Goal: Task Accomplishment & Management: Manage account settings

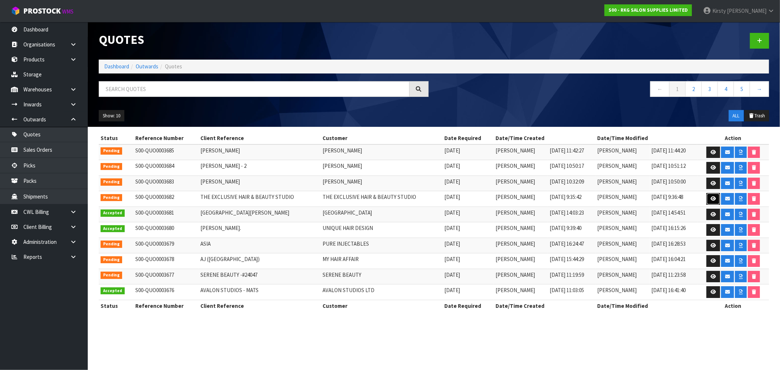
click at [716, 198] on link at bounding box center [714, 199] width 14 height 12
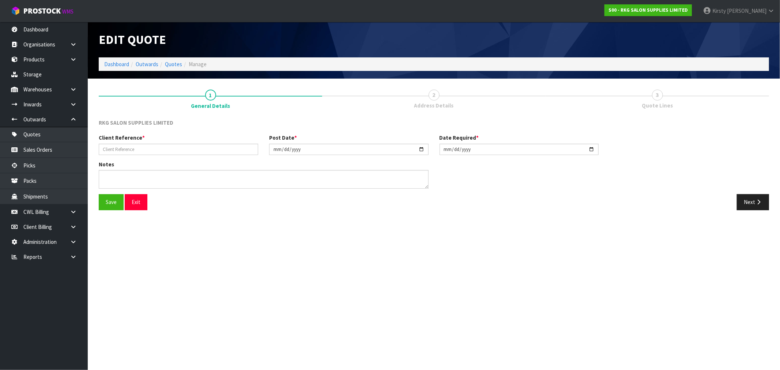
type input "THE EXCLUSIVE HAIR & BEAUTY STUDIO"
type input "[DATE]"
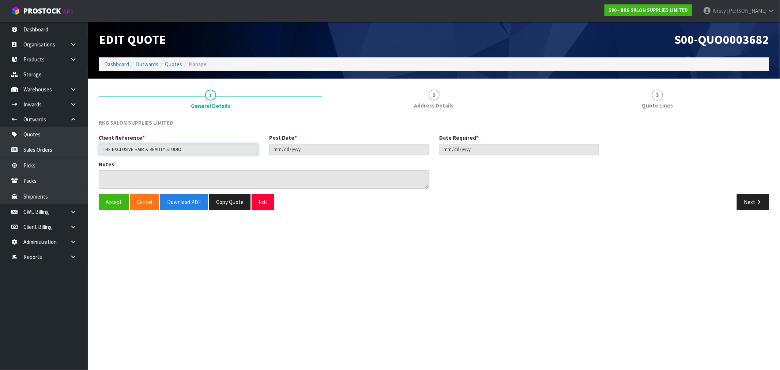
drag, startPoint x: 181, startPoint y: 150, endPoint x: 104, endPoint y: 150, distance: 76.4
click at [104, 150] on input "THE EXCLUSIVE HAIR & BEAUTY STUDIO" at bounding box center [178, 149] width 159 height 11
click at [188, 149] on input "THE EXCLUSIVE HAIR & BEAUTY STUDIO" at bounding box center [178, 149] width 159 height 11
drag, startPoint x: 187, startPoint y: 148, endPoint x: 98, endPoint y: 148, distance: 89.2
click at [98, 148] on div "Client Reference * THE EXCLUSIVE HAIR & BEAUTY STUDIO" at bounding box center [178, 144] width 170 height 21
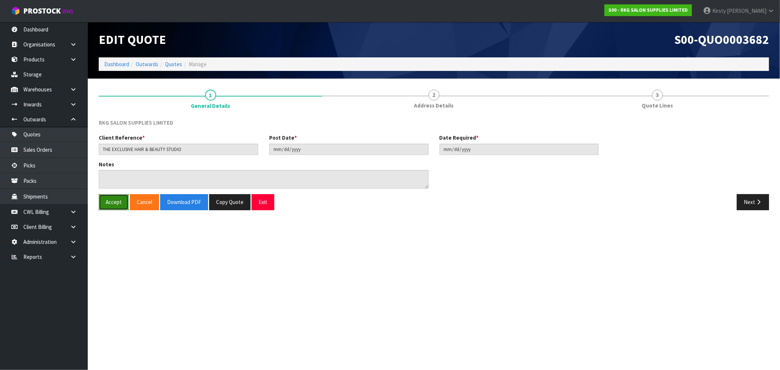
click at [115, 202] on button "Accept" at bounding box center [114, 202] width 30 height 16
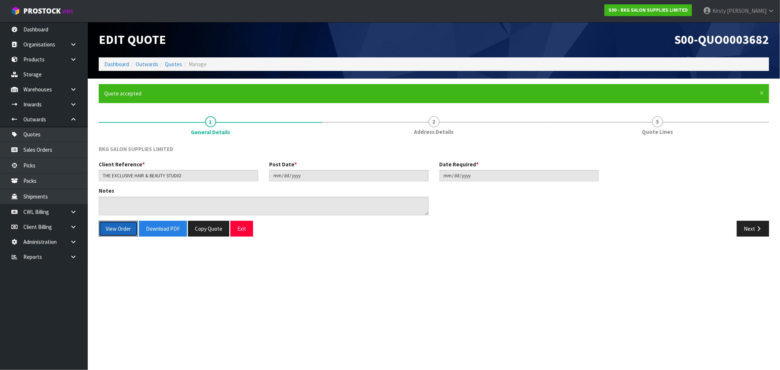
drag, startPoint x: 114, startPoint y: 230, endPoint x: 104, endPoint y: 217, distance: 17.0
click at [114, 230] on button "View Order" at bounding box center [118, 229] width 39 height 16
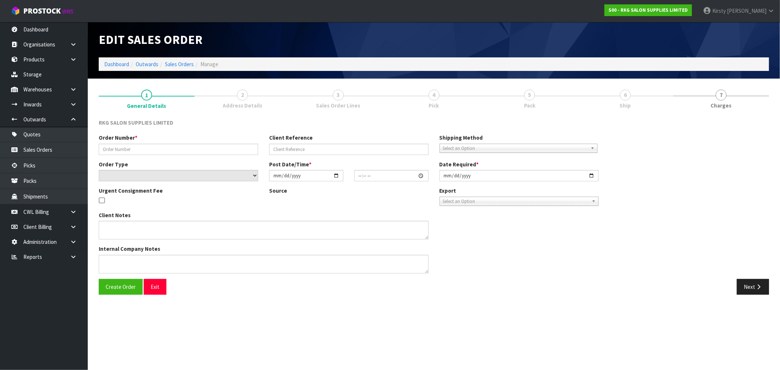
type input "THE EXCLUSIVE HAIR & BEAUTY STUDIO"
select select "number:0"
type input "[DATE]"
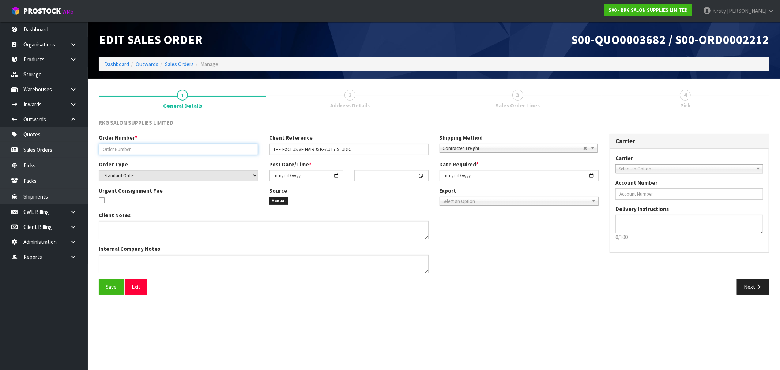
click at [110, 147] on input "text" at bounding box center [178, 149] width 159 height 11
paste input "THE EXCLUSIVE HAIR & BEAUTY STUDIO"
type input "THE EXCLUSIVE HAIR & BEAUTY STUDIO"
drag, startPoint x: 358, startPoint y: 149, endPoint x: 226, endPoint y: 151, distance: 131.7
click at [226, 151] on div "Order Number * THE EXCLUSIVE HAIR & BEAUTY STUDIO Client Reference THE EXCLUSIV…" at bounding box center [348, 147] width 511 height 26
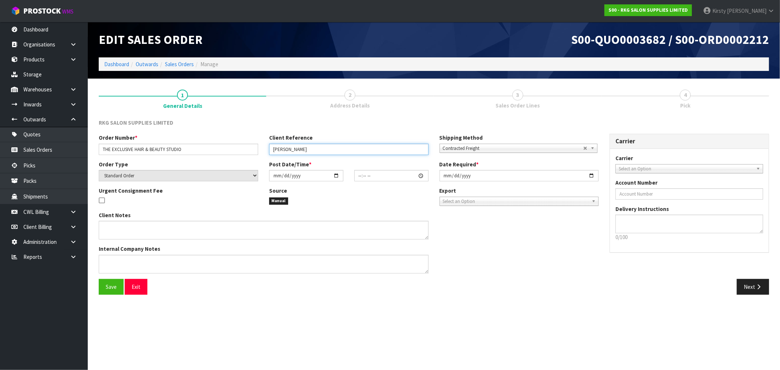
type input "[PERSON_NAME]"
click at [592, 149] on b at bounding box center [594, 148] width 7 height 8
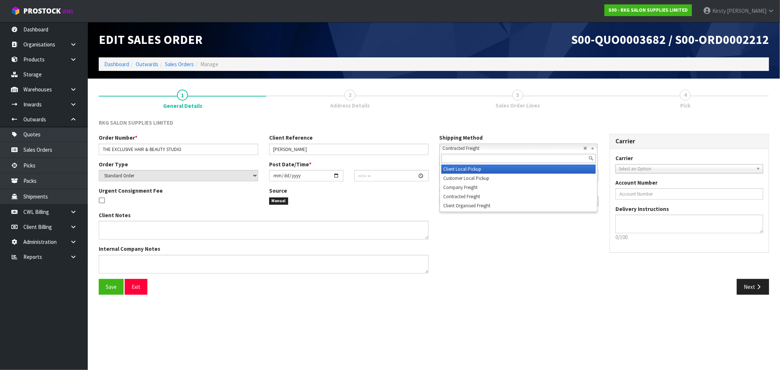
click at [467, 169] on li "Client Local Pickup" at bounding box center [518, 169] width 154 height 9
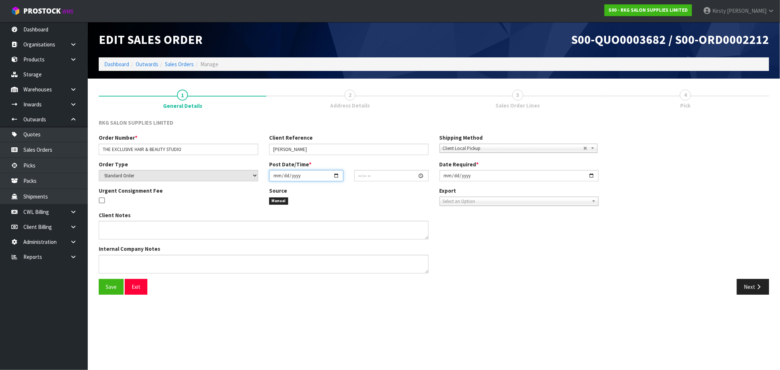
click at [275, 177] on input "date" at bounding box center [306, 175] width 74 height 11
type input "0002-10-06"
type input "00:00:00.000"
type input "2025-10-06"
click at [358, 176] on input "00:00:00.000" at bounding box center [391, 175] width 74 height 11
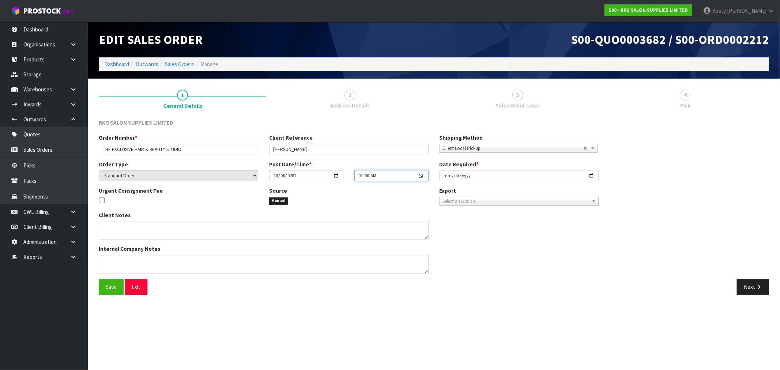
type input "10:00"
click at [448, 176] on input "[DATE]" at bounding box center [519, 175] width 159 height 11
type input "2025-10-06"
click at [273, 174] on input "2025-10-06" at bounding box center [306, 175] width 74 height 11
type input "2025-10-01"
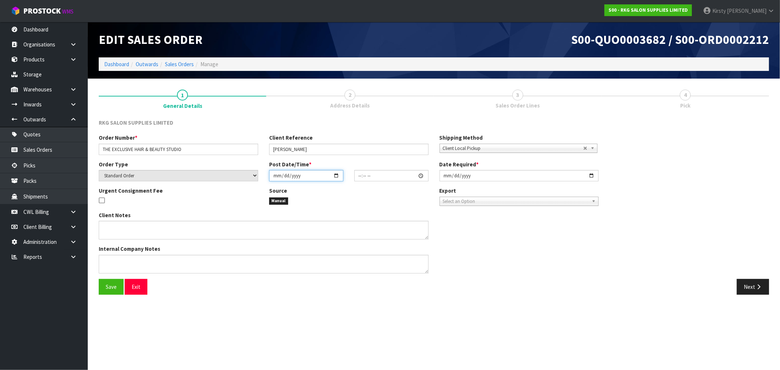
type input "10:00:00.000"
click at [467, 174] on input "2025-10-06" at bounding box center [519, 175] width 159 height 11
drag, startPoint x: 112, startPoint y: 263, endPoint x: 123, endPoint y: 263, distance: 11.7
click at [119, 263] on textarea at bounding box center [264, 264] width 330 height 19
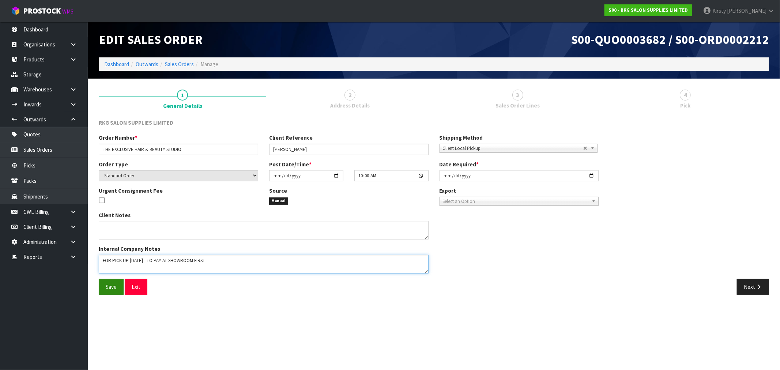
type textarea "FOR PICK UP MONDAY 6TH OCT - TO PAY AT SHOWROOM FIRST"
click at [114, 284] on span "Save" at bounding box center [111, 286] width 11 height 7
click at [754, 285] on div "RKG SALON SUPPLIES LIMITED Order Number * THE EXCLUSIVE HAIR & BEAUTY STUDIO Cl…" at bounding box center [434, 209] width 670 height 181
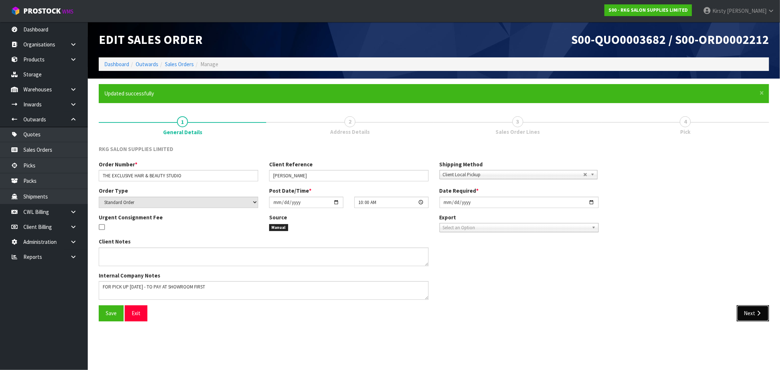
click at [753, 312] on button "Next" at bounding box center [753, 313] width 32 height 16
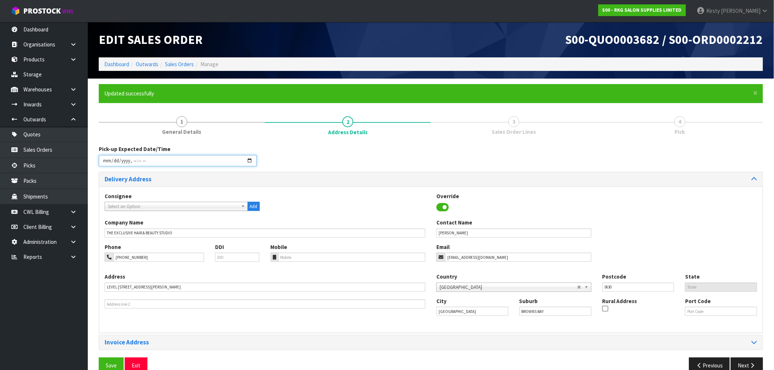
click at [108, 159] on input "datetime-local" at bounding box center [178, 160] width 158 height 11
click at [127, 159] on input "datetime-local" at bounding box center [178, 160] width 158 height 11
click at [188, 159] on input "datetime-local" at bounding box center [178, 160] width 158 height 11
click at [124, 158] on input "datetime-local" at bounding box center [178, 160] width 158 height 11
type input "2025-10-06T10:00"
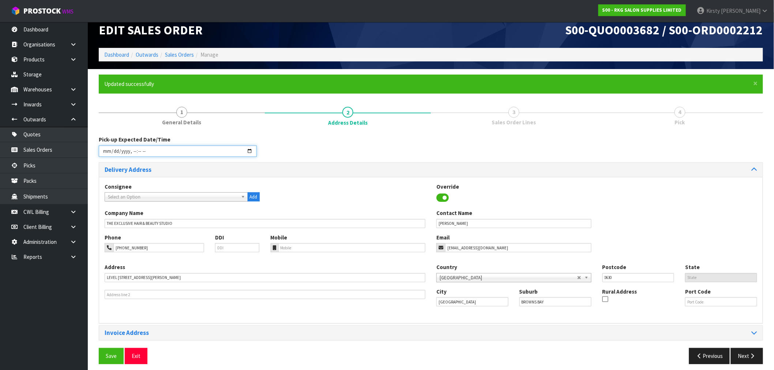
scroll to position [15, 0]
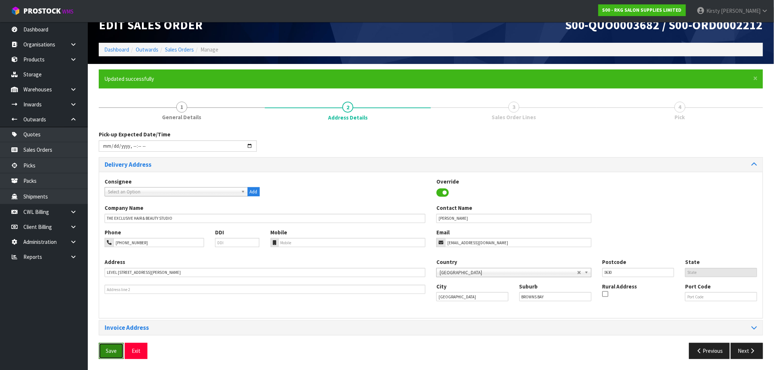
click at [114, 351] on span "Save" at bounding box center [111, 350] width 11 height 7
click at [747, 353] on button "Next" at bounding box center [747, 351] width 32 height 16
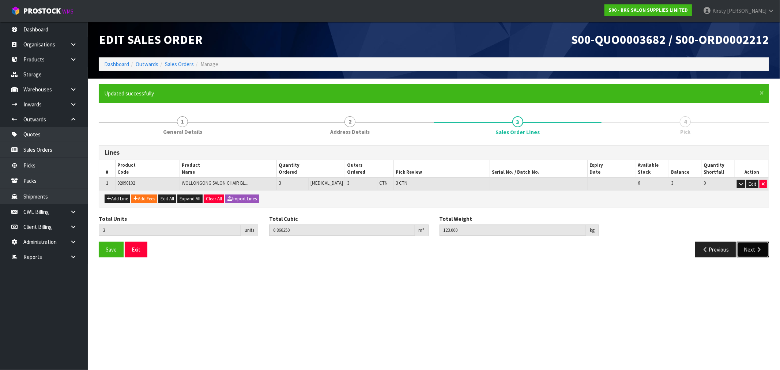
click at [750, 249] on button "Next" at bounding box center [753, 250] width 32 height 16
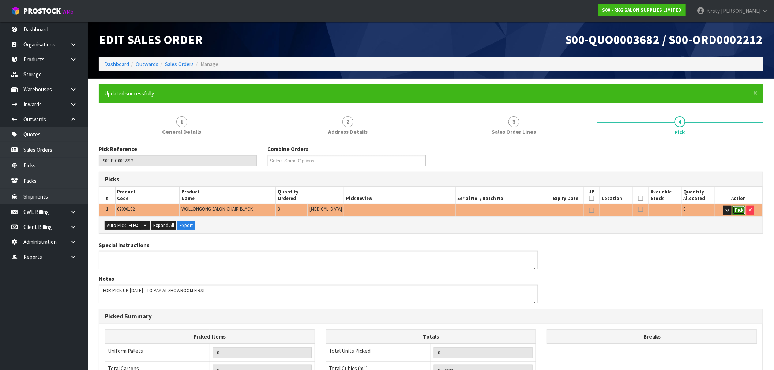
click at [739, 210] on button "Pick" at bounding box center [739, 210] width 13 height 9
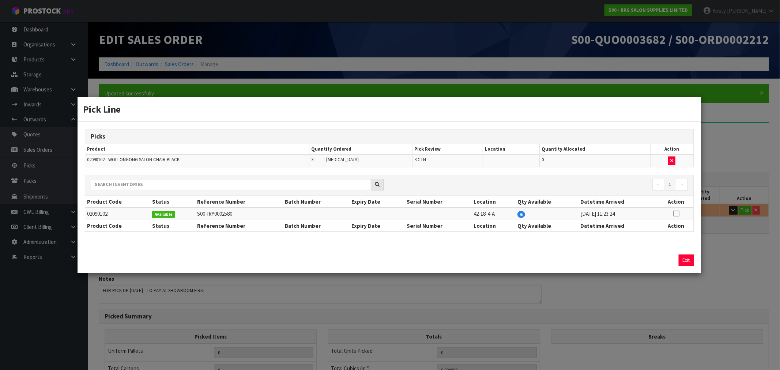
click at [678, 214] on icon at bounding box center [676, 214] width 6 height 0
click at [652, 258] on button "Assign Pick" at bounding box center [662, 260] width 30 height 11
type input "3"
type input "0.86625"
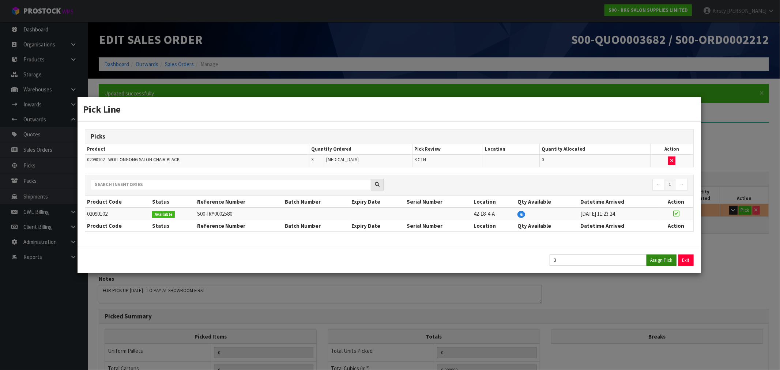
type input "123"
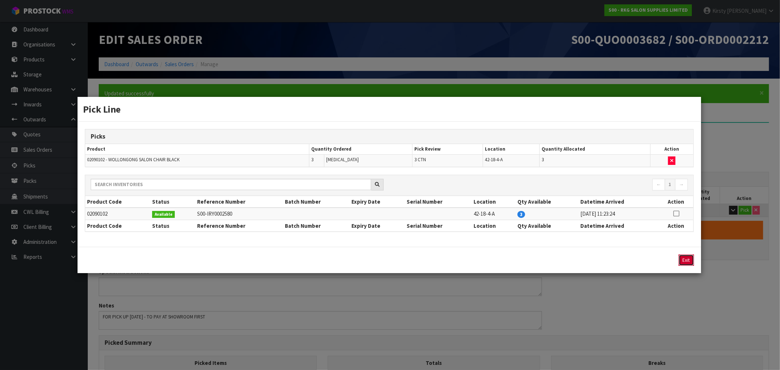
click at [689, 263] on button "Exit" at bounding box center [686, 260] width 15 height 11
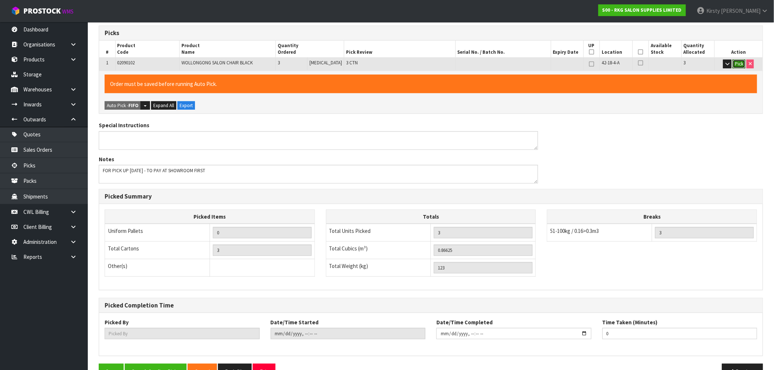
scroll to position [167, 0]
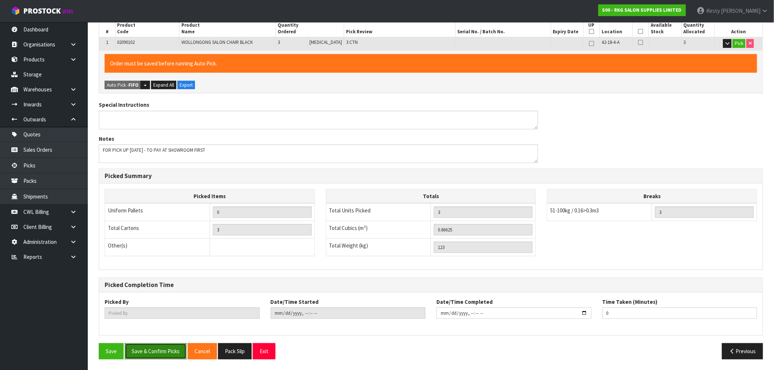
click at [156, 352] on button "Save & Confirm Picks" at bounding box center [156, 351] width 62 height 16
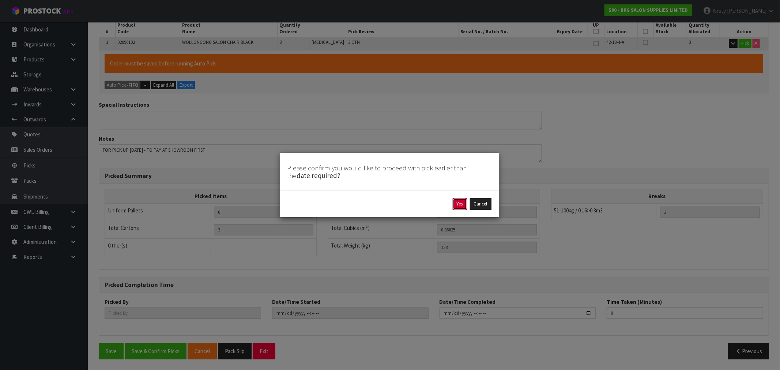
click at [462, 201] on button "Yes" at bounding box center [460, 204] width 14 height 12
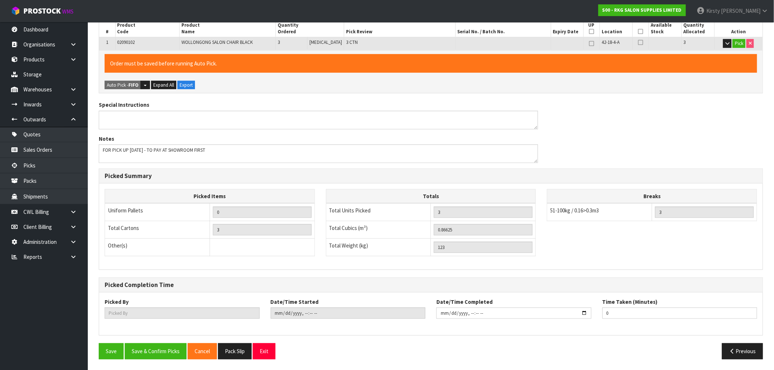
scroll to position [0, 0]
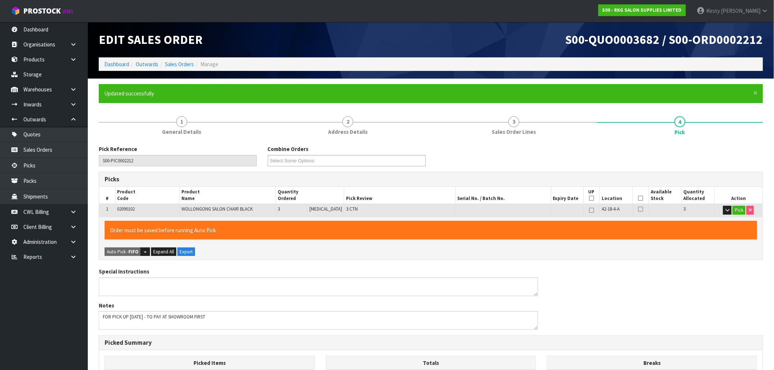
type input "Kirsty Giles"
type input "2025-10-01T12:41:51"
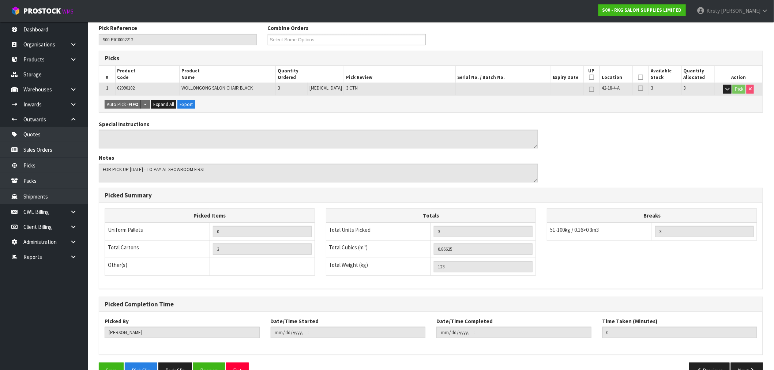
scroll to position [140, 0]
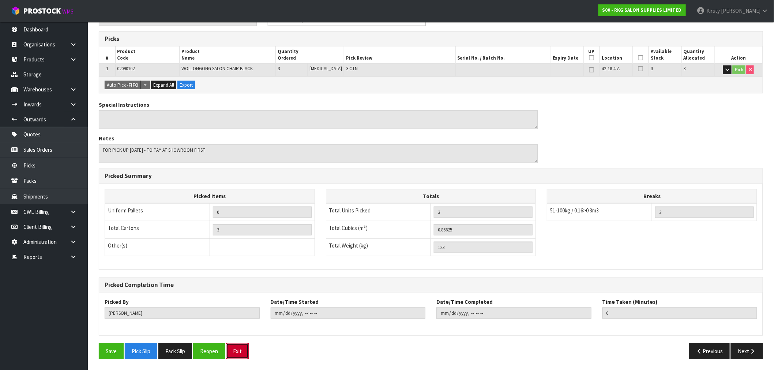
click at [239, 350] on button "Exit" at bounding box center [237, 351] width 23 height 16
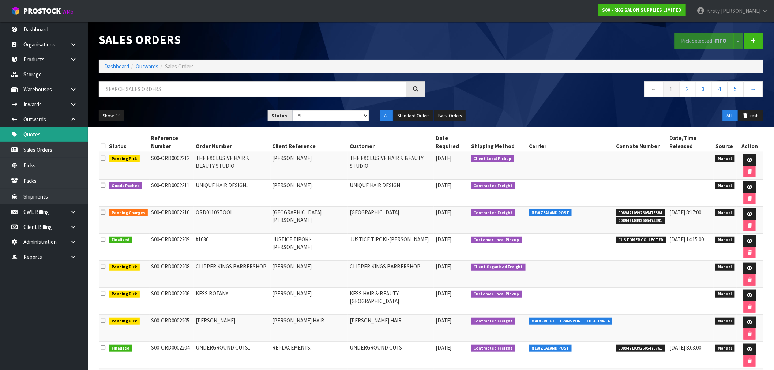
click at [37, 139] on link "Quotes" at bounding box center [44, 134] width 88 height 15
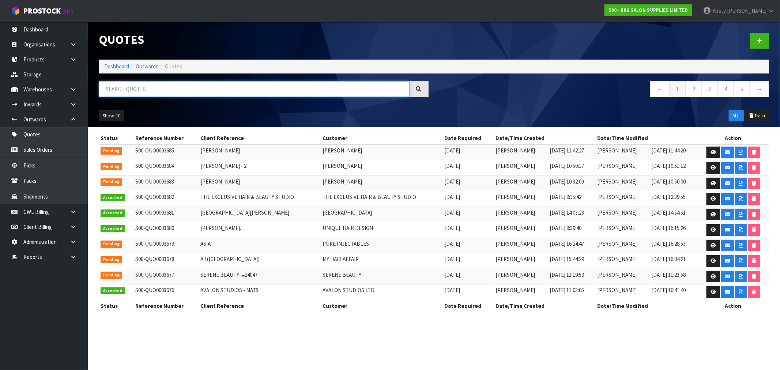
click at [126, 89] on input "text" at bounding box center [254, 89] width 311 height 16
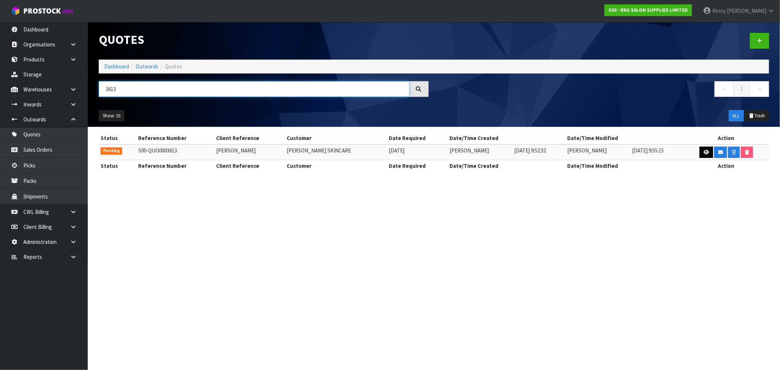
type input "3613"
click at [705, 150] on icon at bounding box center [706, 152] width 5 height 5
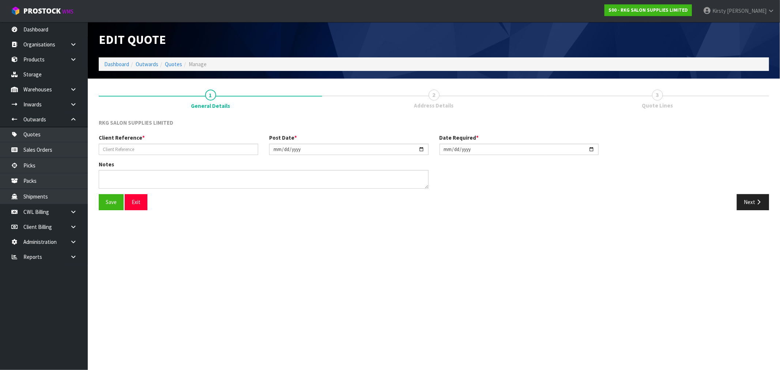
type input "CANDICE TOWERS"
type input "2025-09-15"
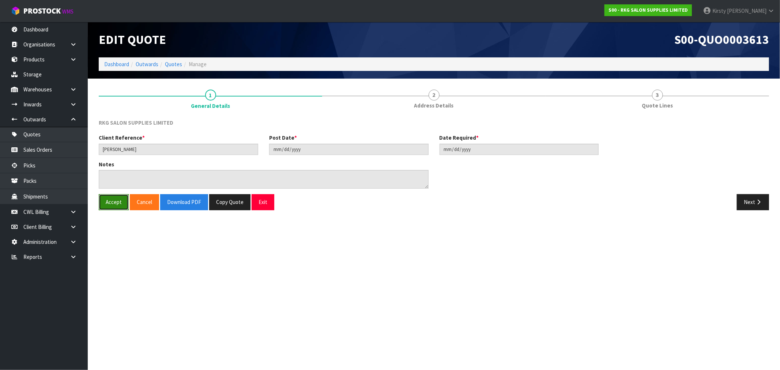
click at [117, 200] on button "Accept" at bounding box center [114, 202] width 30 height 16
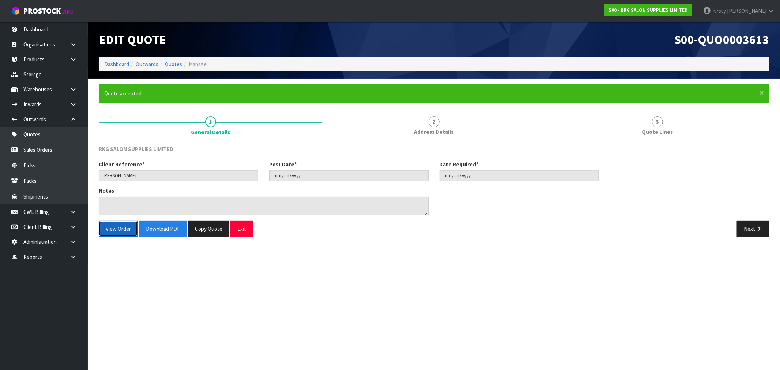
click at [116, 229] on button "View Order" at bounding box center [118, 229] width 39 height 16
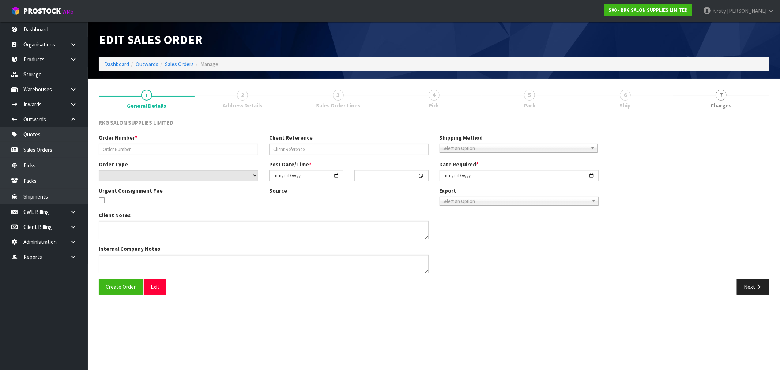
type input "CANDICE TOWERS"
select select "number:0"
type input "2025-09-15"
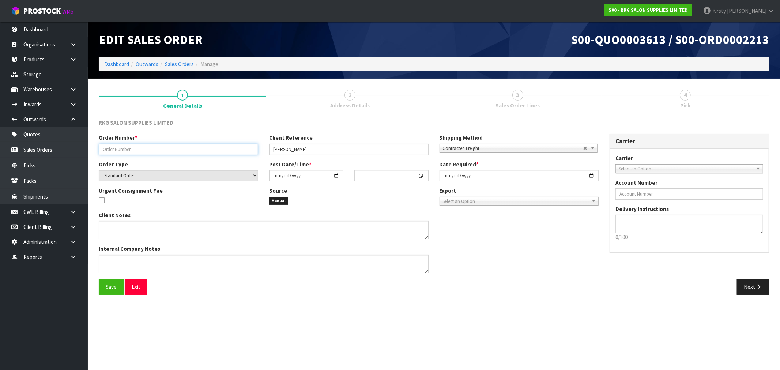
click at [140, 152] on input "text" at bounding box center [178, 149] width 159 height 11
type input "ELIZABETH PALMER SKINCARE"
click at [673, 167] on span "Select an Option" at bounding box center [686, 169] width 135 height 9
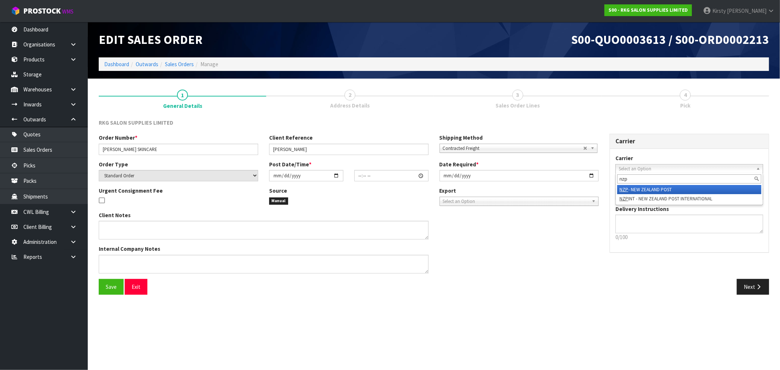
type input "nzp"
click at [668, 189] on li "NZP - NEW ZEALAND POST" at bounding box center [689, 189] width 144 height 9
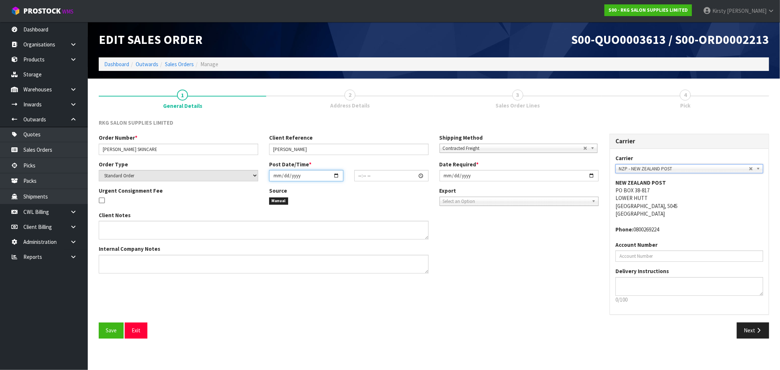
click at [277, 176] on input "date" at bounding box center [306, 175] width 74 height 11
type input "0002-10-01"
type input "00:00:00.000"
type input "2025-10-01"
type input "01:00"
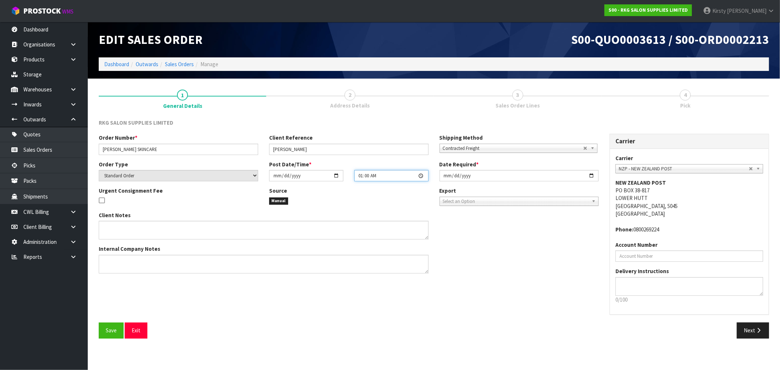
type input "2025-10-01"
type input "13:00"
type input "2025-10-02"
click at [111, 330] on span "Save" at bounding box center [111, 330] width 11 height 7
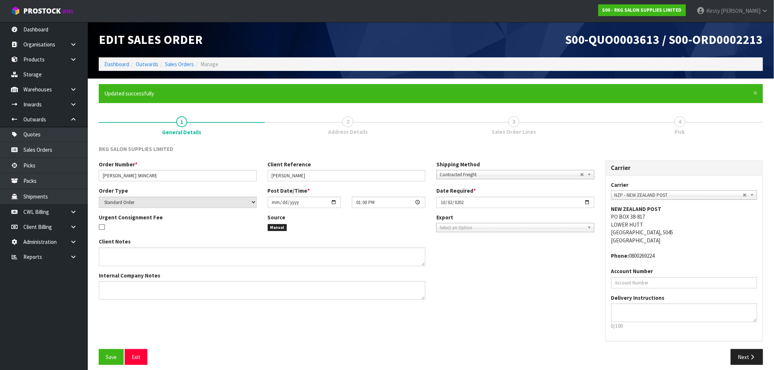
type input "13:00:00.000"
click at [748, 357] on button "Next" at bounding box center [747, 357] width 32 height 16
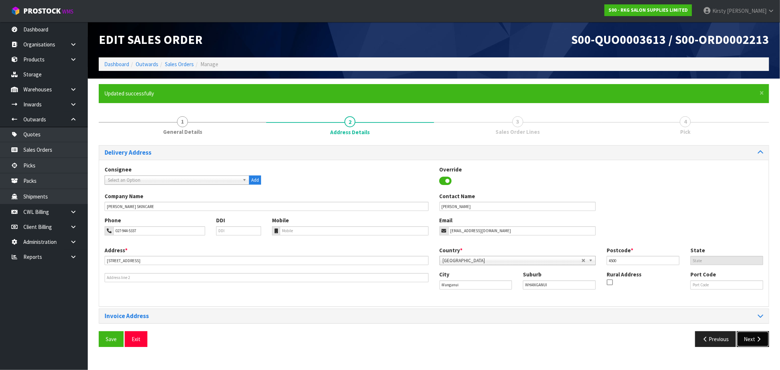
drag, startPoint x: 758, startPoint y: 335, endPoint x: 748, endPoint y: 334, distance: 9.9
click at [758, 335] on button "Next" at bounding box center [753, 339] width 32 height 16
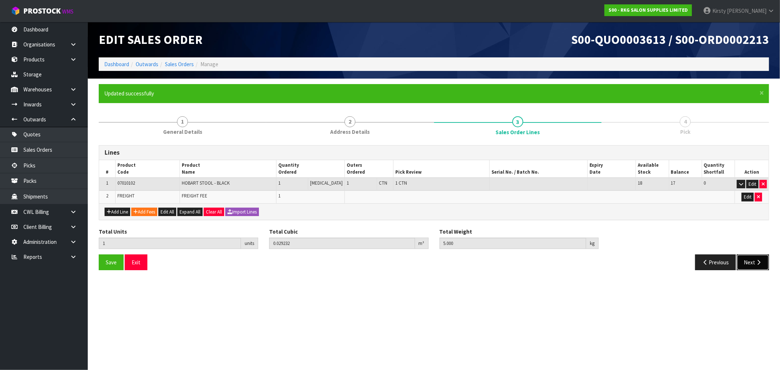
click at [749, 260] on button "Next" at bounding box center [753, 263] width 32 height 16
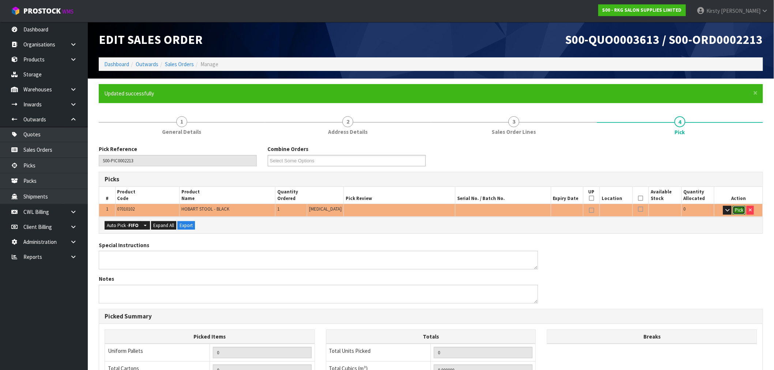
click at [739, 208] on button "Pick" at bounding box center [739, 210] width 13 height 9
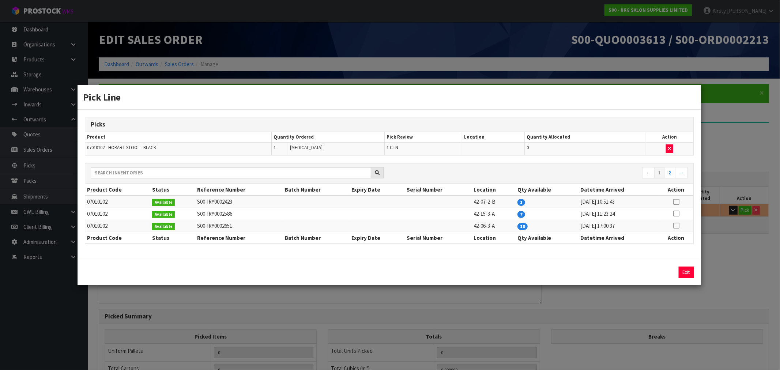
click at [676, 202] on icon at bounding box center [676, 202] width 6 height 0
click at [649, 271] on button "Assign Pick" at bounding box center [662, 272] width 30 height 11
type input "1"
type input "0.029232"
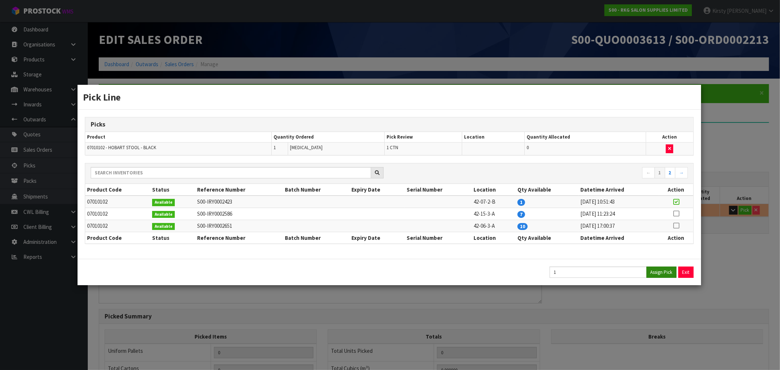
type input "5"
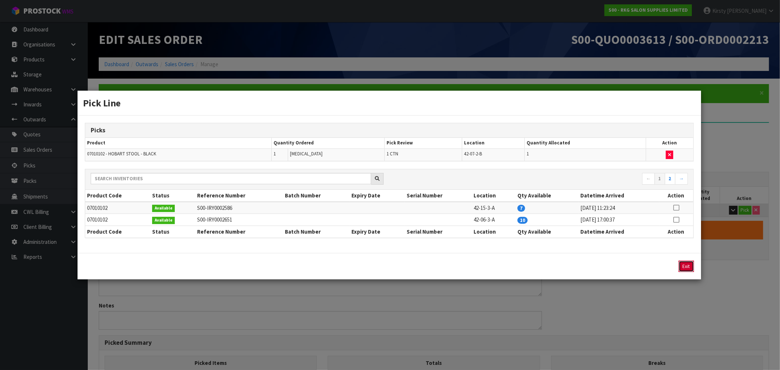
click at [689, 267] on button "Exit" at bounding box center [686, 266] width 15 height 11
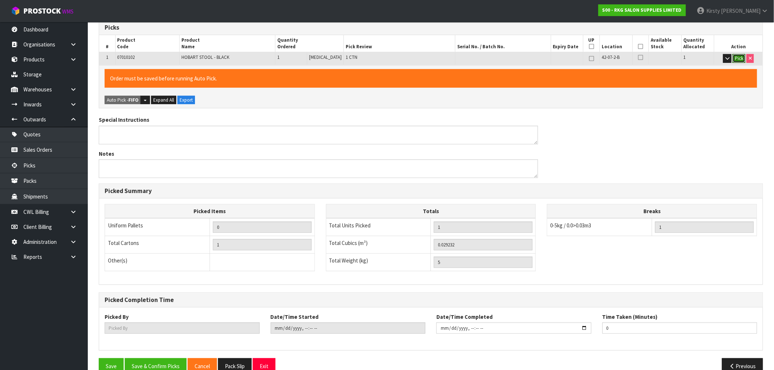
scroll to position [167, 0]
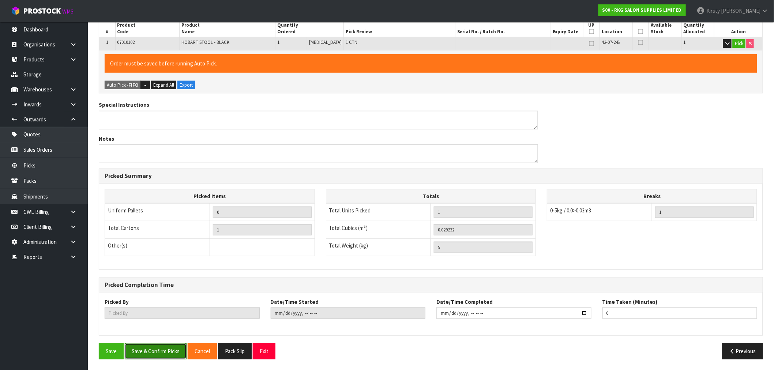
click at [161, 353] on button "Save & Confirm Picks" at bounding box center [156, 351] width 62 height 16
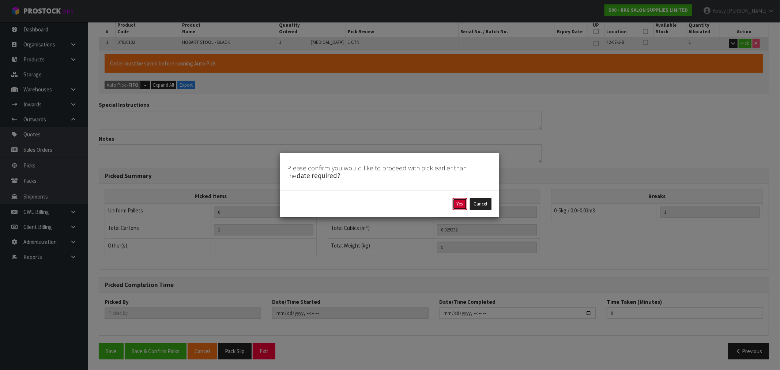
click at [458, 203] on button "Yes" at bounding box center [460, 204] width 14 height 12
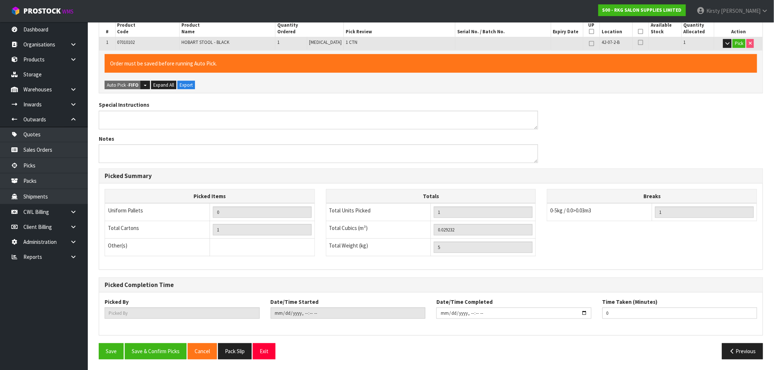
scroll to position [0, 0]
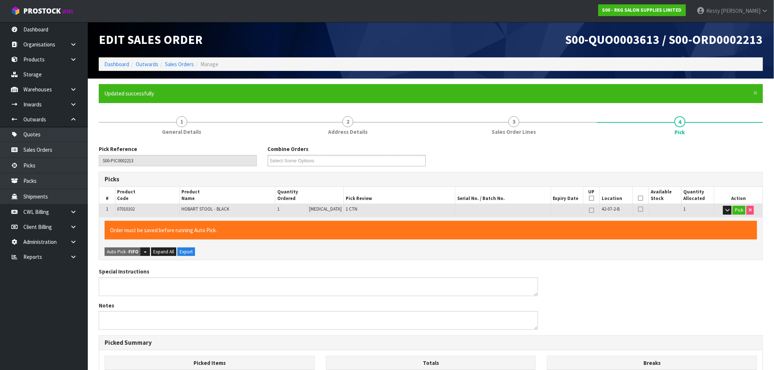
type input "Kirsty Giles"
type input "2025-10-01T12:51:17"
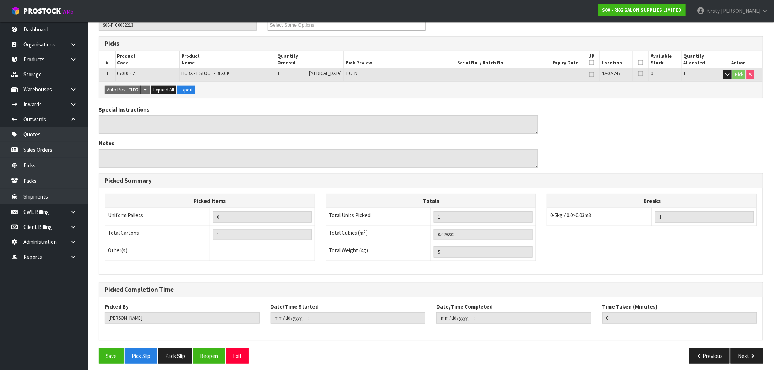
scroll to position [140, 0]
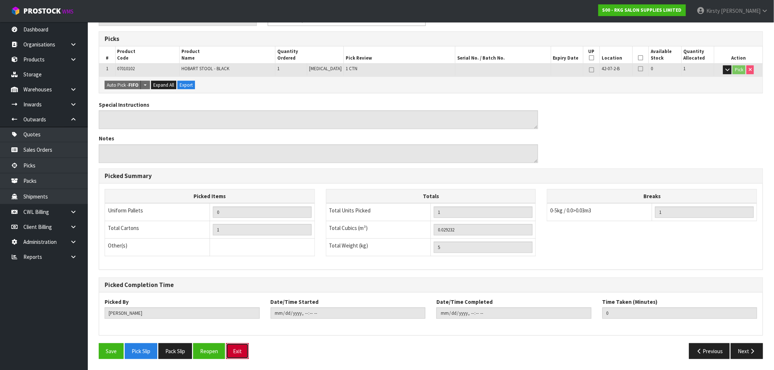
click at [242, 353] on button "Exit" at bounding box center [237, 351] width 23 height 16
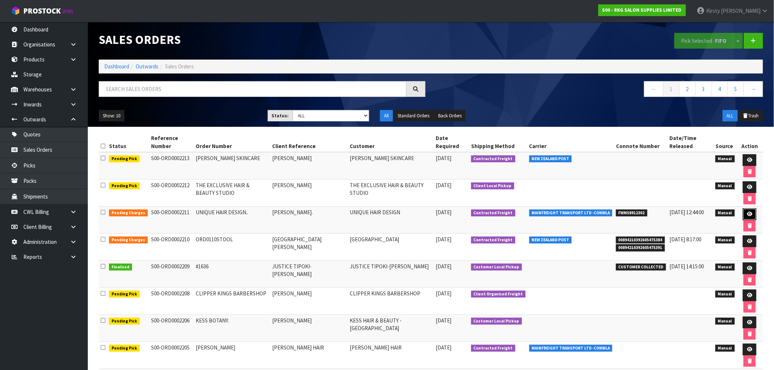
click at [747, 212] on icon at bounding box center [749, 214] width 5 height 5
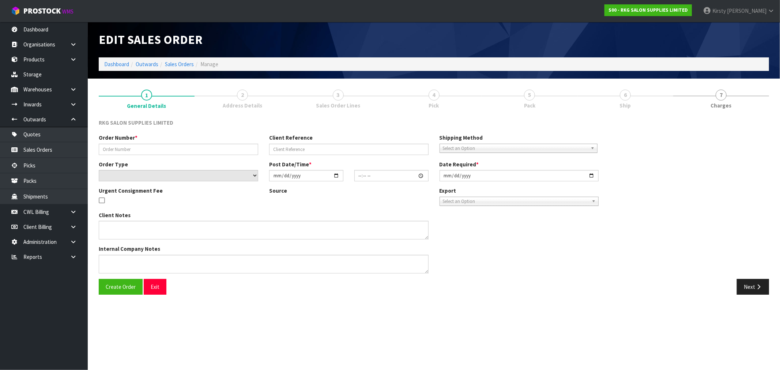
type input "UNIQUE HAIR DESIGN.."
type input "OLIVIA WHITE."
select select "number:0"
type input "2025-10-01"
type input "09:00:00.000"
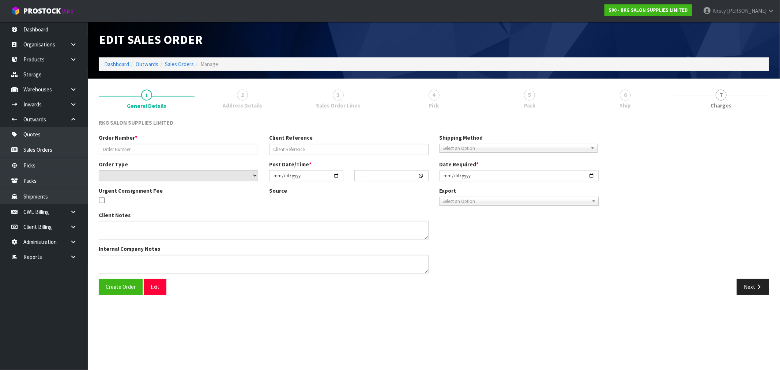
type input "2025-10-01"
type textarea "SEND LOOSE"
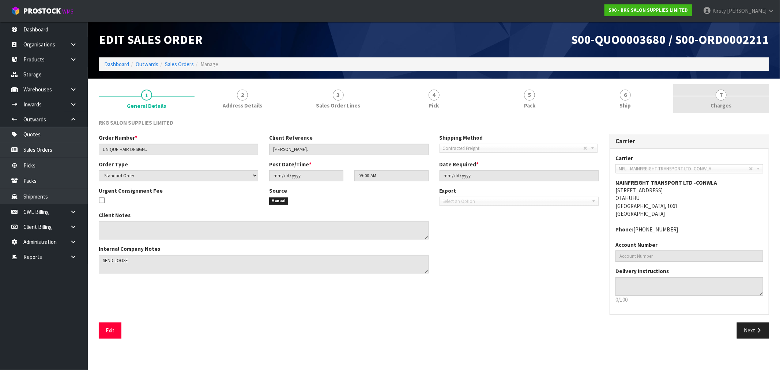
drag, startPoint x: 721, startPoint y: 97, endPoint x: 693, endPoint y: 94, distance: 28.4
click at [721, 97] on span "7" at bounding box center [721, 95] width 11 height 11
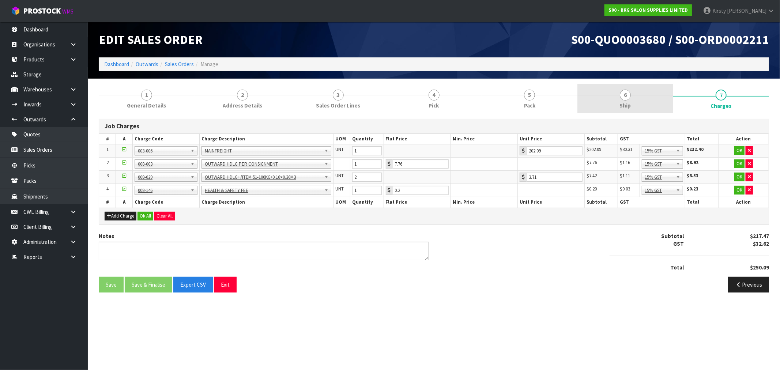
click at [623, 99] on span "6" at bounding box center [625, 95] width 11 height 11
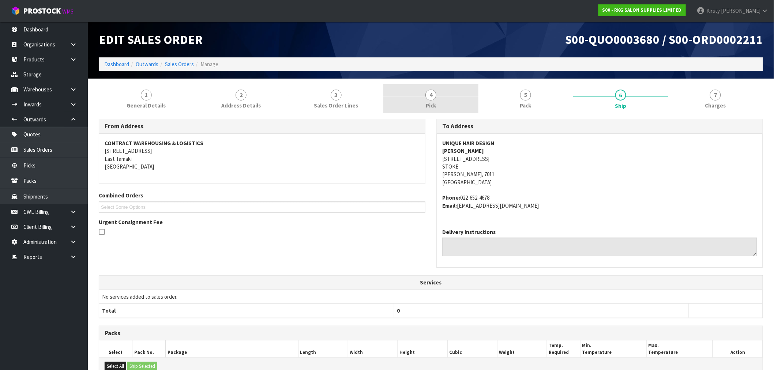
click at [430, 101] on link "4 Pick" at bounding box center [430, 98] width 95 height 29
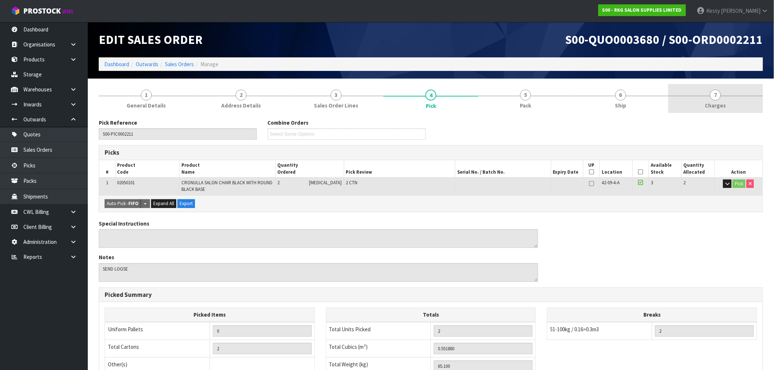
click at [719, 100] on link "7 Charges" at bounding box center [715, 98] width 95 height 29
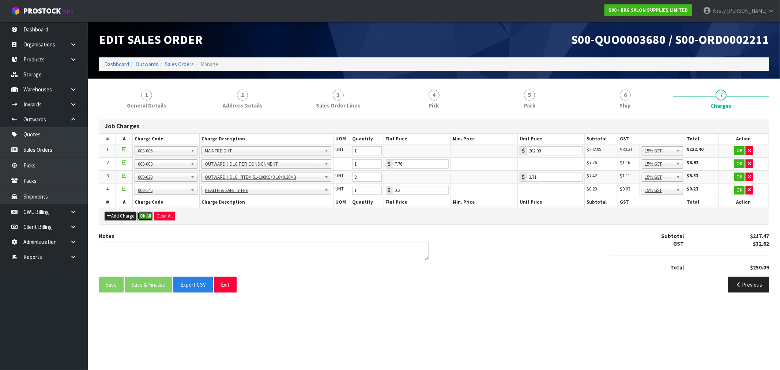
click at [145, 213] on button "Ok All" at bounding box center [146, 216] width 16 height 9
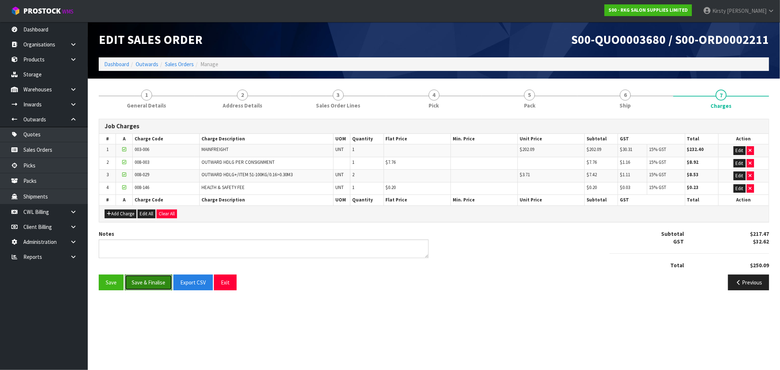
click at [161, 283] on button "Save & Finalise" at bounding box center [149, 283] width 48 height 16
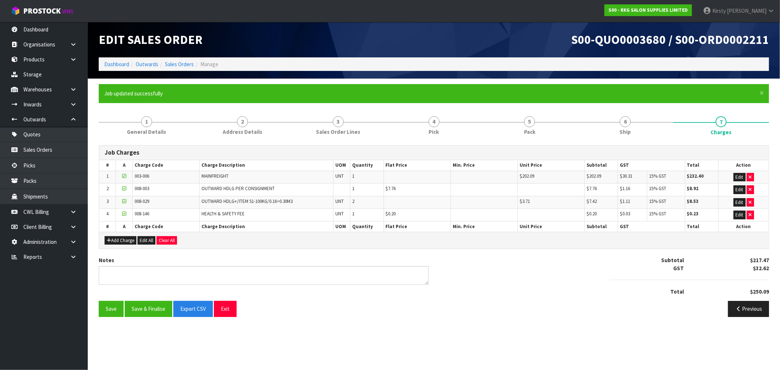
click at [466, 301] on div "Notes Subtotal $217.47 GST $32.62 Total $250.09" at bounding box center [433, 278] width 681 height 45
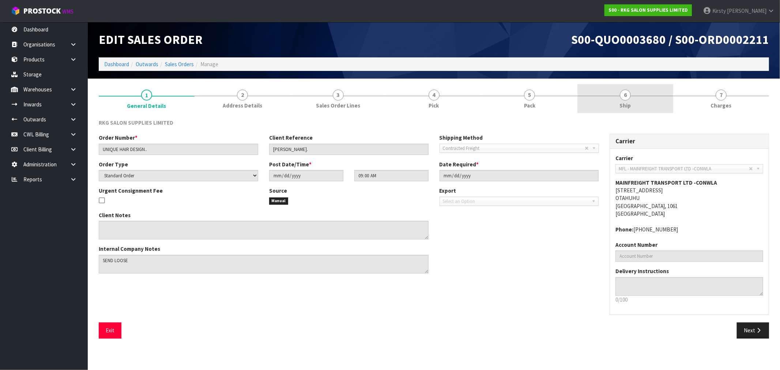
click at [628, 94] on span "6" at bounding box center [625, 95] width 11 height 11
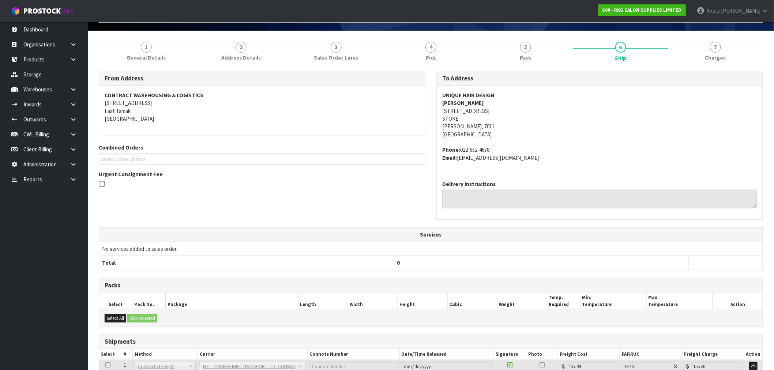
scroll to position [120, 0]
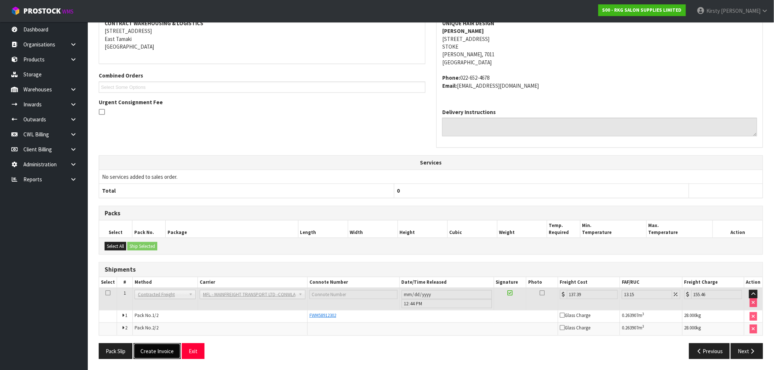
click at [144, 348] on button "Create Invoice" at bounding box center [157, 351] width 47 height 16
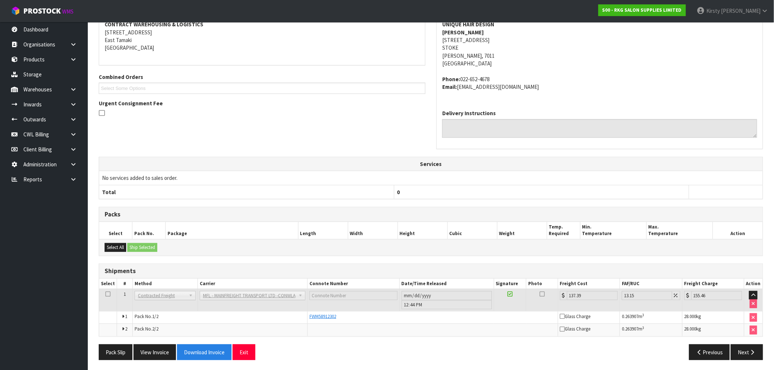
scroll to position [147, 0]
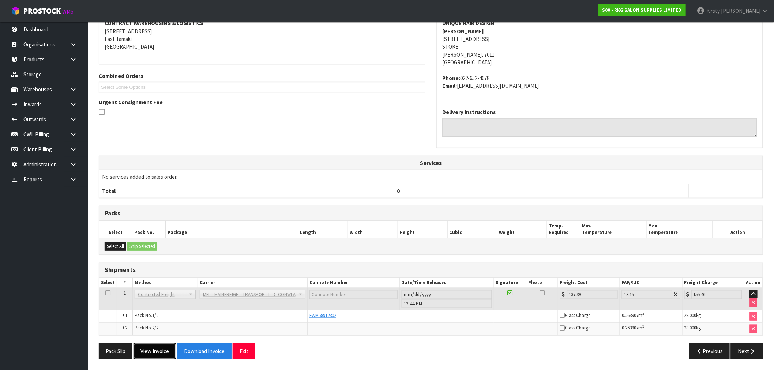
click at [147, 351] on button "View Invoice" at bounding box center [155, 351] width 42 height 16
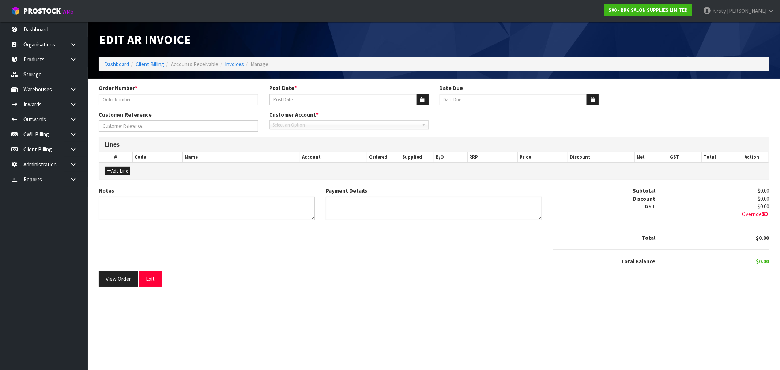
type input "UNIQUE HAIR DESIGN.."
type input "[DATE]"
type input "[PERSON_NAME]."
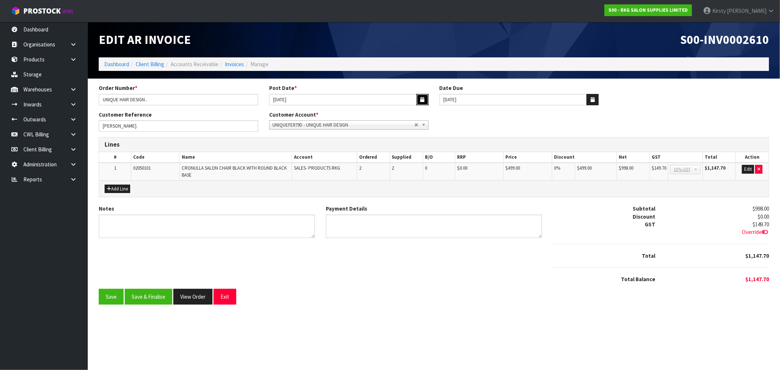
click at [421, 99] on icon "button" at bounding box center [423, 99] width 4 height 5
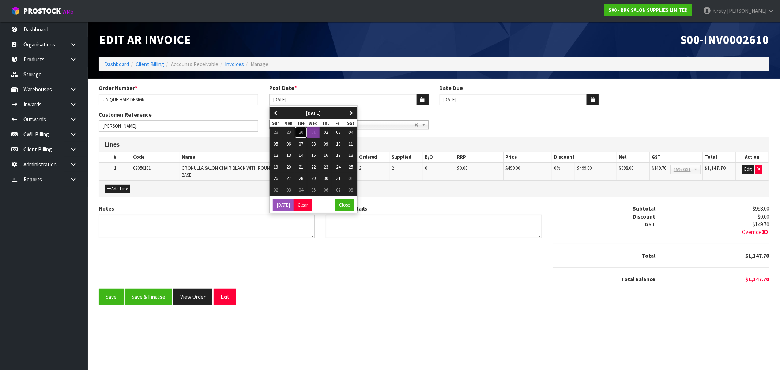
click at [301, 130] on span "30" at bounding box center [301, 132] width 4 height 6
type input "[DATE]"
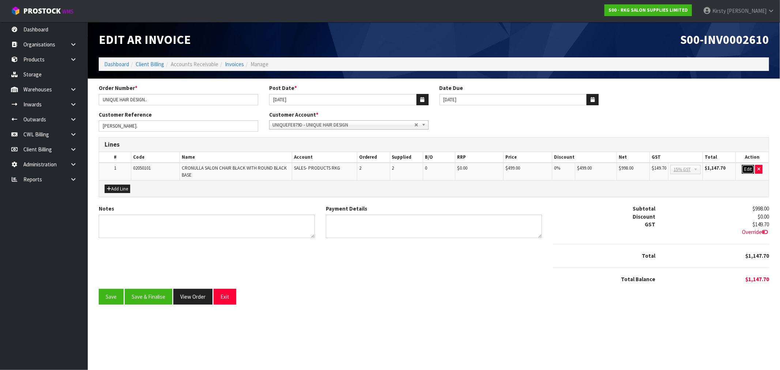
click at [751, 169] on button "Edit" at bounding box center [748, 169] width 12 height 9
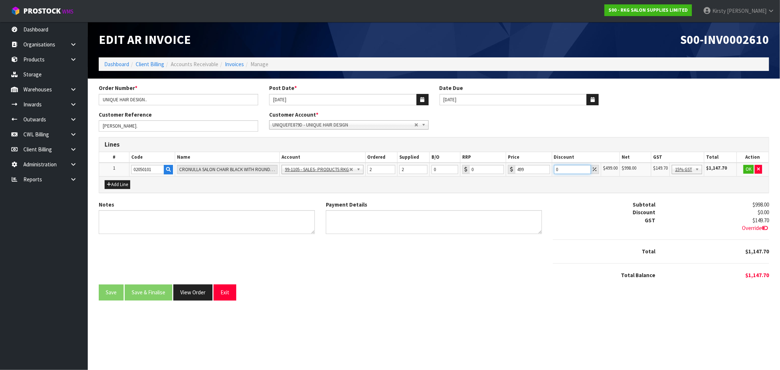
drag, startPoint x: 560, startPoint y: 170, endPoint x: 552, endPoint y: 170, distance: 7.3
click at [552, 170] on td "0" at bounding box center [576, 170] width 49 height 14
type input "5"
click at [746, 168] on button "OK" at bounding box center [749, 169] width 10 height 9
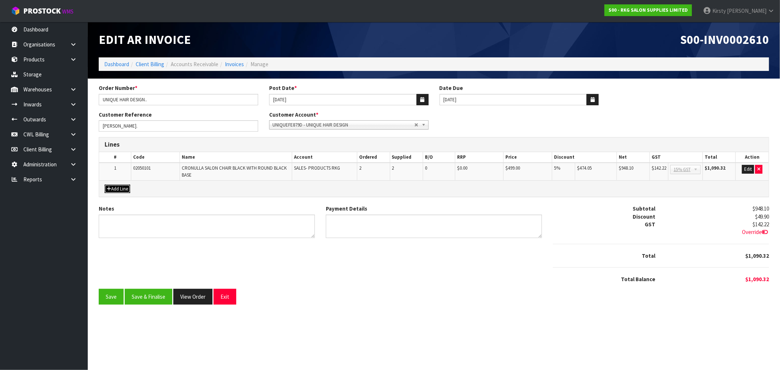
click at [116, 185] on button "Add Line" at bounding box center [118, 189] width 26 height 9
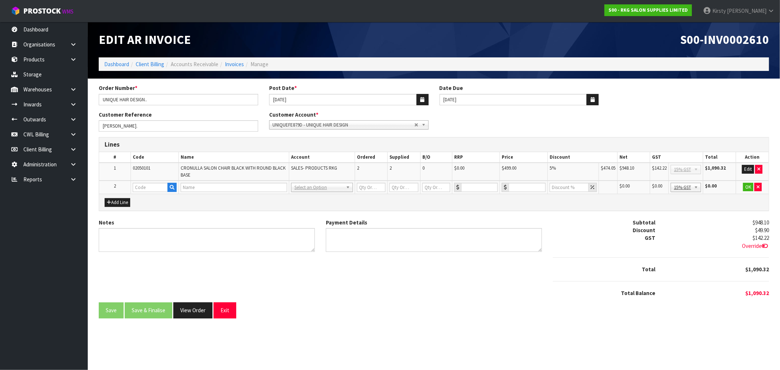
click at [131, 187] on td at bounding box center [155, 188] width 48 height 14
click at [144, 188] on input "text" at bounding box center [150, 187] width 35 height 9
type input "FREIGHT"
type input "1"
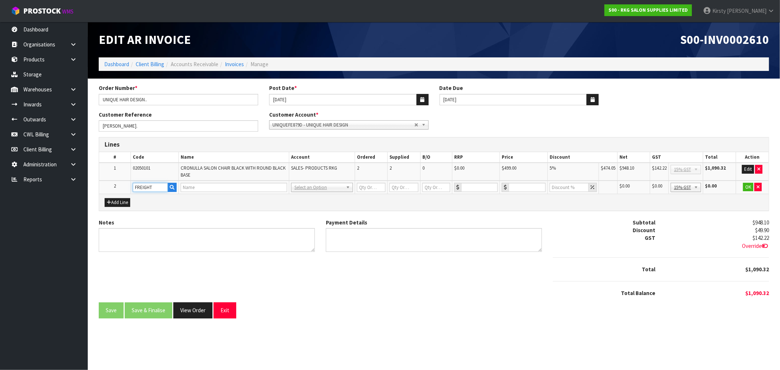
type input "1"
type input "0"
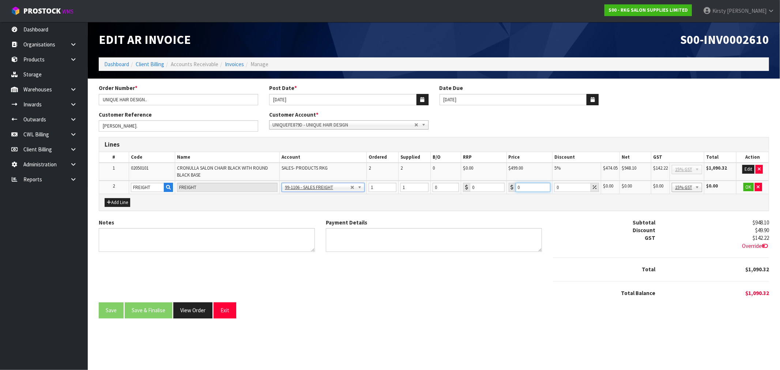
drag, startPoint x: 520, startPoint y: 182, endPoint x: 514, endPoint y: 184, distance: 6.0
click at [514, 184] on div "0" at bounding box center [530, 187] width 42 height 9
type input "197.85"
click at [744, 184] on button "OK" at bounding box center [749, 187] width 10 height 9
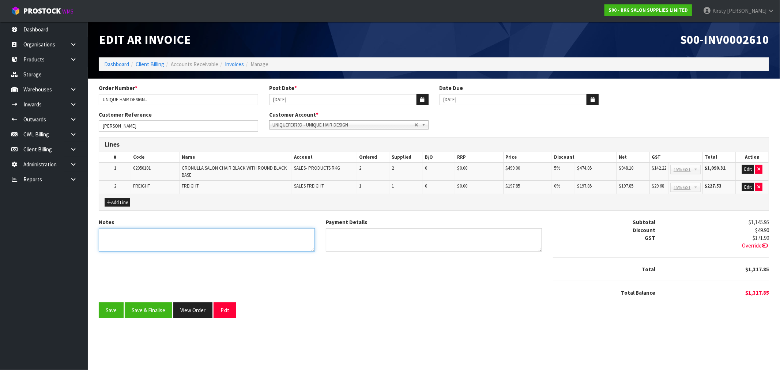
click at [151, 240] on textarea "Notes" at bounding box center [207, 240] width 216 height 24
type textarea "THANK YOU FOR YOUR ORDER"
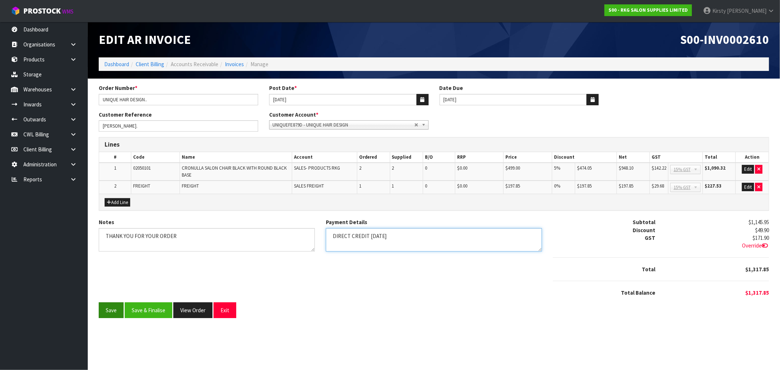
type textarea "DIRECT CREDIT [DATE]"
click at [110, 312] on button "Save" at bounding box center [111, 310] width 25 height 16
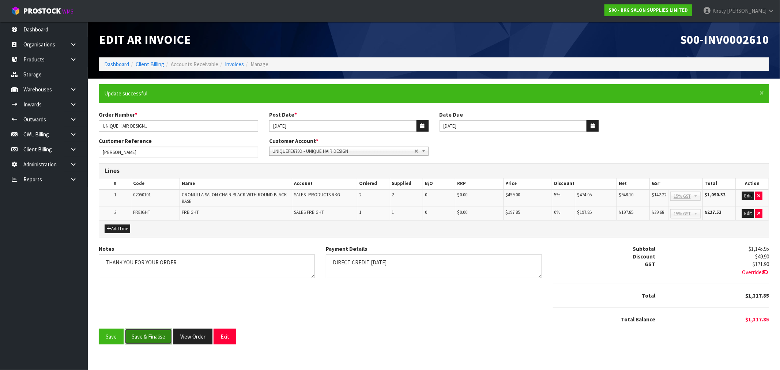
click at [157, 339] on button "Save & Finalise" at bounding box center [149, 337] width 48 height 16
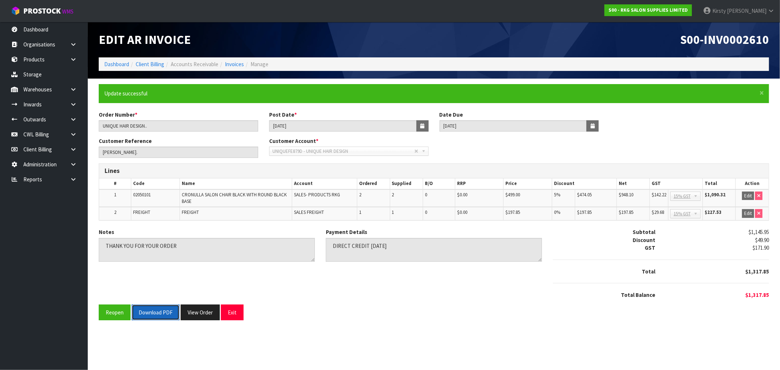
click at [152, 312] on button "Download PDF" at bounding box center [156, 313] width 48 height 16
click at [112, 311] on button "Reopen" at bounding box center [115, 313] width 32 height 16
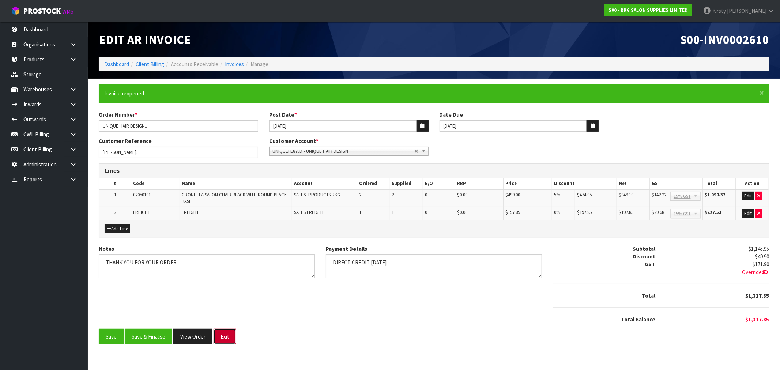
click at [227, 331] on button "Exit" at bounding box center [225, 337] width 23 height 16
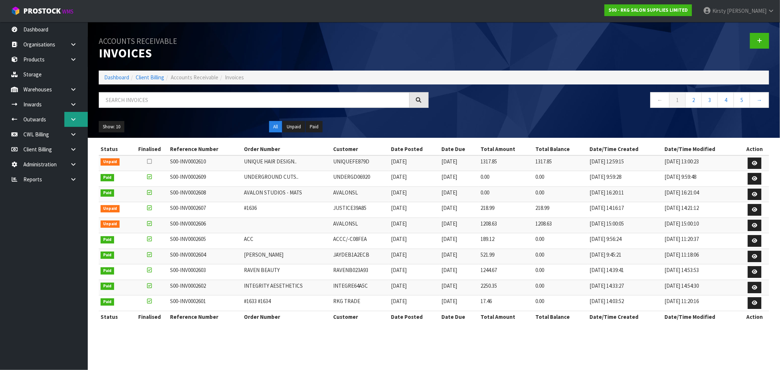
click at [74, 114] on link at bounding box center [75, 119] width 23 height 15
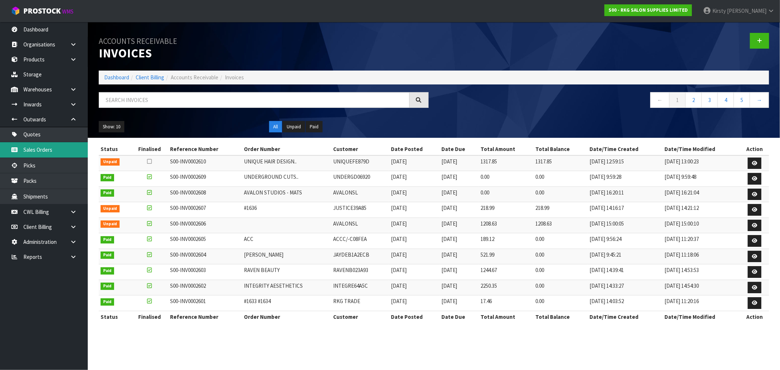
click at [27, 152] on link "Sales Orders" at bounding box center [44, 149] width 88 height 15
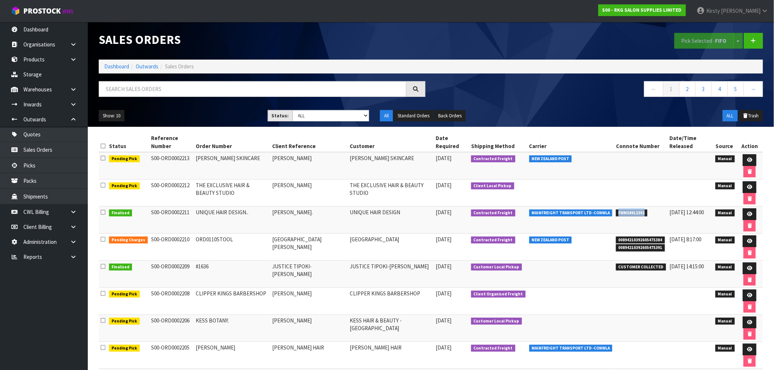
drag, startPoint x: 642, startPoint y: 213, endPoint x: 614, endPoint y: 215, distance: 28.6
click at [616, 215] on span "FWM58912302" at bounding box center [631, 213] width 31 height 7
copy span "FWM58912302"
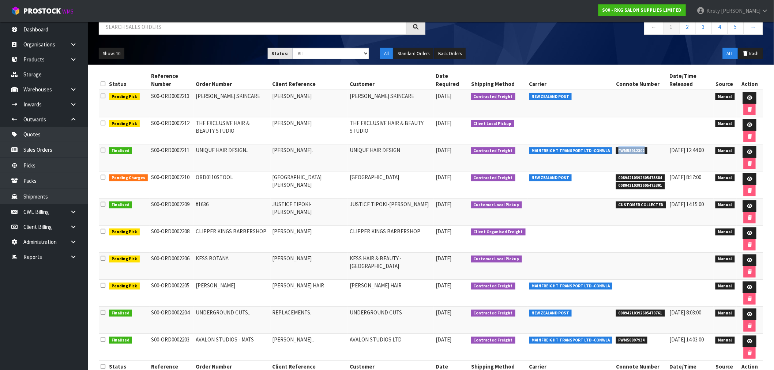
scroll to position [81, 0]
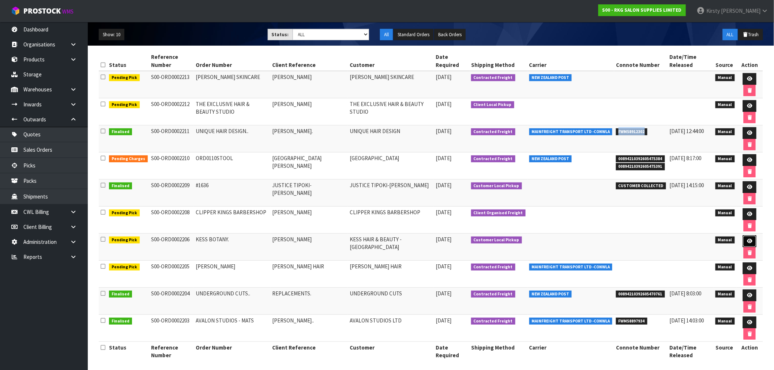
click at [747, 240] on link at bounding box center [750, 242] width 14 height 12
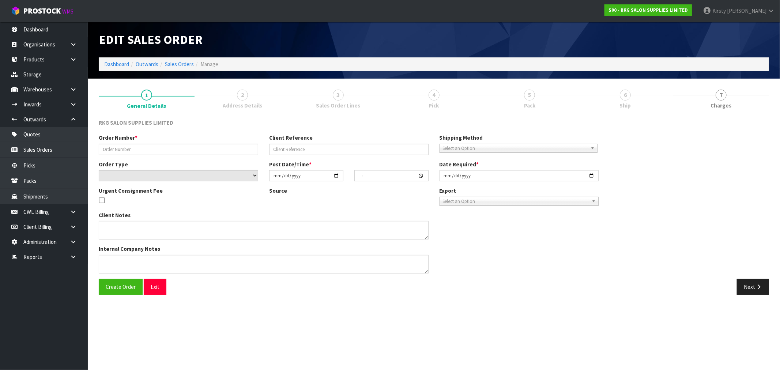
type input "KESS BOTANY."
type input "[PERSON_NAME]"
select select "number:0"
type input "[DATE]"
type input "08:46:00.000"
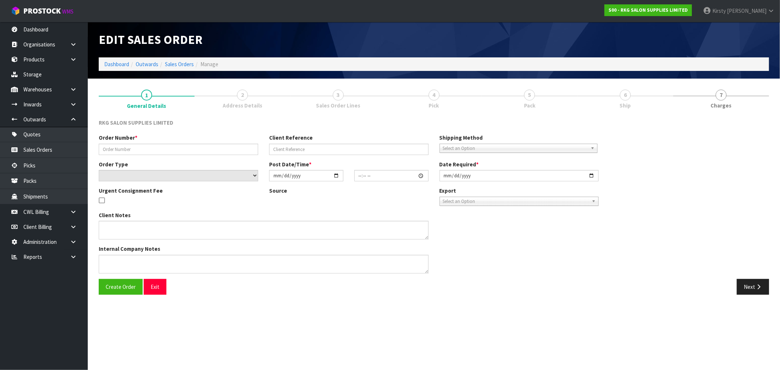
type input "[DATE]"
type textarea "FOR PICK UP [DATE]"
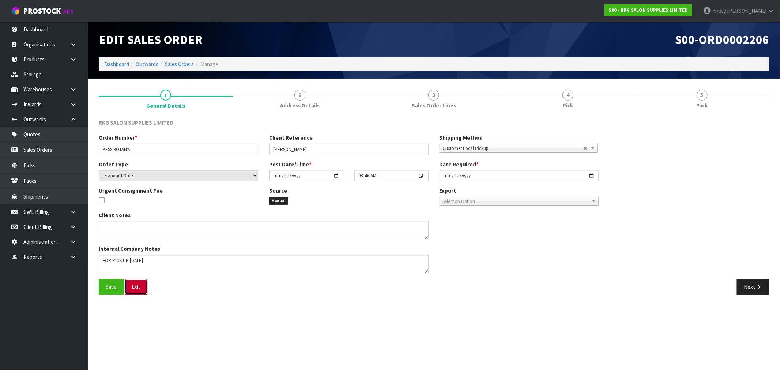
click at [140, 286] on button "Exit" at bounding box center [136, 287] width 23 height 16
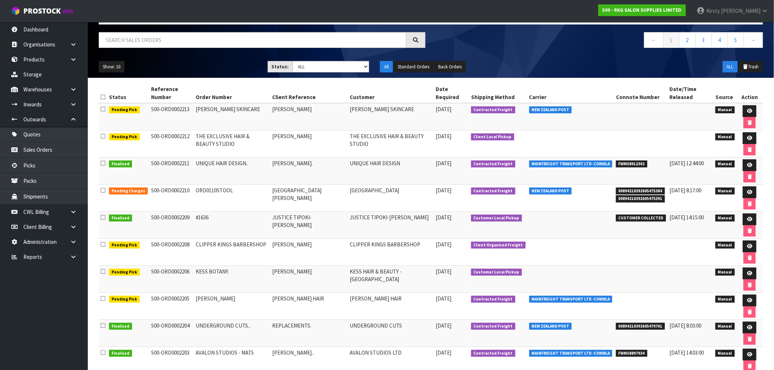
scroll to position [87, 0]
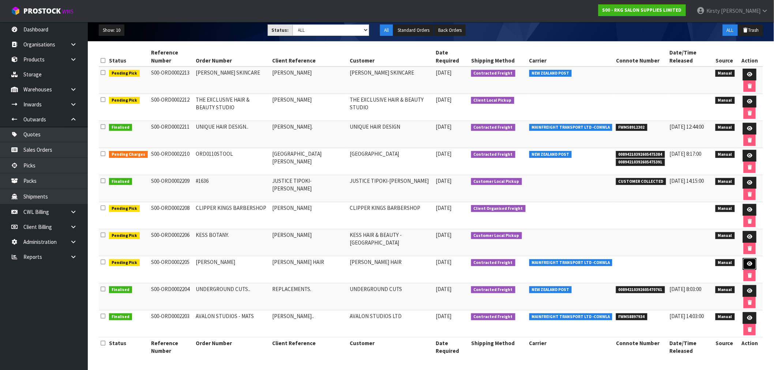
click at [749, 262] on icon at bounding box center [749, 264] width 5 height 5
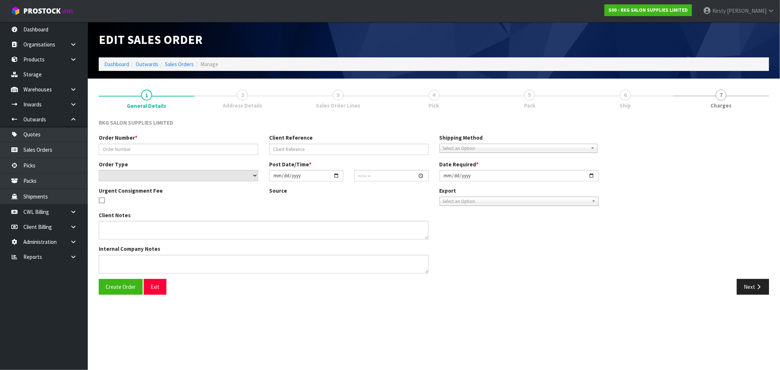
type input "PAULA"
type input "PAULA HAIR"
select select "number:0"
type input "2025-09-29"
type input "00:00:00.000"
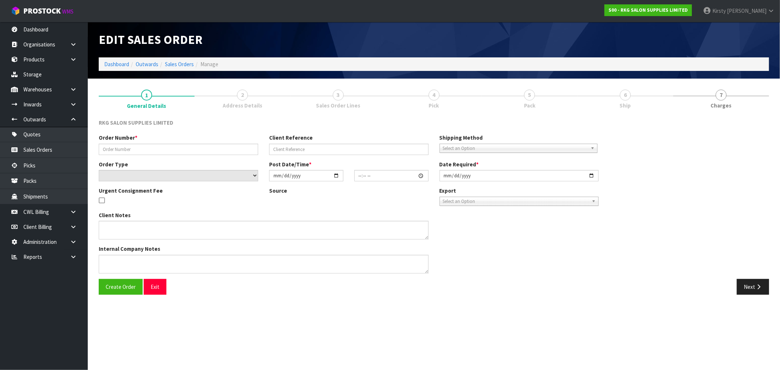
type input "2025-09-29"
type textarea "1 PALLET, DELIVERY ON FRIDAY"
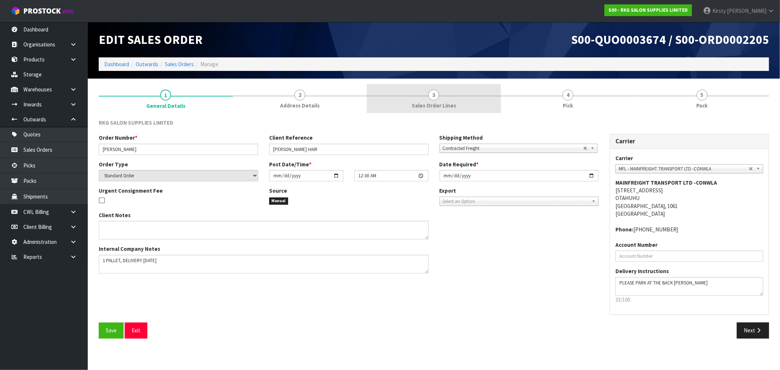
click at [410, 95] on link "3 Sales Order Lines" at bounding box center [434, 98] width 134 height 29
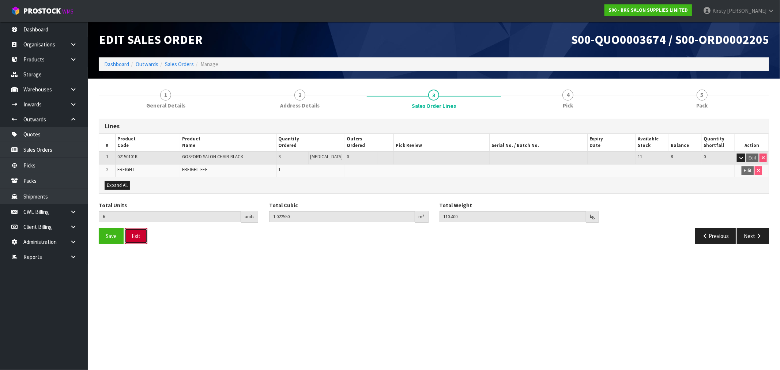
click at [136, 239] on button "Exit" at bounding box center [136, 236] width 23 height 16
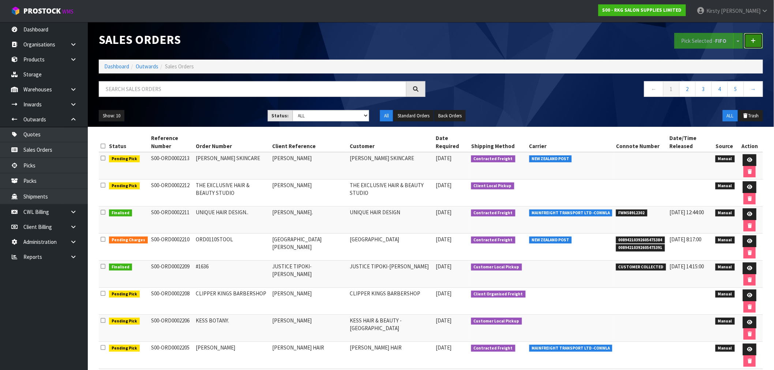
click at [754, 42] on icon at bounding box center [753, 40] width 5 height 5
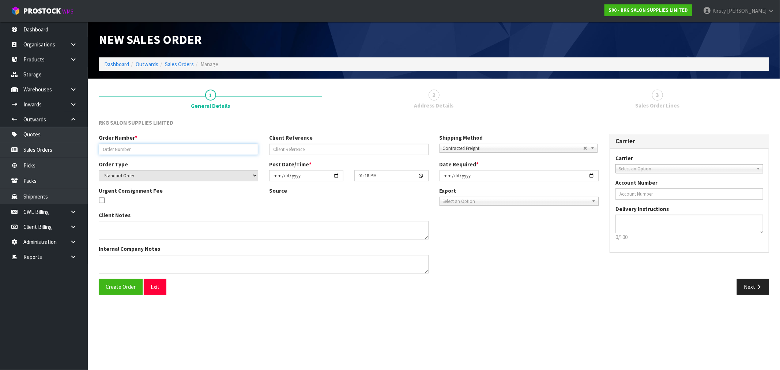
click at [132, 151] on input "text" at bounding box center [178, 149] width 159 height 11
type input "PAULA HAIR"
click at [488, 148] on span "Contracted Freight" at bounding box center [513, 148] width 140 height 9
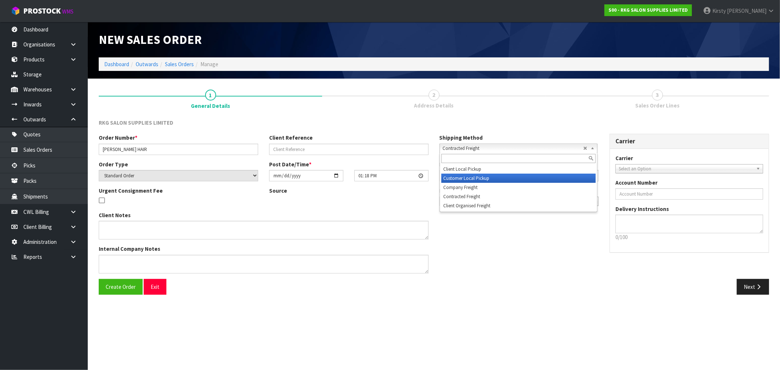
drag, startPoint x: 480, startPoint y: 170, endPoint x: 480, endPoint y: 176, distance: 5.9
click at [480, 176] on ul "Client Local Pickup Customer Local Pickup Company Freight Contracted Freight Cl…" at bounding box center [518, 188] width 156 height 46
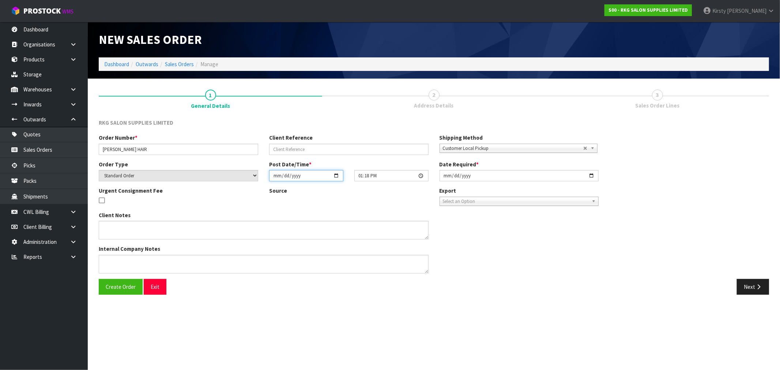
click at [273, 177] on input "2025-10-01" at bounding box center [306, 175] width 74 height 11
type input "2025-10-29"
type input "2025-09-29"
type input "13:18:00.000"
click at [445, 175] on input "2025-10-01" at bounding box center [519, 175] width 159 height 11
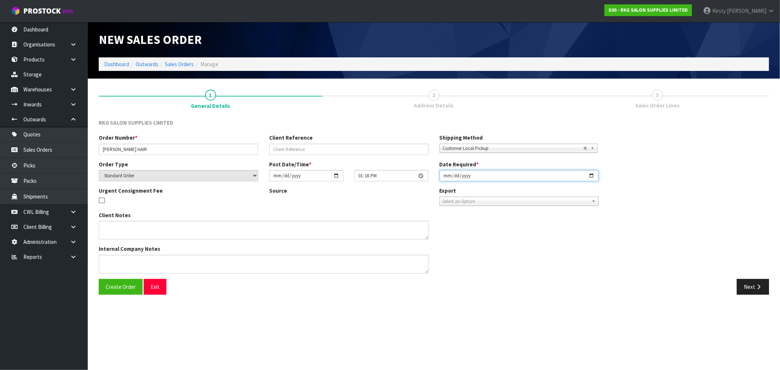
type input "2025-10-29"
type input "2025-09-29"
click at [108, 262] on textarea at bounding box center [264, 264] width 330 height 19
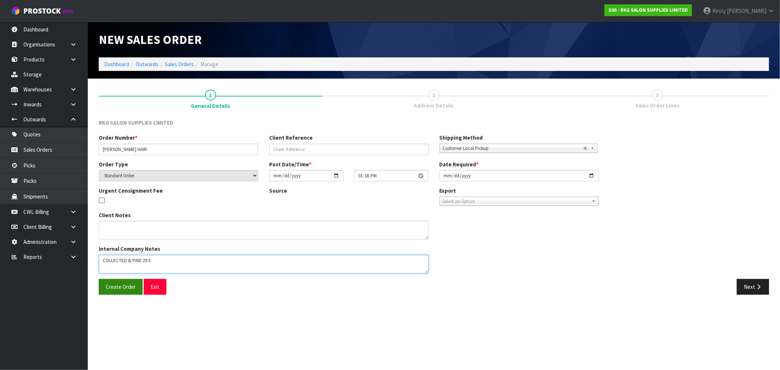
type textarea "COLLECTED & PAID 29.9"
click at [101, 286] on button "Create Order" at bounding box center [121, 287] width 44 height 16
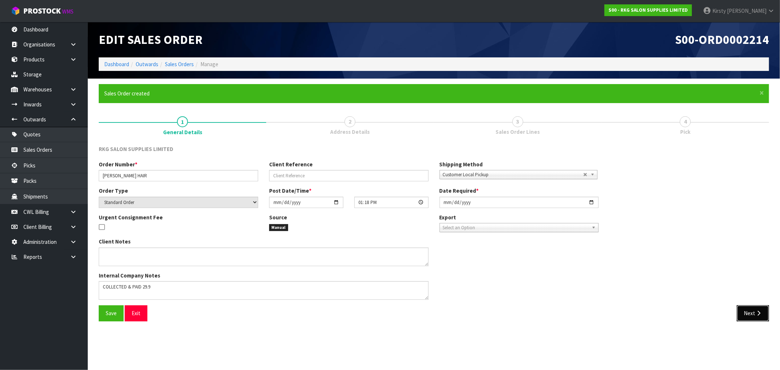
click at [756, 313] on icon "button" at bounding box center [758, 313] width 7 height 5
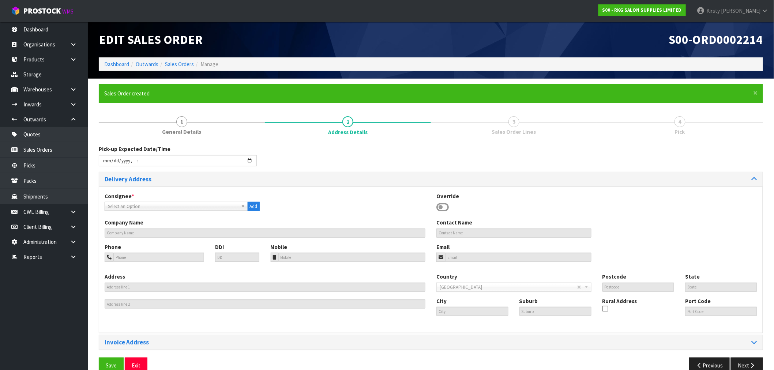
click at [441, 207] on icon at bounding box center [442, 207] width 12 height 11
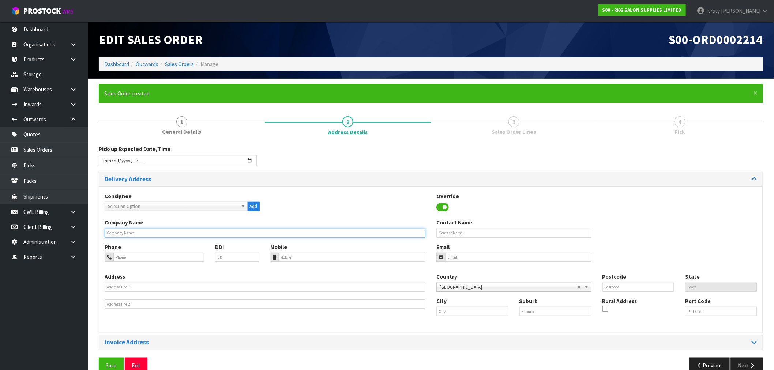
click at [166, 234] on input "text" at bounding box center [265, 233] width 321 height 9
type input "PAULA HAIR"
type input "PAULA"
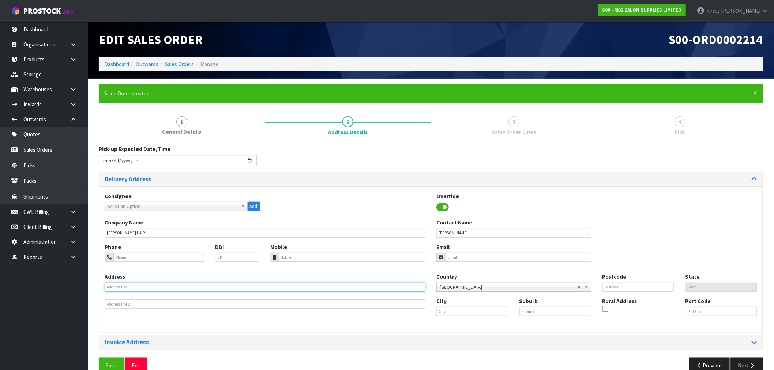
type input "20/233 QUEENS ST"
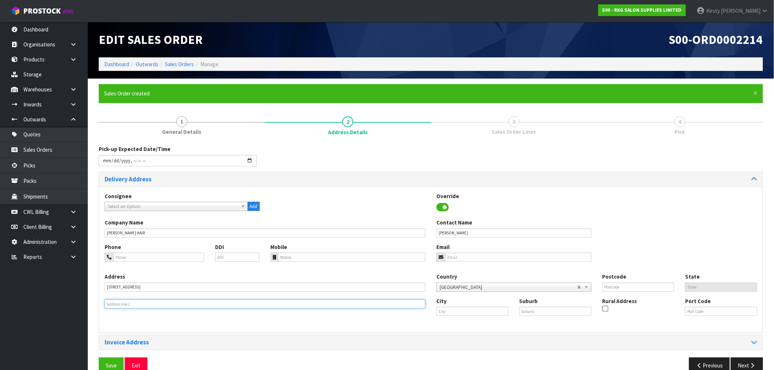
type input "STRAND ARCADE"
type input "1010"
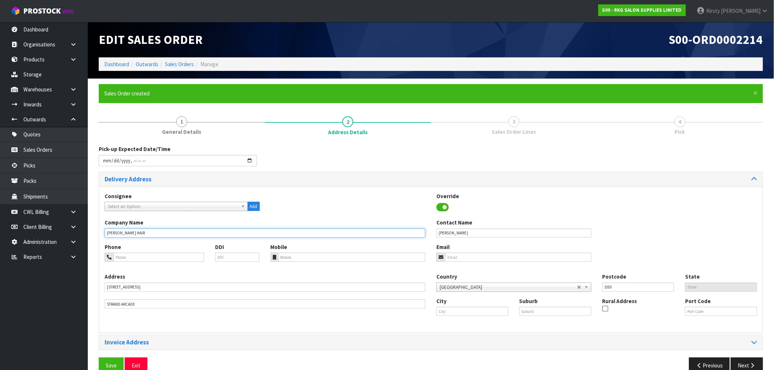
type input "PAULA HAIR"
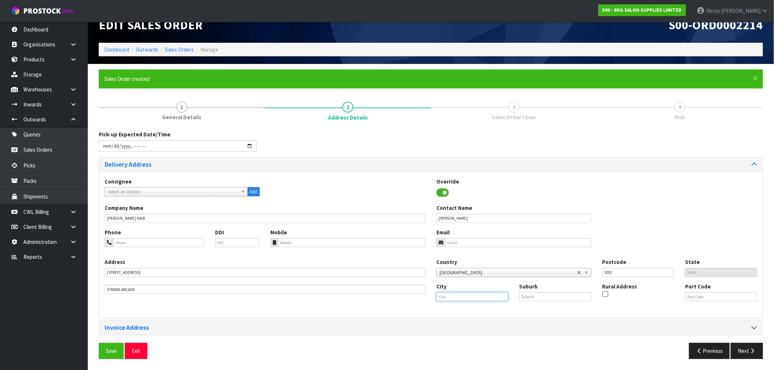
click at [452, 298] on input "text" at bounding box center [472, 296] width 72 height 9
click at [469, 310] on link "Auck land" at bounding box center [470, 309] width 66 height 10
type input "Auckland"
click at [533, 295] on input "text" at bounding box center [555, 296] width 72 height 9
type input "CBD"
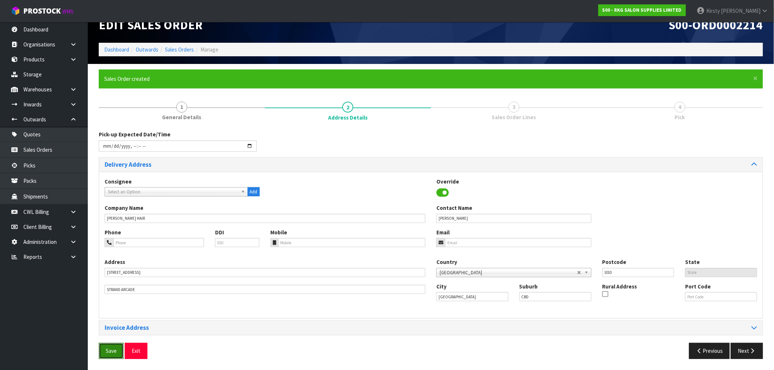
drag, startPoint x: 113, startPoint y: 351, endPoint x: 188, endPoint y: 338, distance: 76.2
click at [114, 351] on span "Save" at bounding box center [111, 350] width 11 height 7
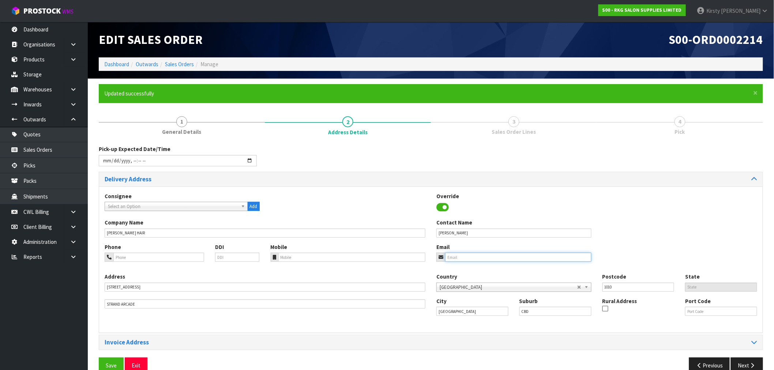
click at [451, 255] on input "email" at bounding box center [518, 257] width 146 height 9
drag, startPoint x: 748, startPoint y: 363, endPoint x: 664, endPoint y: 346, distance: 85.8
click at [748, 362] on button "Next" at bounding box center [747, 366] width 32 height 16
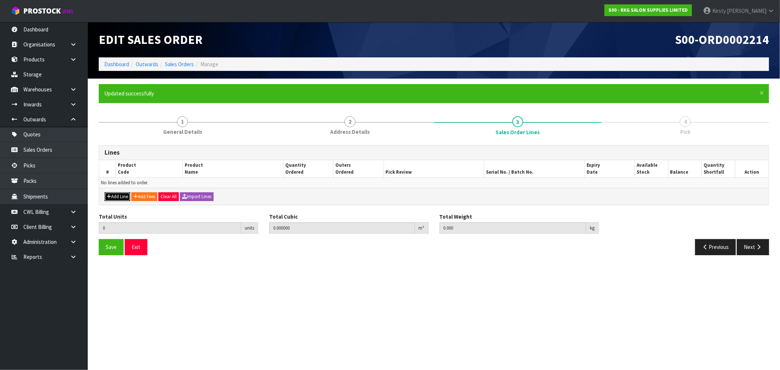
click at [116, 197] on button "Add Line" at bounding box center [118, 196] width 26 height 9
type input "0"
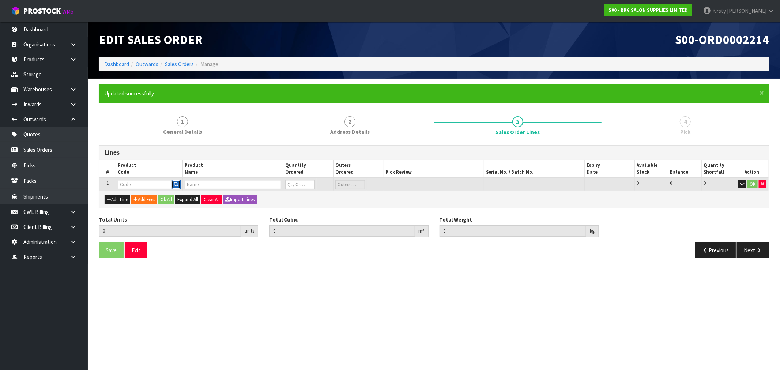
click at [177, 182] on icon "button" at bounding box center [176, 184] width 5 height 5
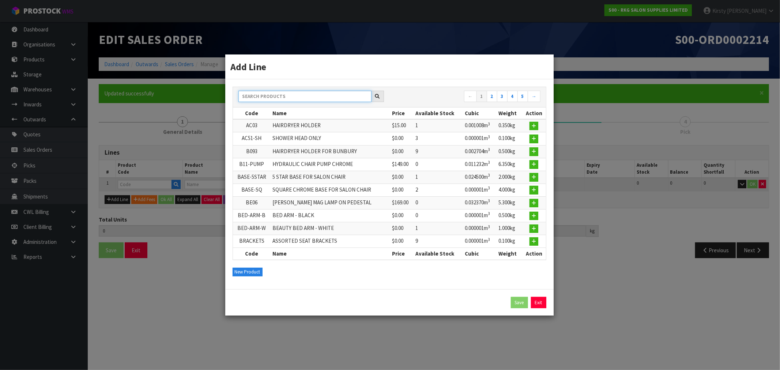
click at [262, 94] on input "text" at bounding box center [304, 96] width 133 height 11
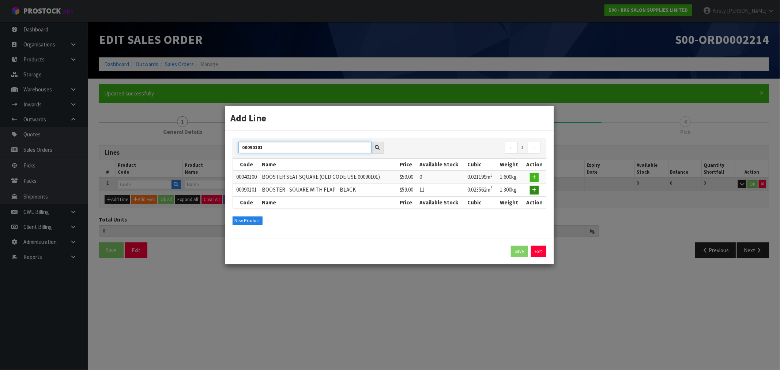
type input "00090101"
click at [534, 193] on button "button" at bounding box center [534, 190] width 9 height 9
type input "0.000000"
type input "0.000"
type input "00090101"
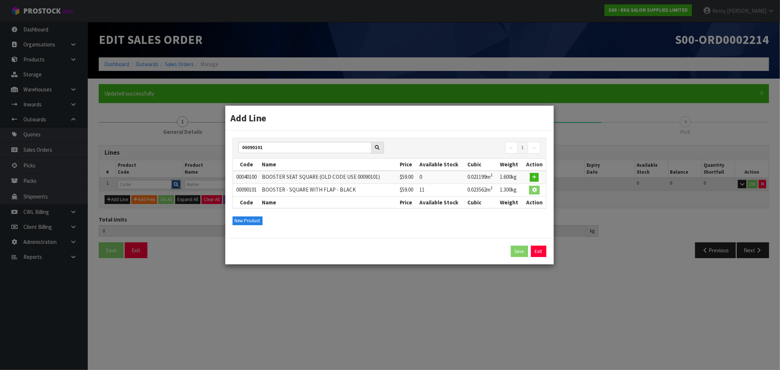
type input "BOOSTER - SQUARE WITH FLAP - BLACK"
type input "0"
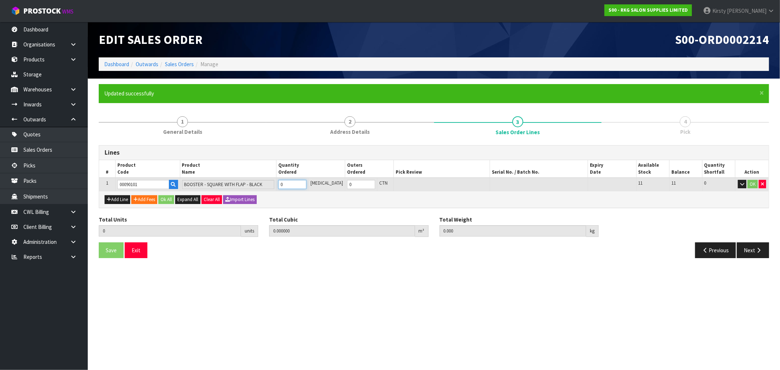
type input "1"
type input "0.023562"
type input "1.3"
type input "1"
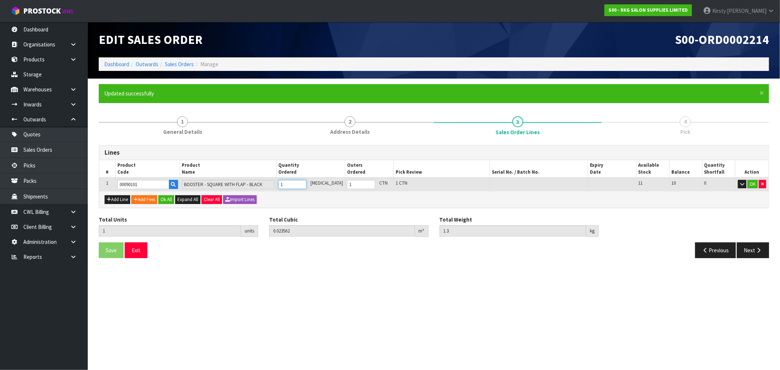
type input "1"
click at [307, 181] on input "1" at bounding box center [292, 184] width 28 height 9
click at [752, 182] on button "OK" at bounding box center [753, 184] width 10 height 9
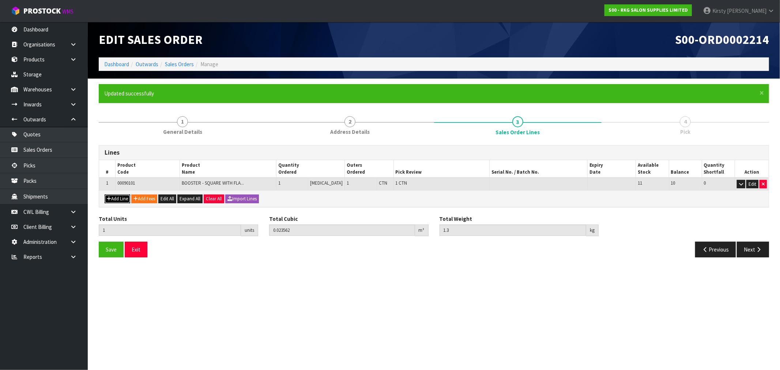
click at [115, 200] on button "Add Line" at bounding box center [118, 199] width 26 height 9
type input "0"
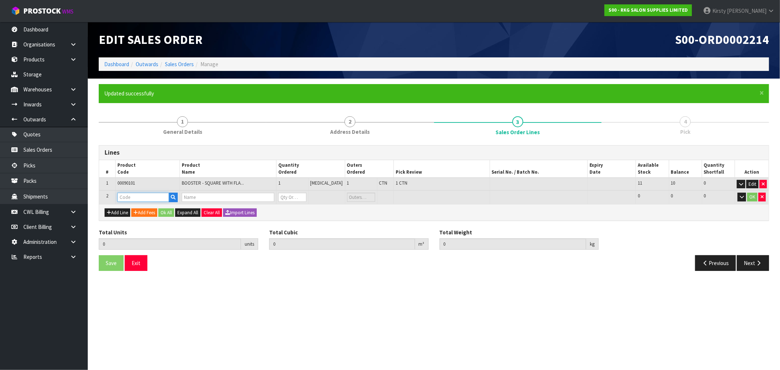
click at [154, 200] on input "text" at bounding box center [143, 197] width 52 height 9
type input "02LC01"
type input "1"
type input "0.023562"
type input "1.3"
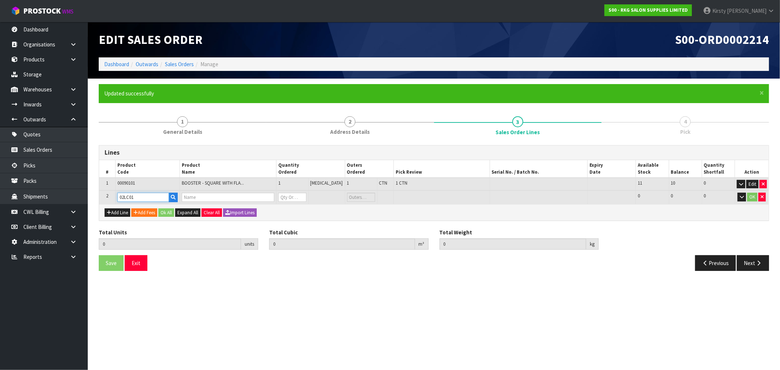
type input "SALON CHAIR LAP CUSHION"
type input "0"
type input "02LC01"
click at [281, 199] on tr "2 02LC01 SALON CHAIR LAP CUSHION 0 PCE 9 9 0 OK" at bounding box center [434, 198] width 670 height 14
type input "3"
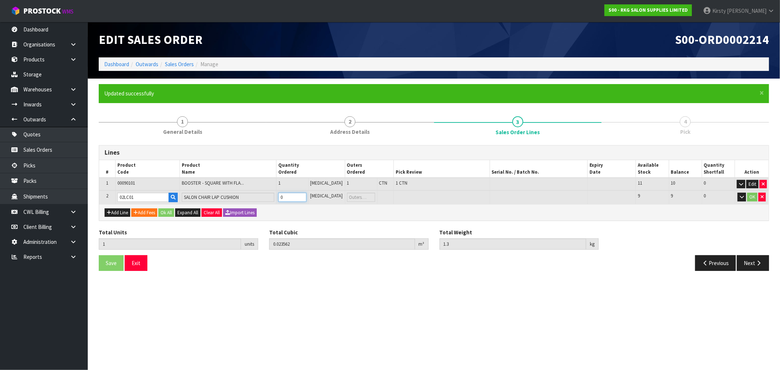
type input "0.073962"
type input "2.7"
type input "2"
click at [444, 206] on div "Add Line Add Fees Ok All Expand All Clear All Import Lines" at bounding box center [434, 212] width 670 height 16
click at [752, 195] on button "OK" at bounding box center [752, 197] width 10 height 9
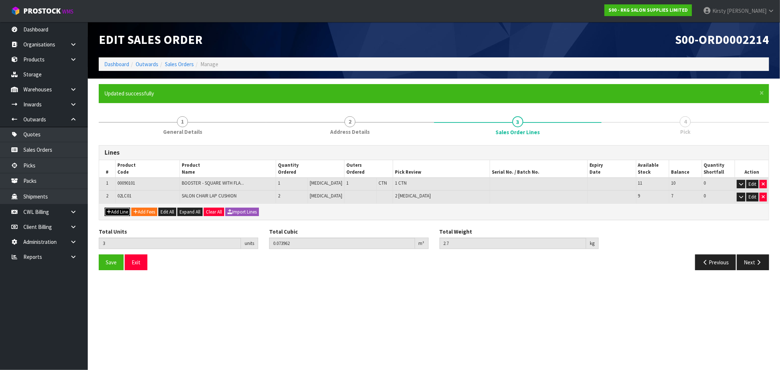
click at [120, 210] on button "Add Line" at bounding box center [118, 212] width 26 height 9
type input "0"
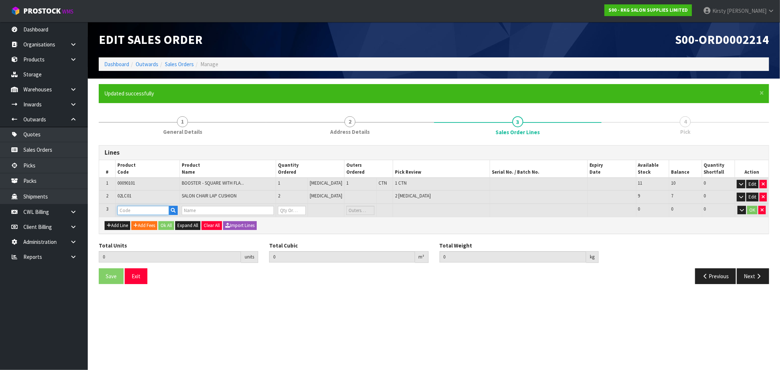
click at [144, 209] on input "text" at bounding box center [143, 210] width 52 height 9
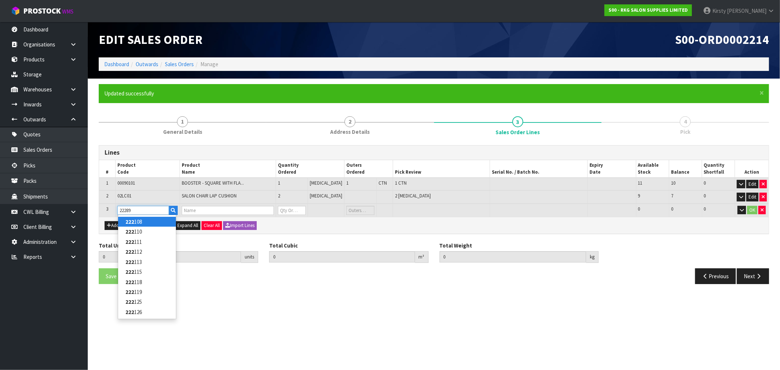
type input "222897"
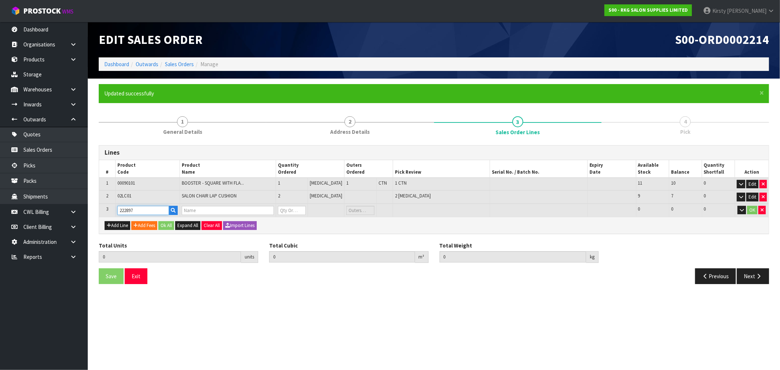
type input "3"
type input "0.073962"
type input "2.7"
type input "DEYAZ SALON TOWELS BLEACH SAFE 10 PACK BLACK"
type input "0"
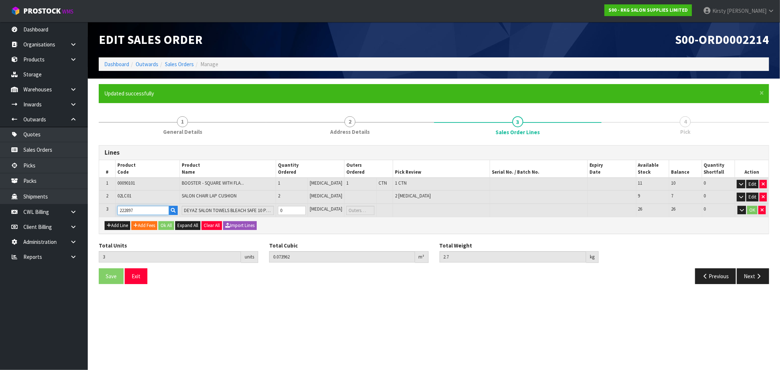
type input "222897"
type input "4"
type input "0.075862"
type input "3.98"
type input "1"
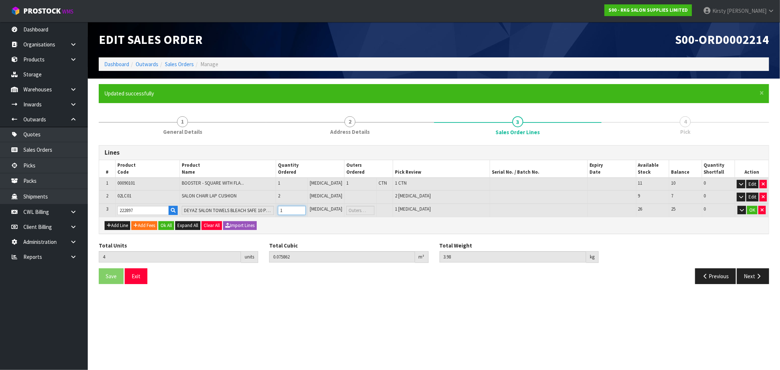
click at [306, 206] on input "1" at bounding box center [292, 210] width 28 height 9
click at [750, 210] on button "OK" at bounding box center [752, 210] width 10 height 9
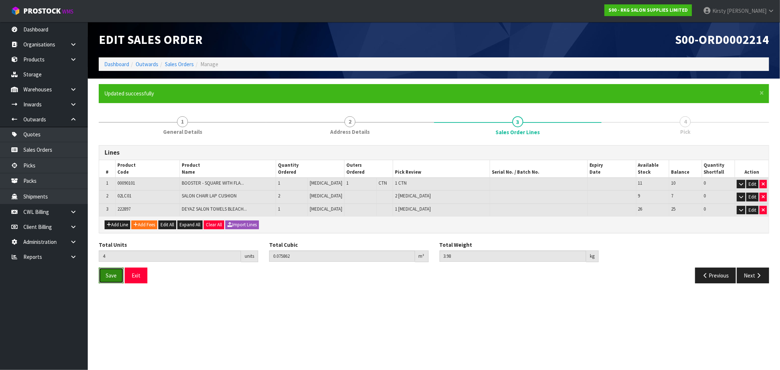
click at [108, 278] on button "Save" at bounding box center [111, 276] width 25 height 16
click at [755, 196] on button "Edit" at bounding box center [753, 197] width 12 height 9
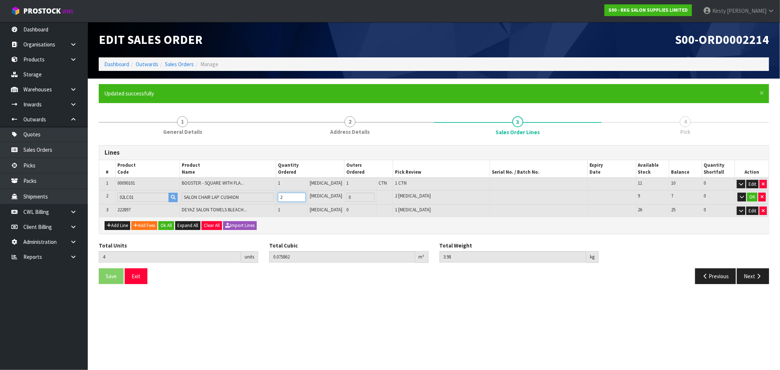
type input "5"
type input "0.101062"
type input "4.68"
type input "3"
click at [306, 196] on input "3" at bounding box center [292, 197] width 28 height 9
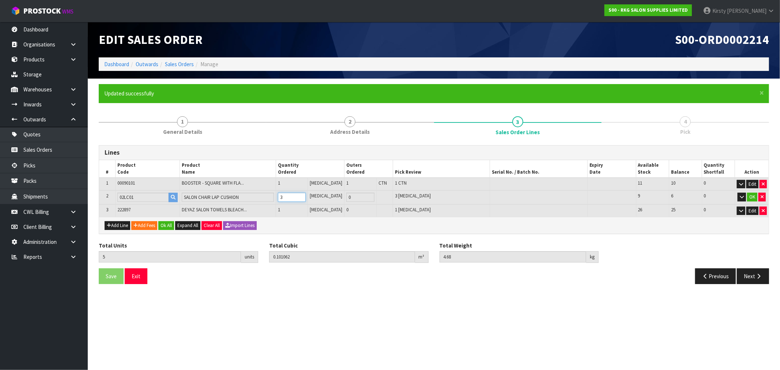
type input "4"
type input "0.075862"
type input "3.98"
type input "2"
click at [306, 198] on input "2" at bounding box center [292, 197] width 28 height 9
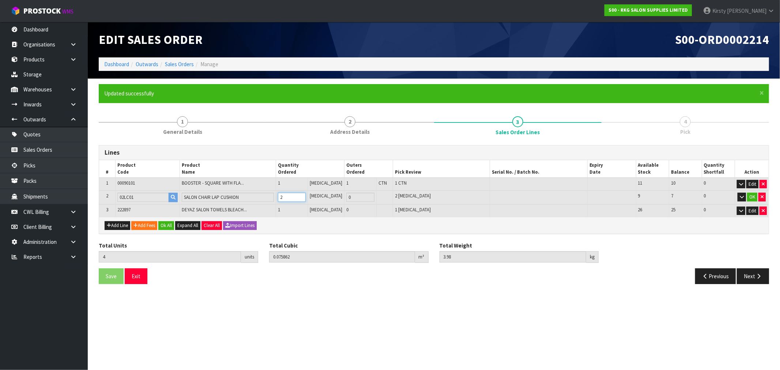
type input "3"
type input "0.050662"
type input "3.28"
type input "1"
click at [306, 198] on input "1" at bounding box center [292, 197] width 28 height 9
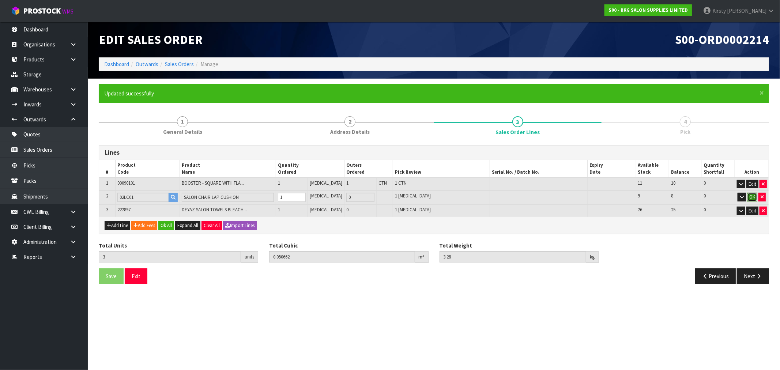
click at [753, 195] on button "OK" at bounding box center [752, 197] width 10 height 9
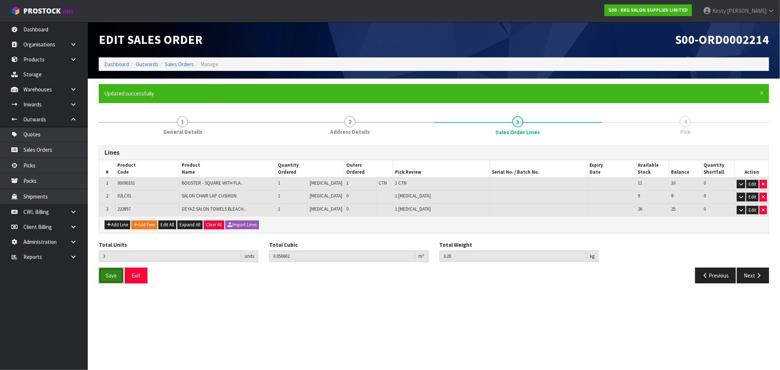
click at [116, 275] on span "Save" at bounding box center [111, 275] width 11 height 7
click at [750, 275] on button "Next" at bounding box center [753, 276] width 32 height 16
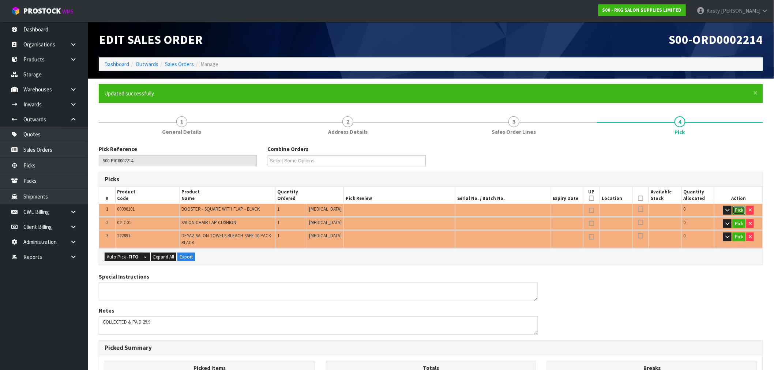
click at [738, 208] on button "Pick" at bounding box center [739, 210] width 13 height 9
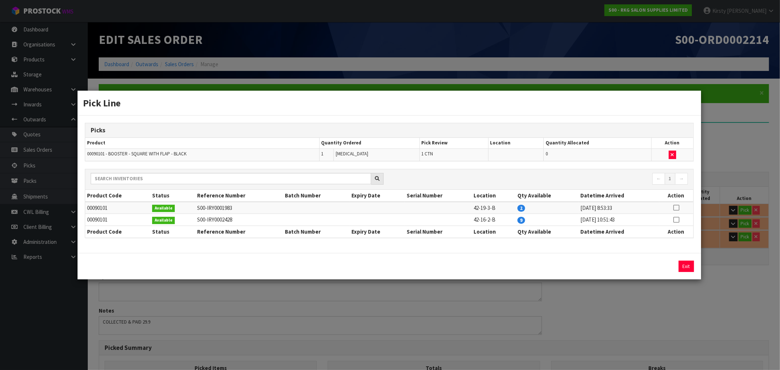
click at [676, 208] on icon at bounding box center [676, 208] width 6 height 0
click at [654, 268] on button "Assign Pick" at bounding box center [662, 266] width 30 height 11
type input "1"
type input "0.023562"
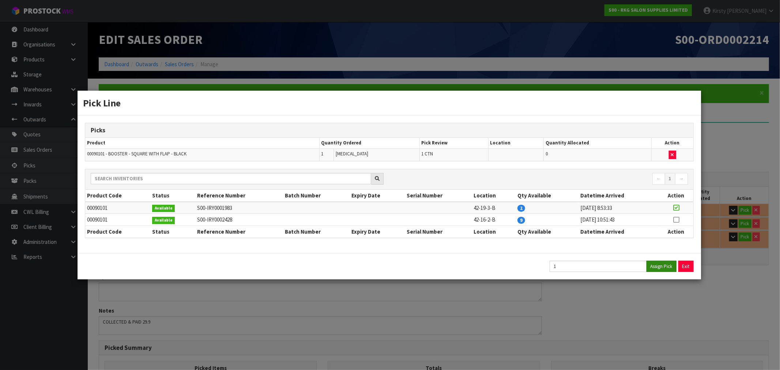
type input "1.3"
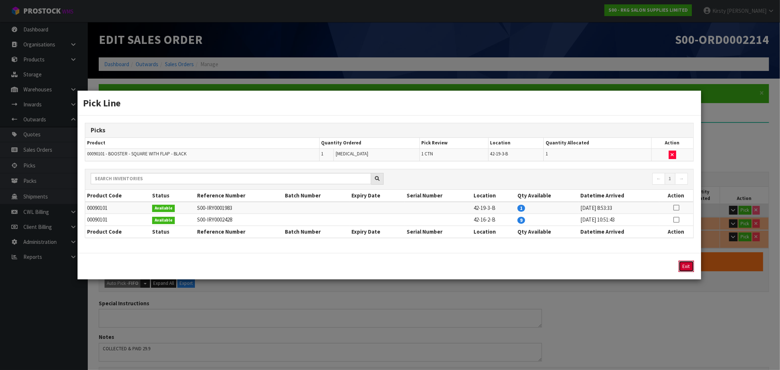
click at [684, 266] on button "Exit" at bounding box center [686, 266] width 15 height 11
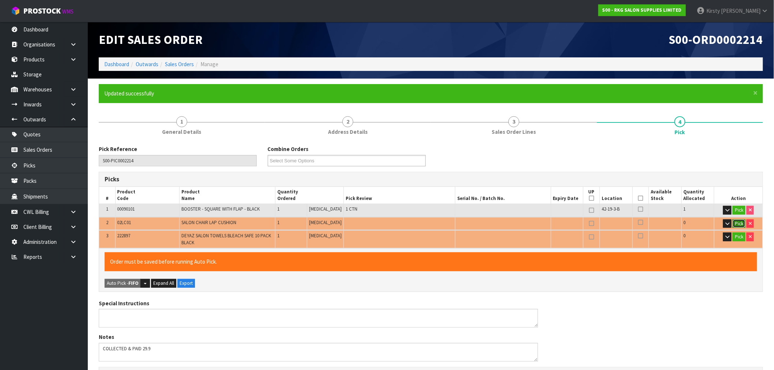
click at [739, 223] on button "Pick" at bounding box center [739, 223] width 13 height 9
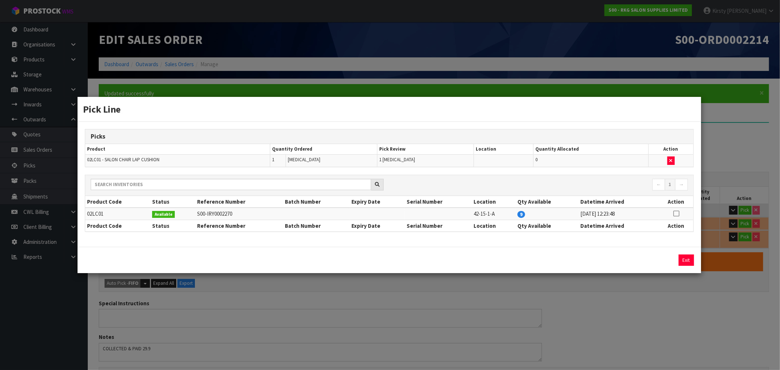
click at [678, 214] on icon at bounding box center [676, 214] width 6 height 0
click at [657, 258] on button "Assign Pick" at bounding box center [662, 260] width 30 height 11
type input "Piece x 1"
type input "2"
type input "0.048762"
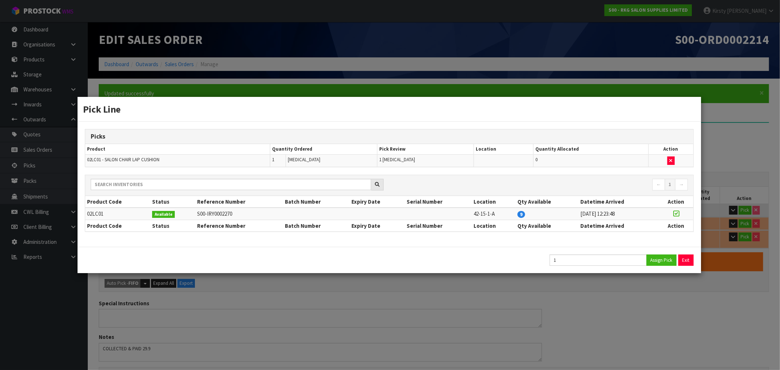
type input "2"
click at [687, 259] on button "Exit" at bounding box center [686, 260] width 15 height 11
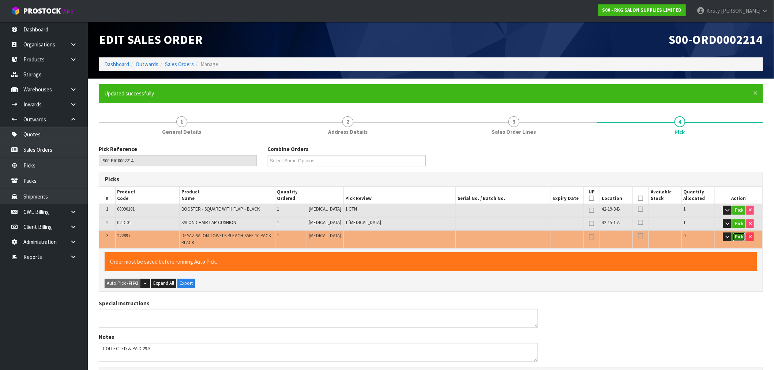
click at [741, 236] on button "Pick" at bounding box center [739, 237] width 13 height 9
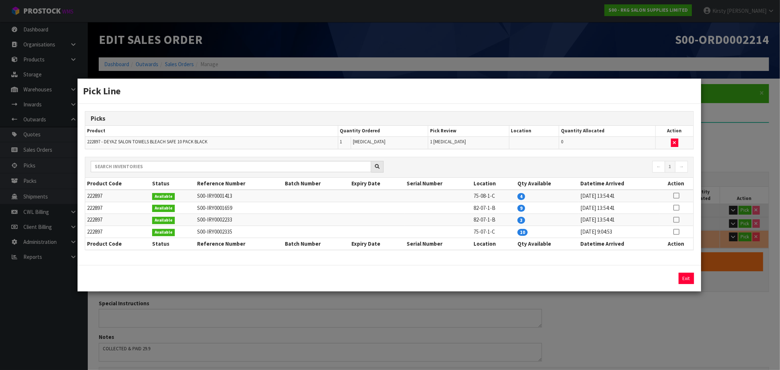
click at [676, 220] on icon at bounding box center [676, 220] width 6 height 0
click at [651, 278] on button "Assign Pick" at bounding box center [662, 278] width 30 height 11
type input "Piece x 2"
type input "3"
type input "0.050662"
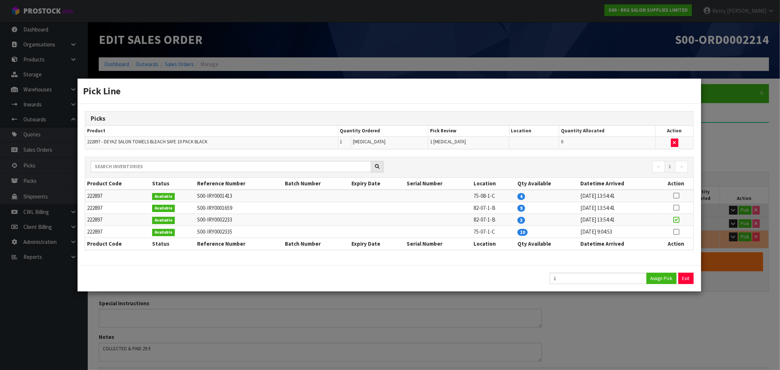
type input "3.28"
drag, startPoint x: 688, startPoint y: 277, endPoint x: 605, endPoint y: 266, distance: 83.7
click at [687, 277] on button "Exit" at bounding box center [686, 278] width 15 height 11
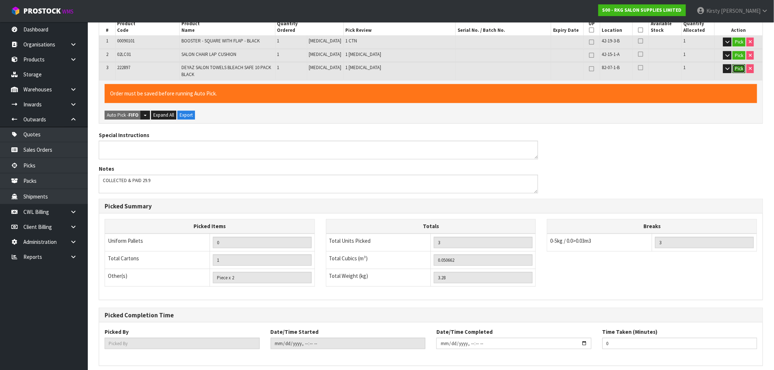
scroll to position [198, 0]
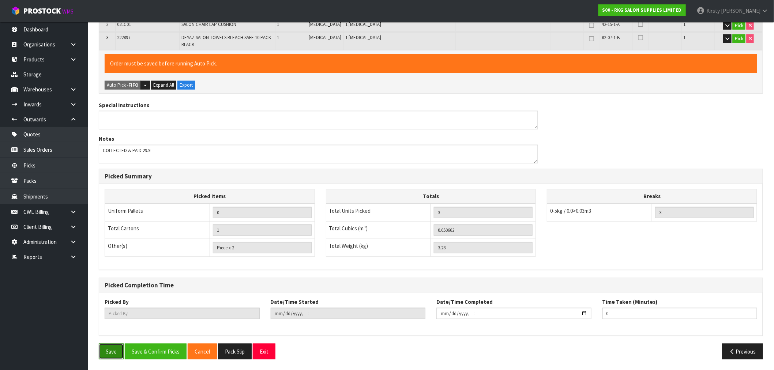
click at [107, 351] on button "Save" at bounding box center [111, 352] width 25 height 16
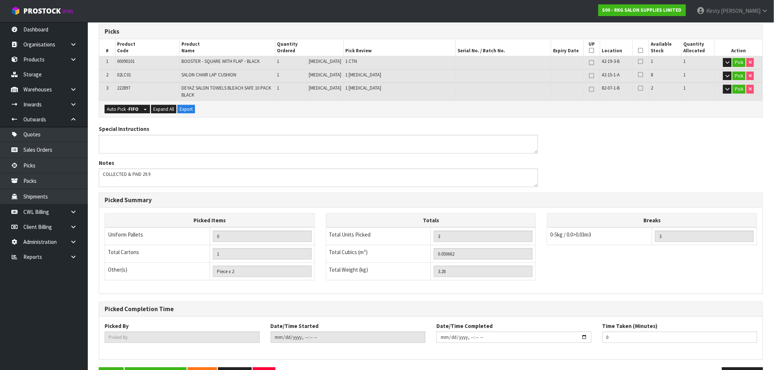
scroll to position [172, 0]
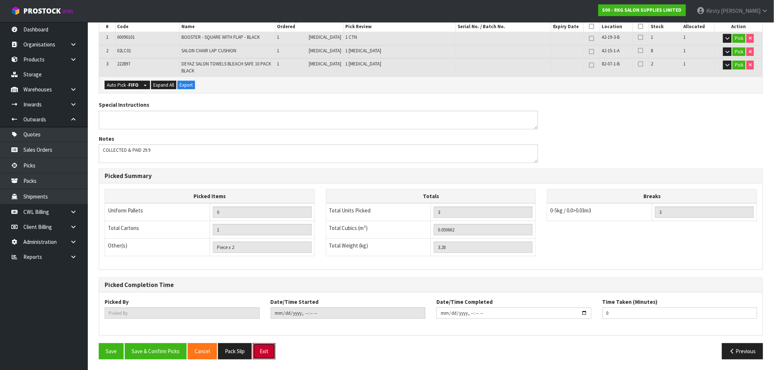
click at [262, 351] on button "Exit" at bounding box center [264, 351] width 23 height 16
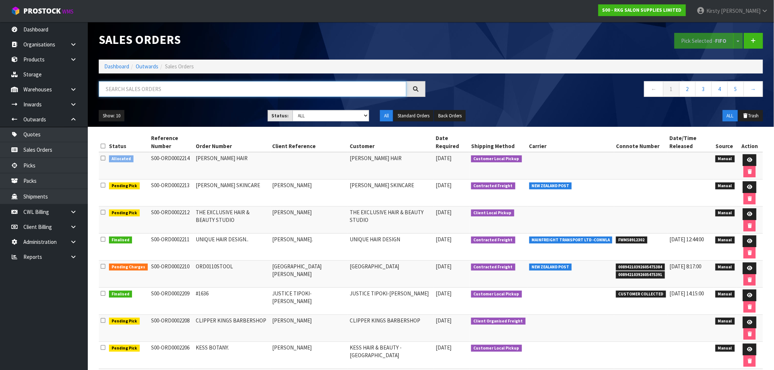
click at [163, 90] on input "text" at bounding box center [253, 89] width 308 height 16
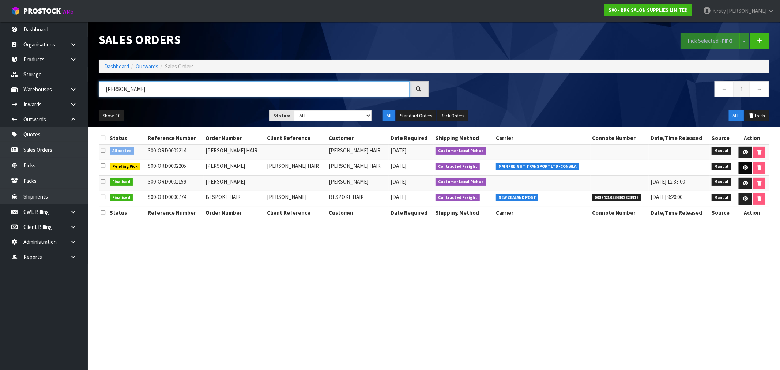
type input "PAULA"
click at [744, 168] on icon at bounding box center [745, 167] width 5 height 5
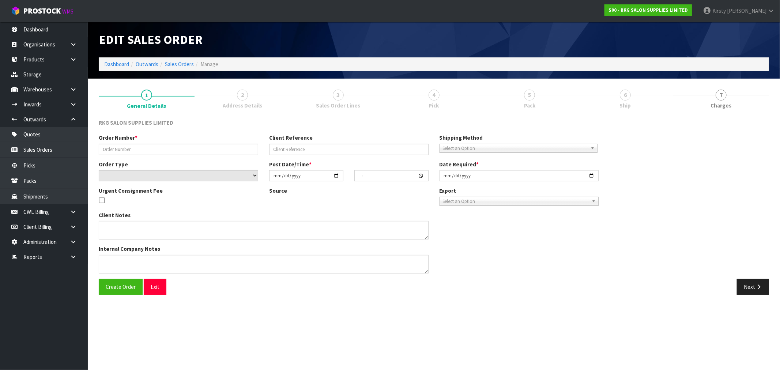
type input "PAULA"
type input "PAULA HAIR"
select select "number:0"
type input "2025-09-29"
type input "00:00:00.000"
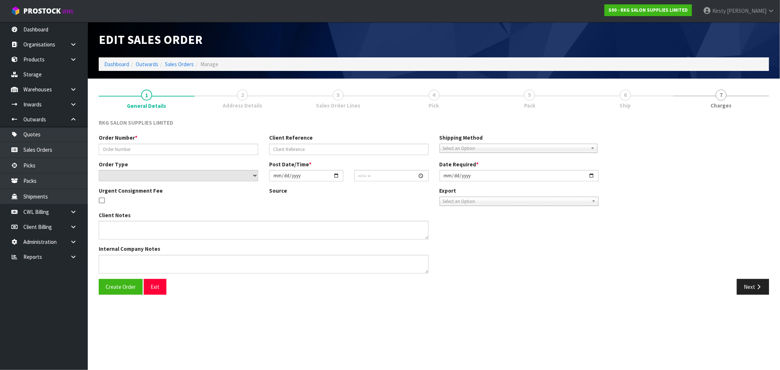
type input "2025-09-29"
type textarea "1 PALLET, DELIVERY ON FRIDAY"
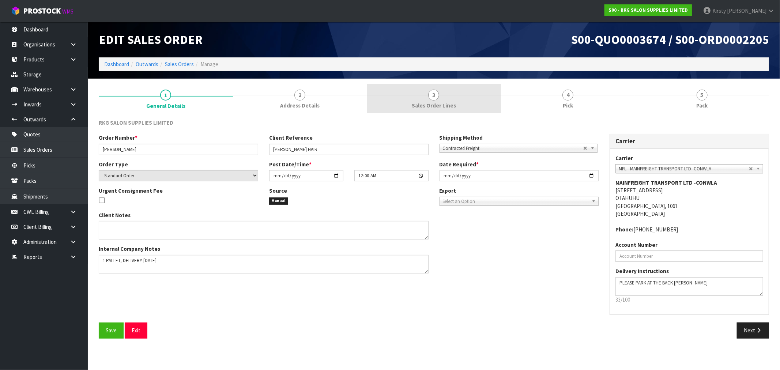
click at [433, 99] on span "3" at bounding box center [433, 95] width 11 height 11
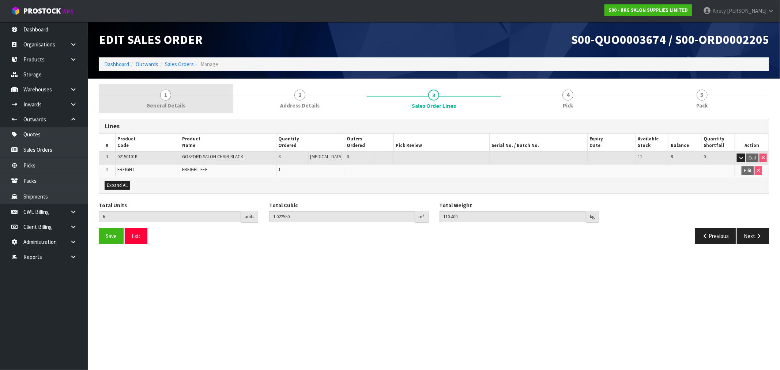
click at [169, 99] on link "1 General Details" at bounding box center [166, 98] width 134 height 29
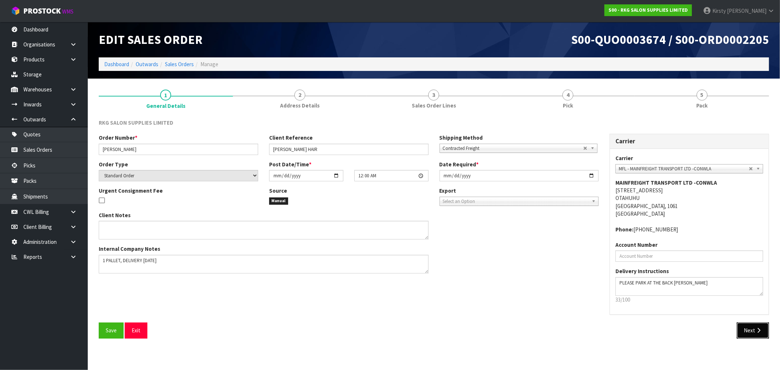
click at [751, 333] on button "Next" at bounding box center [753, 331] width 32 height 16
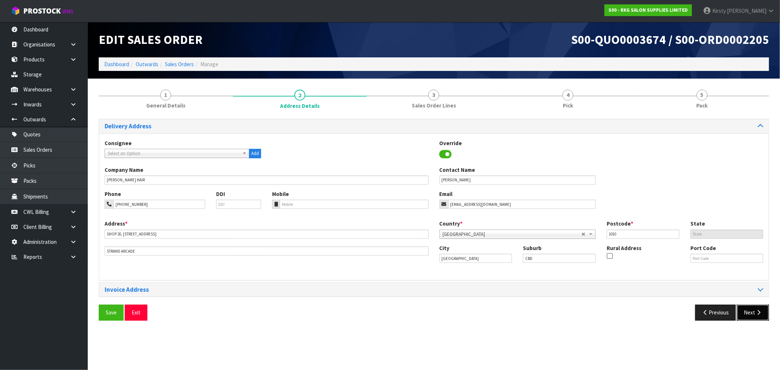
click at [752, 313] on button "Next" at bounding box center [753, 313] width 32 height 16
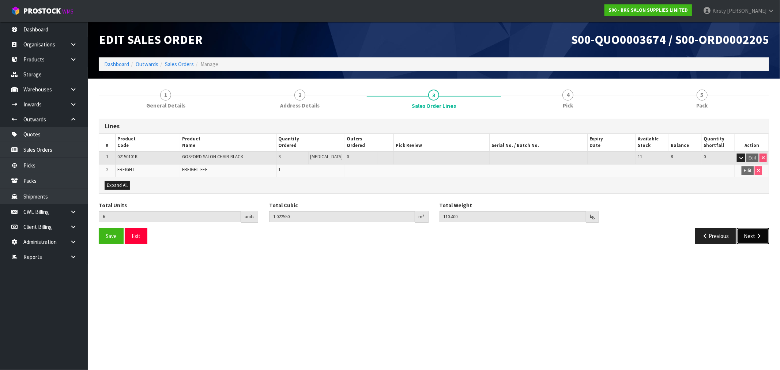
click at [755, 233] on button "Next" at bounding box center [753, 236] width 32 height 16
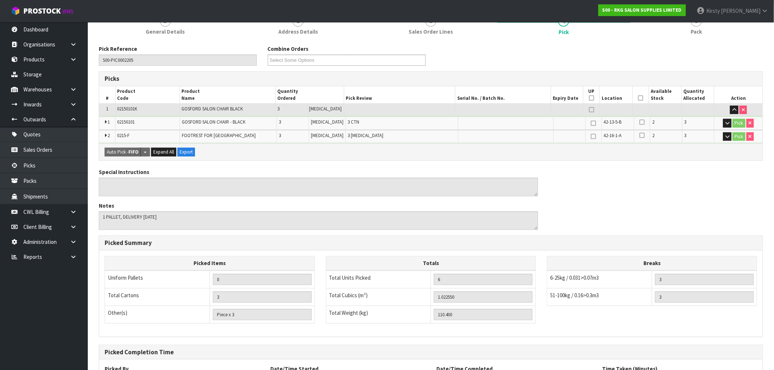
scroll to position [141, 0]
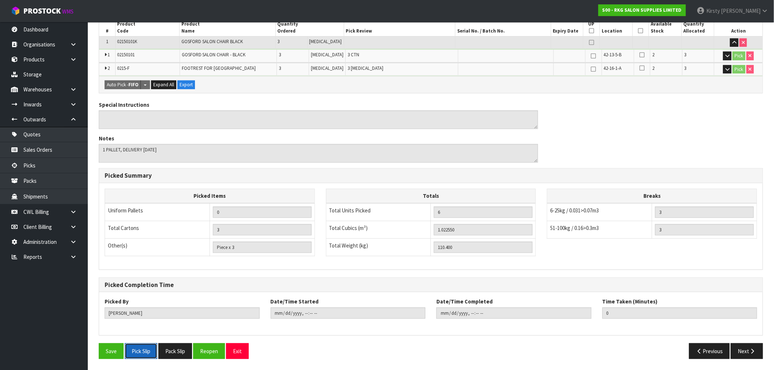
click at [143, 352] on button "Pick Slip" at bounding box center [141, 351] width 33 height 16
drag, startPoint x: 240, startPoint y: 346, endPoint x: 236, endPoint y: 343, distance: 4.9
click at [240, 346] on button "Exit" at bounding box center [237, 351] width 23 height 16
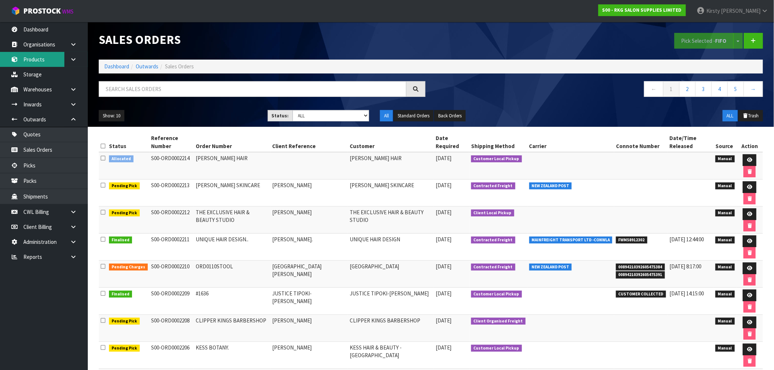
click at [37, 60] on link "Products" at bounding box center [44, 59] width 88 height 15
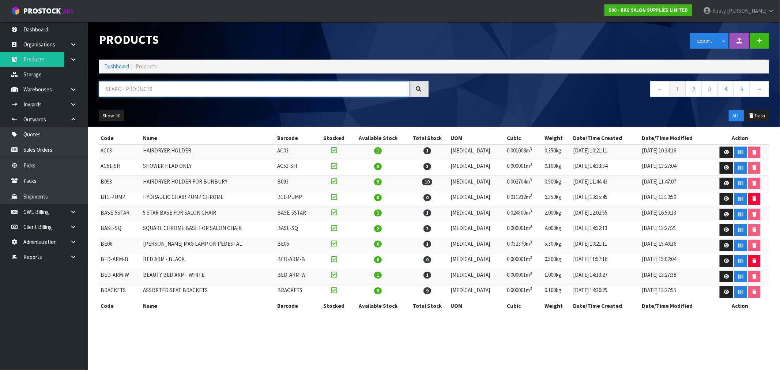
click at [117, 88] on input "text" at bounding box center [254, 89] width 311 height 16
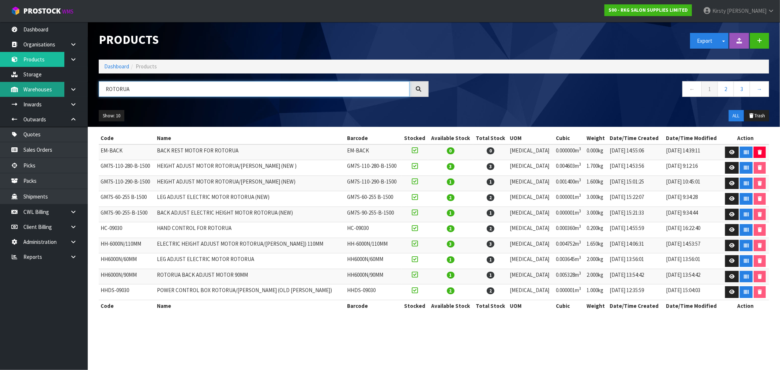
drag, startPoint x: 116, startPoint y: 91, endPoint x: 64, endPoint y: 91, distance: 52.7
click at [64, 91] on body "Toggle navigation ProStock WMS S00 - RKG SALON SUPPLIES LIMITED Kirsty Giles Lo…" at bounding box center [390, 185] width 780 height 370
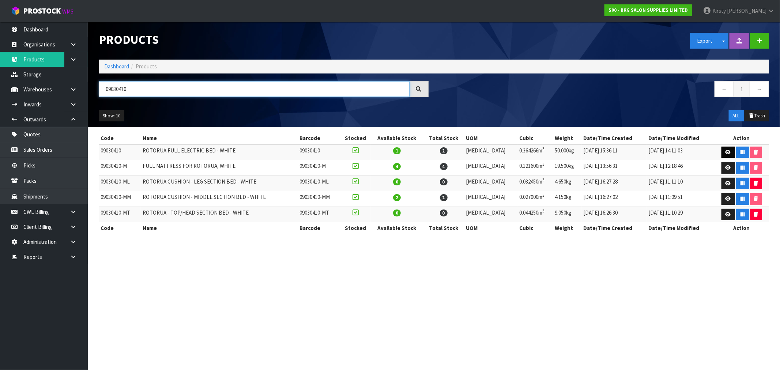
type input "09030410"
click at [727, 153] on icon at bounding box center [728, 152] width 5 height 5
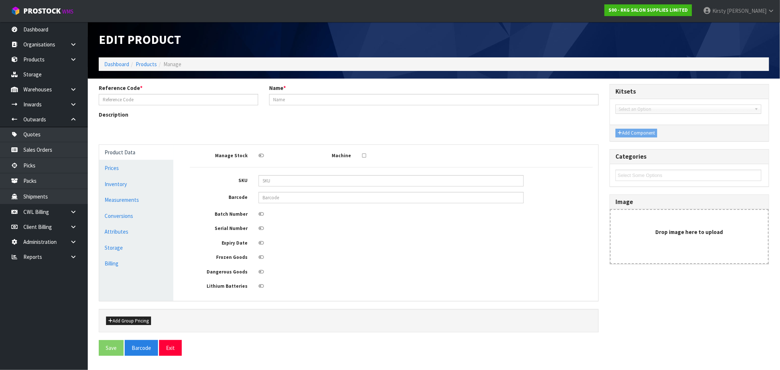
type input "09030410"
type input "ROTORUA FULL ELECTRIC BED - WHITE"
type input "0"
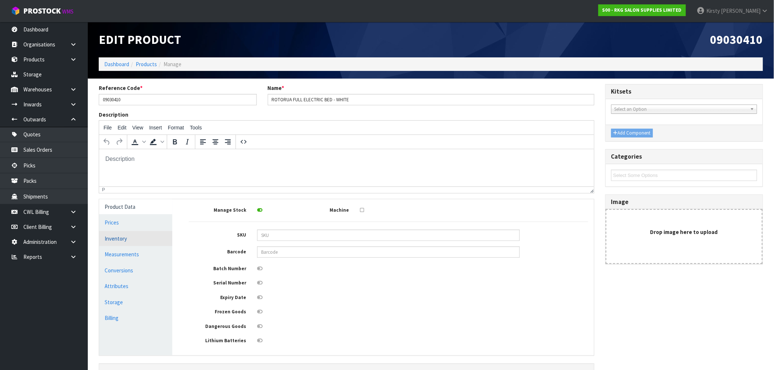
click at [108, 241] on link "Inventory" at bounding box center [135, 238] width 73 height 15
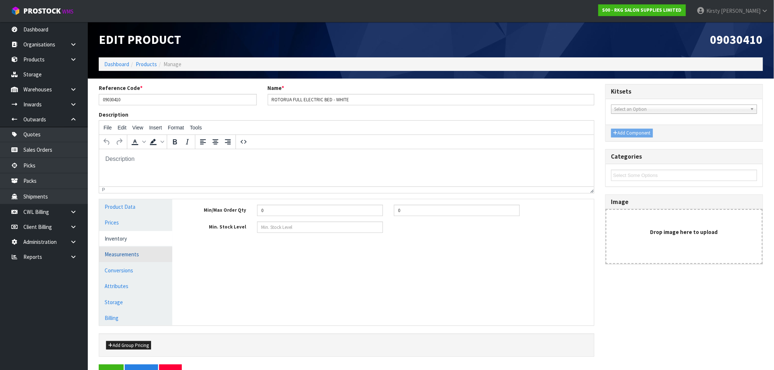
click at [112, 256] on link "Measurements" at bounding box center [135, 254] width 73 height 15
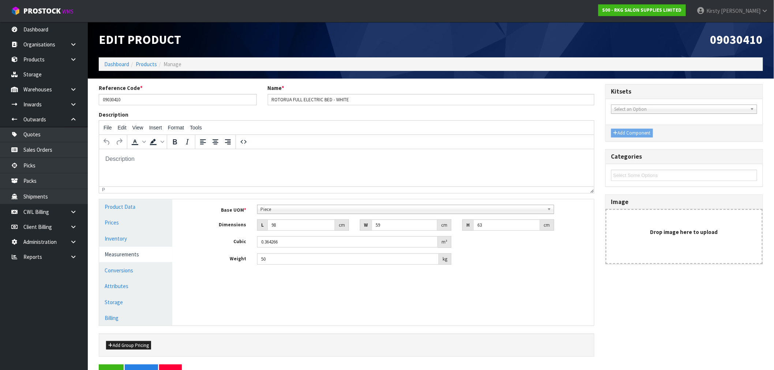
scroll to position [21, 0]
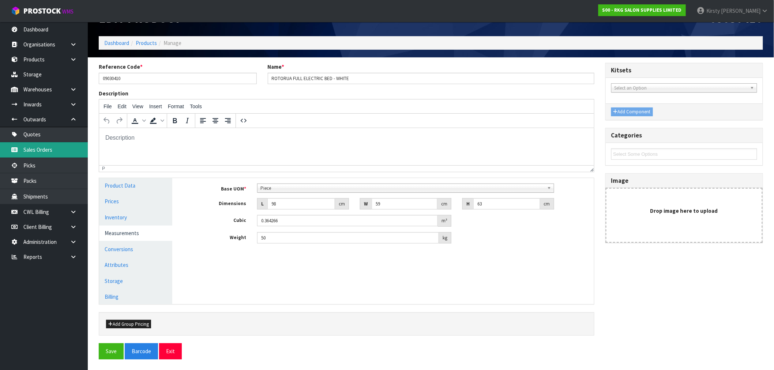
click at [36, 147] on link "Sales Orders" at bounding box center [44, 149] width 88 height 15
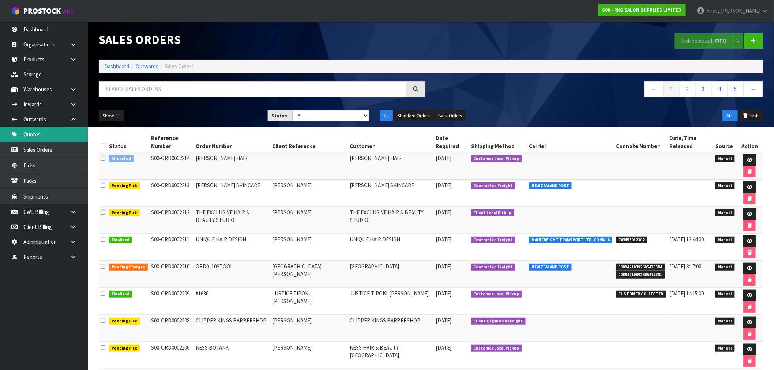
click at [29, 136] on link "Quotes" at bounding box center [44, 134] width 88 height 15
click at [753, 43] on icon at bounding box center [753, 40] width 5 height 5
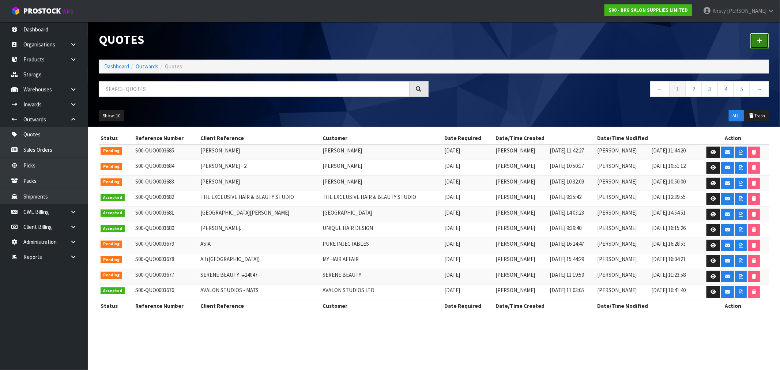
click at [757, 42] on link at bounding box center [759, 41] width 19 height 16
click at [757, 44] on link at bounding box center [759, 41] width 19 height 16
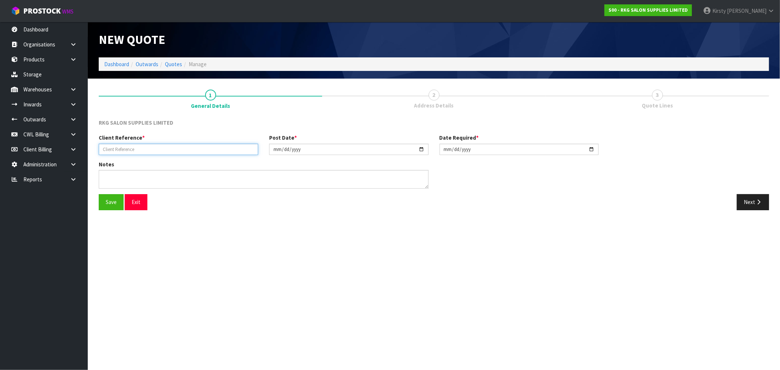
click at [135, 147] on input "text" at bounding box center [178, 149] width 159 height 11
type input "SKIPPER SCISSORS"
click at [105, 199] on button "Save" at bounding box center [111, 202] width 25 height 16
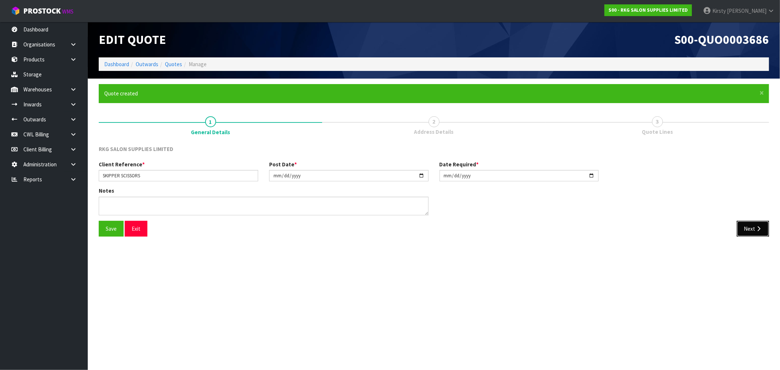
click at [748, 229] on button "Next" at bounding box center [753, 229] width 32 height 16
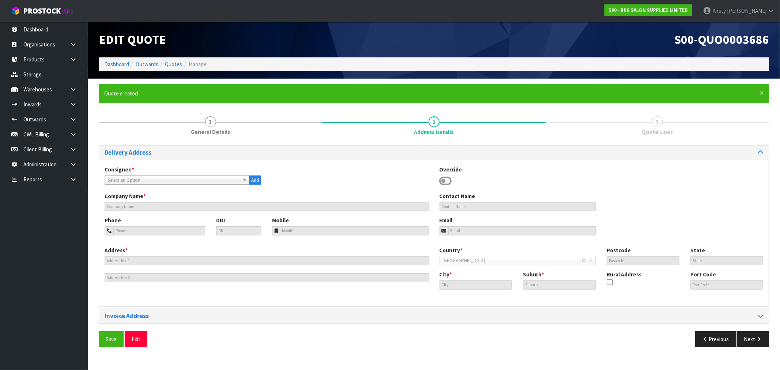
click at [446, 181] on icon at bounding box center [446, 181] width 12 height 11
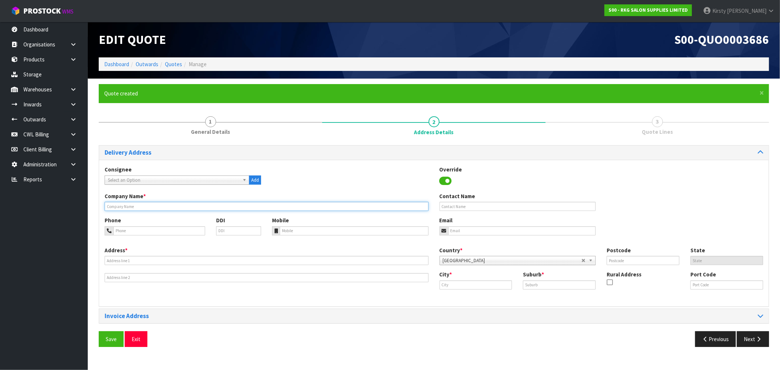
click at [146, 209] on input "text" at bounding box center [267, 206] width 324 height 9
type input "SKIPPER SCISSORS"
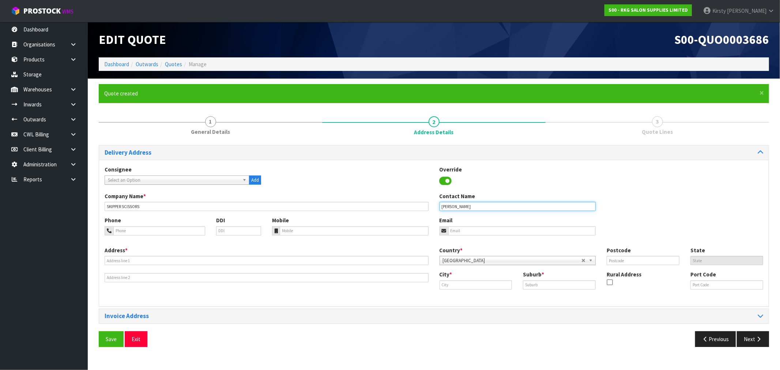
type input "CHERRY SKIPPER"
type input "021-0255-2741"
click at [507, 236] on div "Phone 021-0255-2741 DDI Mobile Email" at bounding box center [434, 232] width 670 height 30
click at [500, 233] on input "email" at bounding box center [522, 230] width 148 height 9
type input "scissors@outlook.co.nz"
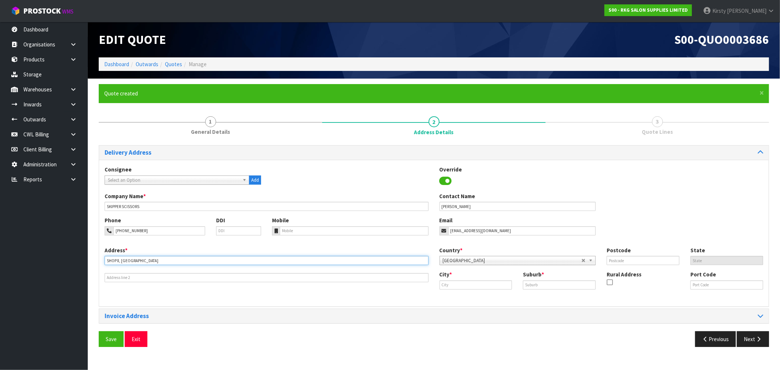
type input "SHOP 8, MAHURANGI SHOPPING CENTRE"
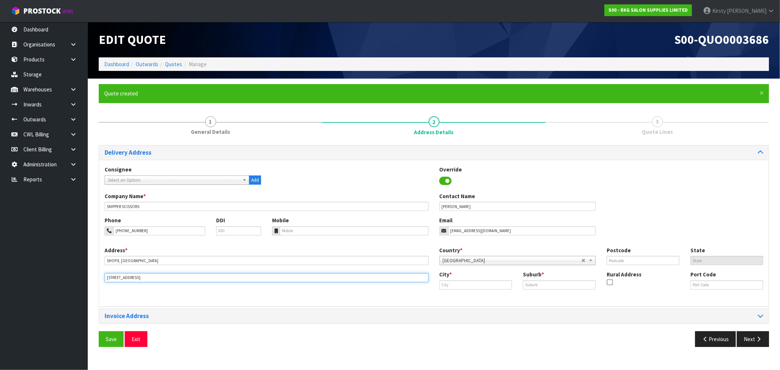
type input "280 MAHURANGI RD"
click at [476, 289] on input "text" at bounding box center [476, 285] width 73 height 9
click at [456, 284] on input "auckalnd" at bounding box center [476, 285] width 73 height 9
drag, startPoint x: 456, startPoint y: 284, endPoint x: 414, endPoint y: 284, distance: 42.8
click at [414, 285] on div "Address * SHOP 8, MAHURANGI SHOPPING CENTRE 280 MAHURANGI RD Country * Afghanis…" at bounding box center [434, 274] width 670 height 54
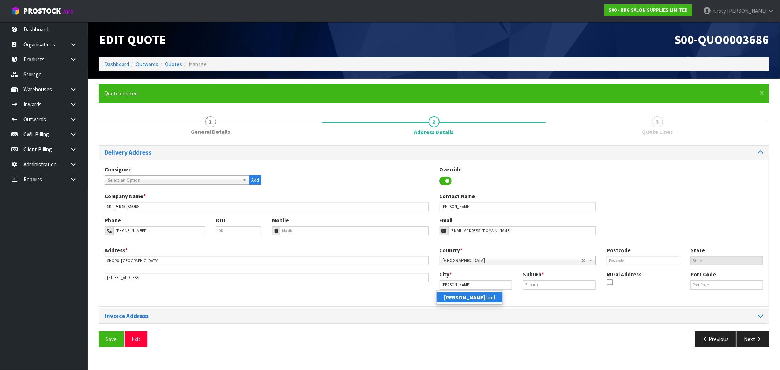
click at [458, 302] on link "[PERSON_NAME] land" at bounding box center [470, 298] width 66 height 10
type input "[GEOGRAPHIC_DATA]"
click at [532, 284] on input "text" at bounding box center [559, 285] width 73 height 9
type input "SNELLS BEACH"
click at [615, 259] on input "text" at bounding box center [643, 260] width 73 height 9
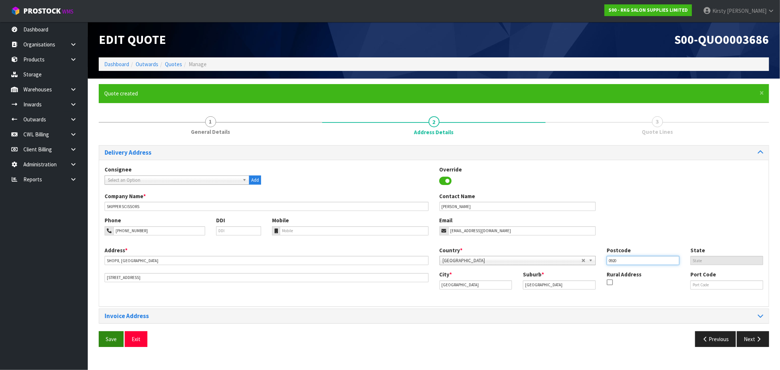
type input "0920"
click at [118, 338] on button "Save" at bounding box center [111, 339] width 25 height 16
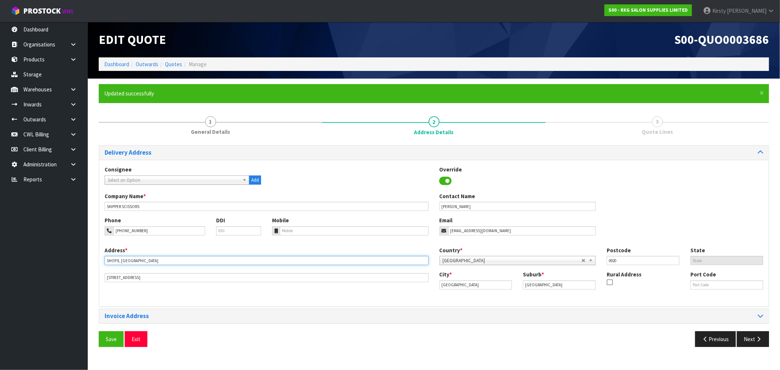
click at [142, 262] on input "SHOP 8, MAHURANGI SHOPPING CENTRE" at bounding box center [267, 260] width 324 height 9
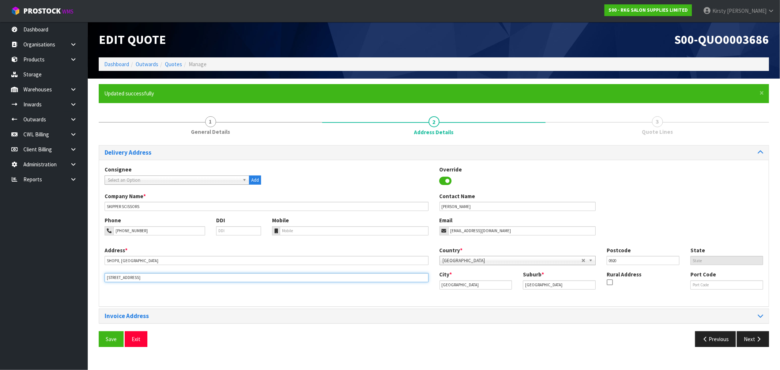
click at [134, 278] on input "280 MAHURANGI RD" at bounding box center [267, 277] width 324 height 9
type input "280 MAHURANGI EAST RD"
click at [114, 340] on button "Save" at bounding box center [111, 339] width 25 height 16
click at [747, 339] on button "Next" at bounding box center [753, 339] width 32 height 16
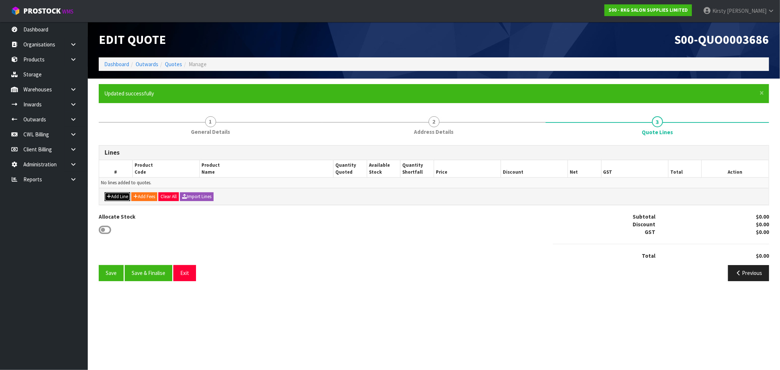
click at [112, 198] on button "Add Line" at bounding box center [118, 196] width 26 height 9
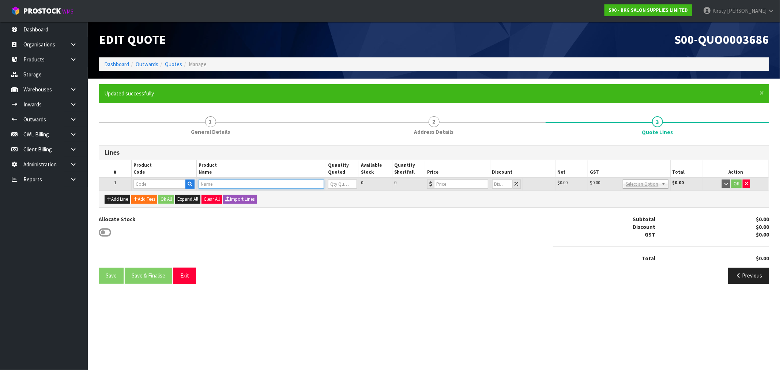
click at [228, 185] on input "text" at bounding box center [261, 184] width 125 height 9
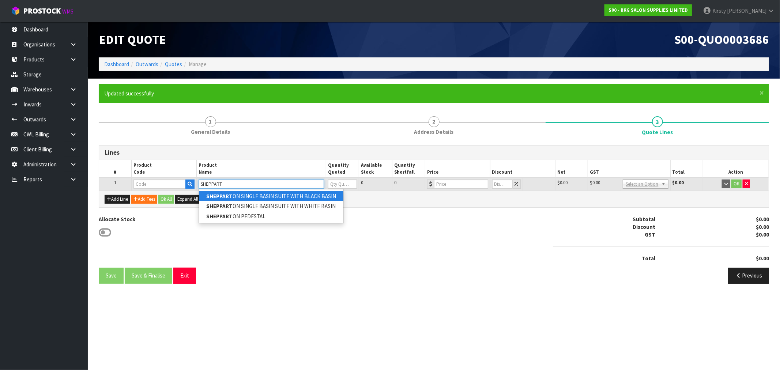
type input "SHEPPART"
click at [241, 195] on link "SHEPPART ON SINGLE BASIN SUITE WITH BLACK BASIN" at bounding box center [271, 196] width 144 height 10
type input "SHEPPARTON SINGLE BASIN SUITE WITH BLACK BASIN"
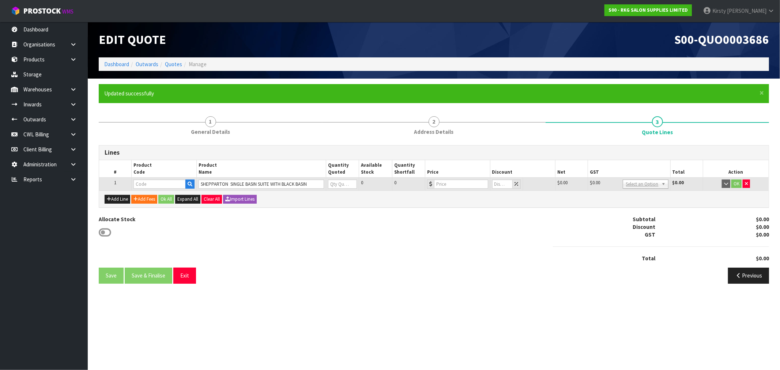
type input "03200001K"
type input "0"
type input "699"
type input "0"
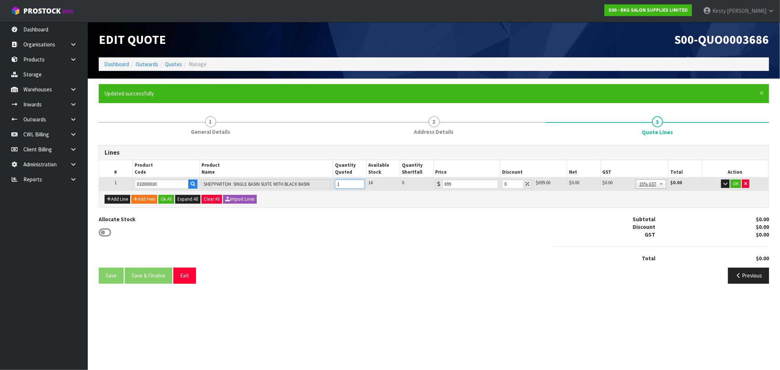
click at [358, 183] on input "1" at bounding box center [349, 184] width 29 height 9
type input "2"
click at [358, 183] on input "2" at bounding box center [349, 184] width 29 height 9
click at [123, 196] on button "Add Line" at bounding box center [118, 199] width 26 height 9
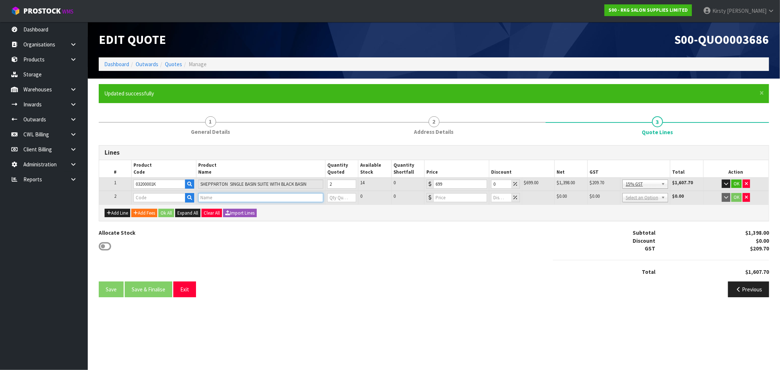
drag, startPoint x: 206, startPoint y: 199, endPoint x: 242, endPoint y: 195, distance: 36.1
click at [211, 199] on input "text" at bounding box center [260, 197] width 125 height 9
type input "BURNIE"
click at [148, 195] on input "text" at bounding box center [160, 197] width 52 height 9
type input "07030102"
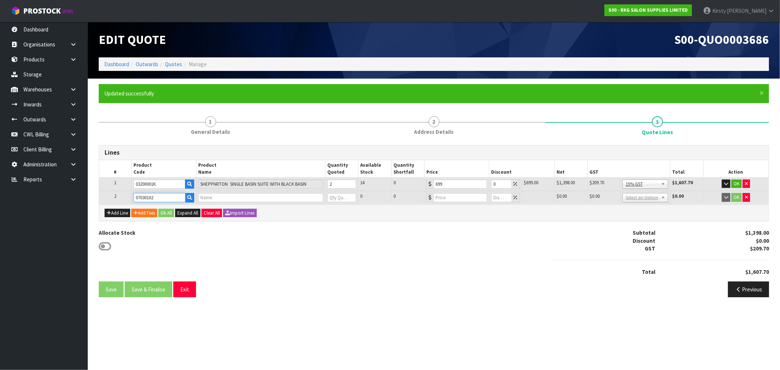
type input "SOUTH BURNIE STOOL WITH BACK REST BLACK"
type input "0"
type input "146.95"
type input "0"
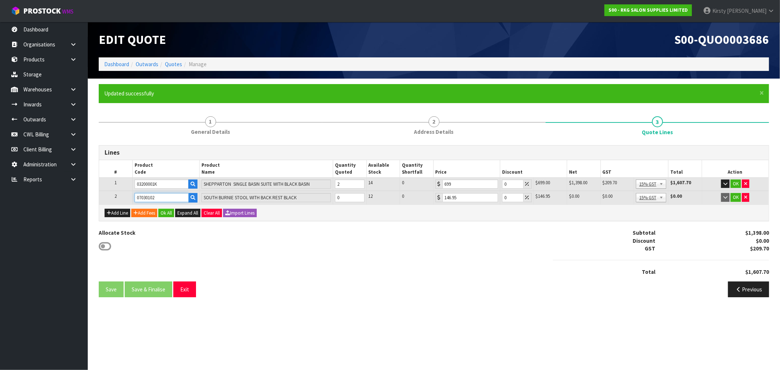
type input "07030102"
type input "1"
click at [357, 195] on input "1" at bounding box center [349, 197] width 29 height 9
drag, startPoint x: 399, startPoint y: 214, endPoint x: 445, endPoint y: 210, distance: 46.2
click at [399, 214] on div "Add Line Add Fees Ok All Expand All Clear All Import Lines" at bounding box center [434, 212] width 670 height 16
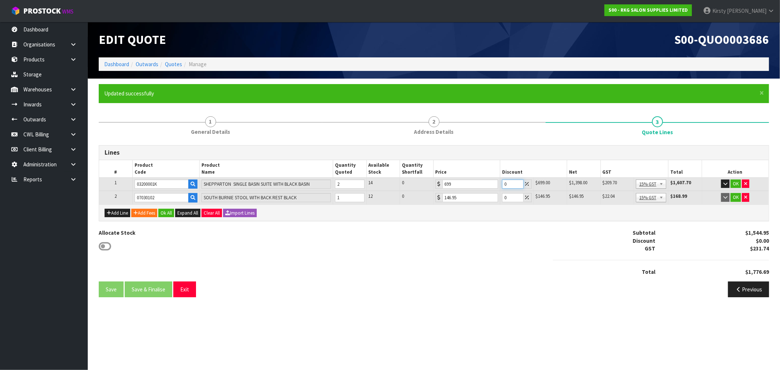
drag, startPoint x: 511, startPoint y: 179, endPoint x: 500, endPoint y: 184, distance: 12.6
click at [500, 184] on td "0" at bounding box center [516, 184] width 33 height 14
type input "7.5"
click at [737, 184] on button "OK" at bounding box center [736, 184] width 10 height 9
drag, startPoint x: 505, startPoint y: 199, endPoint x: 490, endPoint y: 201, distance: 15.6
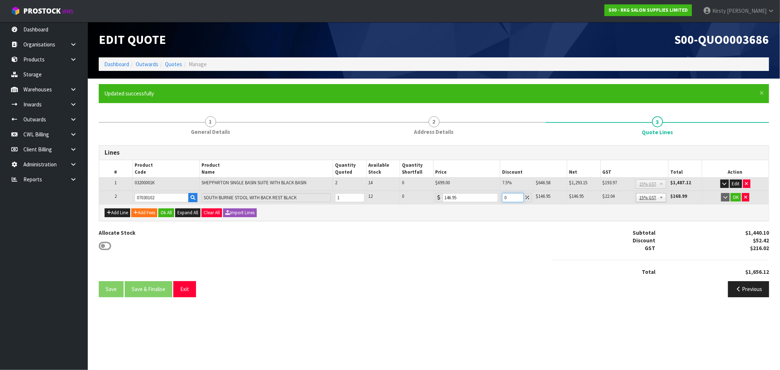
click at [490, 201] on tr "2 07030102 SOUTH BURNIE STOOL WITH BACK REST BLACK 1 12 0 146.95 0 $146.95 $0.0…" at bounding box center [434, 198] width 670 height 14
type input "5"
click at [734, 196] on button "OK" at bounding box center [736, 197] width 10 height 9
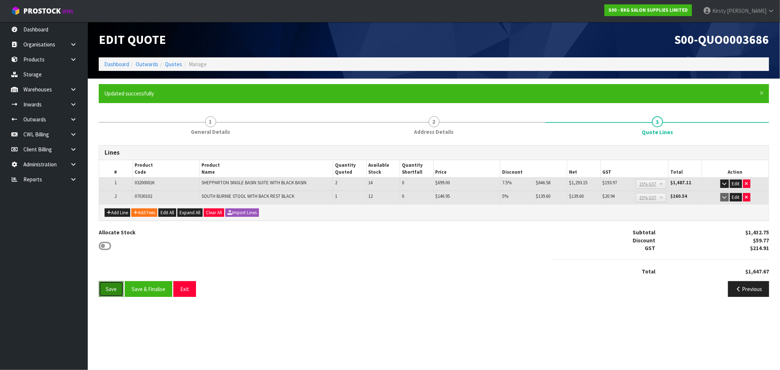
click at [111, 288] on button "Save" at bounding box center [111, 289] width 25 height 16
click at [143, 213] on button "Add Fees" at bounding box center [144, 212] width 26 height 9
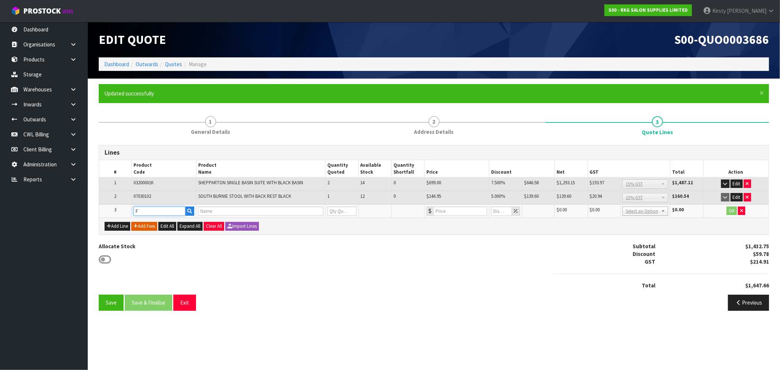
click at [146, 213] on input "F" at bounding box center [160, 211] width 52 height 9
type input "FRE"
click at [147, 222] on strong "FRE" at bounding box center [145, 222] width 9 height 7
type input "FREIGHT"
type input "FREIGHT FEE"
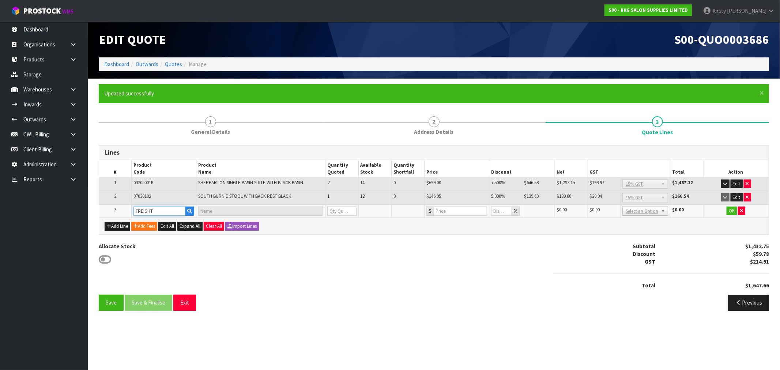
type input "1"
type input "0"
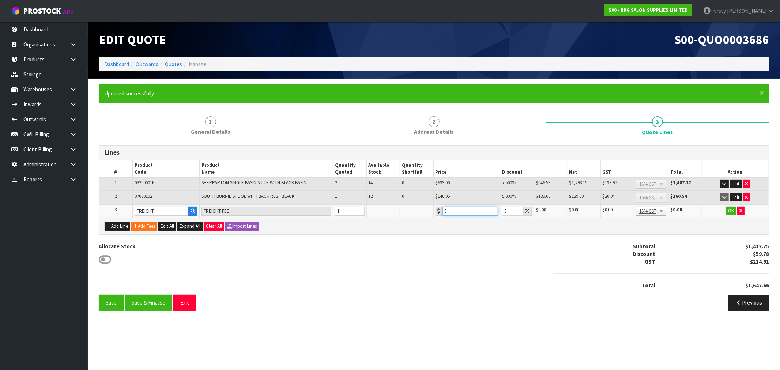
drag, startPoint x: 456, startPoint y: 208, endPoint x: 437, endPoint y: 214, distance: 20.5
click at [437, 214] on div "0" at bounding box center [467, 211] width 63 height 9
type input "65.00"
click at [729, 210] on button "OK" at bounding box center [731, 211] width 10 height 9
click at [108, 302] on button "Save" at bounding box center [111, 303] width 25 height 16
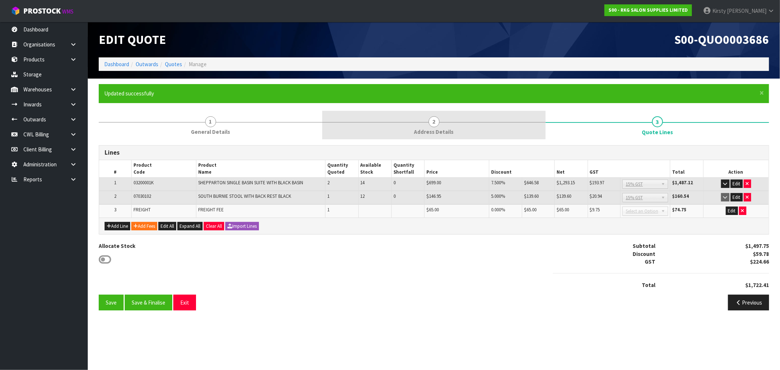
click at [423, 124] on link "2 Address Details" at bounding box center [433, 125] width 223 height 29
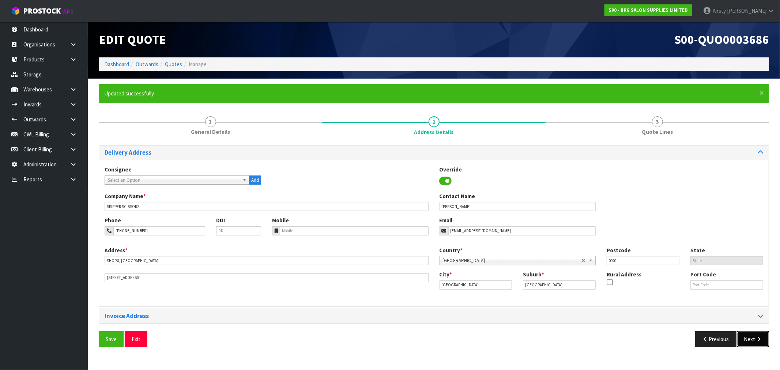
drag, startPoint x: 763, startPoint y: 343, endPoint x: 751, endPoint y: 342, distance: 11.7
click at [762, 342] on button "Next" at bounding box center [753, 339] width 32 height 16
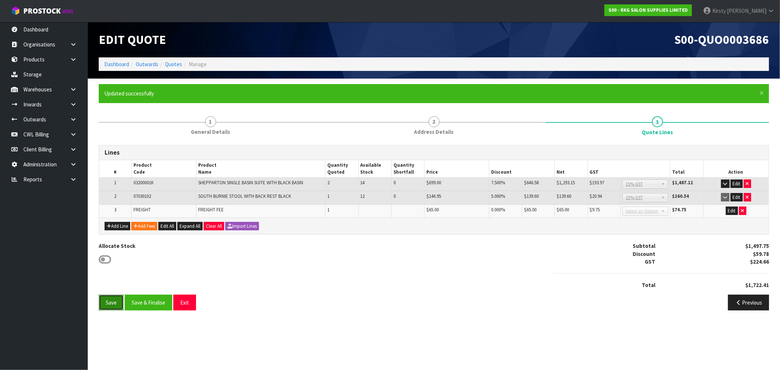
click at [116, 305] on button "Save" at bounding box center [111, 303] width 25 height 16
click at [153, 304] on button "Save & Finalise" at bounding box center [149, 303] width 48 height 16
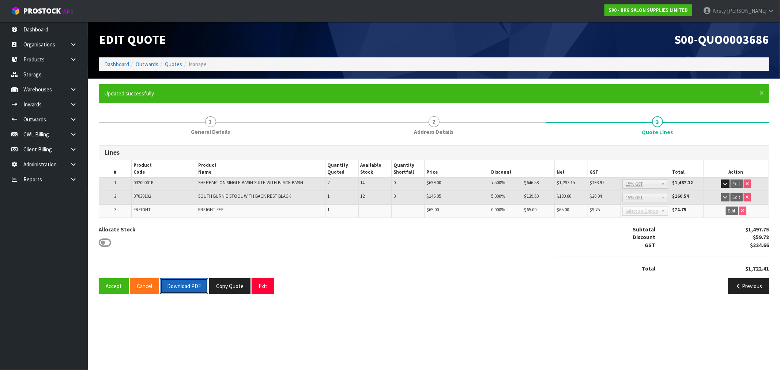
click at [172, 288] on button "Download PDF" at bounding box center [184, 286] width 48 height 16
click at [257, 282] on button "Exit" at bounding box center [263, 286] width 23 height 16
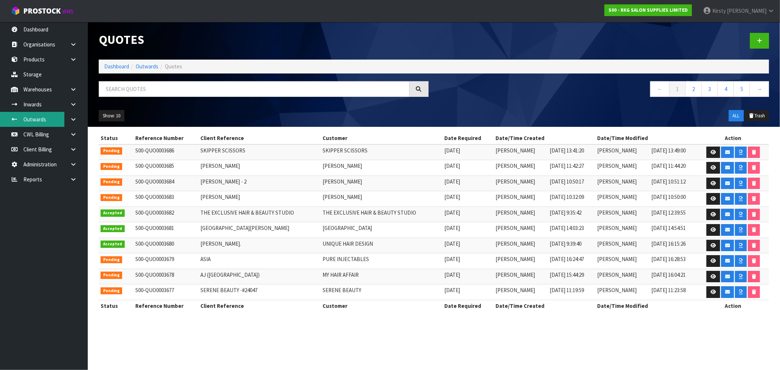
drag, startPoint x: 81, startPoint y: 120, endPoint x: 33, endPoint y: 116, distance: 47.7
click at [80, 119] on link at bounding box center [75, 119] width 23 height 15
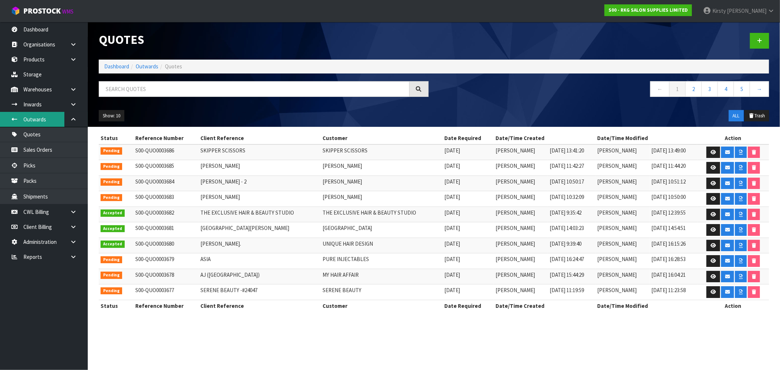
click at [29, 120] on link "Outwards" at bounding box center [44, 119] width 88 height 15
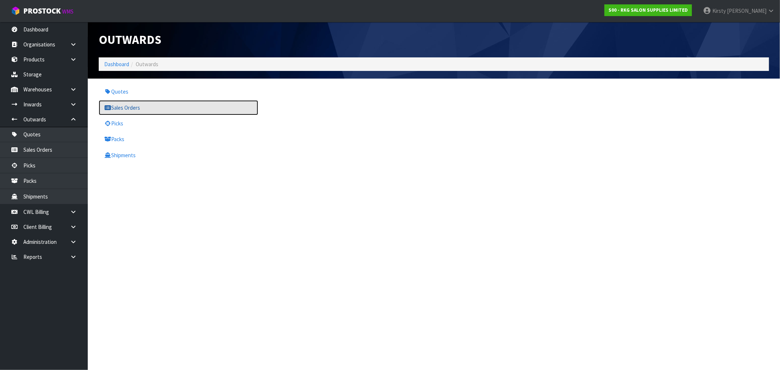
click at [126, 107] on link "Sales Orders" at bounding box center [178, 107] width 159 height 15
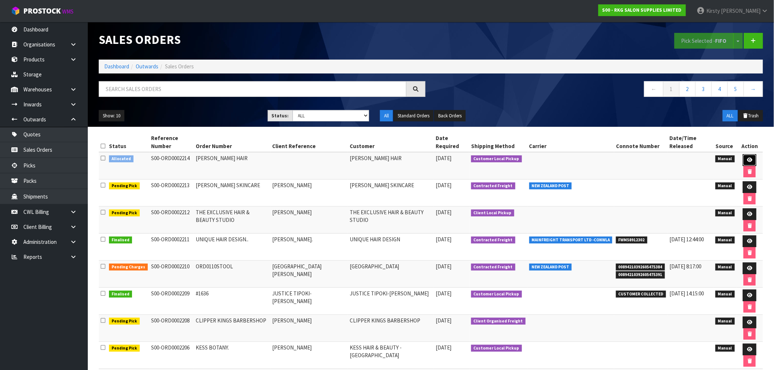
click at [748, 159] on icon at bounding box center [749, 160] width 5 height 5
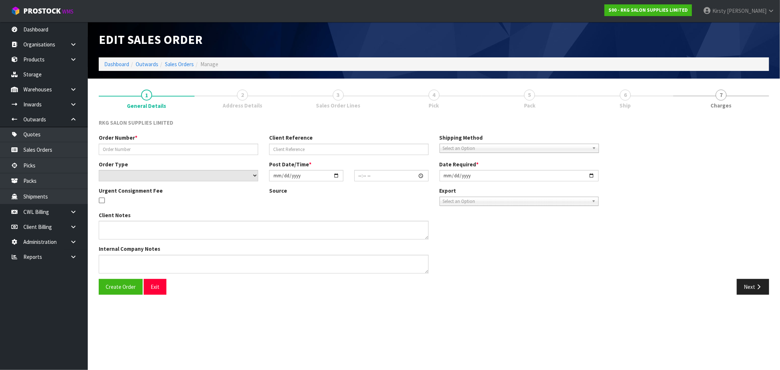
type input "[PERSON_NAME] HAIR"
select select "number:0"
type input "[DATE]"
type input "13:18:00.000"
type input "[DATE]"
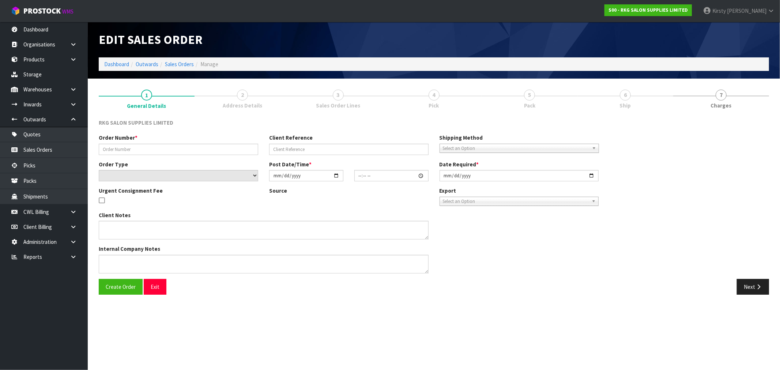
type textarea "COLLECTED & PAID 29.9"
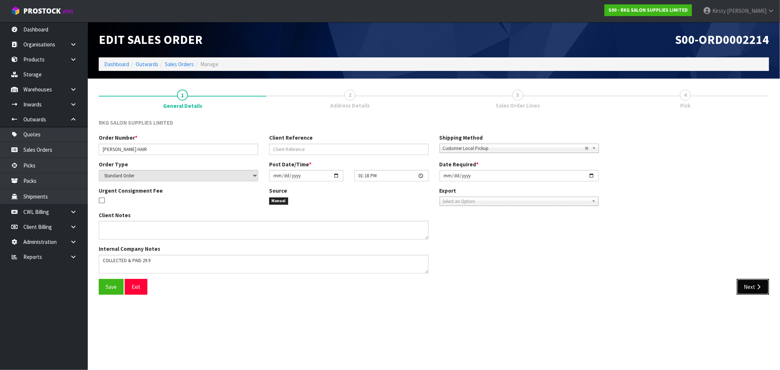
click at [754, 290] on button "Next" at bounding box center [753, 287] width 32 height 16
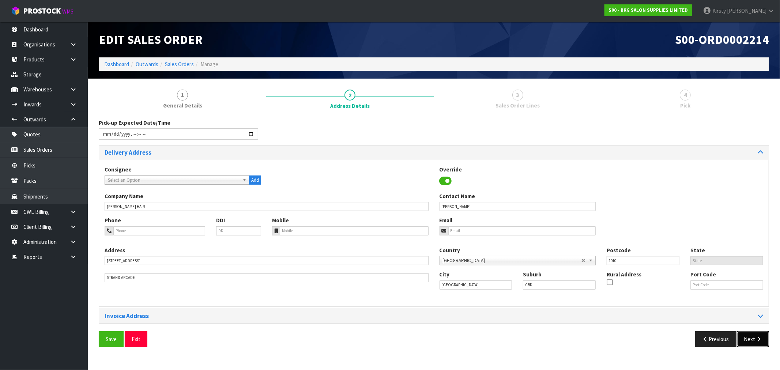
click at [752, 336] on button "Next" at bounding box center [753, 339] width 32 height 16
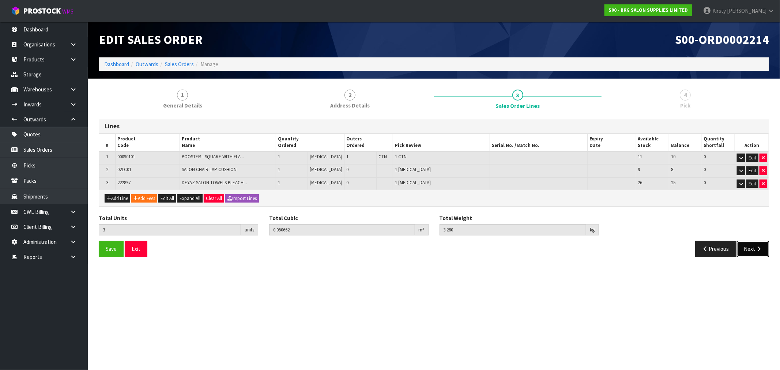
click at [756, 247] on icon "button" at bounding box center [758, 248] width 7 height 5
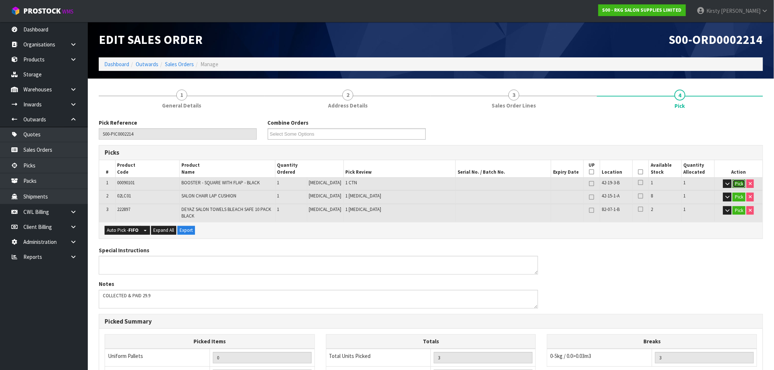
click at [737, 181] on button "Pick" at bounding box center [739, 184] width 13 height 9
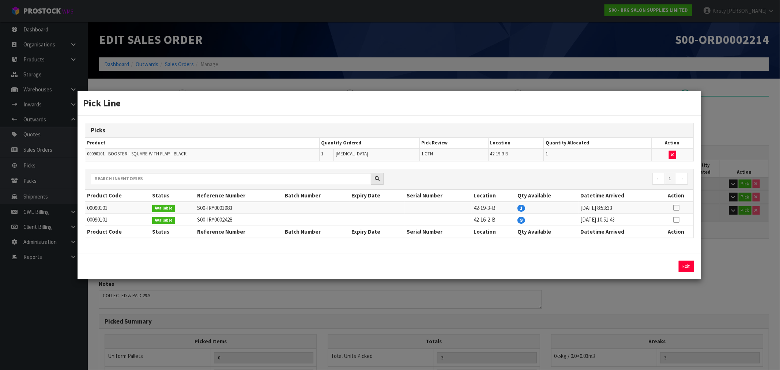
click at [676, 208] on icon at bounding box center [676, 208] width 6 height 0
click at [688, 267] on button "Exit" at bounding box center [685, 266] width 15 height 11
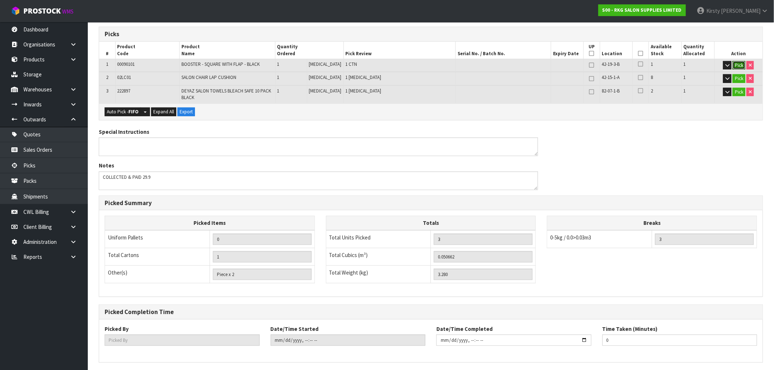
scroll to position [122, 0]
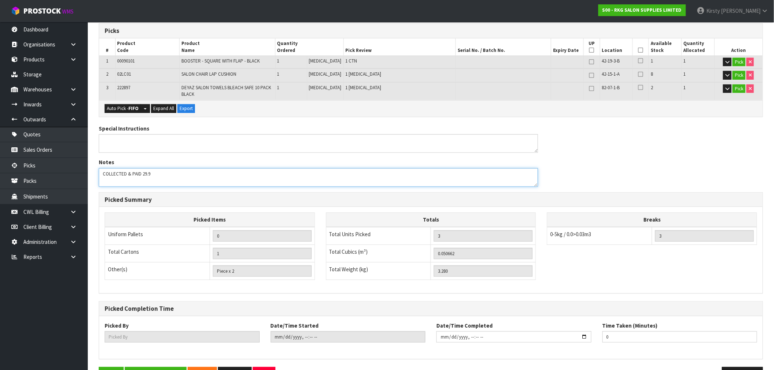
click at [155, 171] on textarea at bounding box center [318, 177] width 439 height 19
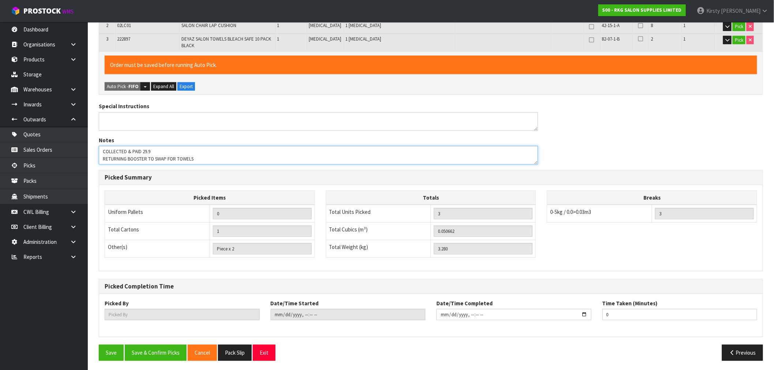
scroll to position [172, 0]
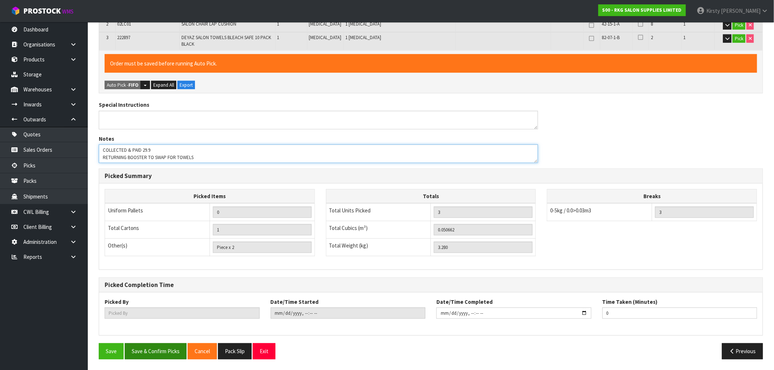
type textarea "COLLECTED & PAID 29.9 RETURNING BOOSTER TO SWAP FOR TOWELS"
click at [163, 351] on button "Save & Confirm Picks" at bounding box center [156, 351] width 62 height 16
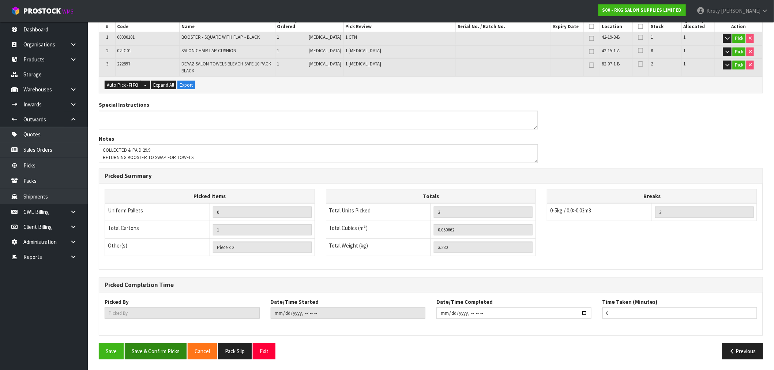
scroll to position [0, 0]
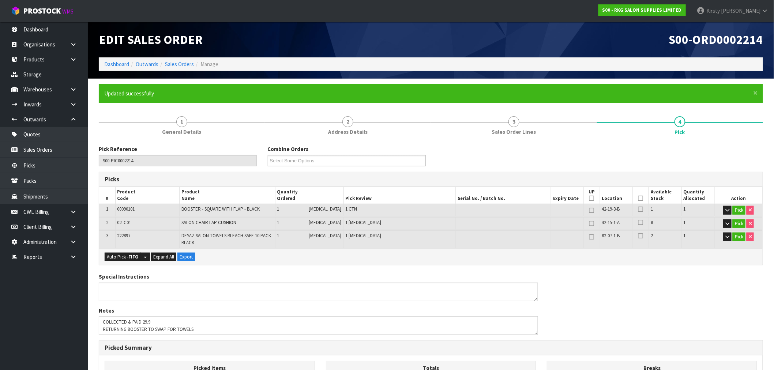
type input "[PERSON_NAME]"
type input "2025-10-01T14:01:34"
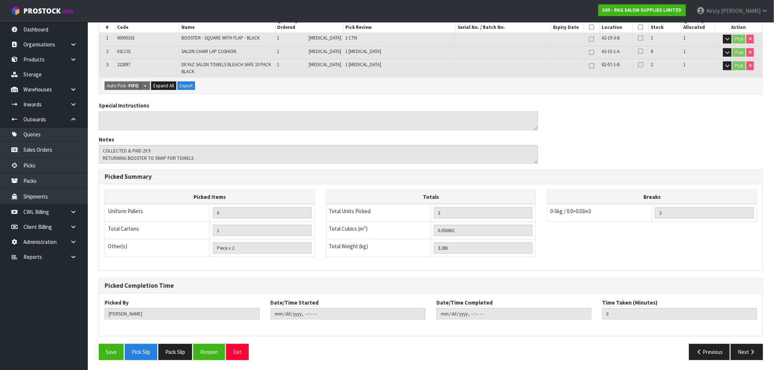
scroll to position [172, 0]
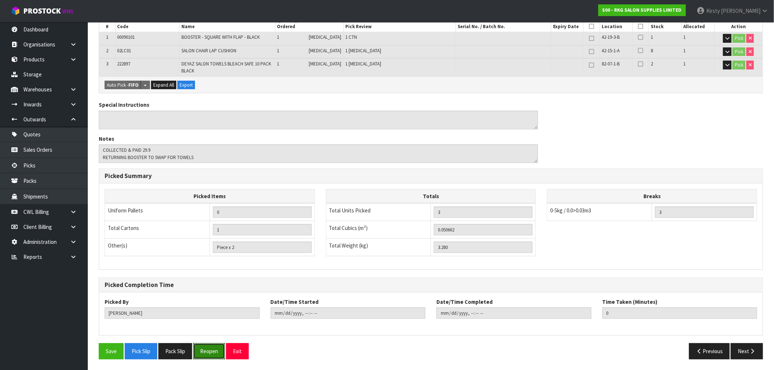
drag, startPoint x: 206, startPoint y: 347, endPoint x: 210, endPoint y: 341, distance: 7.5
click at [206, 347] on button "Reopen" at bounding box center [209, 351] width 32 height 16
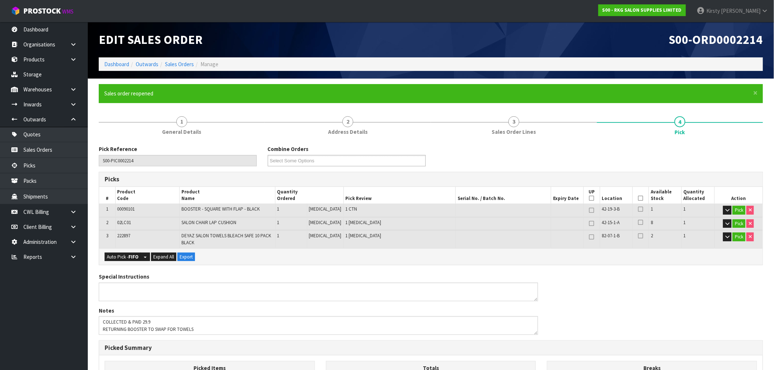
click at [638, 207] on icon at bounding box center [640, 209] width 5 height 6
click at [0, 0] on input "checkbox" at bounding box center [0, 0] width 0 height 0
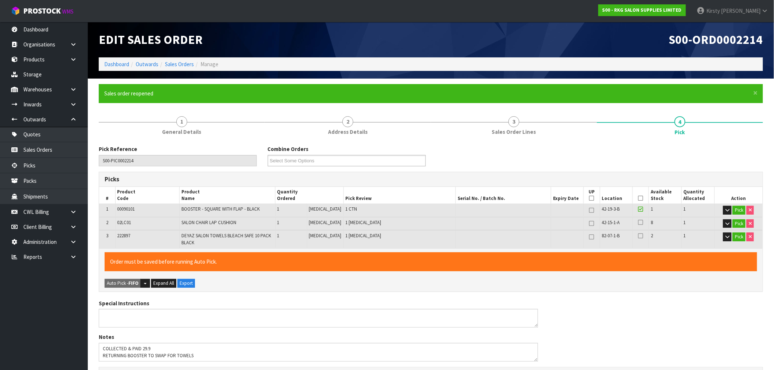
click at [638, 219] on icon at bounding box center [640, 222] width 5 height 6
click at [0, 0] on input "checkbox" at bounding box center [0, 0] width 0 height 0
click at [638, 230] on td at bounding box center [641, 239] width 16 height 18
drag, startPoint x: 640, startPoint y: 235, endPoint x: 524, endPoint y: 232, distance: 116.4
click at [640, 235] on icon at bounding box center [640, 236] width 5 height 6
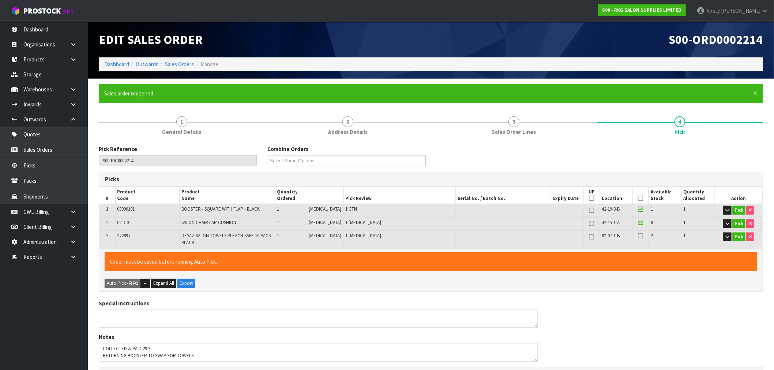
click at [0, 0] on input "checkbox" at bounding box center [0, 0] width 0 height 0
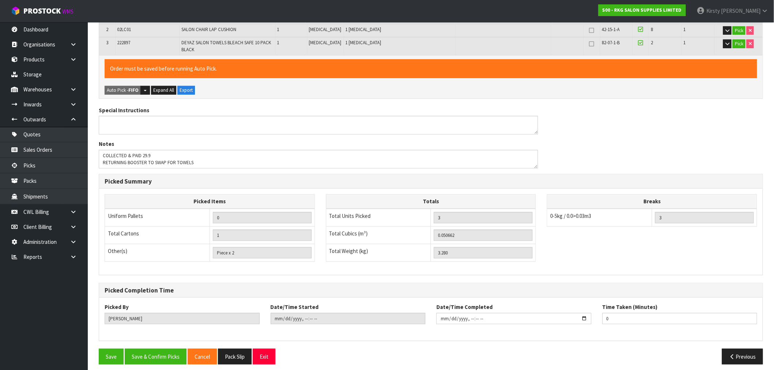
scroll to position [198, 0]
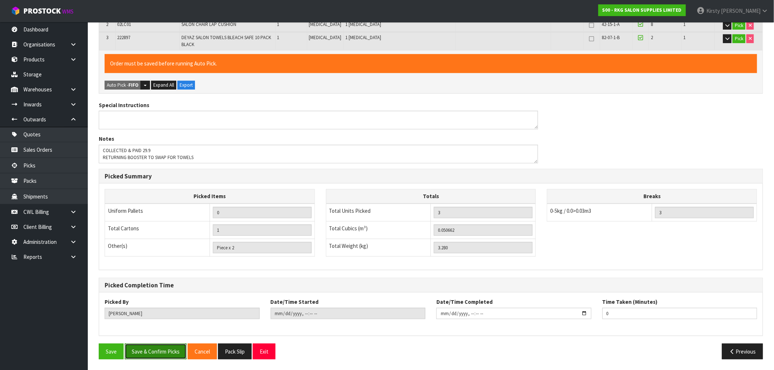
click at [161, 351] on button "Save & Confirm Picks" at bounding box center [156, 352] width 62 height 16
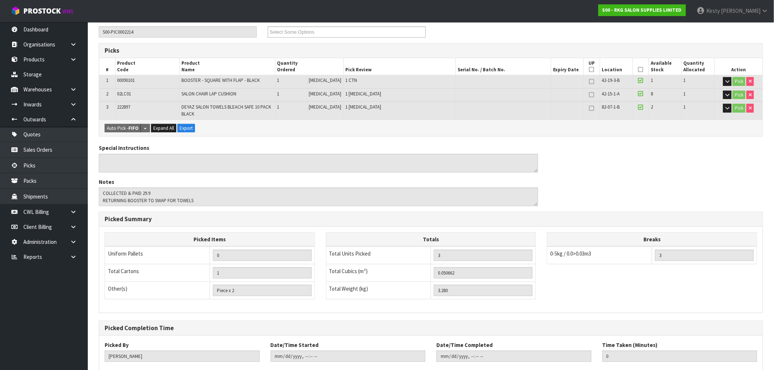
scroll to position [172, 0]
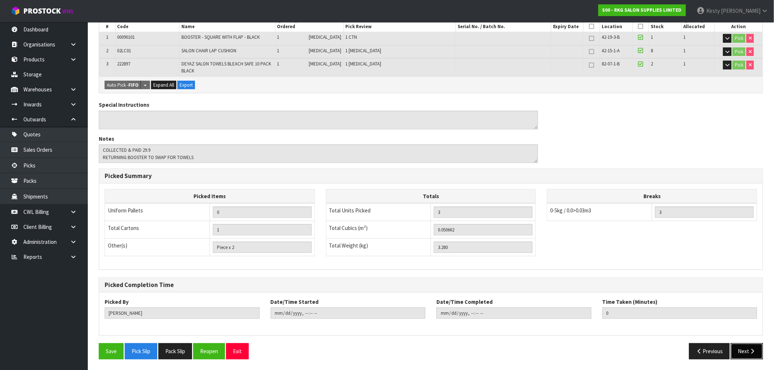
click at [750, 351] on icon "button" at bounding box center [752, 351] width 7 height 5
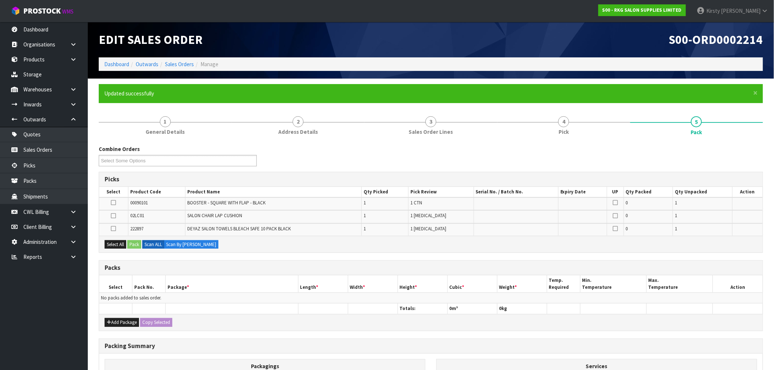
click at [114, 203] on icon at bounding box center [113, 203] width 5 height 0
click at [0, 0] on input "checkbox" at bounding box center [0, 0] width 0 height 0
click at [114, 216] on icon at bounding box center [113, 216] width 5 height 0
click at [0, 0] on input "checkbox" at bounding box center [0, 0] width 0 height 0
click at [114, 223] on td at bounding box center [113, 229] width 29 height 12
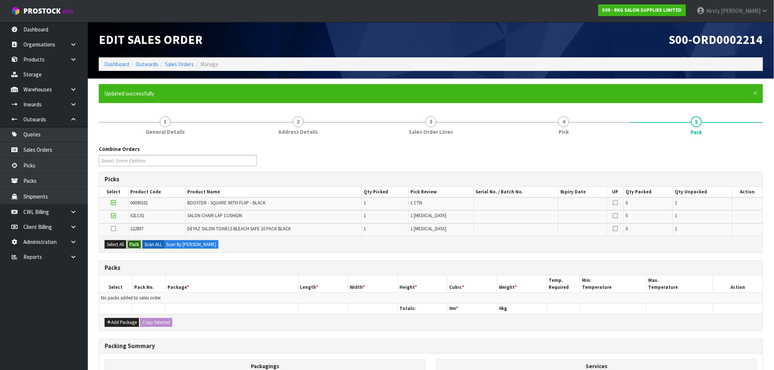
click at [134, 242] on button "Pack" at bounding box center [134, 244] width 14 height 9
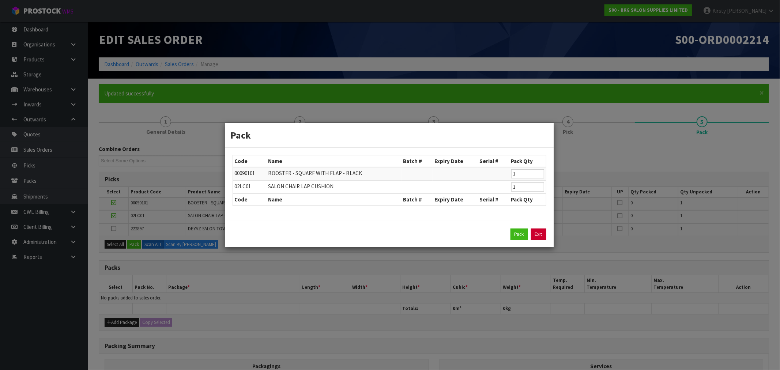
click at [543, 237] on link "Exit" at bounding box center [538, 235] width 15 height 12
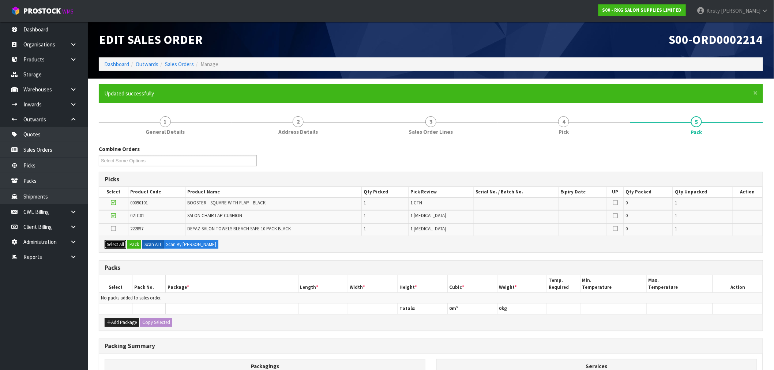
click at [112, 241] on button "Select All" at bounding box center [116, 244] width 22 height 9
click at [136, 242] on button "Pack" at bounding box center [134, 244] width 14 height 9
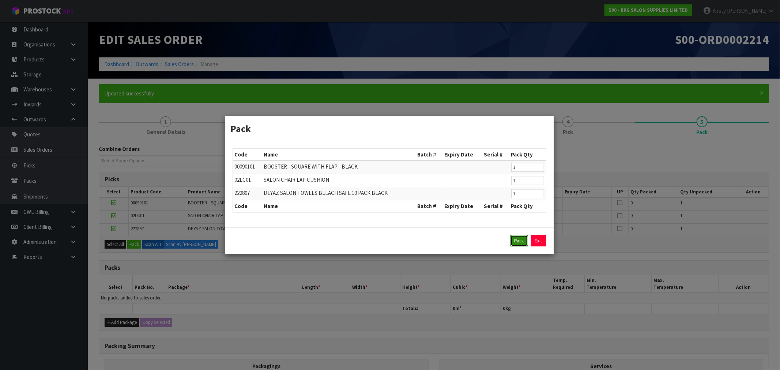
click at [522, 243] on button "Pack" at bounding box center [520, 241] width 18 height 12
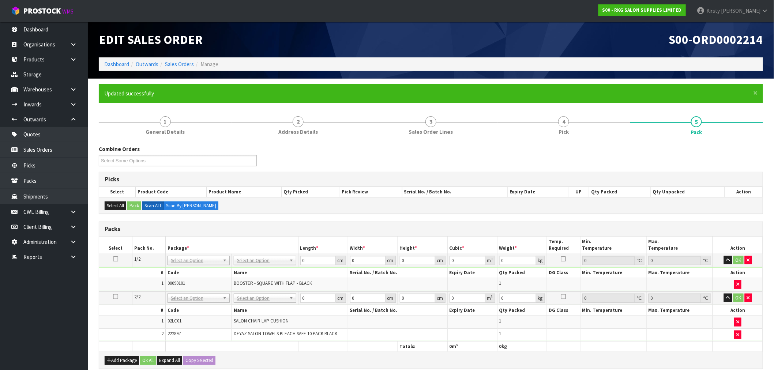
click at [114, 259] on icon at bounding box center [115, 259] width 5 height 0
click at [113, 297] on icon at bounding box center [115, 297] width 5 height 0
drag, startPoint x: 182, startPoint y: 284, endPoint x: 181, endPoint y: 280, distance: 4.2
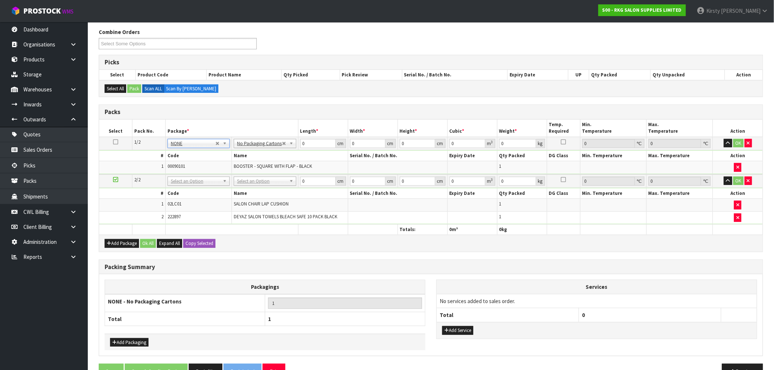
scroll to position [122, 0]
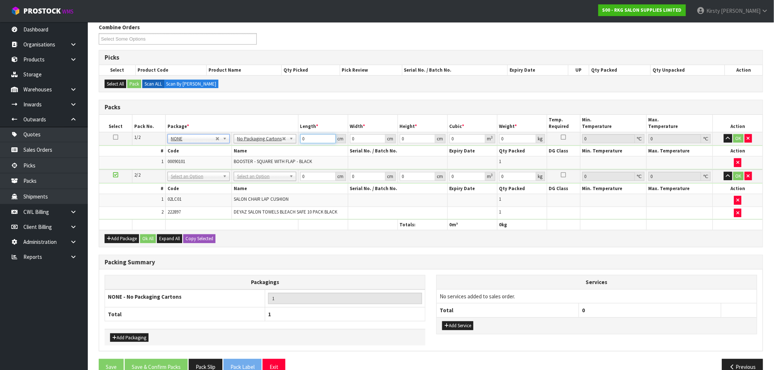
drag, startPoint x: 310, startPoint y: 141, endPoint x: 287, endPoint y: 140, distance: 22.3
click at [287, 141] on tr "1/2 NONE 007-001 007-002 007-004 007-009 007-013 007-014 007-015 007-017 007-01…" at bounding box center [430, 138] width 663 height 13
type input "1"
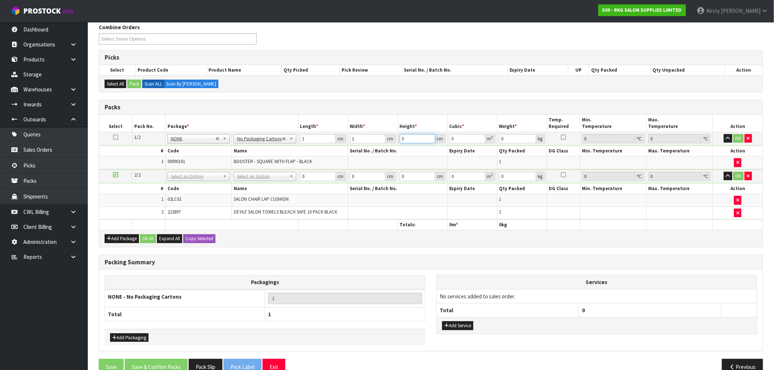
type input "0.000001"
type input "1"
click at [737, 138] on button "OK" at bounding box center [738, 138] width 10 height 9
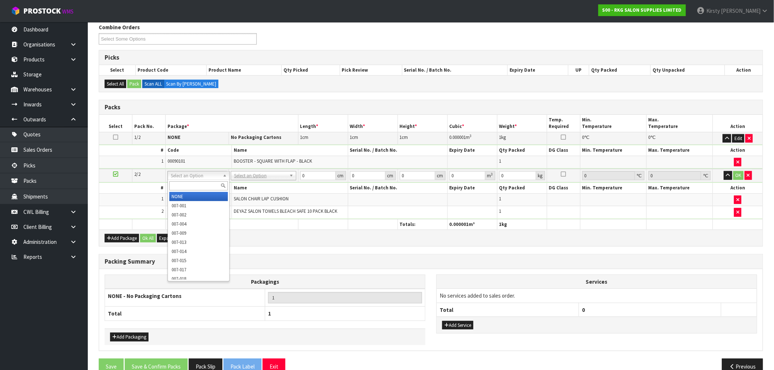
type input "2"
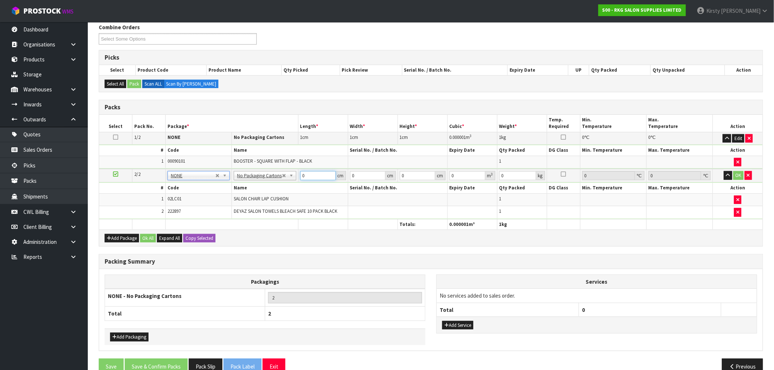
drag, startPoint x: 307, startPoint y: 178, endPoint x: 295, endPoint y: 178, distance: 11.7
click at [295, 178] on tr "2/2 NONE 007-001 007-002 007-004 007-009 007-013 007-014 007-015 007-017 007-01…" at bounding box center [430, 176] width 663 height 14
type input "1"
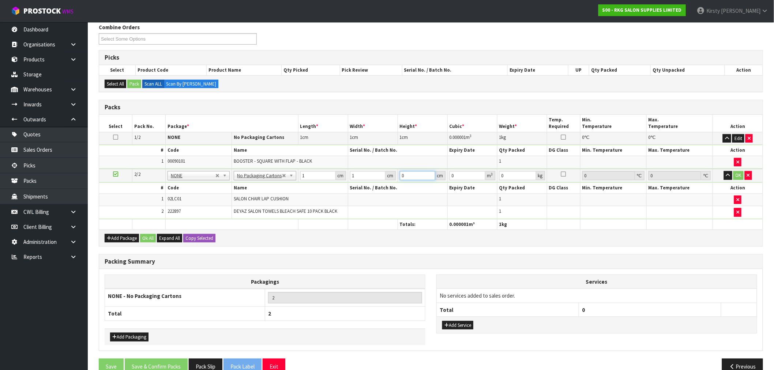
type input "0.000001"
type input "1"
drag, startPoint x: 740, startPoint y: 172, endPoint x: 510, endPoint y: 203, distance: 232.2
click at [740, 172] on button "OK" at bounding box center [738, 175] width 10 height 9
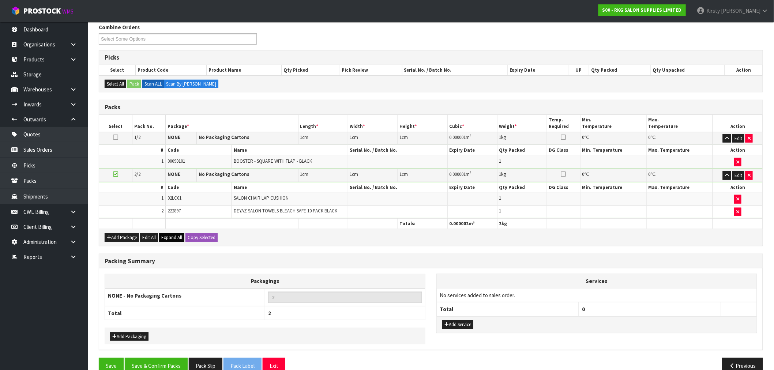
scroll to position [136, 0]
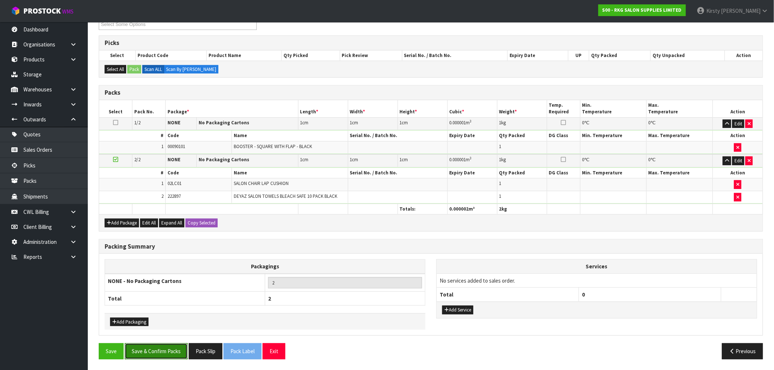
click at [162, 350] on button "Save & Confirm Packs" at bounding box center [156, 351] width 63 height 16
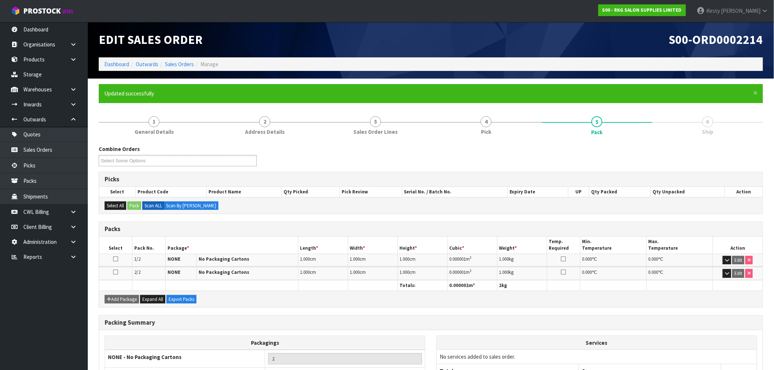
scroll to position [60, 0]
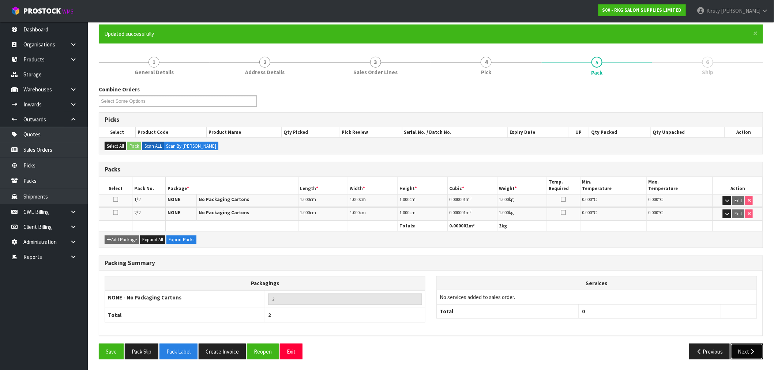
drag, startPoint x: 750, startPoint y: 350, endPoint x: 742, endPoint y: 349, distance: 7.4
click at [750, 350] on icon "button" at bounding box center [752, 351] width 7 height 5
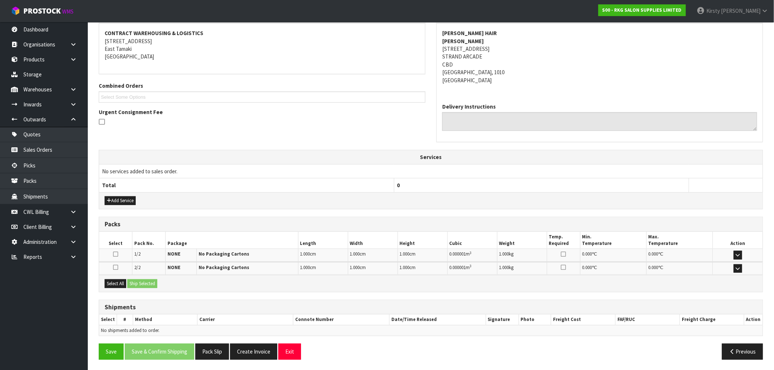
scroll to position [137, 0]
click at [119, 285] on button "Select All" at bounding box center [116, 283] width 22 height 9
click at [148, 283] on button "Ship Selected" at bounding box center [142, 283] width 30 height 9
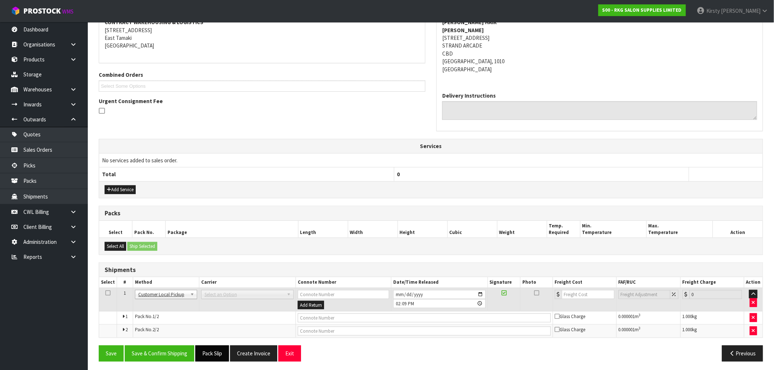
scroll to position [150, 0]
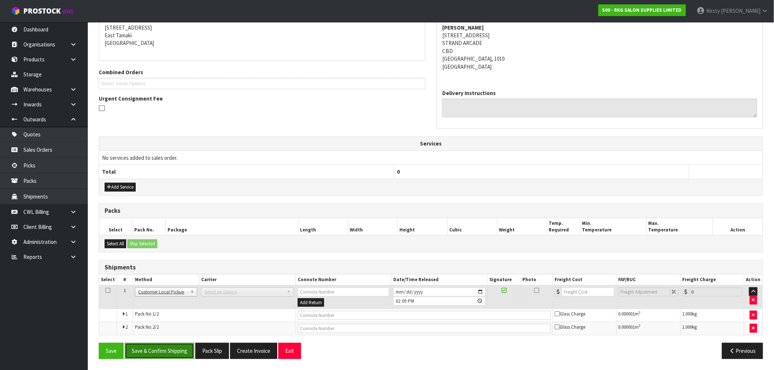
click at [181, 350] on button "Save & Confirm Shipping" at bounding box center [159, 351] width 69 height 16
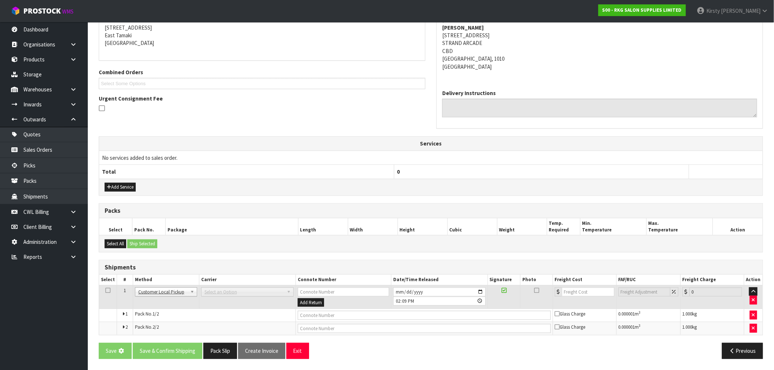
scroll to position [0, 0]
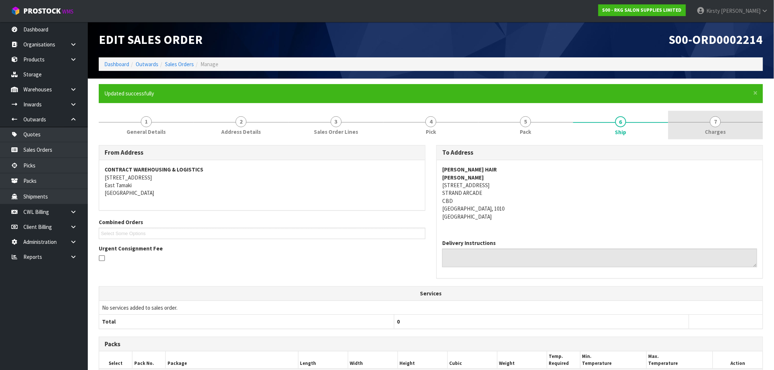
click at [719, 123] on span "7" at bounding box center [715, 121] width 11 height 11
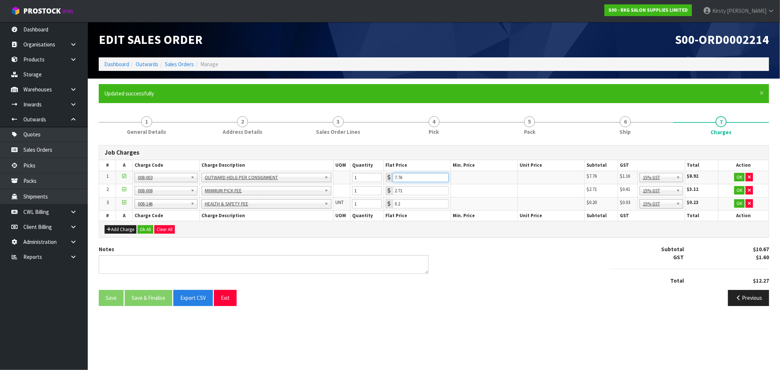
drag, startPoint x: 406, startPoint y: 177, endPoint x: 383, endPoint y: 177, distance: 23.4
click at [383, 177] on tr "1 001-001 001-002 001-003 001-004 001-005 001-006 001-007 001-008 001-009 001-0…" at bounding box center [434, 177] width 670 height 13
type input "3.5"
click at [744, 177] on button "OK" at bounding box center [739, 177] width 10 height 9
click at [748, 188] on icon "button" at bounding box center [749, 189] width 3 height 5
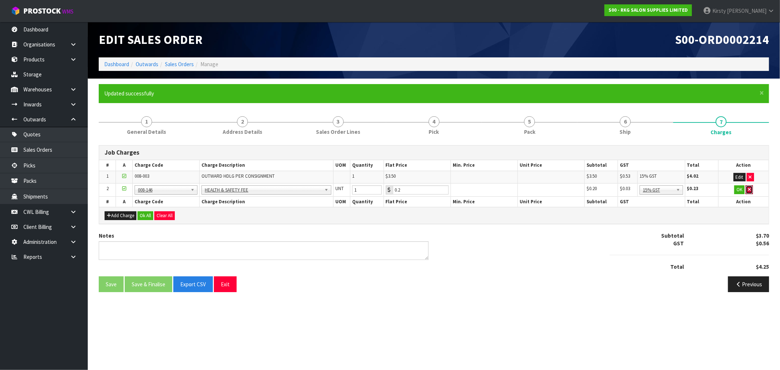
click at [748, 188] on icon "button" at bounding box center [749, 189] width 3 height 5
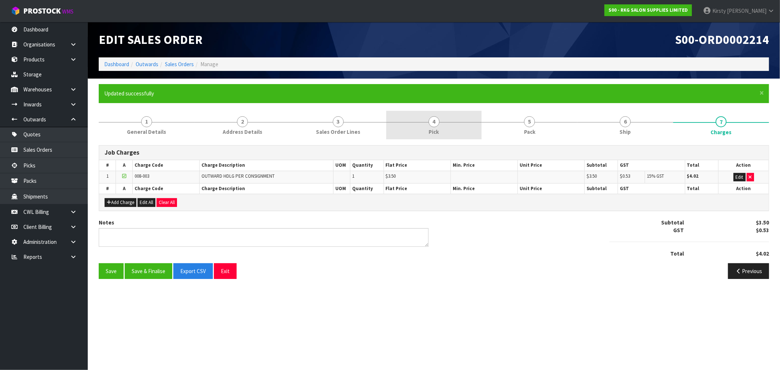
click at [437, 123] on span "4" at bounding box center [434, 121] width 11 height 11
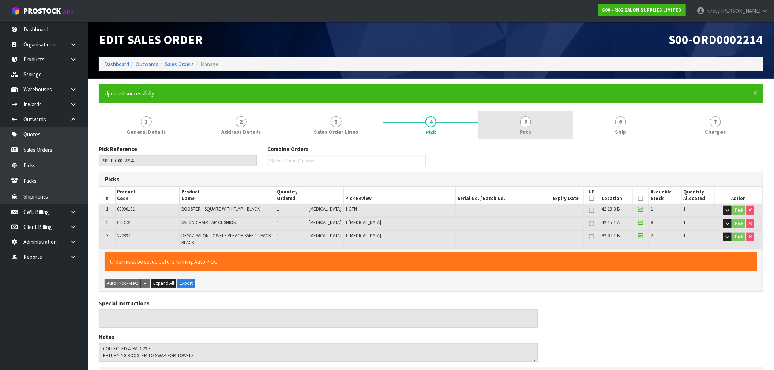
click at [526, 125] on span "5" at bounding box center [525, 121] width 11 height 11
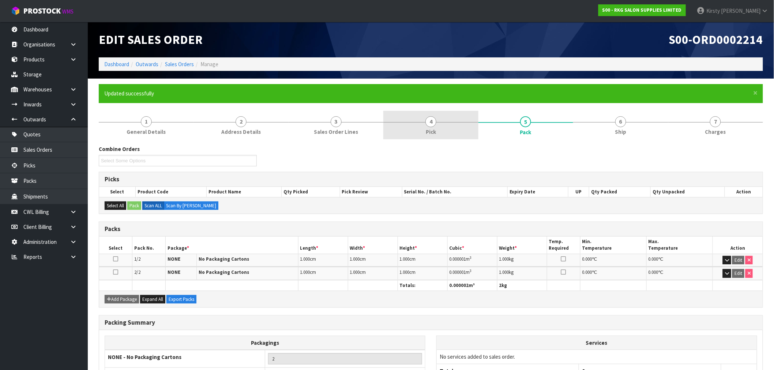
click at [434, 123] on span "4" at bounding box center [430, 121] width 11 height 11
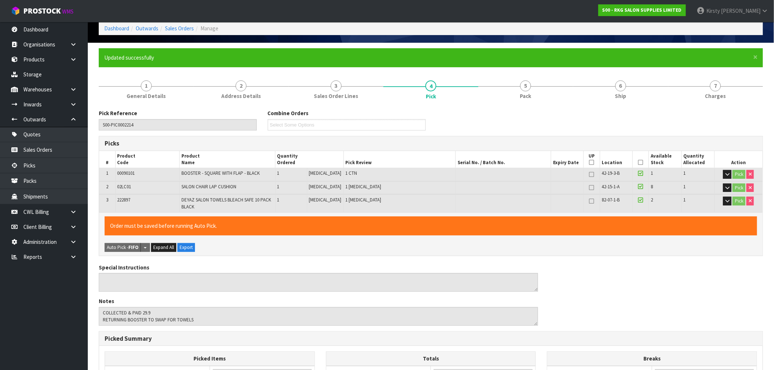
scroll to position [198, 0]
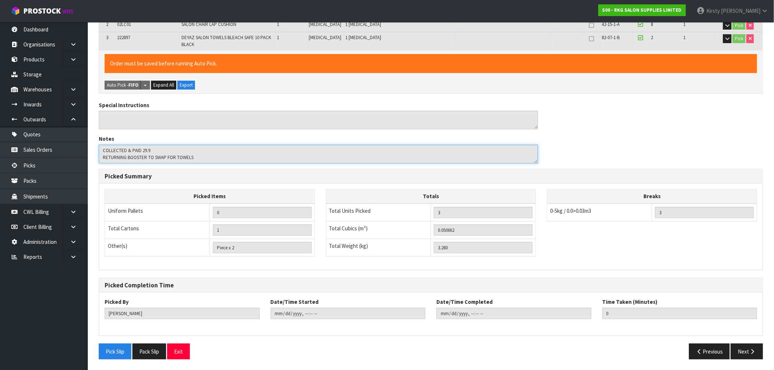
click at [180, 149] on textarea at bounding box center [318, 154] width 439 height 19
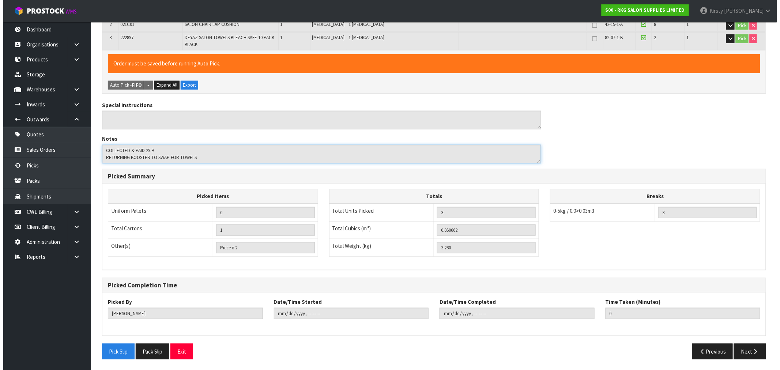
scroll to position [0, 0]
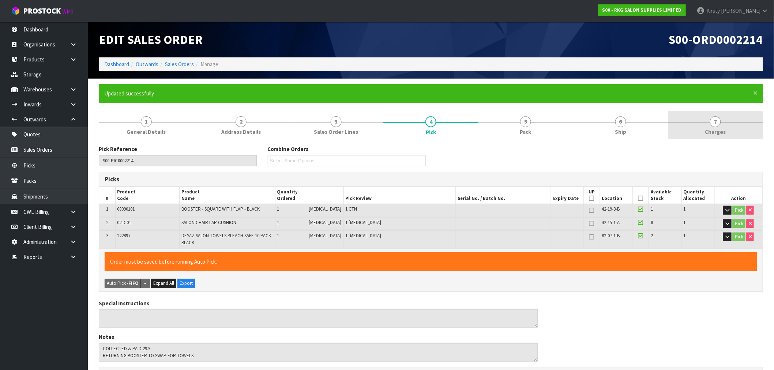
click at [715, 120] on span "7" at bounding box center [715, 121] width 11 height 11
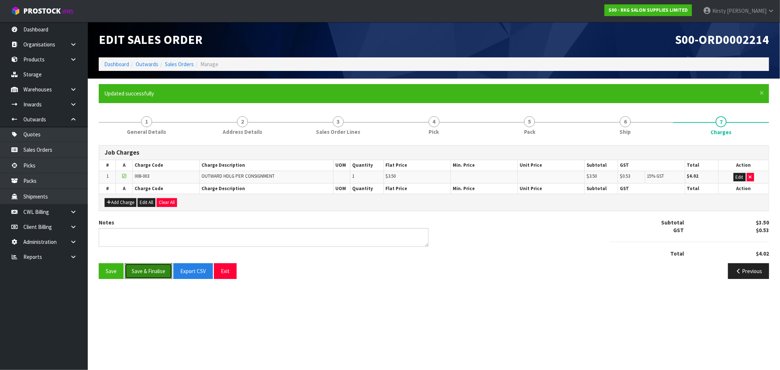
click at [147, 268] on button "Save & Finalise" at bounding box center [149, 271] width 48 height 16
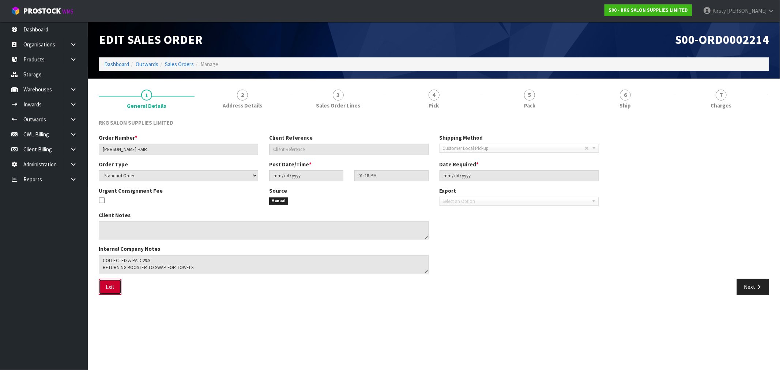
click at [107, 287] on button "Exit" at bounding box center [110, 287] width 23 height 16
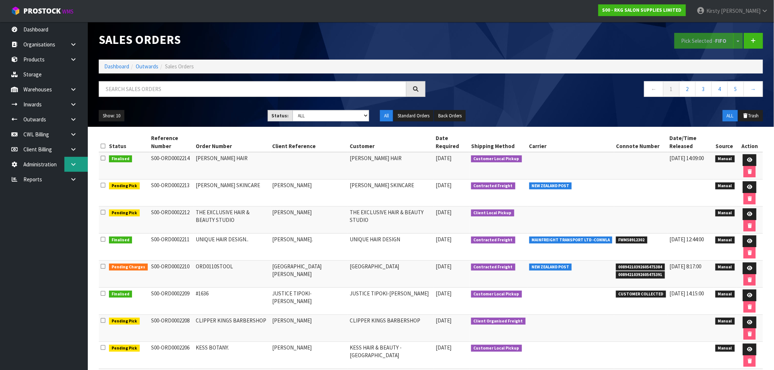
click at [75, 163] on icon at bounding box center [73, 164] width 7 height 5
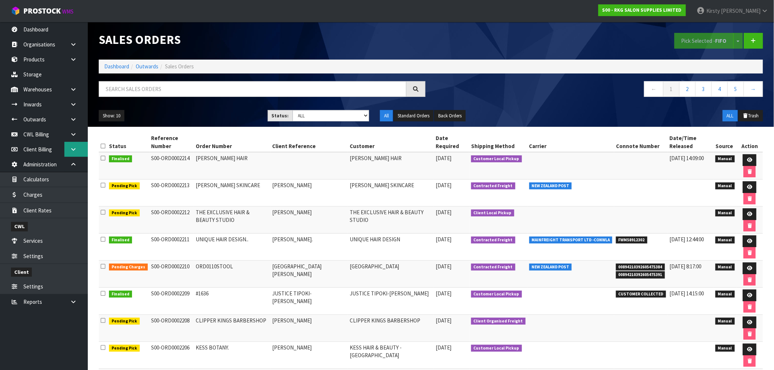
click at [74, 148] on icon at bounding box center [73, 149] width 7 height 5
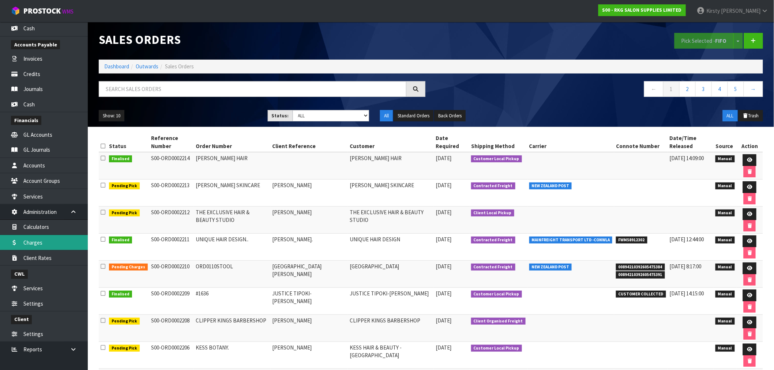
scroll to position [198, 0]
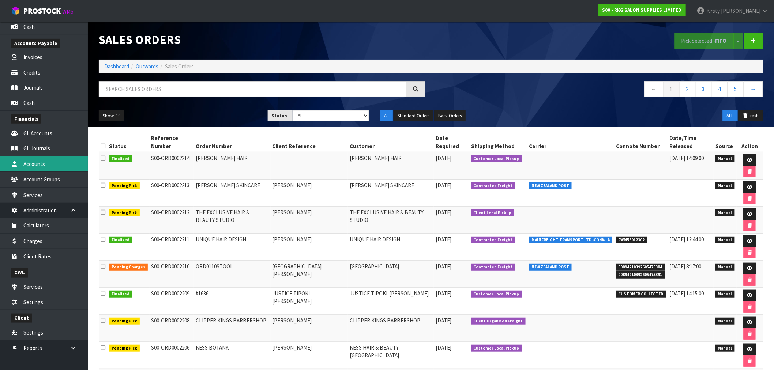
click at [33, 161] on link "Accounts" at bounding box center [44, 164] width 88 height 15
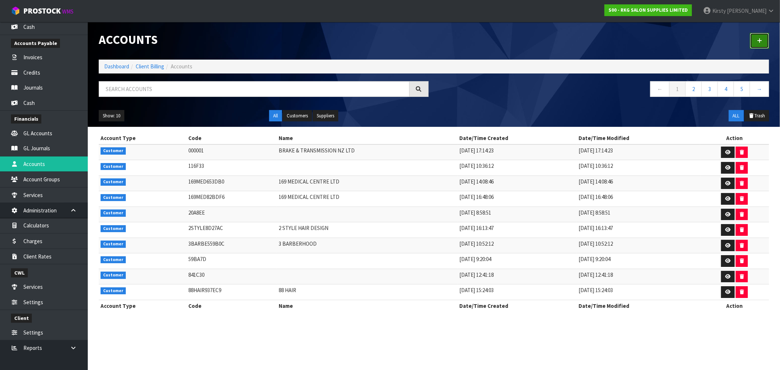
click at [763, 43] on link at bounding box center [759, 41] width 19 height 16
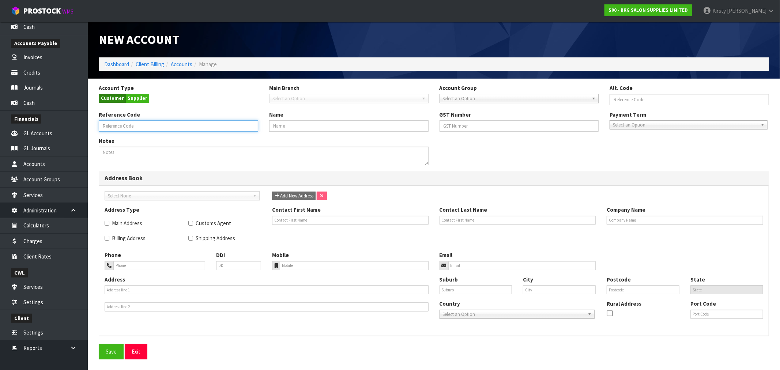
click at [129, 127] on input "text" at bounding box center [178, 125] width 159 height 11
type input "PAULAHAIR"
type input "[PERSON_NAME] HAIR"
click at [659, 126] on span "Select an Option" at bounding box center [685, 125] width 145 height 9
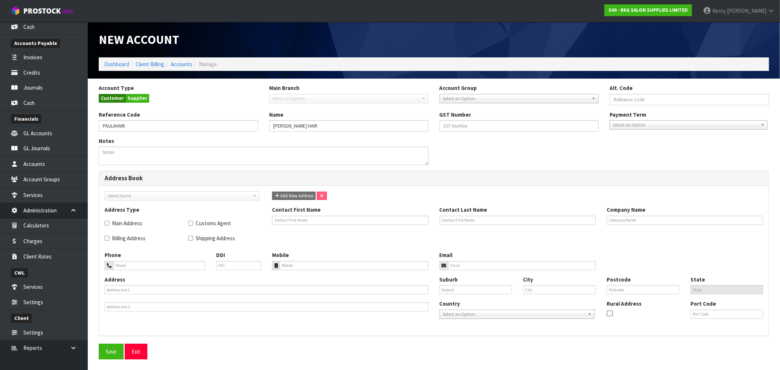
click at [102, 240] on div "Billing Address" at bounding box center [141, 238] width 84 height 15
click at [108, 238] on input "Billing Address" at bounding box center [107, 238] width 5 height 5
checkbox input "true"
click at [191, 238] on input "Shipping Address" at bounding box center [190, 238] width 5 height 5
checkbox input "true"
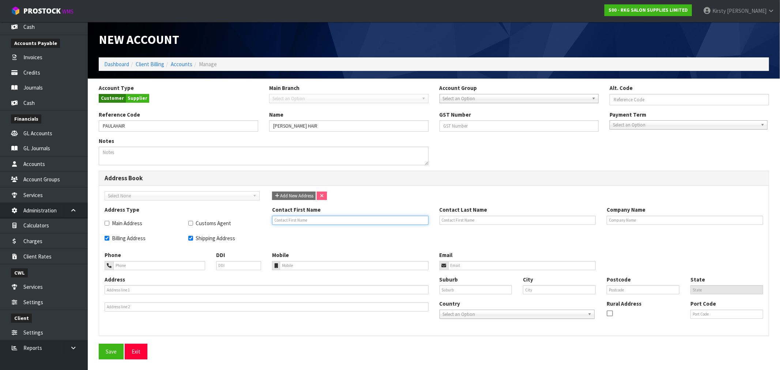
click at [280, 218] on input "text" at bounding box center [350, 220] width 157 height 9
type input "[PERSON_NAME]"
type input "P"
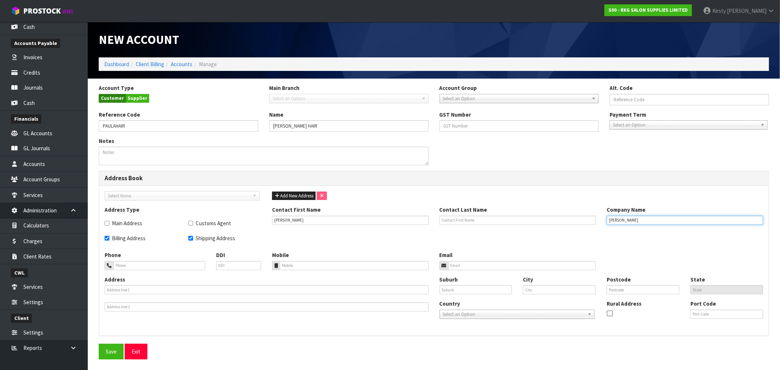
type input "[PERSON_NAME] HAIR"
type input "[STREET_ADDRESS]"
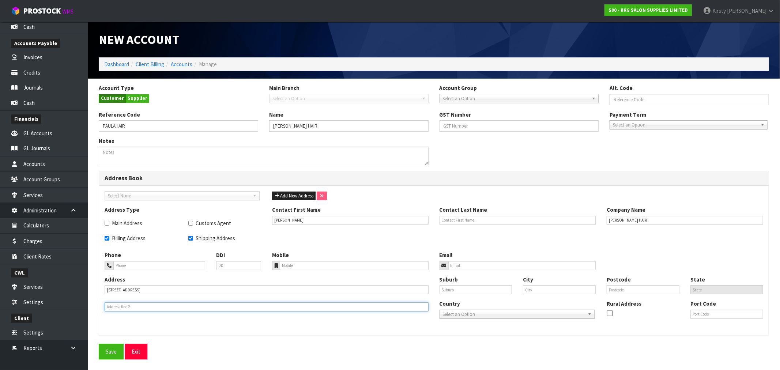
type input "STRAND ARCADE"
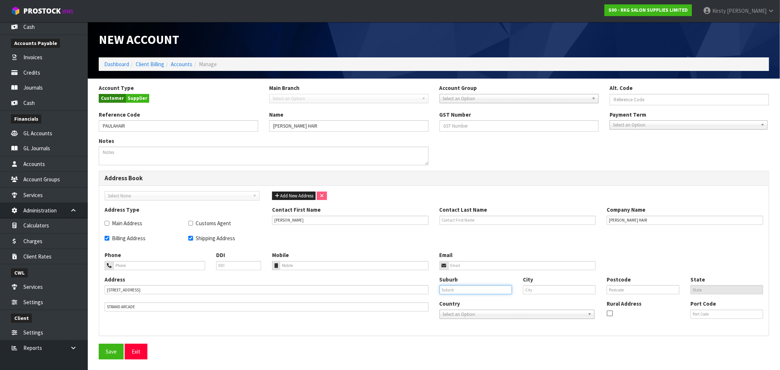
type input "AUCKLAND"
type input "1010"
type input "[PERSON_NAME] HAIR"
click at [539, 288] on input "text" at bounding box center [559, 289] width 73 height 9
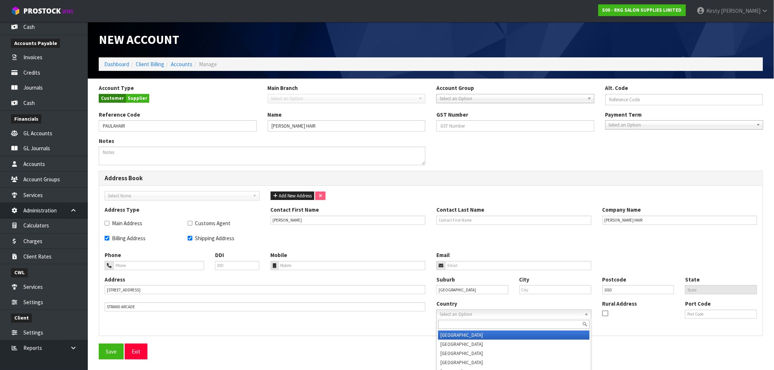
click at [495, 313] on span "Select an Option" at bounding box center [511, 314] width 142 height 9
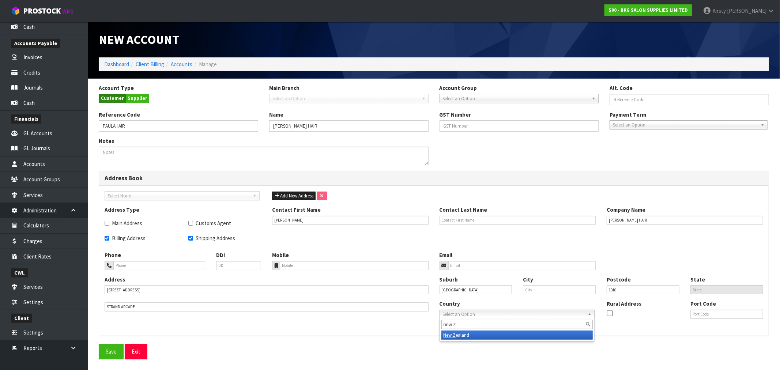
type input "new z"
click at [461, 335] on li "New Z ealand" at bounding box center [516, 335] width 151 height 9
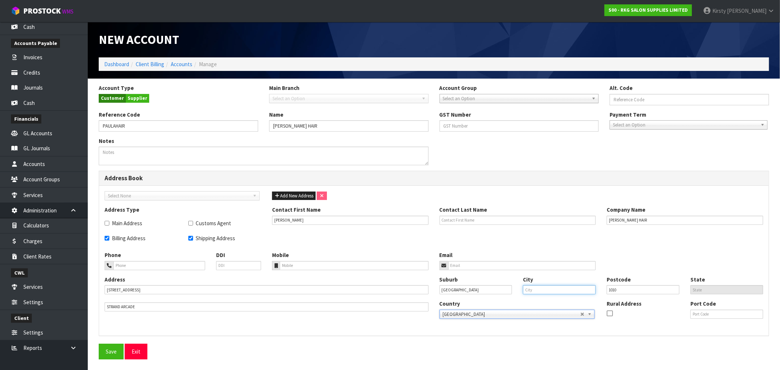
click at [555, 287] on input "text" at bounding box center [559, 289] width 73 height 9
drag, startPoint x: 464, startPoint y: 290, endPoint x: 422, endPoint y: 290, distance: 41.3
click at [422, 290] on div "Address 20/233 QUEENS ST STRAND ARCADE Suburb AUCKLAND City Postcode 1010 State…" at bounding box center [434, 303] width 670 height 54
type input "CBD"
click at [535, 290] on input "text" at bounding box center [559, 289] width 73 height 9
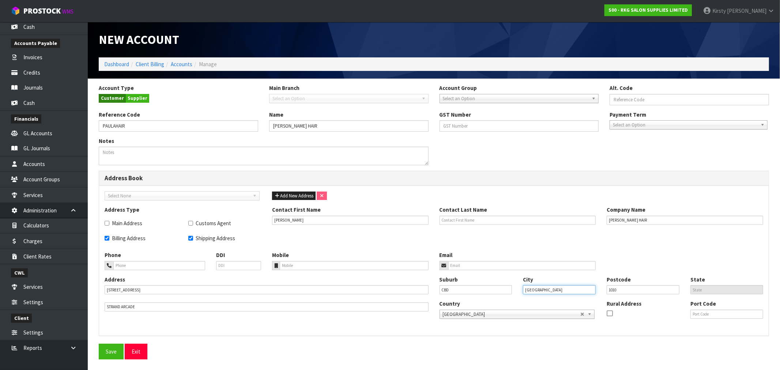
click at [564, 288] on input "auckland" at bounding box center [559, 289] width 73 height 9
type input "a"
type input "AUCKLAND"
click at [140, 269] on input "tel" at bounding box center [159, 265] width 92 height 9
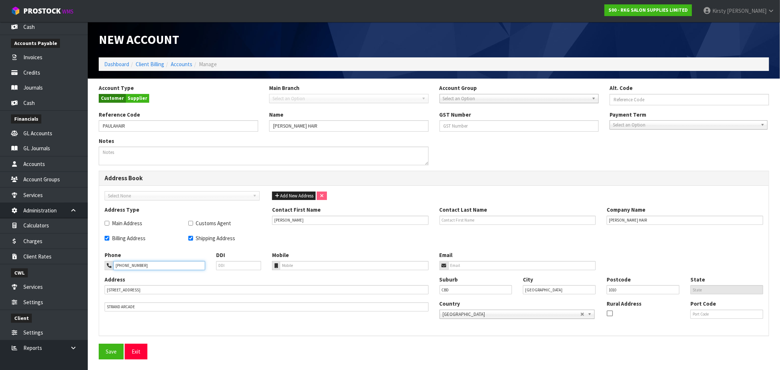
type input "[PHONE_NUMBER]"
click at [459, 266] on input "email" at bounding box center [522, 265] width 148 height 9
type input "P"
type input "[EMAIL_ADDRESS][DOMAIN_NAME]"
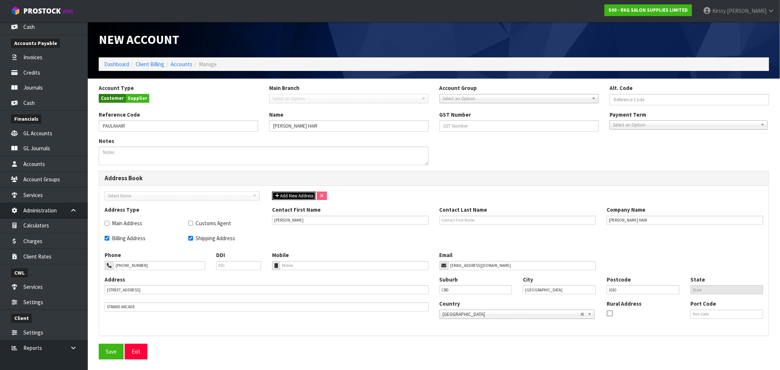
click at [290, 193] on span "Add New Address" at bounding box center [293, 196] width 39 height 6
checkbox input "false"
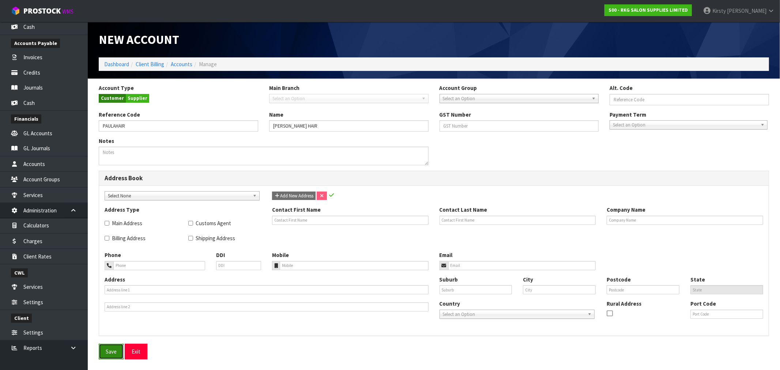
click at [113, 350] on button "Save" at bounding box center [111, 352] width 25 height 16
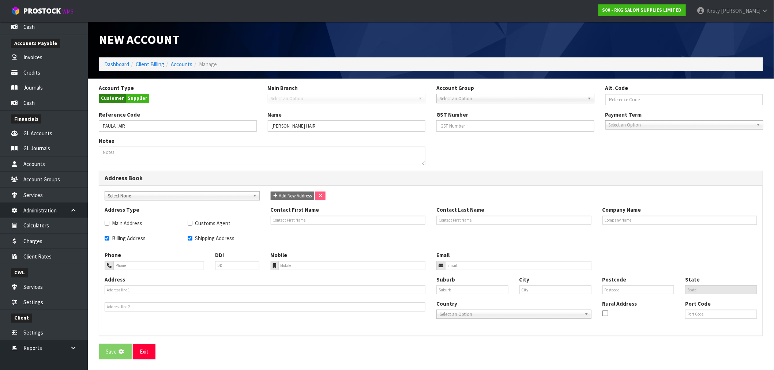
checkbox input "true"
type input "[PERSON_NAME]"
type input "[PERSON_NAME] HAIR"
type input "[PHONE_NUMBER]"
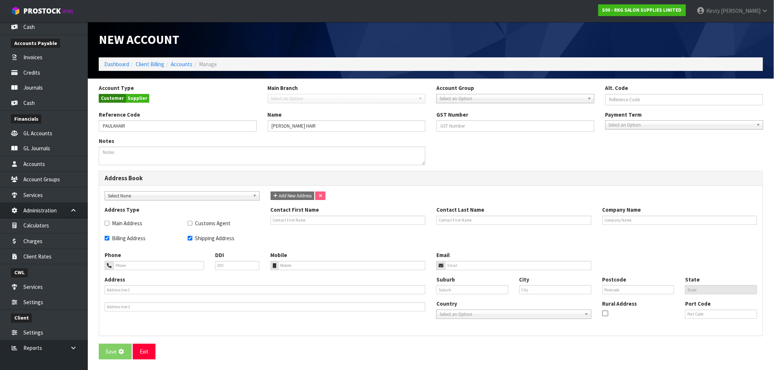
type input "[EMAIL_ADDRESS][DOMAIN_NAME]"
type input "[STREET_ADDRESS]"
type input "STRAND ARCADE"
type input "CBD"
type input "AUCKLAND"
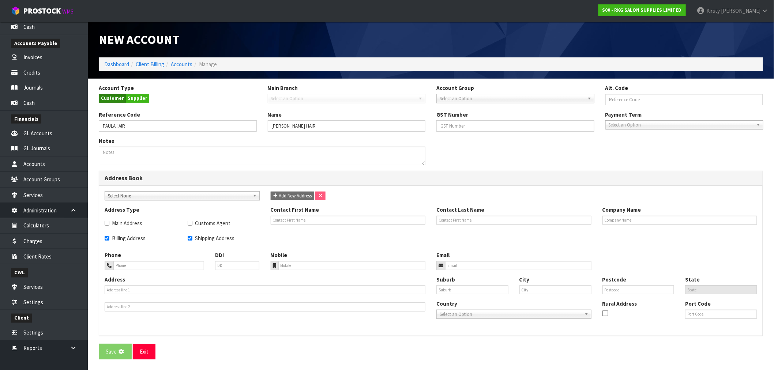
type input "1010"
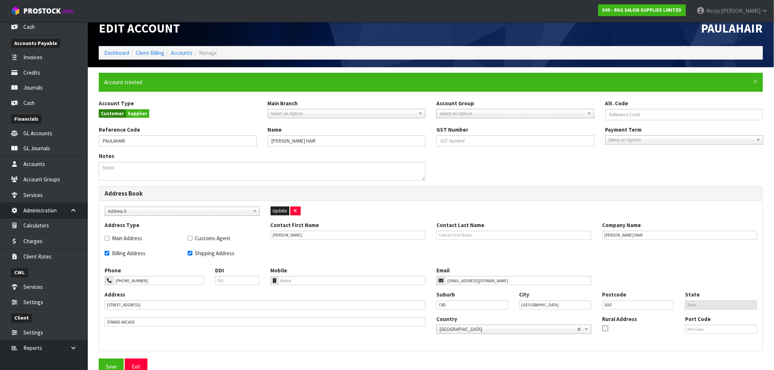
scroll to position [21, 0]
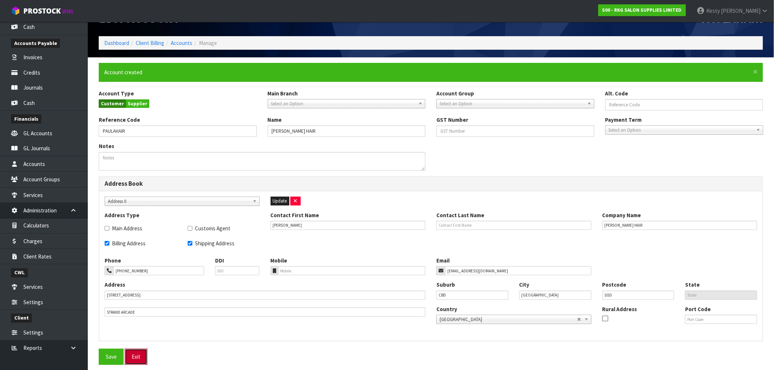
click at [139, 358] on link "Exit" at bounding box center [136, 357] width 23 height 16
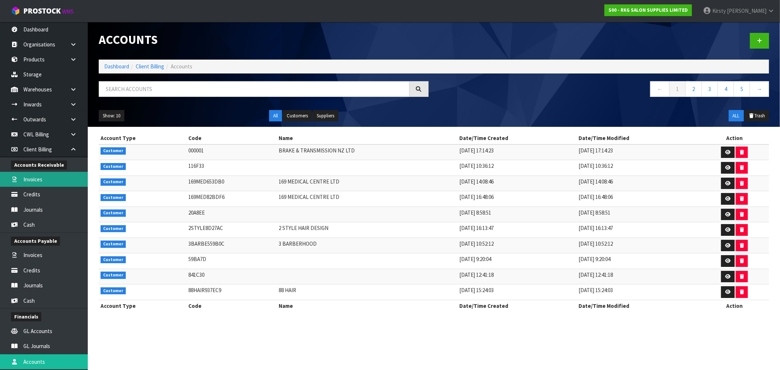
click at [31, 178] on link "Invoices" at bounding box center [44, 179] width 88 height 15
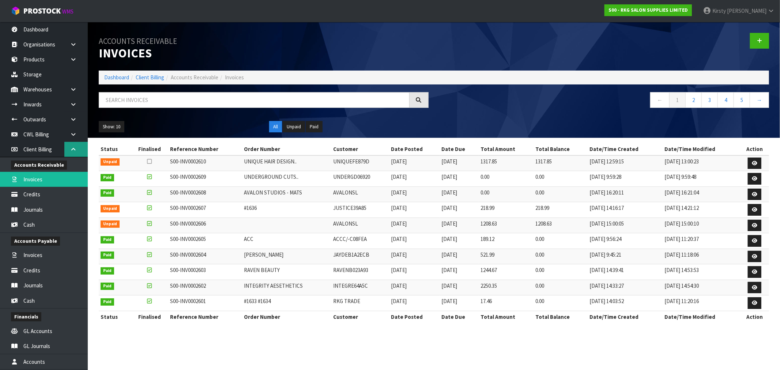
click at [72, 148] on icon at bounding box center [73, 149] width 7 height 5
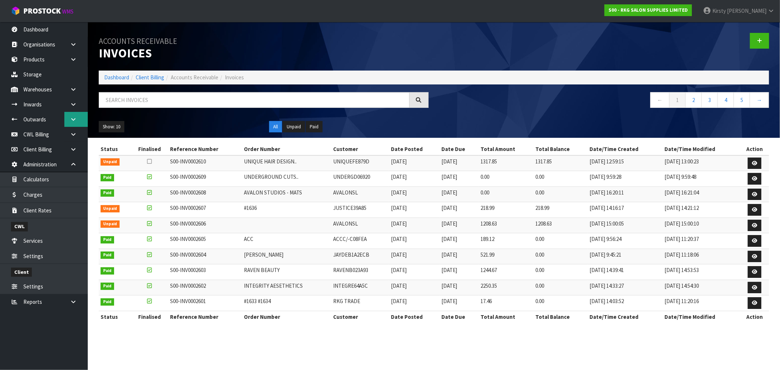
click at [67, 117] on link at bounding box center [75, 119] width 23 height 15
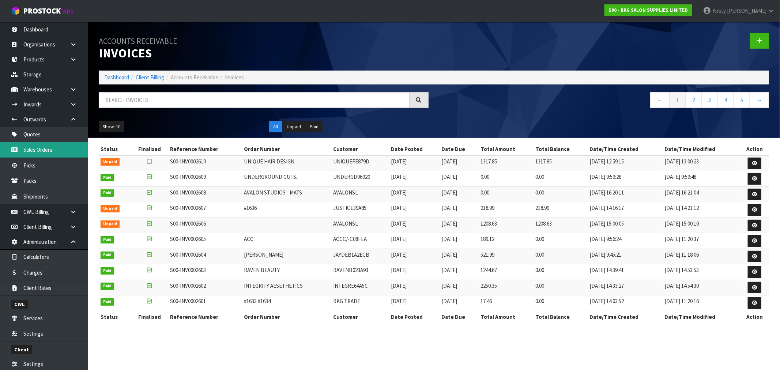
click at [20, 150] on link "Sales Orders" at bounding box center [44, 149] width 88 height 15
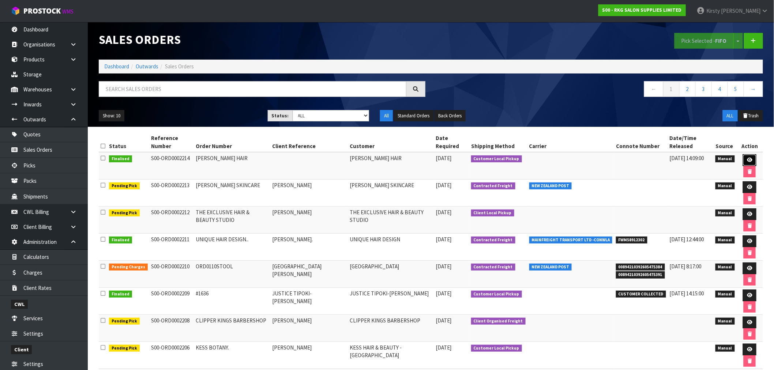
click at [749, 160] on icon at bounding box center [749, 160] width 5 height 5
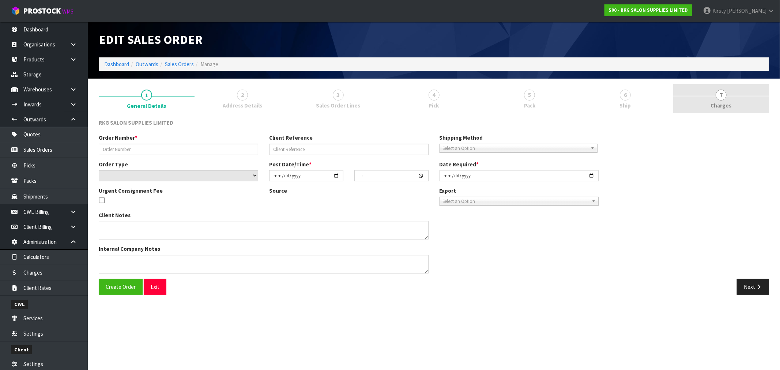
type input "[PERSON_NAME] HAIR"
select select "number:0"
type input "[DATE]"
type input "13:18:00.000"
type input "[DATE]"
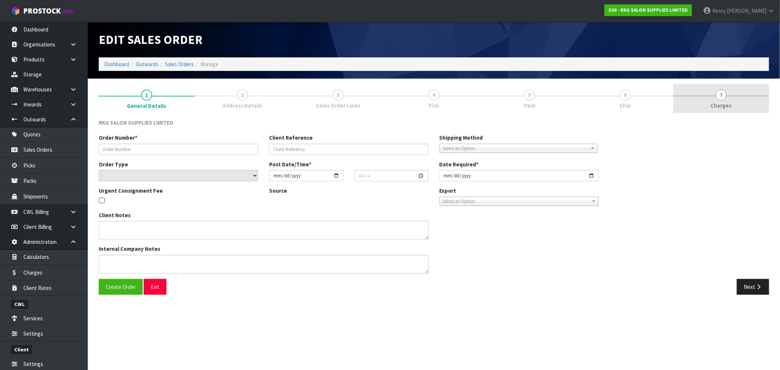
type textarea "COLLECTED & PAID 29.9 RETURNING BOOSTER TO SWAP FOR TOWELS"
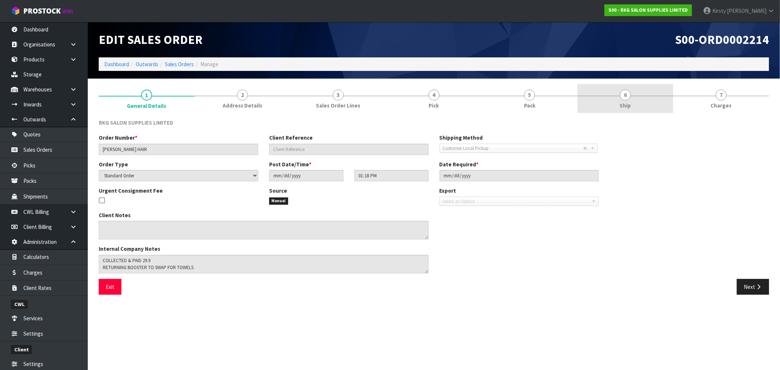
click at [630, 99] on link "6 Ship" at bounding box center [626, 98] width 96 height 29
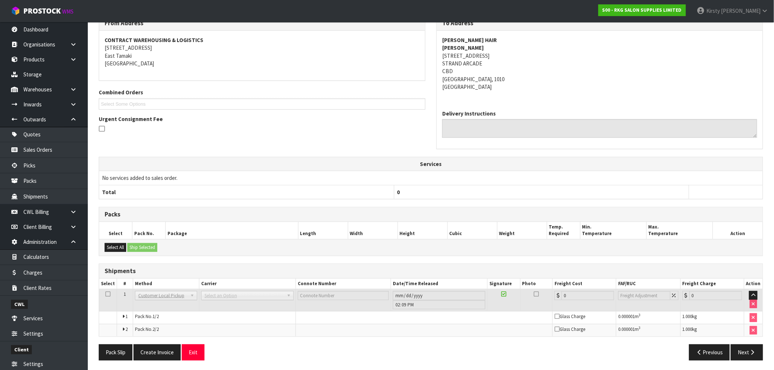
scroll to position [105, 0]
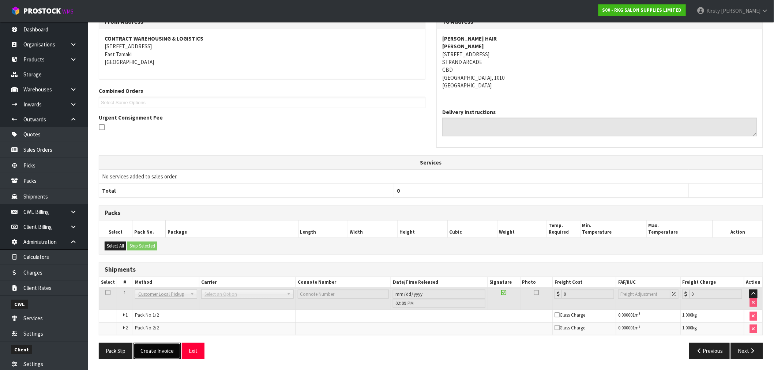
click at [163, 353] on button "Create Invoice" at bounding box center [157, 351] width 47 height 16
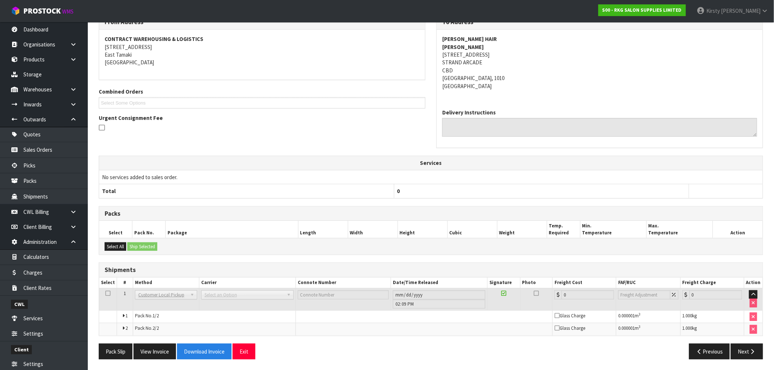
scroll to position [131, 0]
click at [156, 355] on button "View Invoice" at bounding box center [155, 351] width 42 height 16
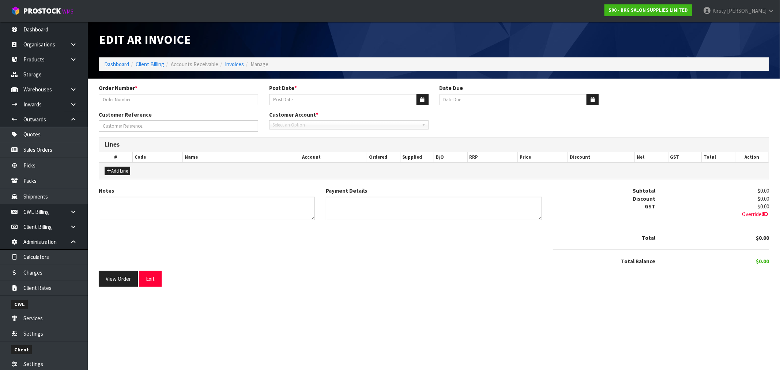
type input "[PERSON_NAME] HAIR"
type input "[DATE]"
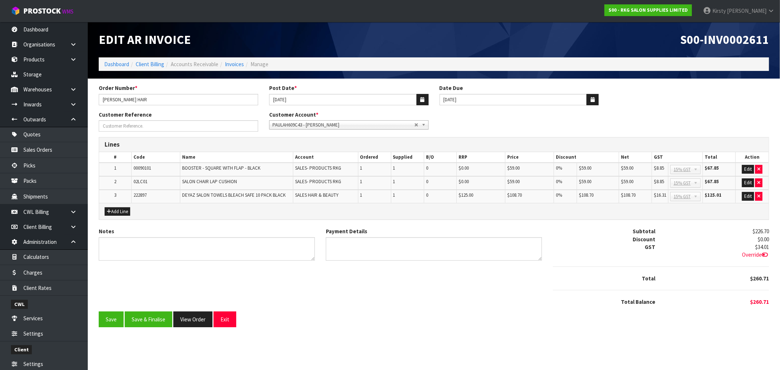
scroll to position [14365, 0]
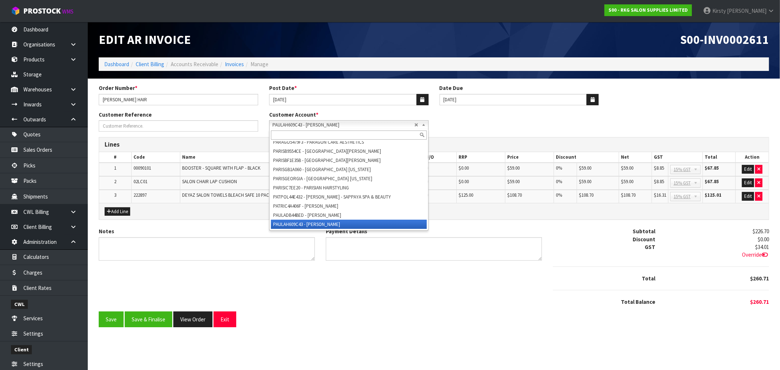
click at [426, 123] on b at bounding box center [425, 125] width 7 height 8
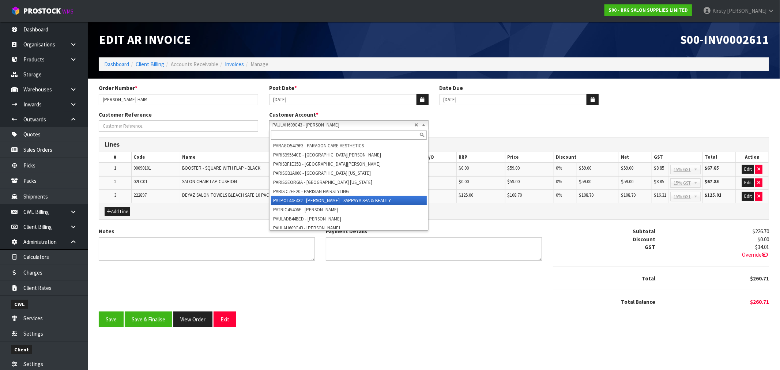
scroll to position [14402, 0]
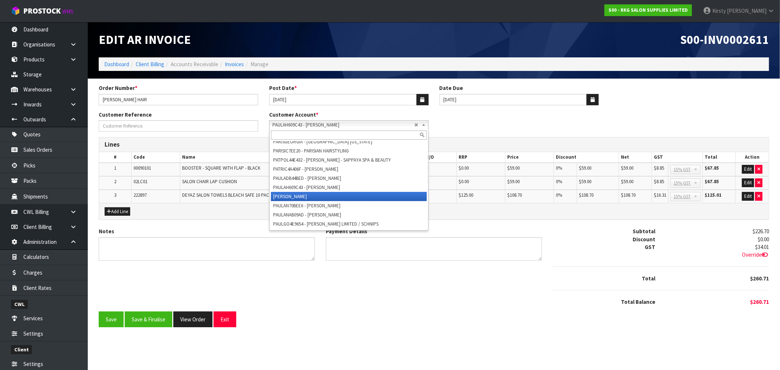
click at [305, 195] on li "PAULAHAIR - PAULA HAIR" at bounding box center [349, 196] width 156 height 9
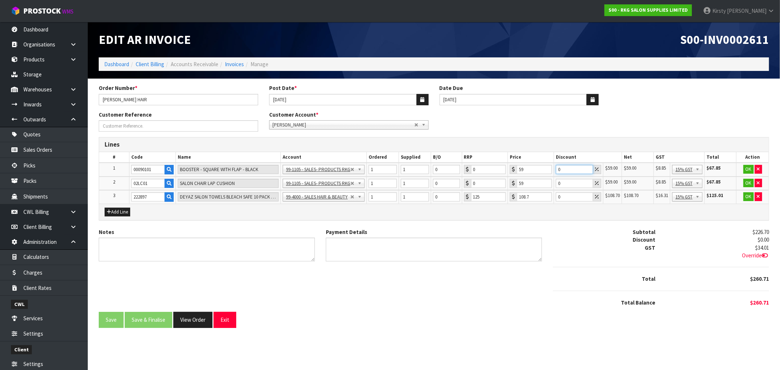
drag, startPoint x: 563, startPoint y: 172, endPoint x: 558, endPoint y: 173, distance: 4.5
click at [558, 173] on input "0" at bounding box center [574, 169] width 37 height 9
type input "5"
click at [747, 168] on button "OK" at bounding box center [749, 169] width 10 height 9
drag, startPoint x: 565, startPoint y: 184, endPoint x: 550, endPoint y: 185, distance: 15.4
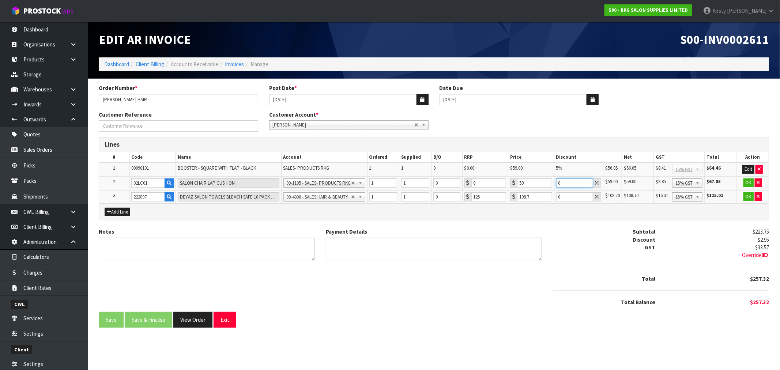
click at [550, 185] on tr "2 02LC01 SALON CHAIR LAP CUSHION 99-1100 - SALES -ADMIN 99-1105 - SALES- PRODUC…" at bounding box center [434, 183] width 670 height 14
type input "5"
click at [749, 181] on button "OK" at bounding box center [749, 182] width 10 height 9
drag, startPoint x: 571, startPoint y: 194, endPoint x: 542, endPoint y: 196, distance: 28.6
click at [542, 196] on tr "3 222897 DEYAZ SALON TOWELS BLEACH SAFE 10 PACK BLACK 99-1100 - SALES -ADMIN 99…" at bounding box center [434, 197] width 670 height 14
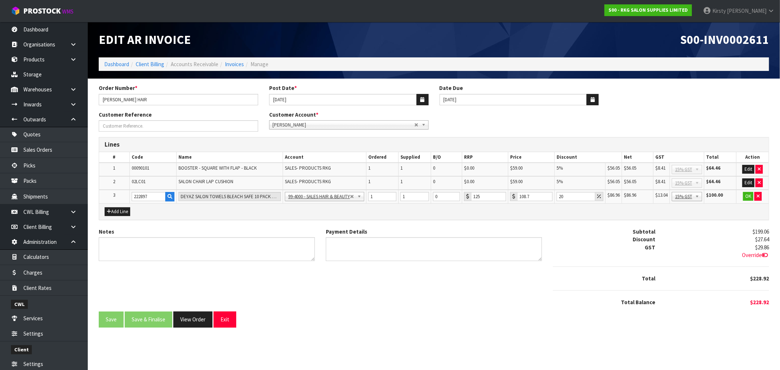
click at [557, 268] on div at bounding box center [661, 267] width 227 height 16
drag, startPoint x: 569, startPoint y: 196, endPoint x: 552, endPoint y: 200, distance: 17.6
click at [552, 200] on tr "3 222897 DEYAZ SALON TOWELS BLEACH SAFE 10 PACK BLACK 99-1100 - SALES -ADMIN 99…" at bounding box center [434, 197] width 670 height 14
type input "2"
type input "5"
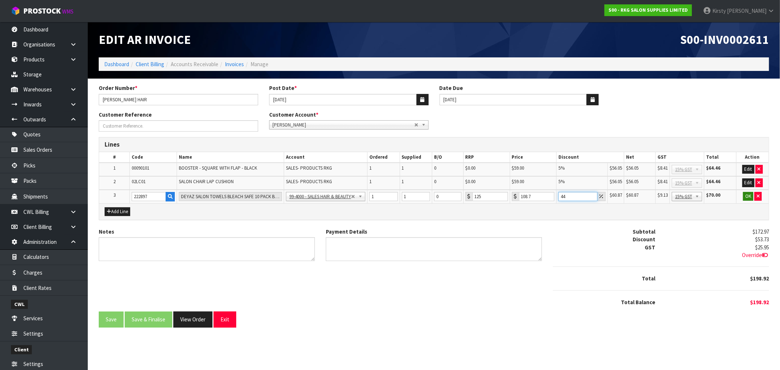
type input "44"
click at [750, 195] on button "OK" at bounding box center [748, 196] width 10 height 9
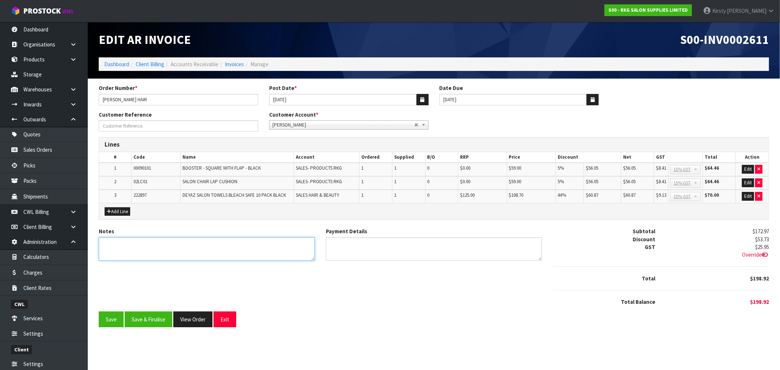
drag, startPoint x: 134, startPoint y: 248, endPoint x: 128, endPoint y: 248, distance: 6.2
click at [134, 248] on textarea "Notes" at bounding box center [207, 249] width 216 height 24
type textarea "COLLECTED 29.9"
click at [371, 251] on textarea "Payment Details" at bounding box center [434, 249] width 216 height 24
type textarea "EFTPOS"
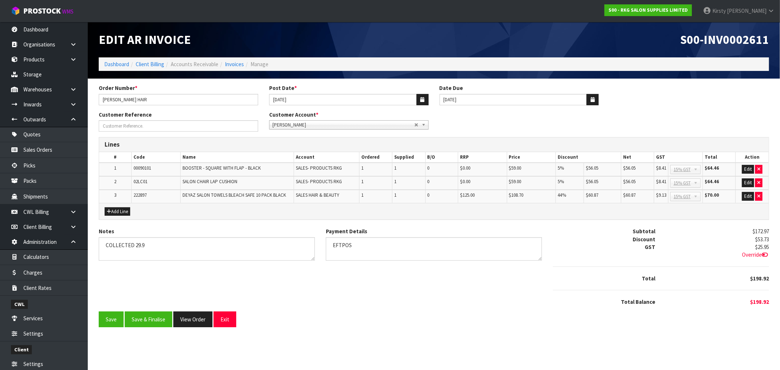
click at [97, 315] on div "Order Number * PAULA HAIR Post Date * 01/10/2025 Date Due 20/11/2025 Customer R…" at bounding box center [433, 208] width 681 height 249
click at [109, 312] on button "Save" at bounding box center [111, 320] width 25 height 16
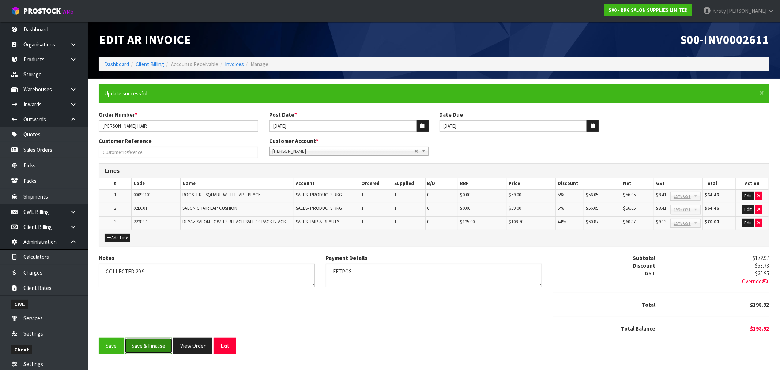
click at [138, 344] on button "Save & Finalise" at bounding box center [149, 346] width 48 height 16
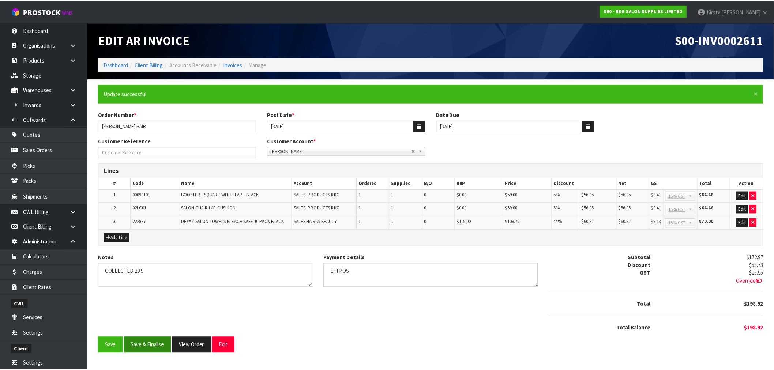
scroll to position [0, 0]
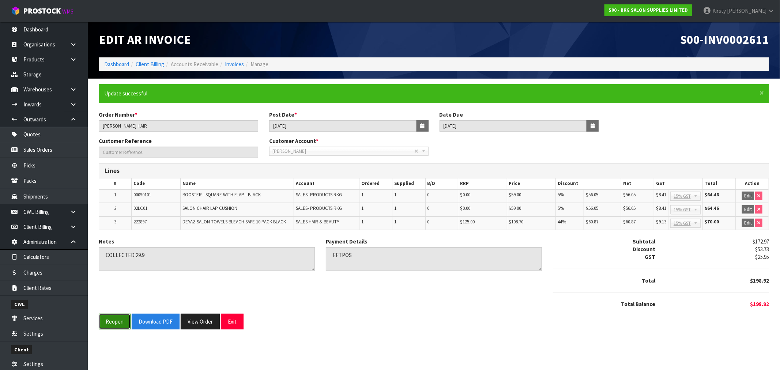
click at [117, 322] on button "Reopen" at bounding box center [115, 322] width 32 height 16
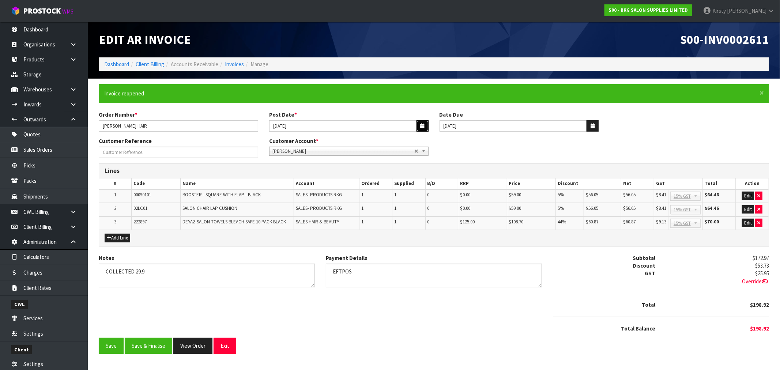
click at [425, 127] on button "button" at bounding box center [423, 125] width 12 height 11
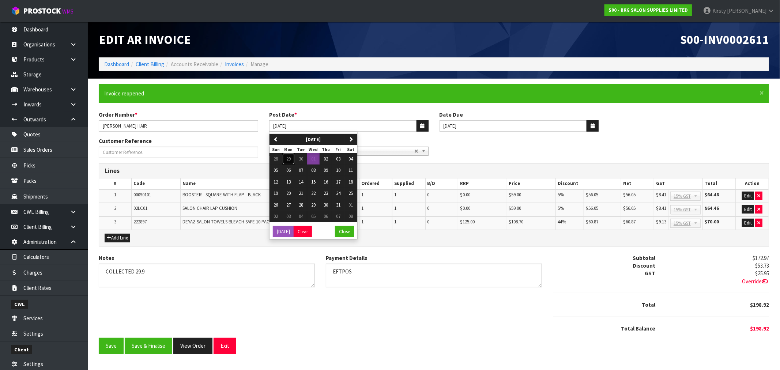
click at [291, 159] on button "29" at bounding box center [288, 159] width 12 height 12
type input "[DATE]"
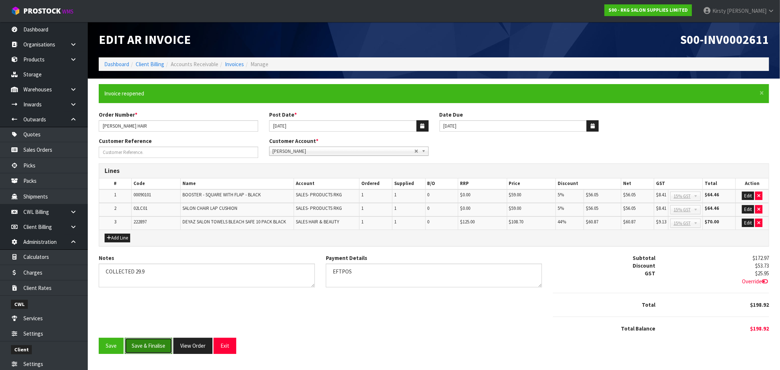
click at [154, 346] on button "Save & Finalise" at bounding box center [149, 346] width 48 height 16
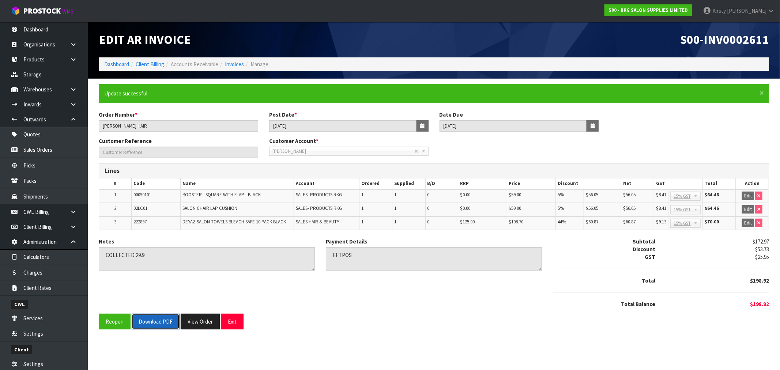
click at [160, 324] on button "Download PDF" at bounding box center [156, 322] width 48 height 16
drag, startPoint x: 232, startPoint y: 318, endPoint x: 198, endPoint y: 300, distance: 38.1
click at [231, 315] on button "Exit" at bounding box center [232, 322] width 23 height 16
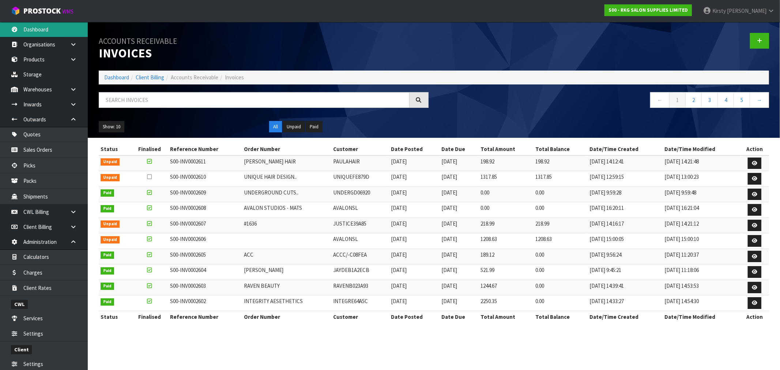
click at [49, 31] on link "Dashboard" at bounding box center [44, 29] width 88 height 15
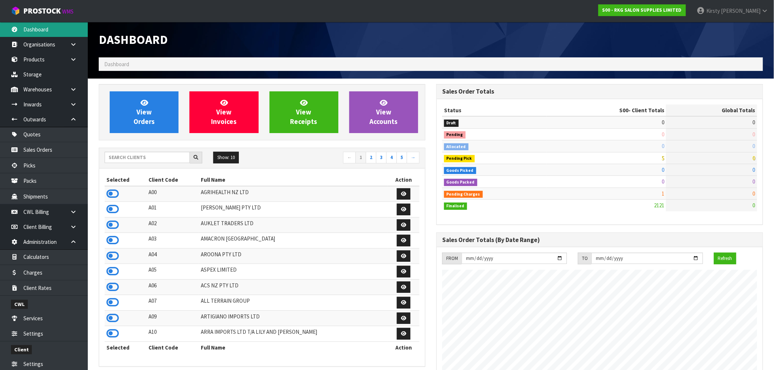
scroll to position [554, 338]
drag, startPoint x: 125, startPoint y: 157, endPoint x: 132, endPoint y: 155, distance: 6.5
click at [129, 155] on input "text" at bounding box center [147, 157] width 85 height 11
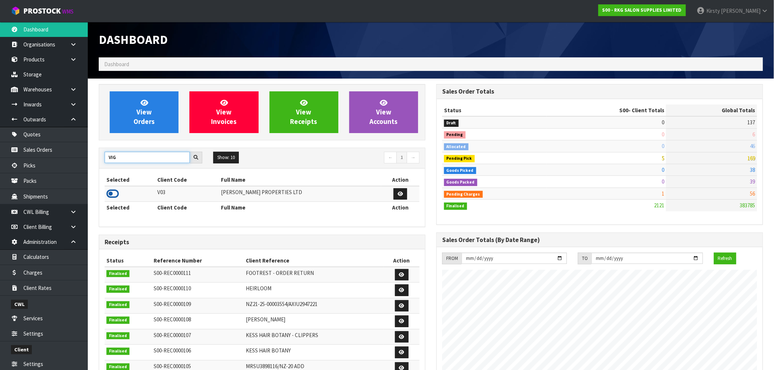
type input "VIG"
click at [115, 192] on icon at bounding box center [112, 193] width 12 height 11
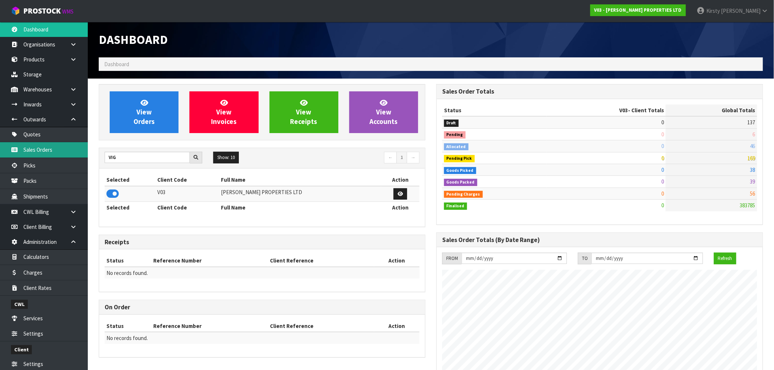
scroll to position [447, 338]
click at [64, 224] on link at bounding box center [75, 226] width 23 height 15
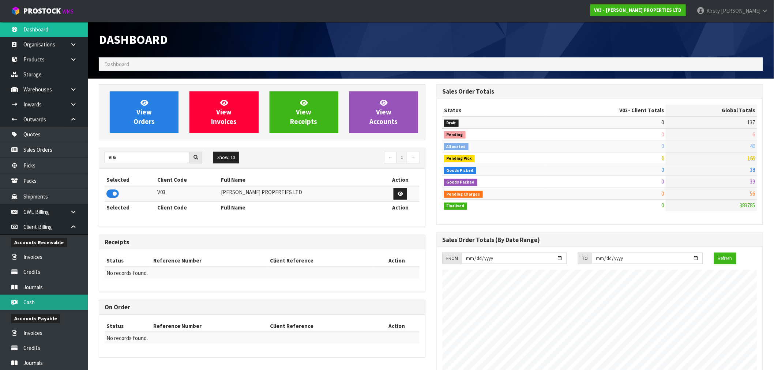
click at [28, 302] on link "Cash" at bounding box center [44, 302] width 88 height 15
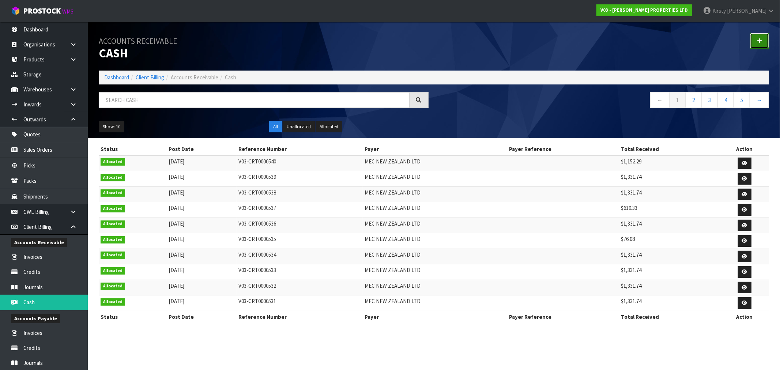
click at [756, 44] on link at bounding box center [759, 41] width 19 height 16
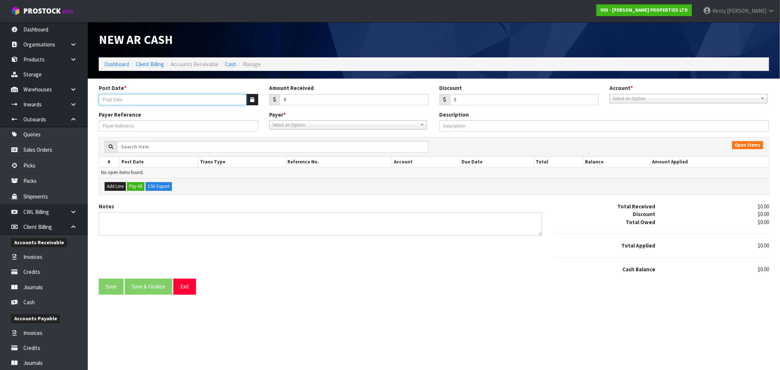
click at [116, 101] on input "Post Date *" at bounding box center [173, 99] width 148 height 11
click at [251, 99] on icon "button" at bounding box center [252, 99] width 4 height 5
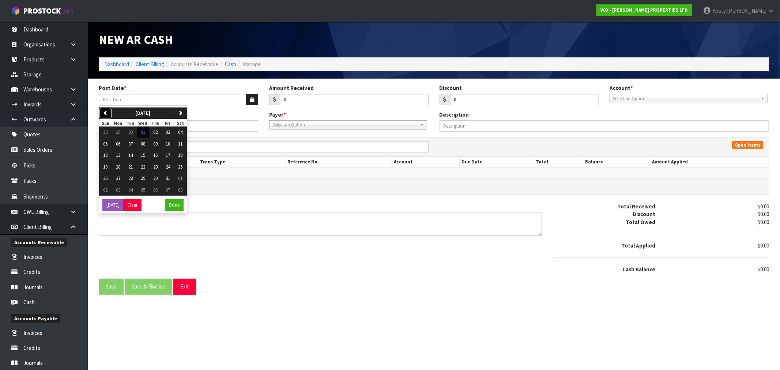
click at [101, 112] on button "previous" at bounding box center [105, 114] width 13 height 12
click at [169, 132] on span "05" at bounding box center [168, 132] width 4 height 6
type input "05/09/2025"
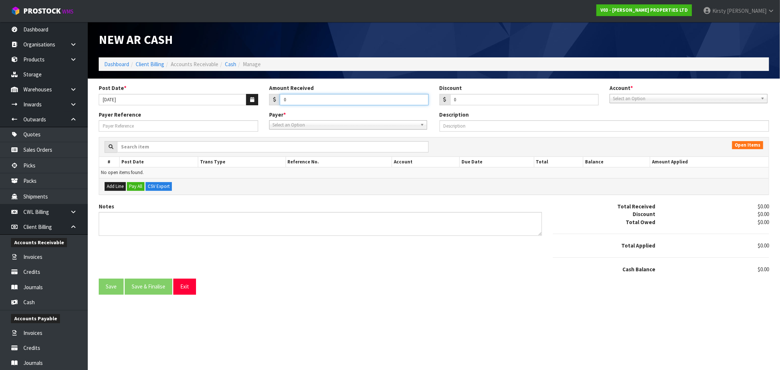
drag, startPoint x: 290, startPoint y: 100, endPoint x: 274, endPoint y: 101, distance: 16.5
click at [274, 101] on div "0" at bounding box center [348, 100] width 159 height 12
drag, startPoint x: 325, startPoint y: 101, endPoint x: 285, endPoint y: 100, distance: 39.5
click at [272, 101] on div "1331.74" at bounding box center [348, 100] width 159 height 12
type input "1331.74"
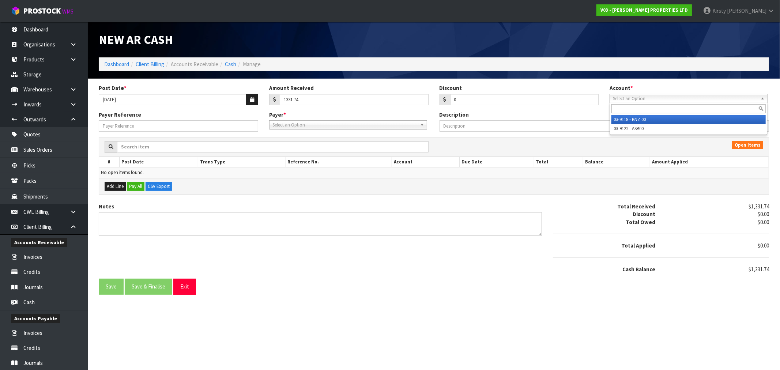
click at [645, 97] on span "Select an Option" at bounding box center [685, 98] width 145 height 9
click at [644, 119] on li "03-9118 - BNZ 00" at bounding box center [689, 119] width 154 height 9
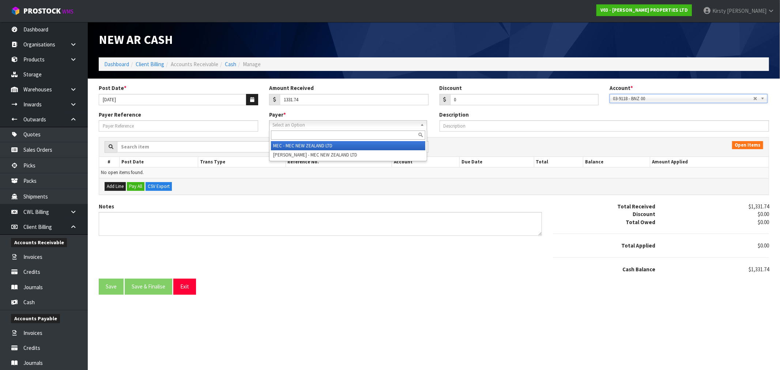
click at [312, 124] on span "Select an Option" at bounding box center [344, 125] width 145 height 9
click at [309, 144] on li "MEC - MEC NEW ZEALAND LTD" at bounding box center [348, 145] width 154 height 9
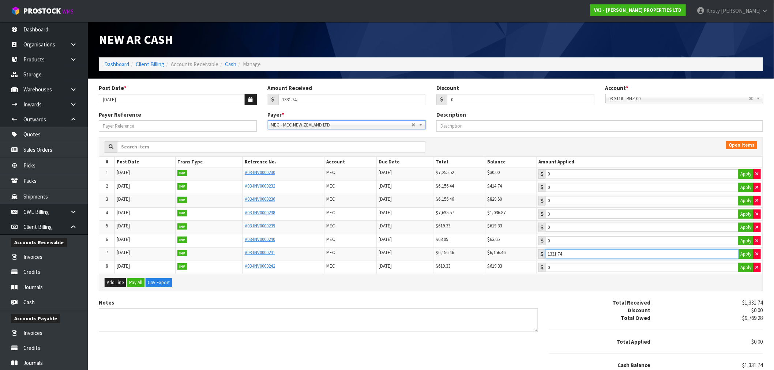
click at [573, 257] on input "1331.74" at bounding box center [641, 253] width 193 height 9
click at [741, 255] on button "Apply" at bounding box center [745, 254] width 15 height 10
type input "6156.46"
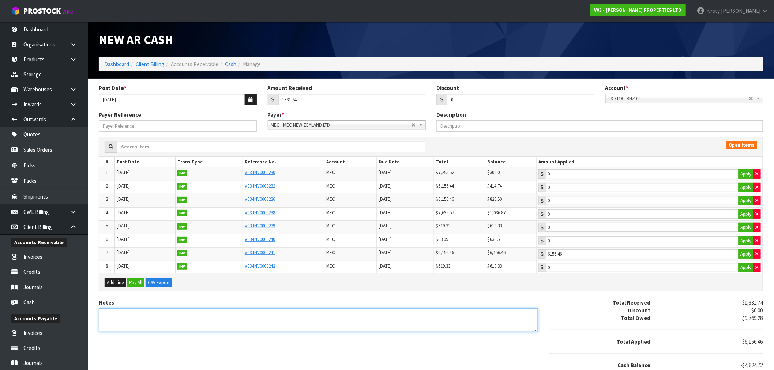
click at [125, 316] on textarea "Notes" at bounding box center [318, 320] width 439 height 24
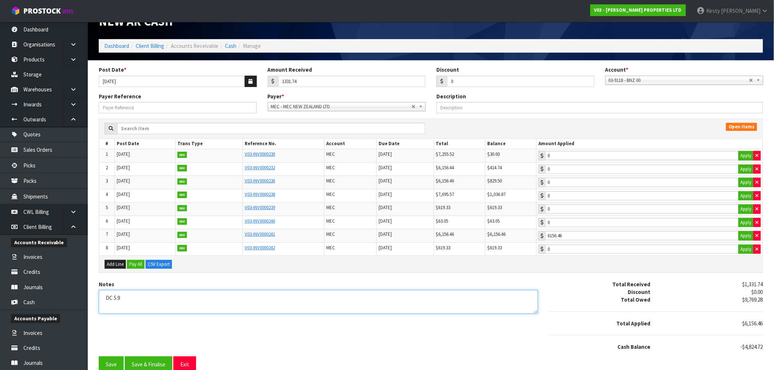
scroll to position [27, 0]
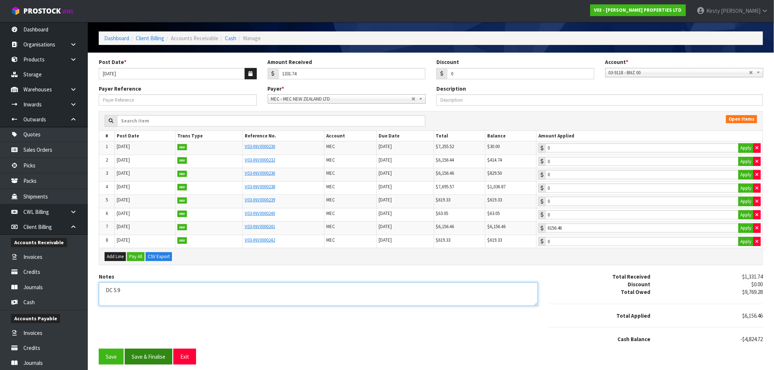
type textarea "DC 5.9"
click at [156, 355] on button "Save & Finalise" at bounding box center [149, 357] width 48 height 16
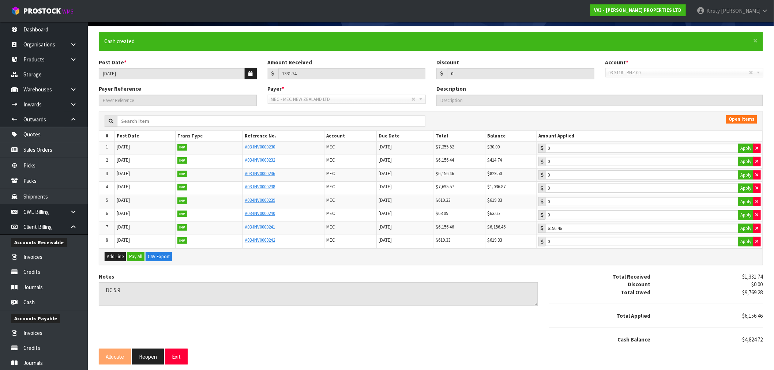
scroll to position [53, 0]
type input "1331.74"
click at [587, 228] on input "1331.74" at bounding box center [641, 228] width 193 height 9
click at [150, 354] on button "Reopen" at bounding box center [148, 357] width 32 height 16
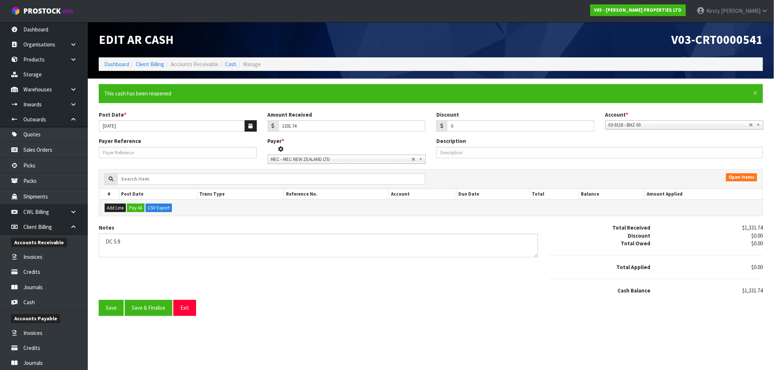
scroll to position [0, 0]
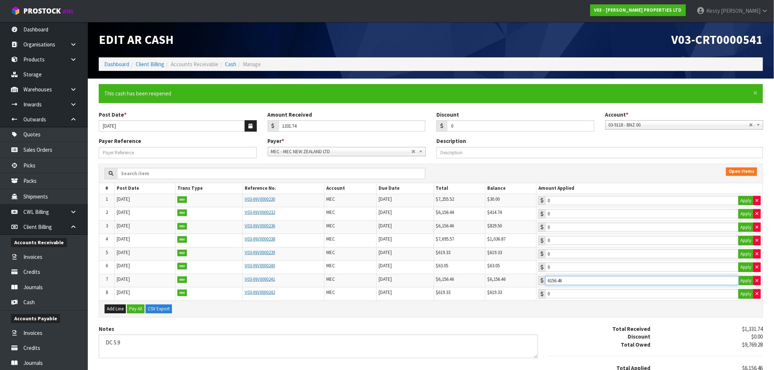
type input "1331.74"
click at [575, 281] on input "1331.74" at bounding box center [641, 280] width 193 height 9
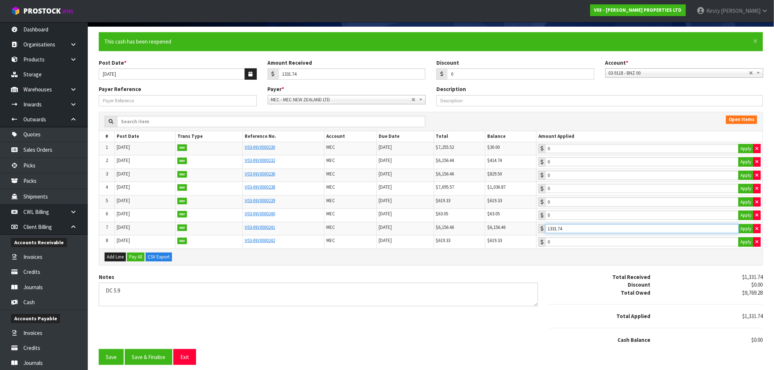
scroll to position [53, 0]
click at [108, 359] on button "Save" at bounding box center [111, 357] width 25 height 16
click at [155, 357] on button "Save & Finalise" at bounding box center [157, 357] width 48 height 16
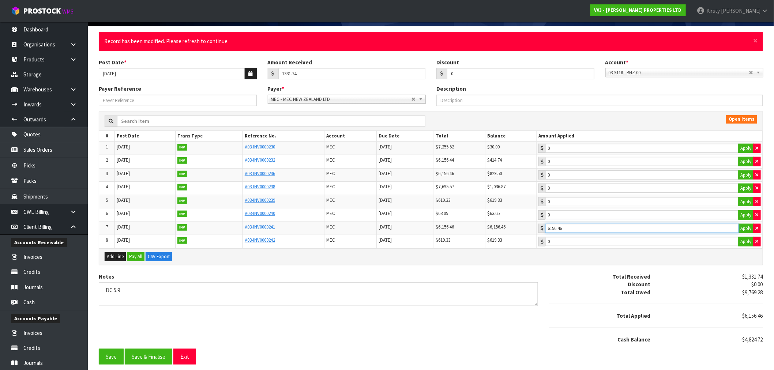
type input "1331.74"
click at [584, 229] on input "1331.74" at bounding box center [641, 228] width 193 height 9
click at [105, 359] on button "Save" at bounding box center [111, 357] width 25 height 16
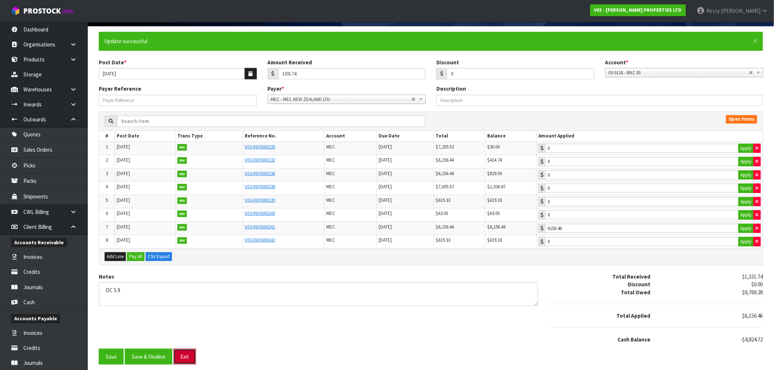
click at [181, 353] on button "Exit" at bounding box center [184, 357] width 23 height 16
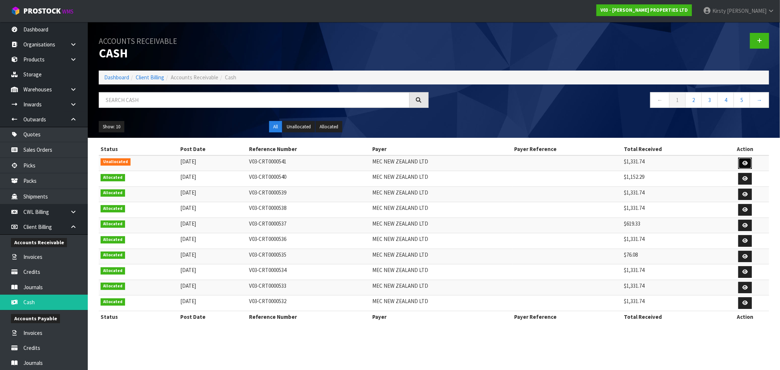
click at [746, 161] on icon at bounding box center [744, 163] width 5 height 5
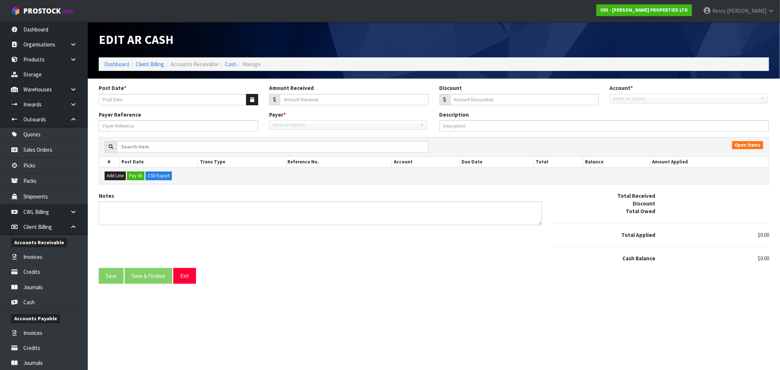
type input "05/09/2025"
type input "1331.74"
type input "0"
type textarea "DC 5.9"
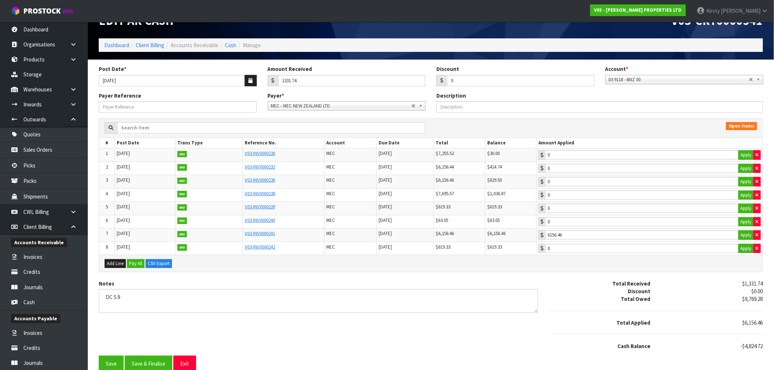
scroll to position [27, 0]
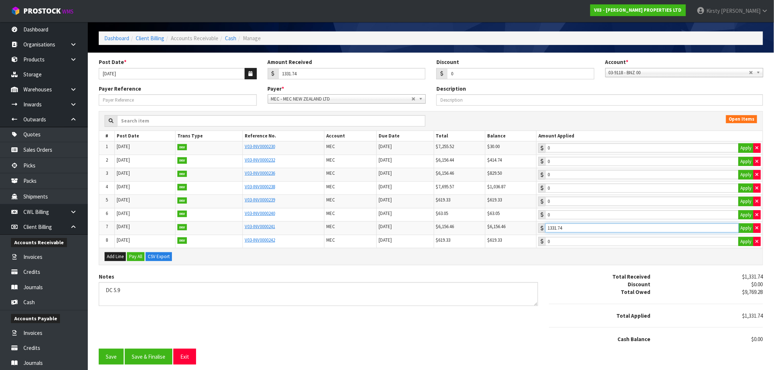
drag, startPoint x: 576, startPoint y: 229, endPoint x: 541, endPoint y: 231, distance: 35.9
click at [541, 231] on tr "7 30/09/2025 INV V03-INV0000241 MEC 30/09/2025 $6,156.46 $6,156.46 1331.74 Apply" at bounding box center [430, 229] width 663 height 14
type input "1331.74"
click at [109, 358] on button "Save" at bounding box center [111, 357] width 25 height 16
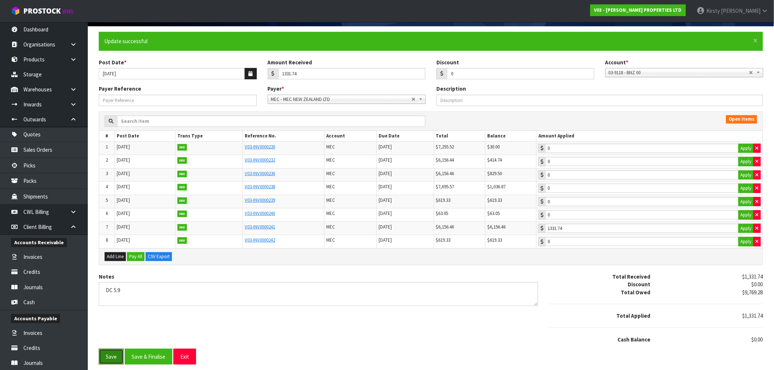
scroll to position [53, 0]
click at [151, 354] on button "Save & Finalise" at bounding box center [149, 357] width 48 height 16
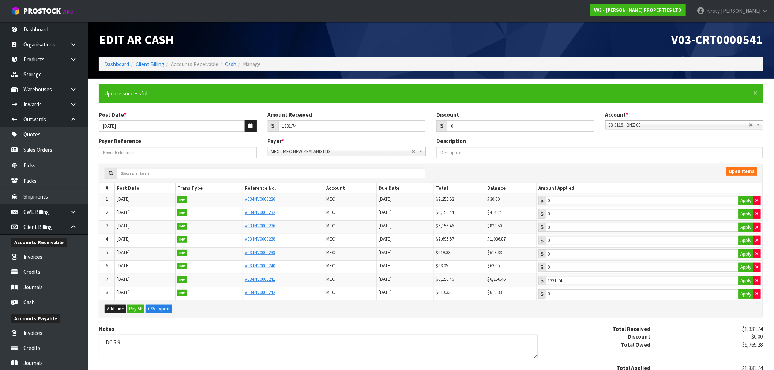
type input "1331.74"
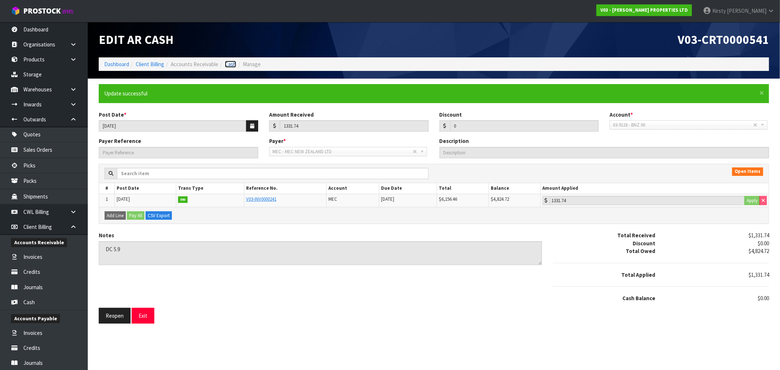
drag, startPoint x: 229, startPoint y: 67, endPoint x: 238, endPoint y: 67, distance: 9.9
click at [229, 67] on link "Cash" at bounding box center [230, 64] width 11 height 7
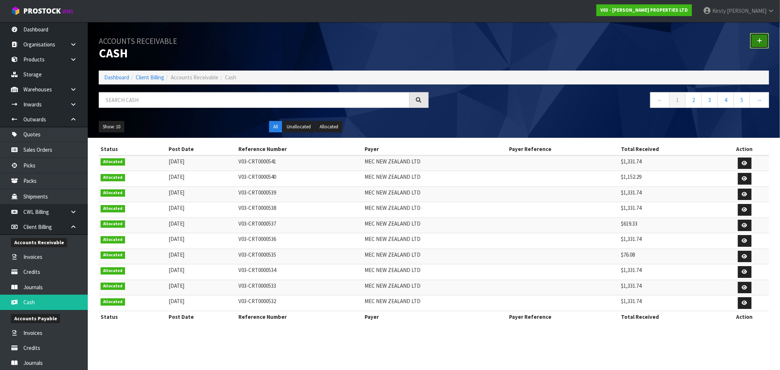
click at [763, 40] on link at bounding box center [759, 41] width 19 height 16
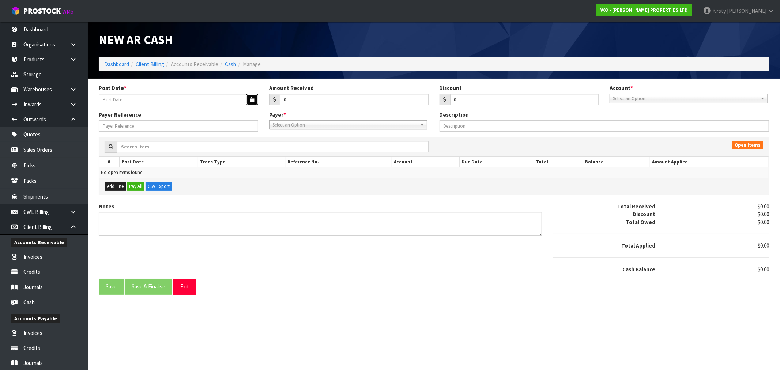
click at [253, 100] on icon "button" at bounding box center [252, 99] width 4 height 5
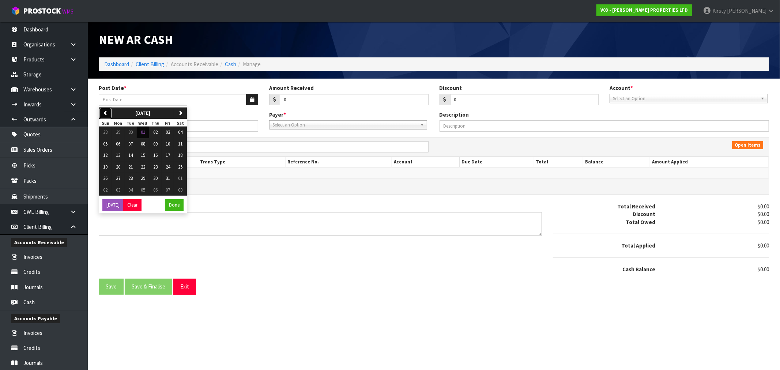
click at [105, 114] on icon "button" at bounding box center [105, 112] width 5 height 5
click at [158, 144] on span "11" at bounding box center [155, 144] width 4 height 6
type input "11/09/2025"
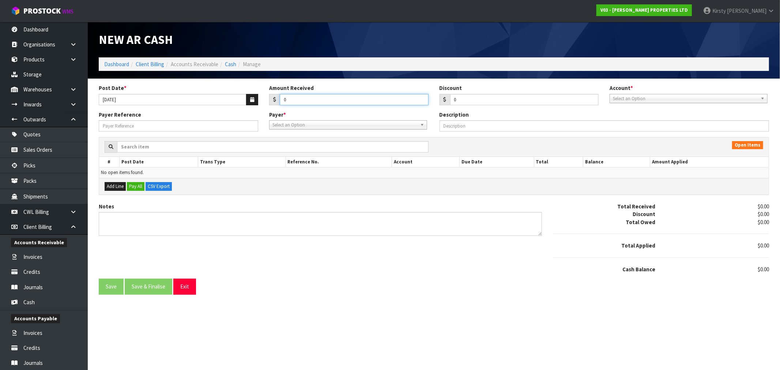
drag, startPoint x: 284, startPoint y: 97, endPoint x: 277, endPoint y: 97, distance: 6.6
click at [277, 97] on div "0" at bounding box center [348, 100] width 159 height 12
type input "63.05"
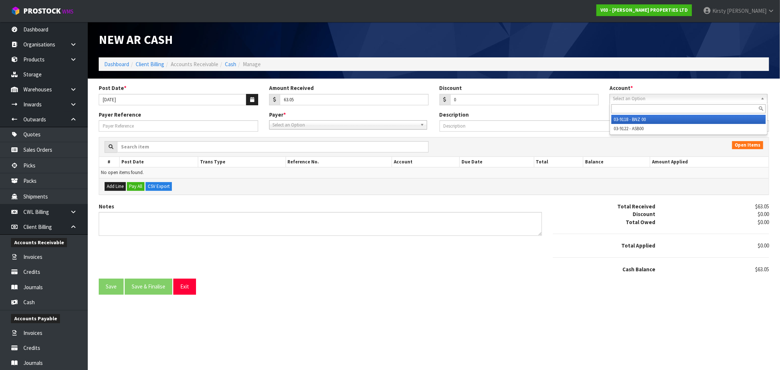
click at [633, 98] on span "Select an Option" at bounding box center [685, 98] width 145 height 9
click at [616, 118] on li "03-9118 - BNZ 00" at bounding box center [689, 119] width 154 height 9
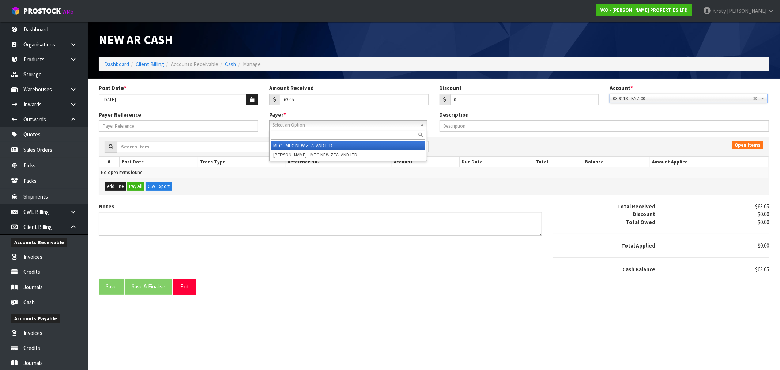
click at [329, 122] on span "Select an Option" at bounding box center [344, 125] width 145 height 9
click at [313, 146] on li "MEC - MEC NEW ZEALAND LTD" at bounding box center [348, 145] width 154 height 9
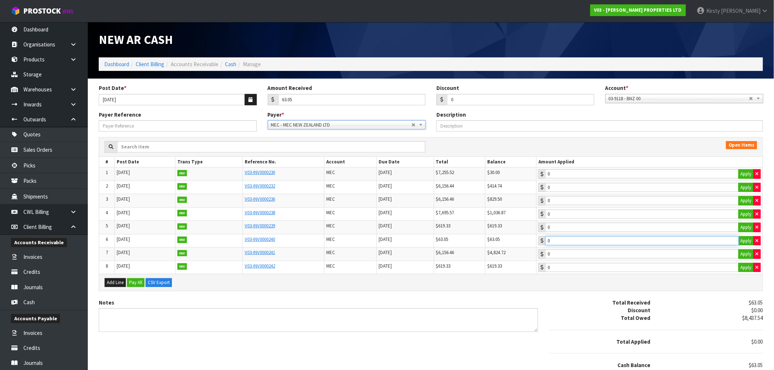
type input "63.05"
click at [570, 238] on input "63.05" at bounding box center [641, 240] width 193 height 9
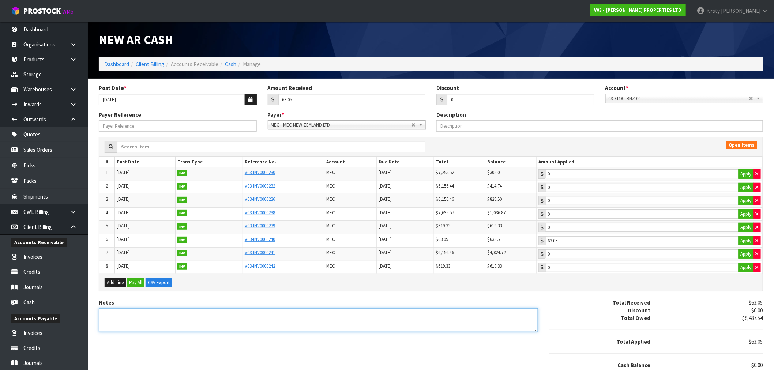
click at [138, 314] on textarea "Notes" at bounding box center [318, 320] width 439 height 24
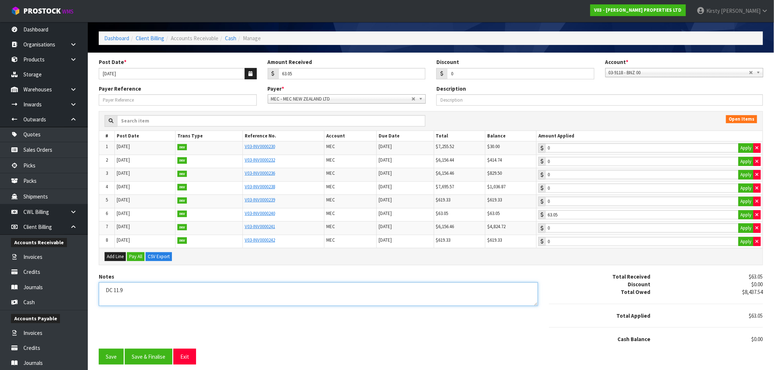
scroll to position [27, 0]
type textarea "DC 11.9"
click at [131, 347] on div "Notes Total Received $63.05 Discount $0.00 Total Owed $8,437.54 Total Applied $…" at bounding box center [430, 311] width 675 height 76
click at [134, 357] on button "Save & Finalise" at bounding box center [149, 357] width 48 height 16
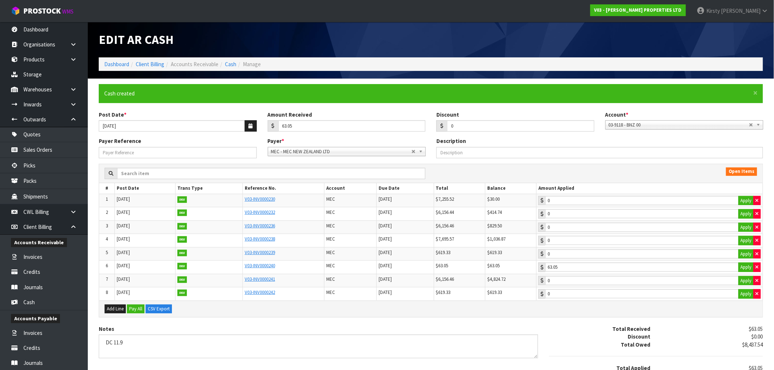
type input "63.05"
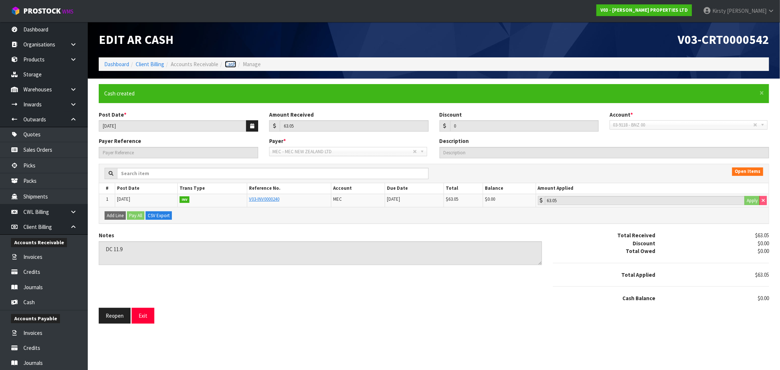
click at [230, 64] on link "Cash" at bounding box center [230, 64] width 11 height 7
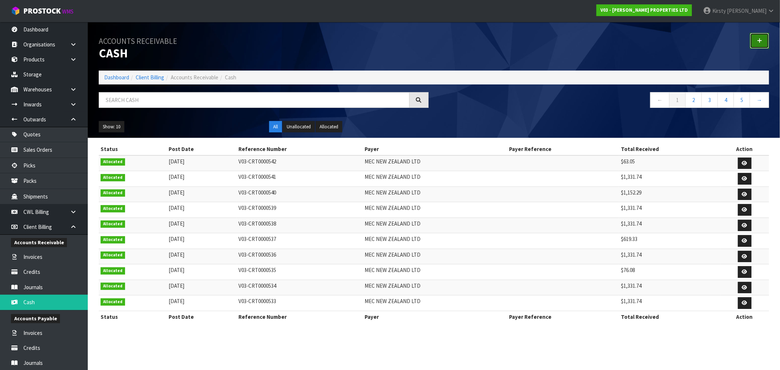
click at [760, 42] on icon at bounding box center [759, 40] width 5 height 5
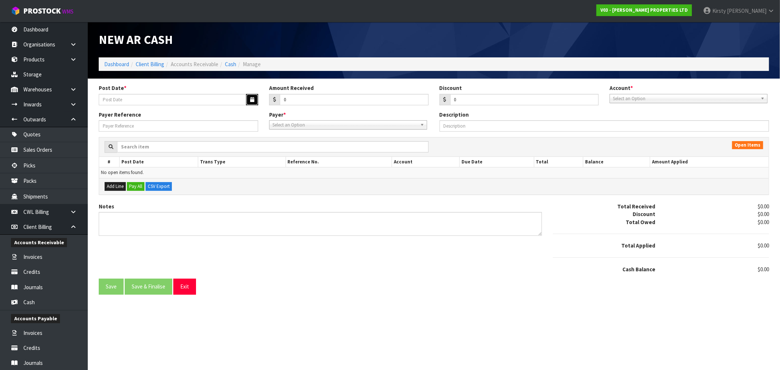
click at [253, 99] on icon "button" at bounding box center [252, 99] width 4 height 5
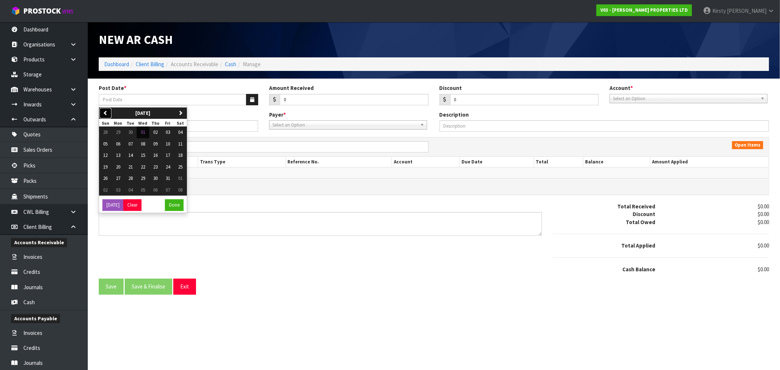
click at [106, 112] on icon "button" at bounding box center [105, 112] width 5 height 5
click at [168, 143] on span "12" at bounding box center [168, 144] width 4 height 6
type input "12/09/2025"
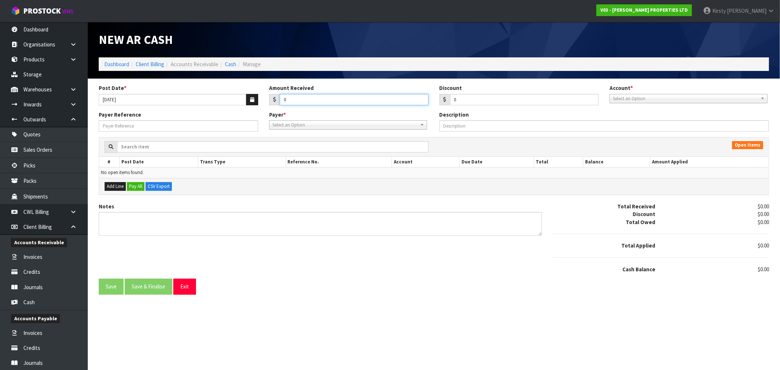
drag, startPoint x: 291, startPoint y: 102, endPoint x: 282, endPoint y: 103, distance: 9.2
click at [282, 103] on input "0" at bounding box center [354, 99] width 149 height 11
paste input "1331.74"
type input "1331.74"
click at [696, 99] on span "Select an Option" at bounding box center [685, 98] width 145 height 9
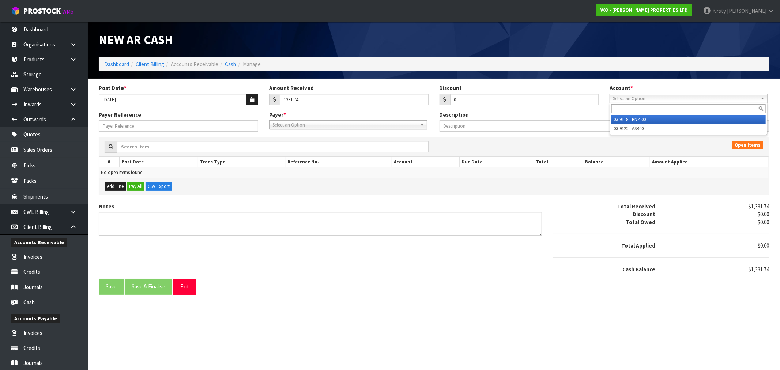
drag, startPoint x: 634, startPoint y: 117, endPoint x: 582, endPoint y: 141, distance: 57.1
click at [633, 117] on li "03-9118 - BNZ 00" at bounding box center [689, 119] width 154 height 9
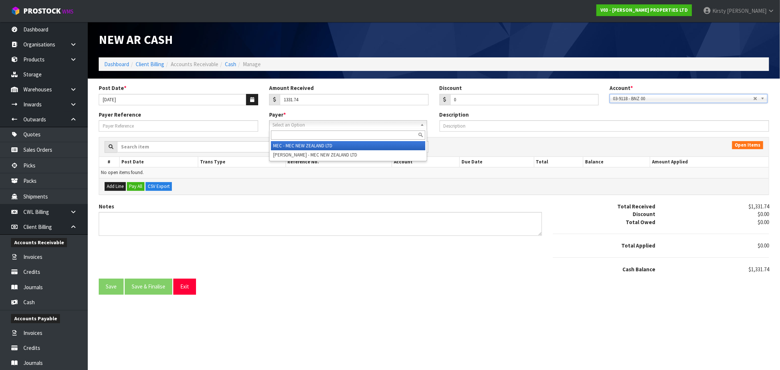
click at [355, 126] on span "Select an Option" at bounding box center [344, 125] width 145 height 9
click at [319, 149] on li "MEC - MEC NEW ZEALAND LTD" at bounding box center [348, 145] width 154 height 9
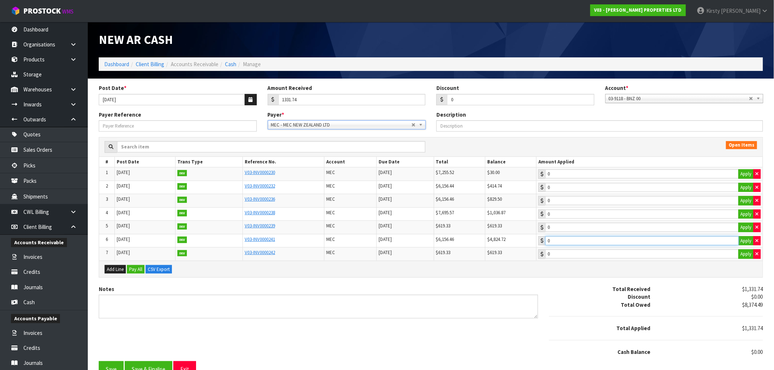
type input "1331.74"
drag, startPoint x: 560, startPoint y: 242, endPoint x: 433, endPoint y: 266, distance: 129.6
click at [559, 242] on input "1331.74" at bounding box center [641, 240] width 193 height 9
click at [177, 302] on textarea "Notes" at bounding box center [318, 307] width 439 height 24
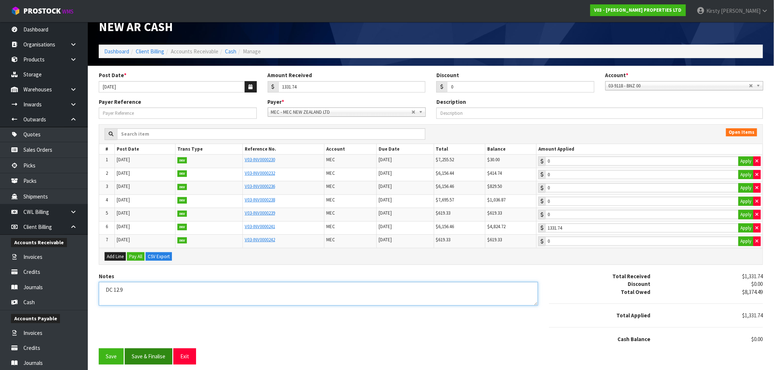
type textarea "DC 12.9"
click at [154, 352] on button "Save & Finalise" at bounding box center [149, 357] width 48 height 16
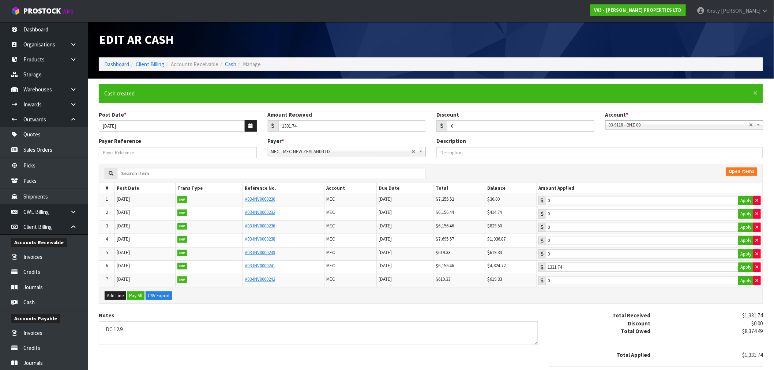
type input "1331.74"
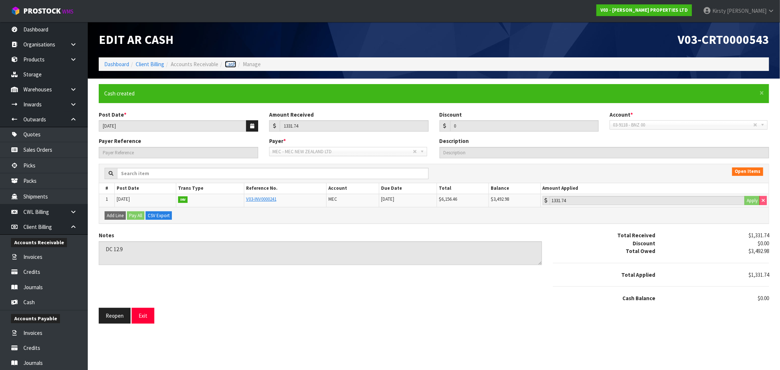
click at [229, 66] on link "Cash" at bounding box center [230, 64] width 11 height 7
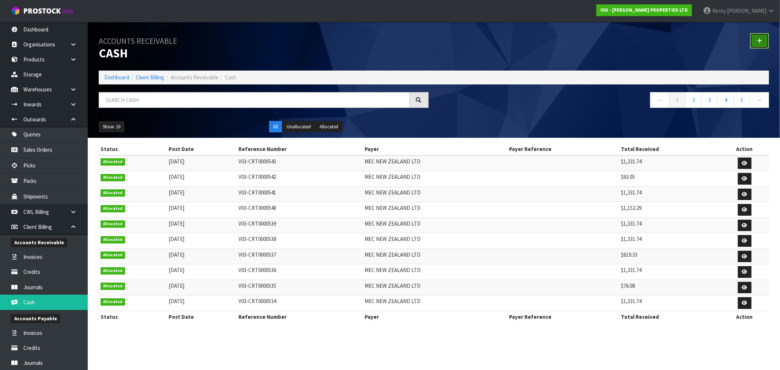
click at [763, 40] on link at bounding box center [759, 41] width 19 height 16
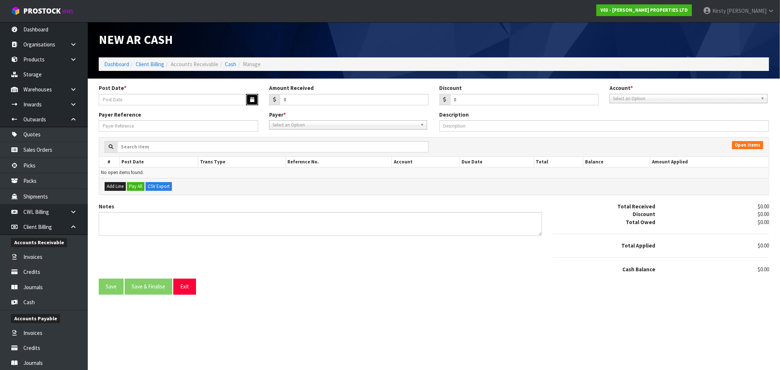
click at [250, 98] on icon "button" at bounding box center [252, 99] width 4 height 5
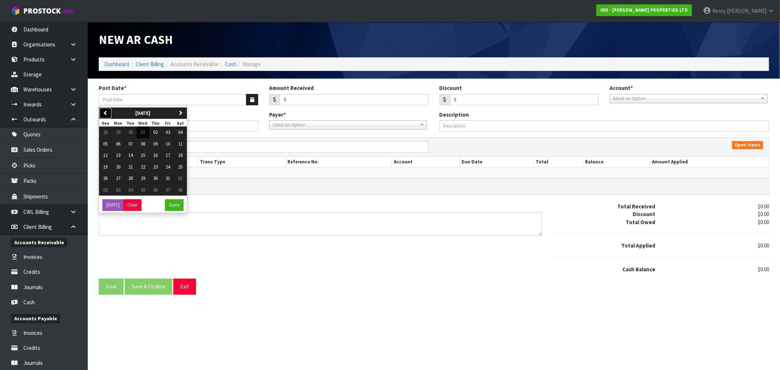
click at [104, 113] on icon "button" at bounding box center [105, 112] width 5 height 5
drag, startPoint x: 170, startPoint y: 156, endPoint x: 209, endPoint y: 129, distance: 47.8
click at [170, 154] on span "19" at bounding box center [168, 155] width 4 height 6
type input "19/09/2025"
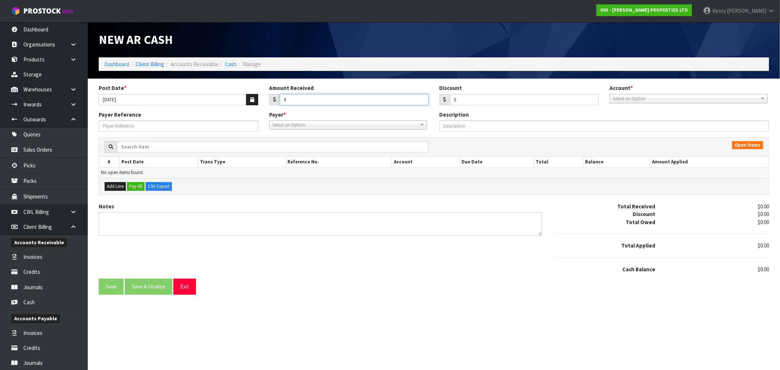
drag, startPoint x: 297, startPoint y: 102, endPoint x: 266, endPoint y: 104, distance: 31.5
click at [266, 104] on div "Amount Received 0" at bounding box center [349, 94] width 170 height 21
type input "619.33"
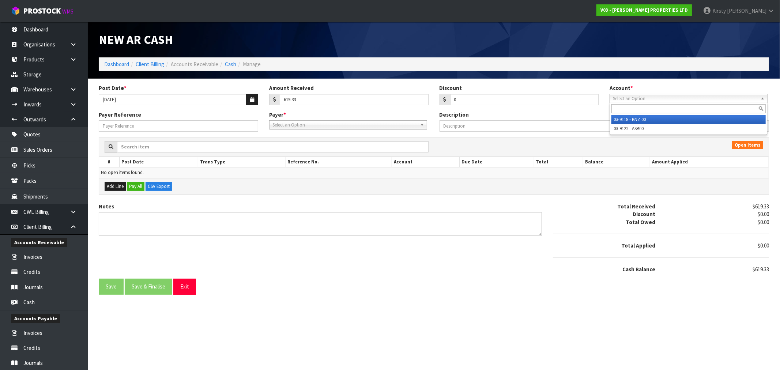
click at [610, 97] on link "Select an Option" at bounding box center [689, 98] width 158 height 9
click at [623, 119] on li "03-9118 - BNZ 00" at bounding box center [689, 119] width 154 height 9
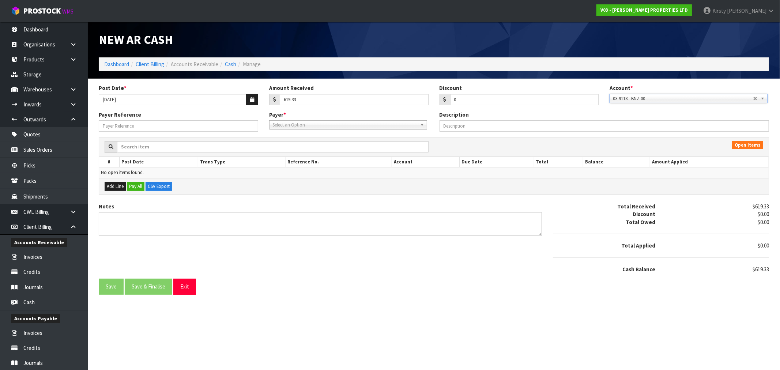
click at [311, 126] on span "Select an Option" at bounding box center [344, 125] width 145 height 9
click at [304, 144] on li "MEC - MEC NEW ZEALAND LTD" at bounding box center [348, 145] width 154 height 9
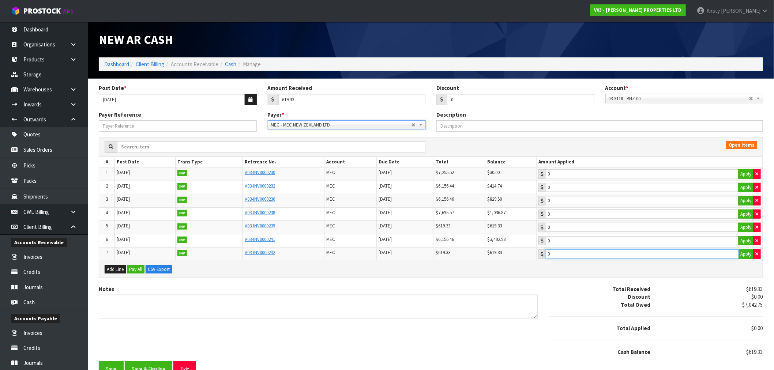
type input "619.33"
click at [566, 254] on input "619.33" at bounding box center [641, 253] width 193 height 9
click at [165, 303] on textarea "Notes" at bounding box center [318, 307] width 439 height 24
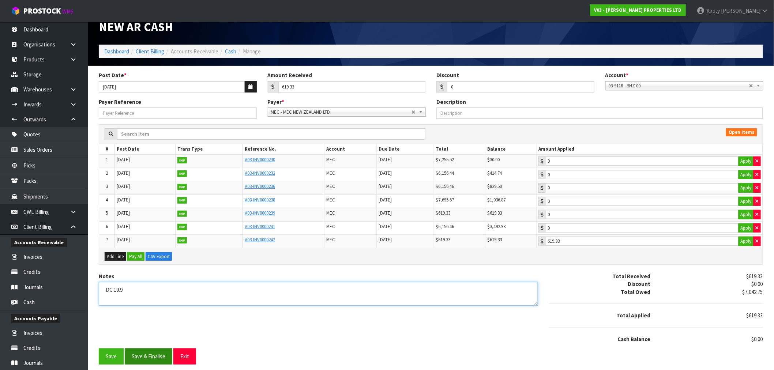
type textarea "DC 19.9"
click at [143, 362] on button "Save & Finalise" at bounding box center [149, 357] width 48 height 16
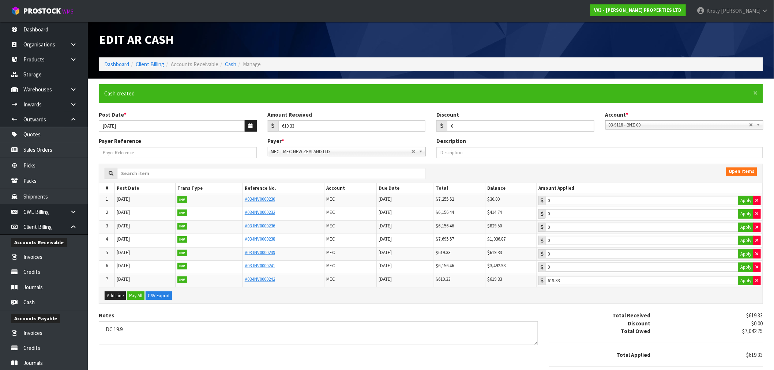
type input "619.33"
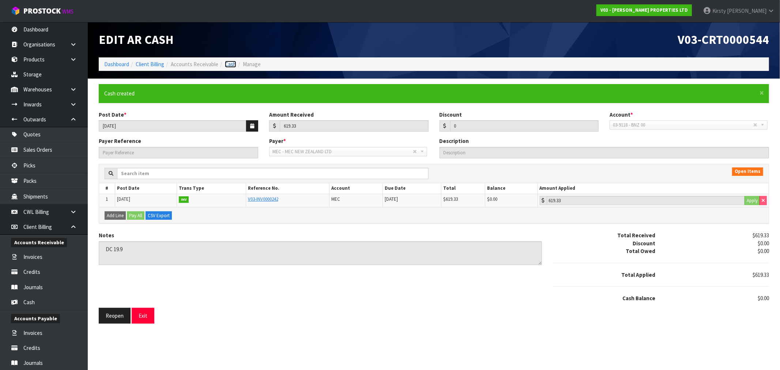
click at [233, 62] on link "Cash" at bounding box center [230, 64] width 11 height 7
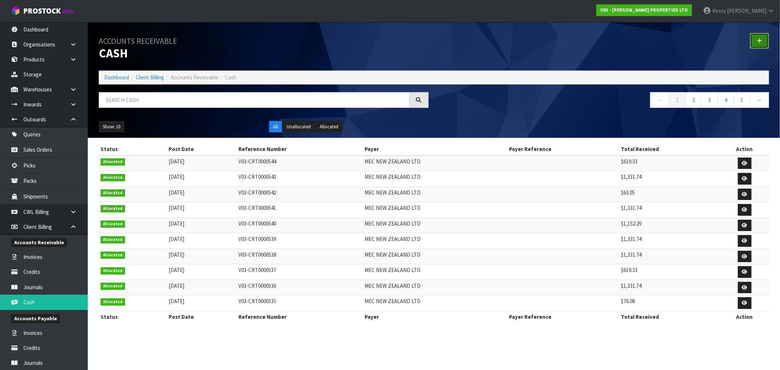
click at [762, 41] on icon at bounding box center [759, 40] width 5 height 5
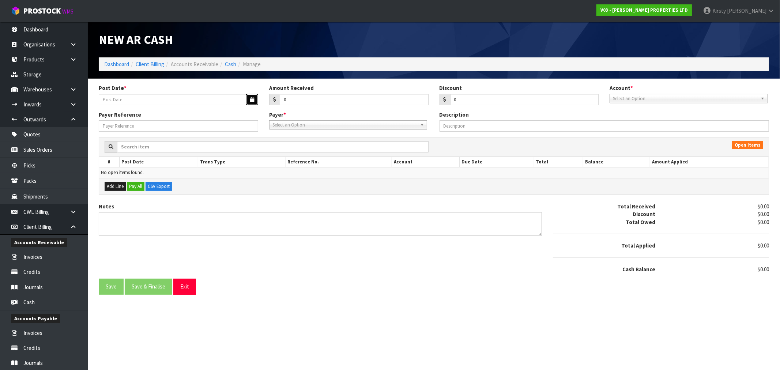
click at [255, 99] on button "button" at bounding box center [252, 99] width 12 height 11
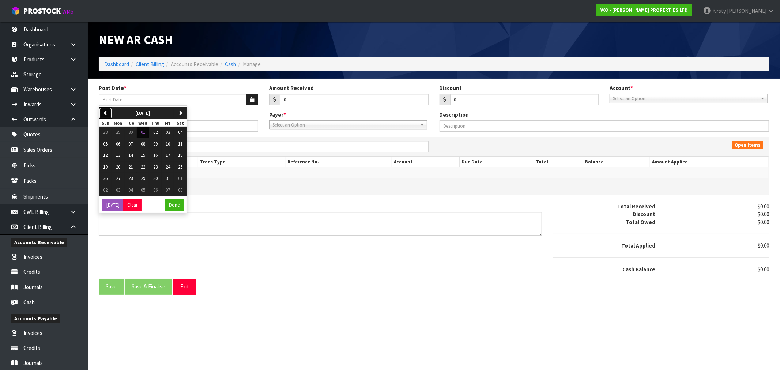
click at [105, 114] on icon "button" at bounding box center [105, 112] width 5 height 5
click at [168, 155] on span "19" at bounding box center [168, 155] width 4 height 6
type input "19/09/2025"
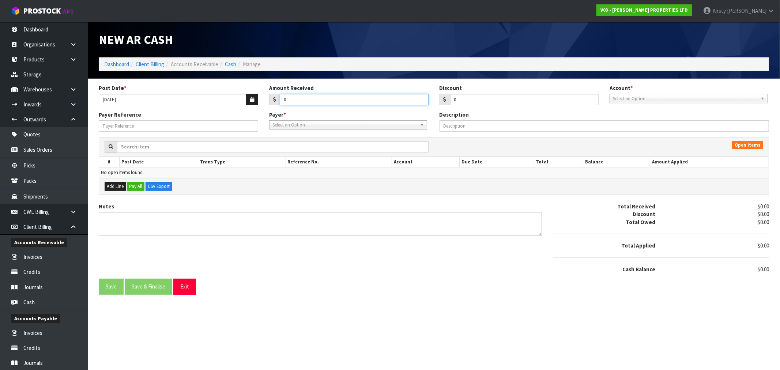
drag, startPoint x: 292, startPoint y: 101, endPoint x: 279, endPoint y: 103, distance: 12.2
click at [280, 103] on input "0" at bounding box center [354, 99] width 149 height 11
type input "1331.74"
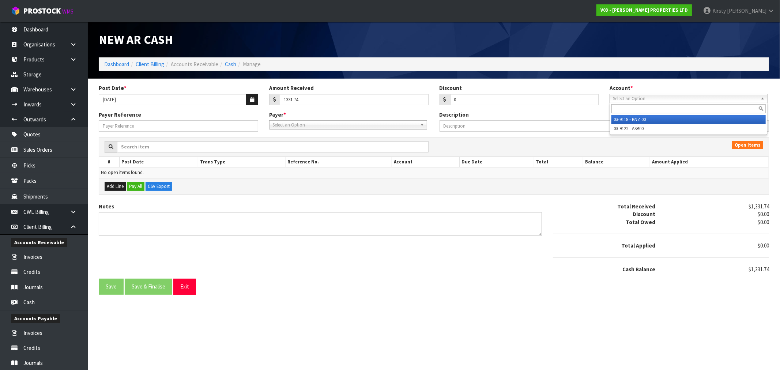
click at [616, 97] on span "Select an Option" at bounding box center [685, 98] width 145 height 9
click at [620, 114] on div at bounding box center [688, 109] width 157 height 12
click at [620, 118] on li "03-9118 - BNZ 00" at bounding box center [689, 119] width 154 height 9
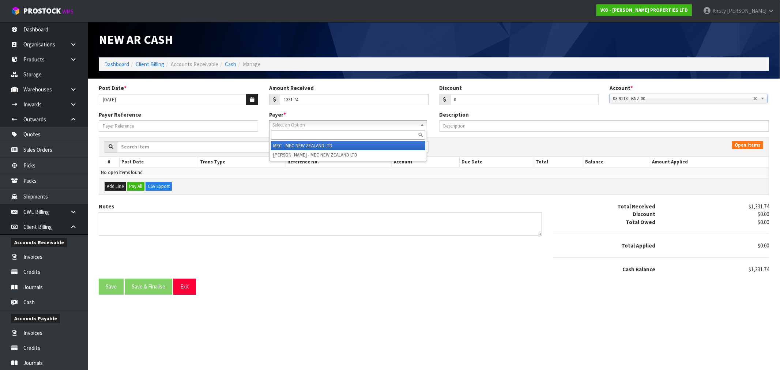
click at [276, 123] on span "Select an Option" at bounding box center [344, 125] width 145 height 9
click at [286, 143] on li "MEC - MEC NEW ZEALAND LTD" at bounding box center [348, 145] width 154 height 9
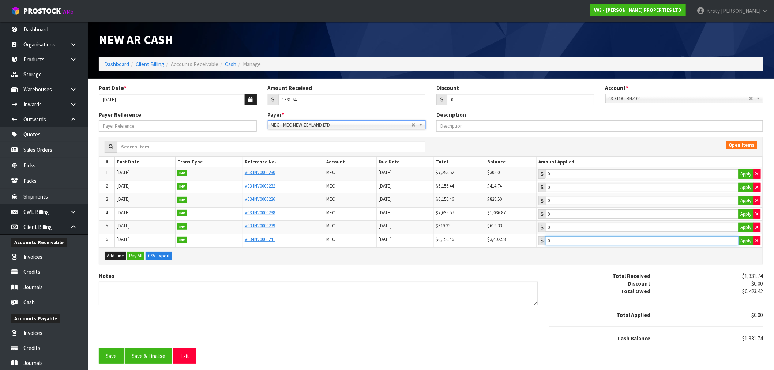
type input "1331.74"
click at [568, 242] on input "1331.74" at bounding box center [641, 240] width 193 height 9
click at [210, 291] on textarea "Notes" at bounding box center [318, 294] width 439 height 24
type textarea "DC 19.9"
click at [111, 354] on button "Save" at bounding box center [111, 356] width 25 height 16
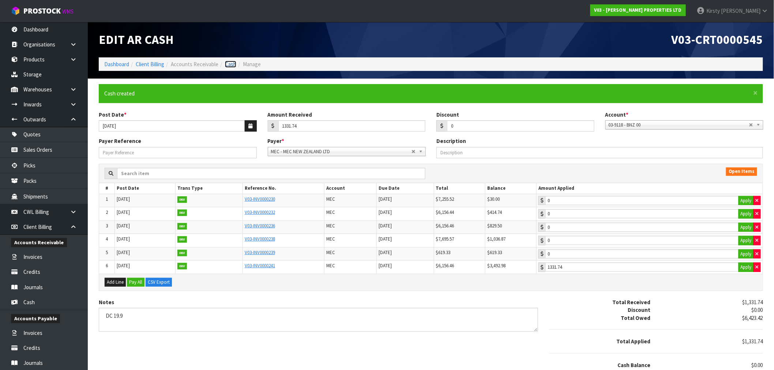
click at [229, 63] on link "Cash" at bounding box center [230, 64] width 11 height 7
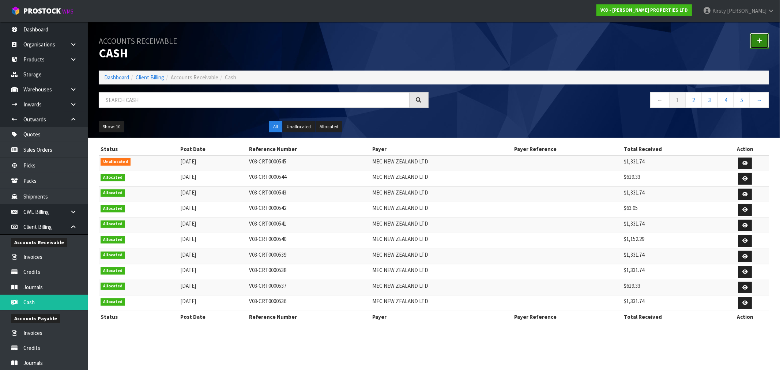
click at [762, 42] on link at bounding box center [759, 41] width 19 height 16
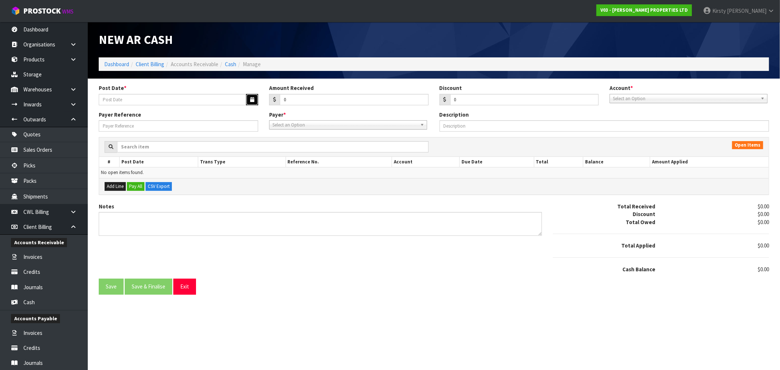
click at [252, 99] on icon "button" at bounding box center [252, 99] width 4 height 5
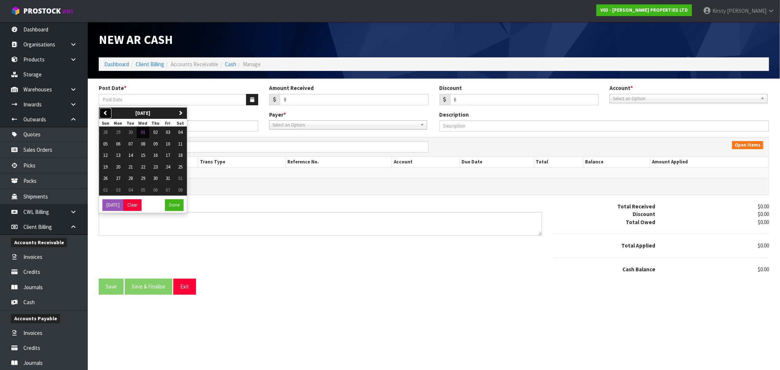
click at [103, 110] on button "previous" at bounding box center [105, 114] width 13 height 12
click at [170, 167] on span "26" at bounding box center [168, 167] width 4 height 6
type input "26/09/2025"
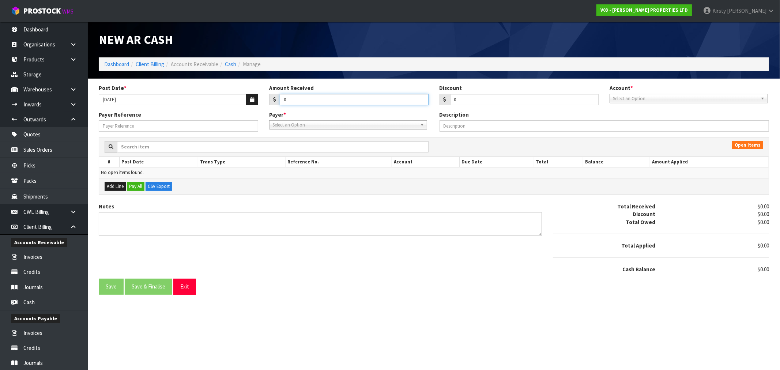
drag, startPoint x: 304, startPoint y: 98, endPoint x: 277, endPoint y: 104, distance: 27.8
click at [277, 104] on div "0" at bounding box center [348, 100] width 159 height 12
paste input "1331.74"
type input "1331.74"
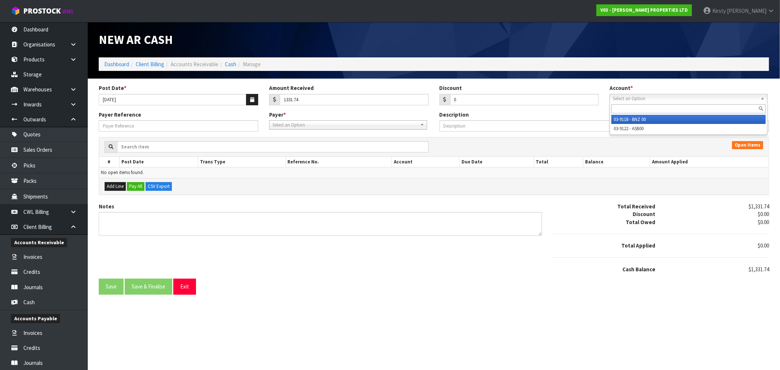
click at [668, 99] on span "Select an Option" at bounding box center [685, 98] width 145 height 9
click at [663, 120] on li "03-9118 - BNZ 00" at bounding box center [689, 119] width 154 height 9
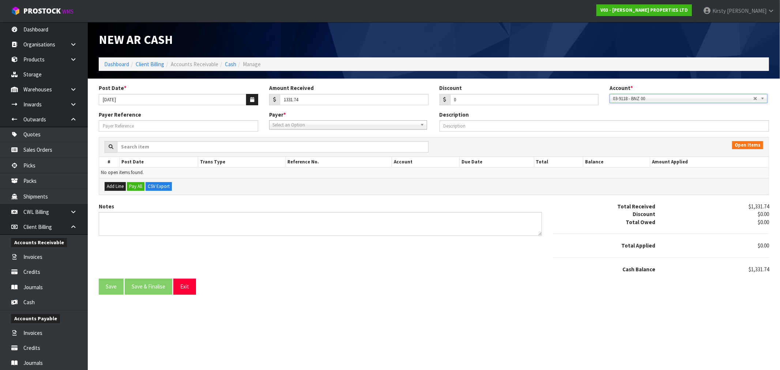
click at [310, 122] on span "Select an Option" at bounding box center [344, 125] width 145 height 9
click at [292, 147] on li "MEC - MEC NEW ZEALAND LTD" at bounding box center [348, 145] width 154 height 9
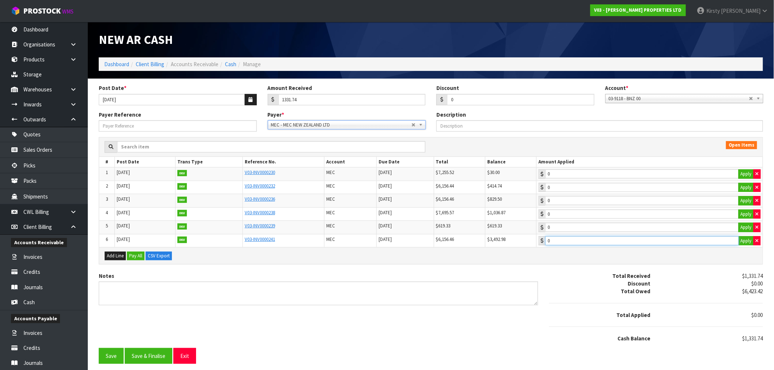
type input "1331.74"
click at [568, 245] on input "1331.74" at bounding box center [641, 240] width 193 height 9
click at [114, 289] on textarea "Notes" at bounding box center [318, 294] width 439 height 24
type textarea "DC 26.9"
click at [113, 357] on button "Save" at bounding box center [111, 356] width 25 height 16
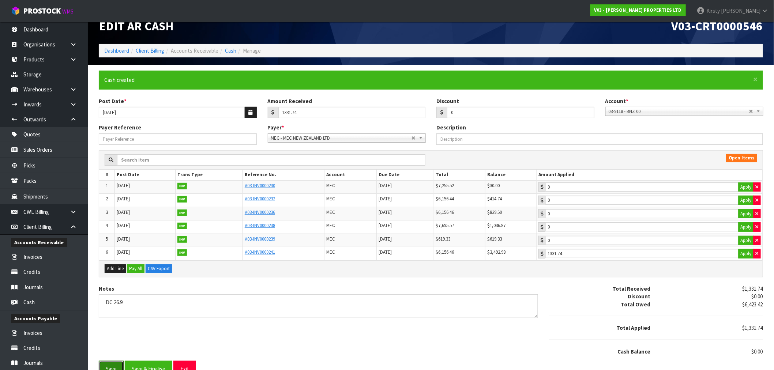
scroll to position [27, 0]
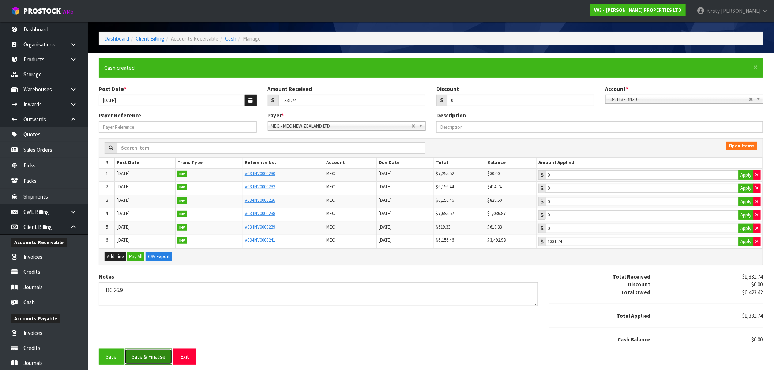
click at [143, 352] on button "Save & Finalise" at bounding box center [149, 357] width 48 height 16
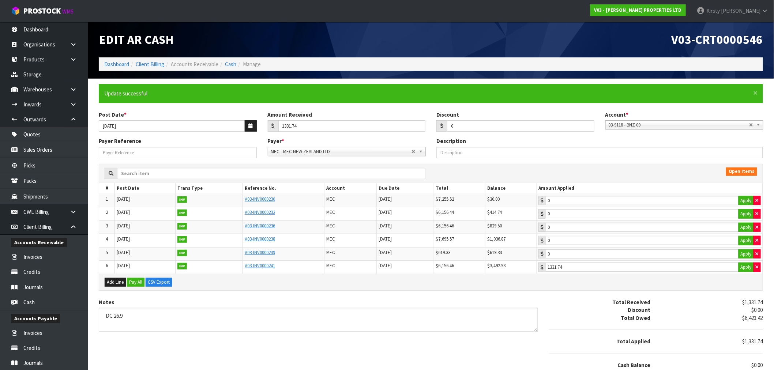
type input "1331.74"
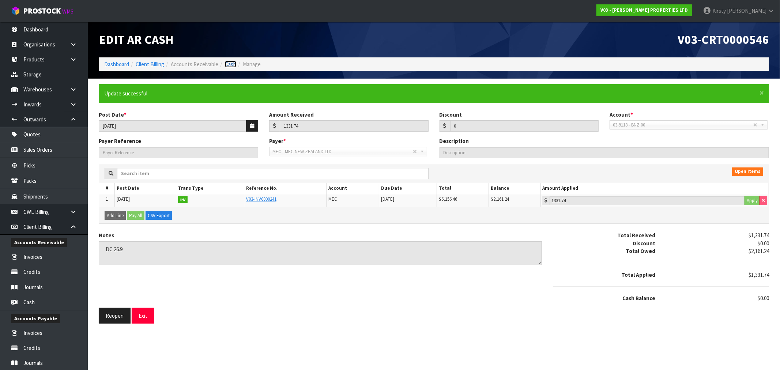
click at [233, 63] on link "Cash" at bounding box center [230, 64] width 11 height 7
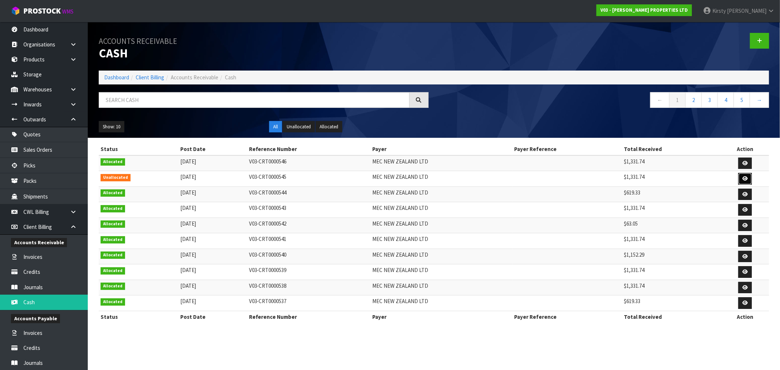
click at [749, 177] on link at bounding box center [745, 179] width 14 height 12
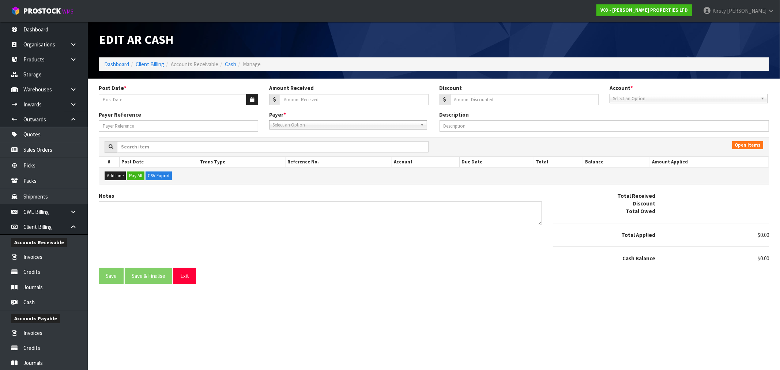
type input "19/09/2025"
type input "1331.74"
type input "0"
type textarea "DC 19.9"
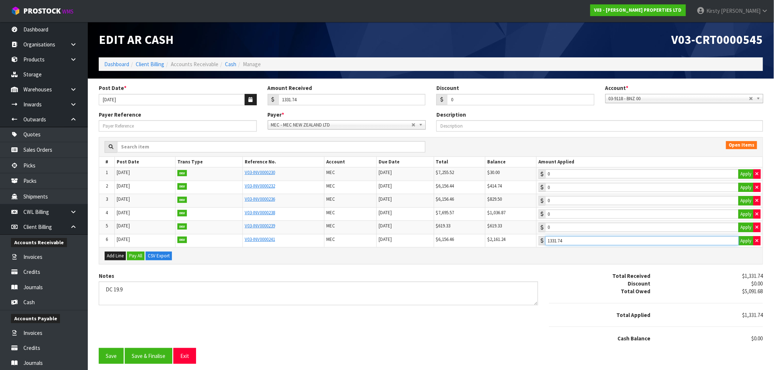
click at [609, 243] on input "1331.74" at bounding box center [641, 240] width 193 height 9
click at [110, 355] on button "Save" at bounding box center [111, 356] width 25 height 16
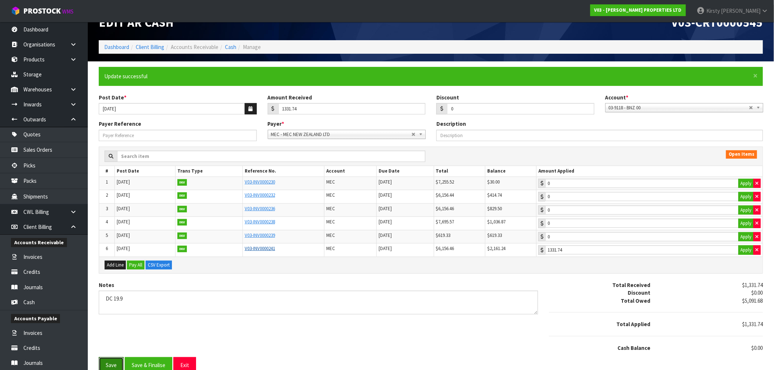
scroll to position [27, 0]
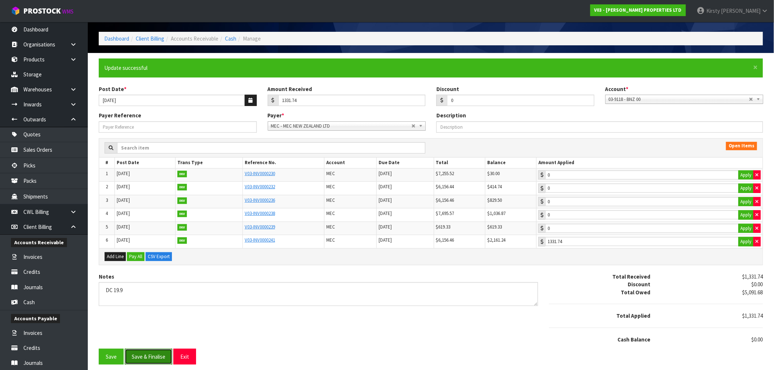
click at [148, 352] on button "Save & Finalise" at bounding box center [149, 357] width 48 height 16
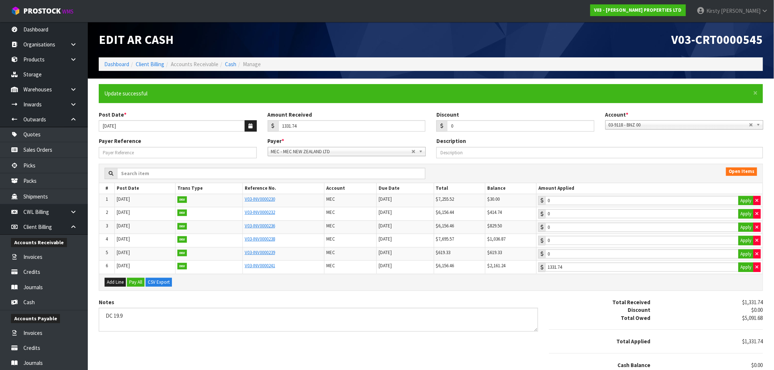
type input "1331.74"
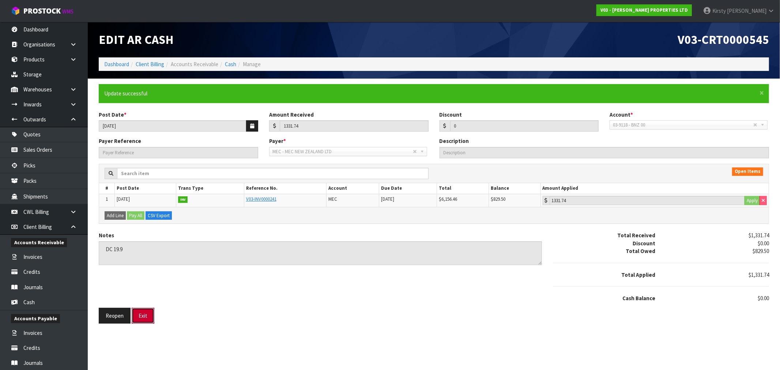
click at [143, 314] on button "Exit" at bounding box center [143, 316] width 23 height 16
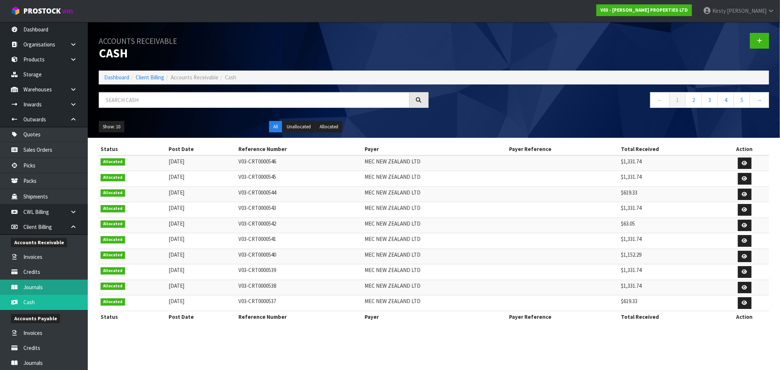
click at [37, 287] on link "Journals" at bounding box center [44, 287] width 88 height 15
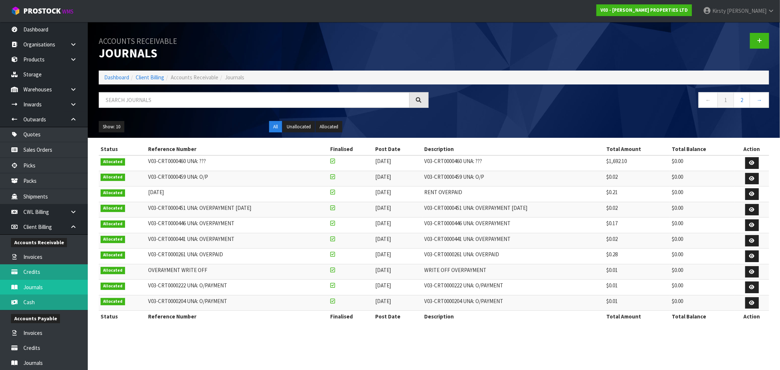
drag, startPoint x: 25, startPoint y: 302, endPoint x: 51, endPoint y: 277, distance: 36.0
click at [26, 301] on link "Cash" at bounding box center [44, 302] width 88 height 15
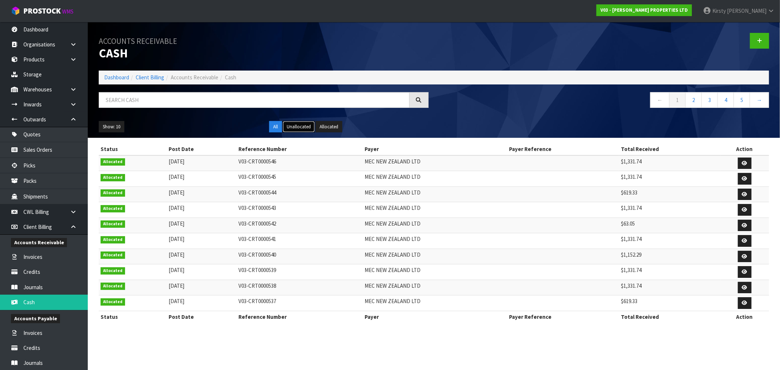
click at [308, 127] on button "Unallocated" at bounding box center [299, 127] width 32 height 12
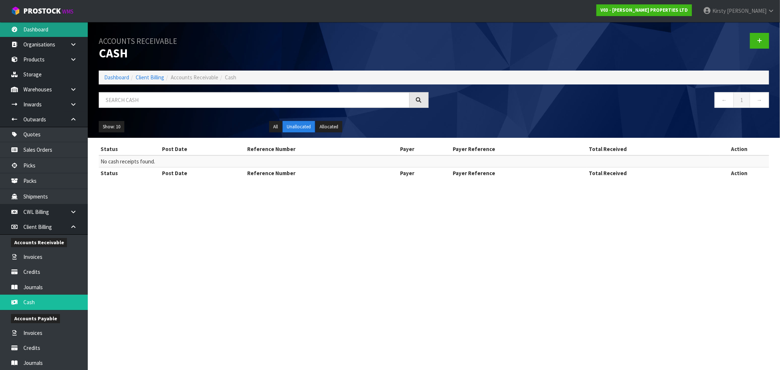
click at [56, 31] on link "Dashboard" at bounding box center [44, 29] width 88 height 15
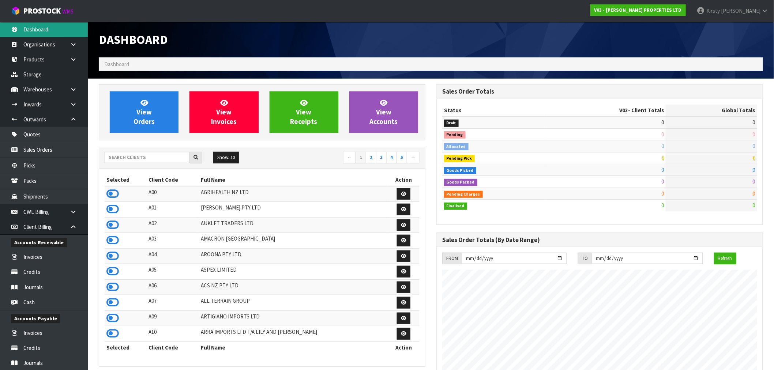
scroll to position [447, 338]
drag, startPoint x: 124, startPoint y: 168, endPoint x: 124, endPoint y: 163, distance: 4.4
click at [124, 166] on div "Show: 10 5 10 25 50 ← 1 2 3 4 5 →" at bounding box center [262, 158] width 326 height 20
click at [125, 159] on input "text" at bounding box center [147, 157] width 85 height 11
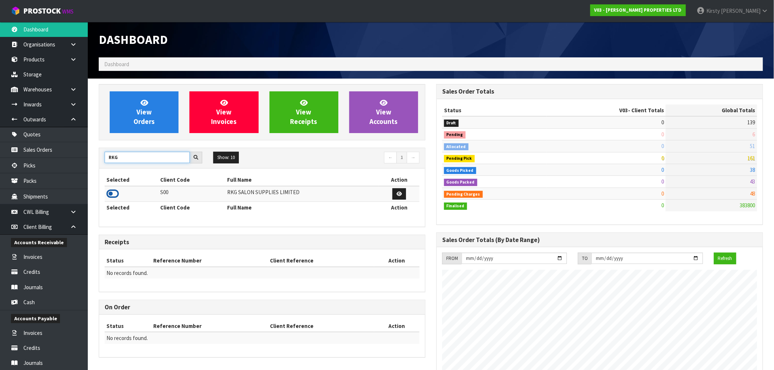
type input "RKG"
click at [116, 196] on icon at bounding box center [112, 193] width 12 height 11
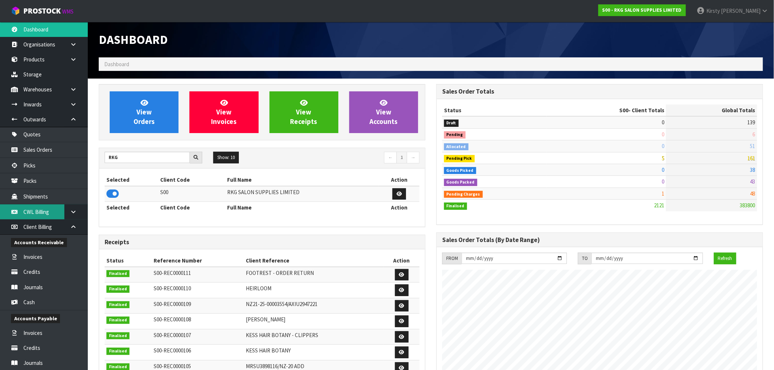
scroll to position [554, 338]
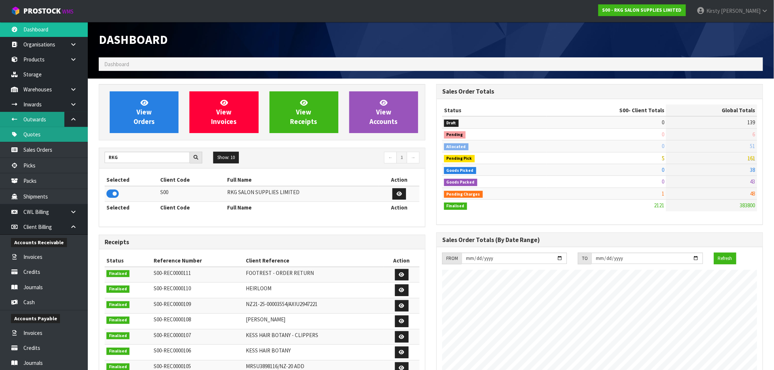
drag, startPoint x: 41, startPoint y: 131, endPoint x: 51, endPoint y: 127, distance: 11.0
click at [42, 130] on link "Quotes" at bounding box center [44, 134] width 88 height 15
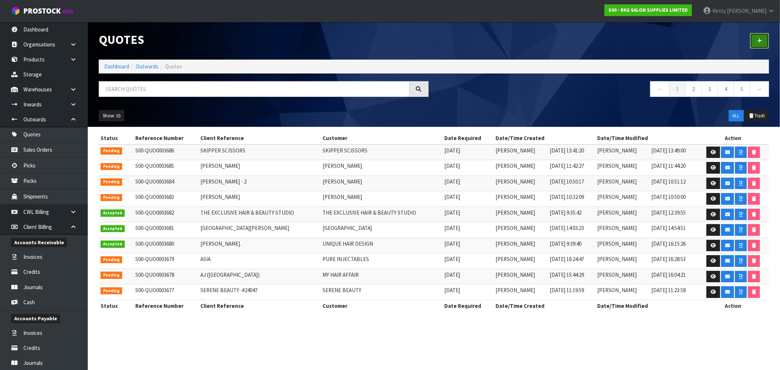
click at [757, 40] on link at bounding box center [759, 41] width 19 height 16
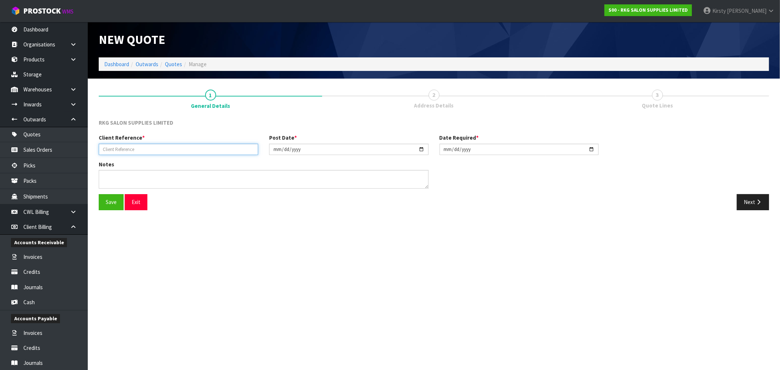
click at [106, 146] on input "text" at bounding box center [178, 149] width 159 height 11
type input "TRANQUILITY BEAUTY - 1"
drag, startPoint x: 105, startPoint y: 207, endPoint x: 177, endPoint y: 193, distance: 73.3
click at [105, 206] on button "Save" at bounding box center [111, 202] width 25 height 16
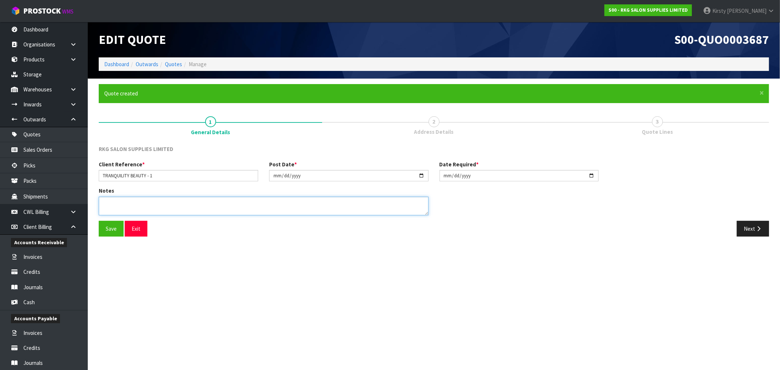
click at [100, 199] on textarea at bounding box center [264, 206] width 330 height 19
type textarea "GENERAL FREIGHT 2 MAN DELIVERY SERVICE - 4-7 WORKING DAYS"
click at [110, 230] on button "Save" at bounding box center [111, 229] width 25 height 16
click at [751, 231] on button "Next" at bounding box center [753, 229] width 32 height 16
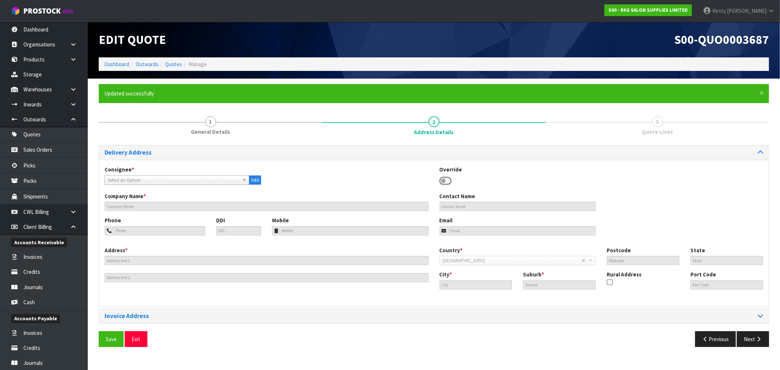
click at [445, 182] on icon at bounding box center [446, 181] width 12 height 11
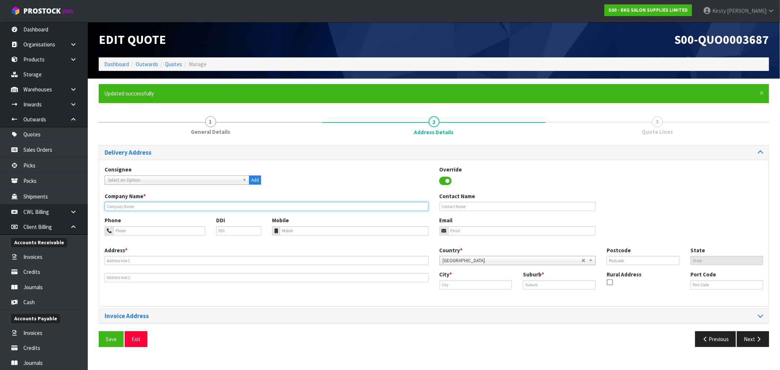
click at [119, 208] on input "text" at bounding box center [267, 206] width 324 height 9
type input "TRANQUILITY BEAUTY THERAPY CLINIC"
type input "KARA"
click at [141, 231] on input "tel" at bounding box center [159, 230] width 92 height 9
type input "03-474-0101"
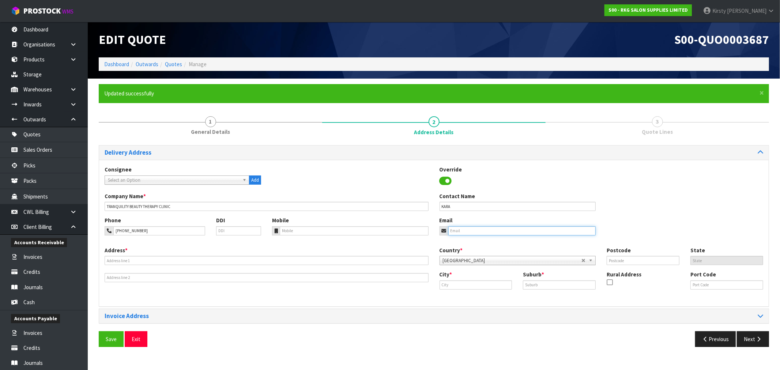
click at [467, 234] on input "email" at bounding box center [522, 230] width 148 height 9
type input "karachris@xtra.co.nz"
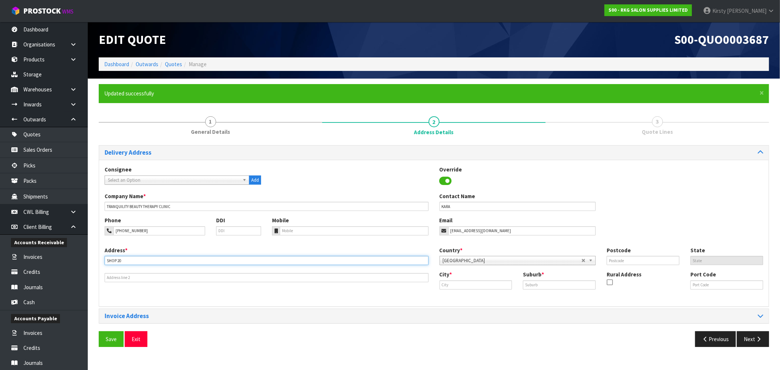
type input "SHOP 20"
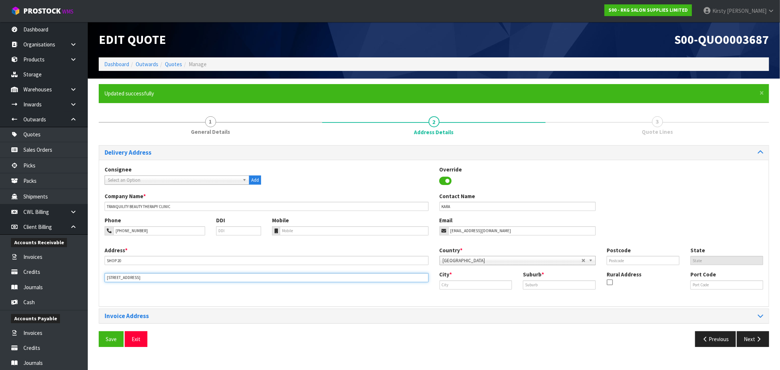
type input "133 GREAT KING ST"
click at [475, 286] on input "text" at bounding box center [476, 285] width 73 height 9
click at [466, 298] on link "Duned in" at bounding box center [466, 298] width 58 height 10
type input "Dunedin"
click at [534, 288] on input "text" at bounding box center [559, 285] width 73 height 9
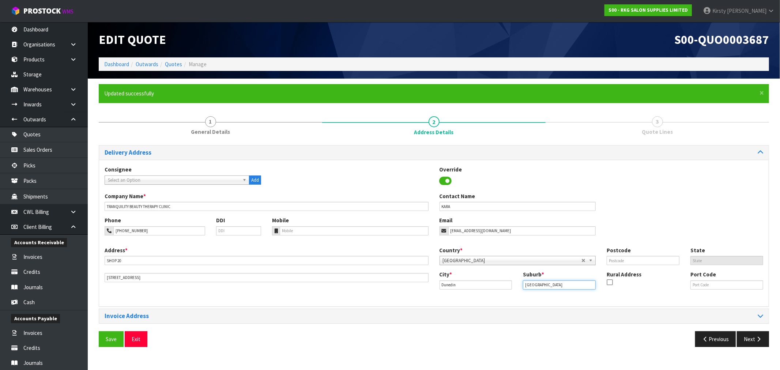
type input "CENTRE CITY MALL"
click at [622, 262] on input "text" at bounding box center [643, 260] width 73 height 9
type input "9016"
click at [109, 336] on button "Save" at bounding box center [111, 339] width 25 height 16
click at [747, 339] on button "Next" at bounding box center [753, 339] width 32 height 16
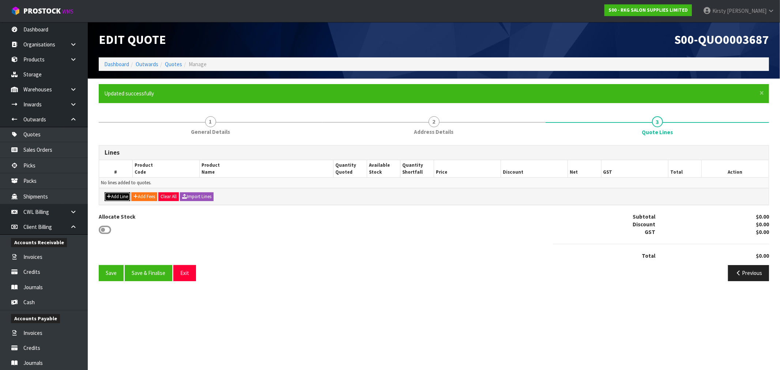
click at [108, 192] on button "Add Line" at bounding box center [118, 196] width 26 height 9
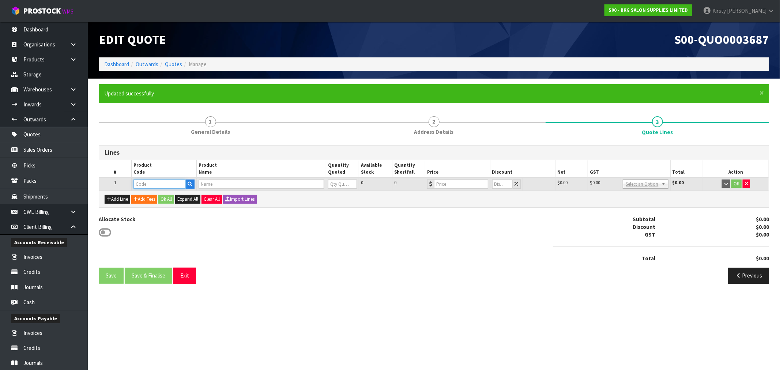
click at [145, 180] on input "text" at bounding box center [160, 184] width 52 height 9
type input "09120110"
drag, startPoint x: 159, startPoint y: 198, endPoint x: 169, endPoint y: 192, distance: 11.2
click at [159, 198] on strong "09120110" at bounding box center [152, 196] width 23 height 7
type input "09120110"
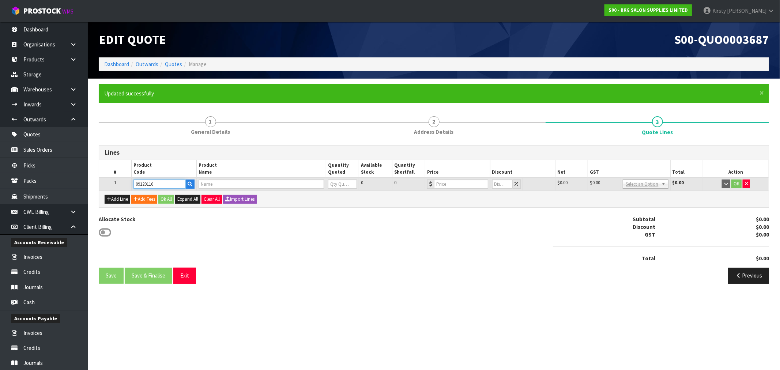
type input "DUNEDIN FULL ELECTRIC BED - BLACK"
type input "0"
type input "1995"
type input "0"
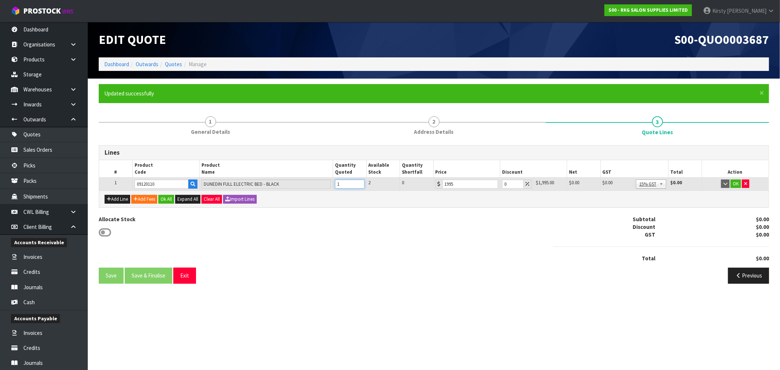
type input "1"
click at [359, 181] on input "1" at bounding box center [349, 184] width 29 height 9
drag, startPoint x: 509, startPoint y: 184, endPoint x: 58, endPoint y: 191, distance: 451.4
click at [259, 191] on div "Lines # Product Code Product Name Quantity Quoted Available Stock Quantity Shor…" at bounding box center [434, 176] width 670 height 62
type input "20"
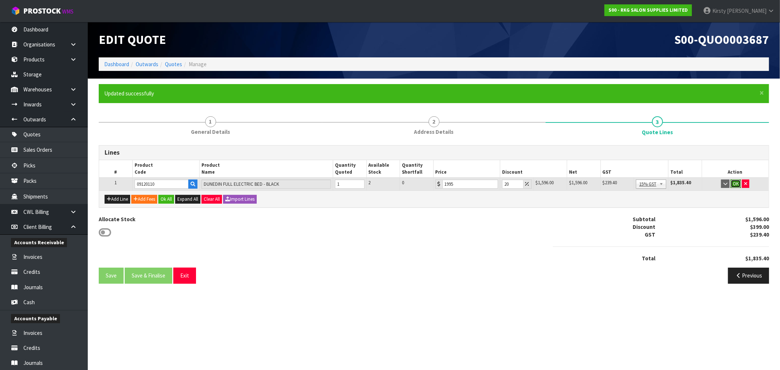
click at [735, 184] on button "OK" at bounding box center [736, 184] width 10 height 9
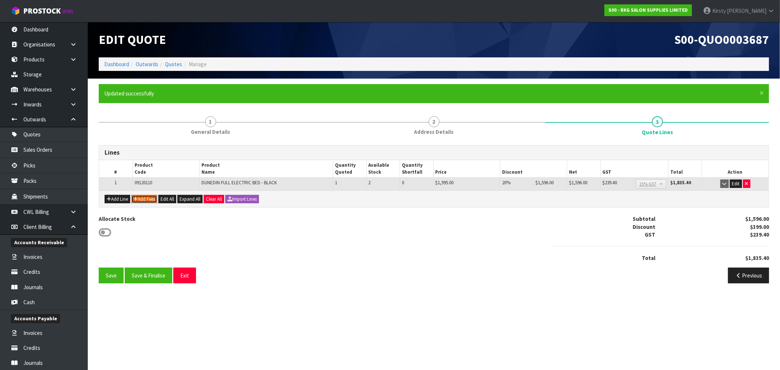
click at [148, 198] on button "Add Fees" at bounding box center [144, 199] width 26 height 9
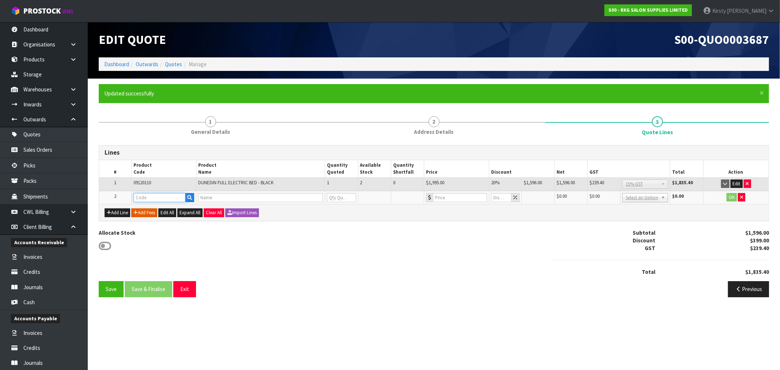
click at [147, 197] on input "text" at bounding box center [160, 197] width 52 height 9
type input "FRE"
click at [147, 207] on strong "FRE" at bounding box center [145, 209] width 9 height 7
type input "FREIGHT"
type input "FREIGHT FEE"
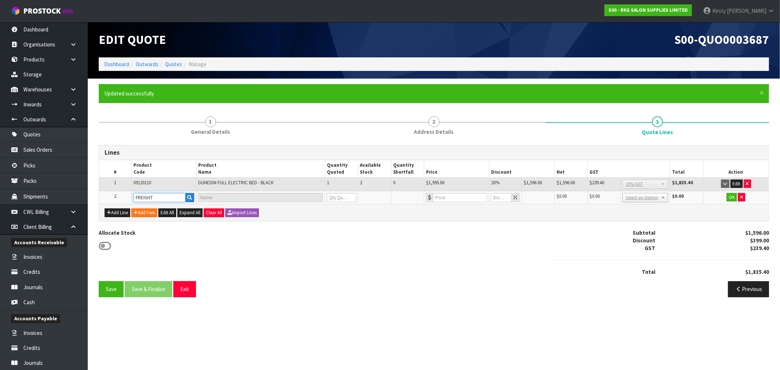
type input "1"
type input "0"
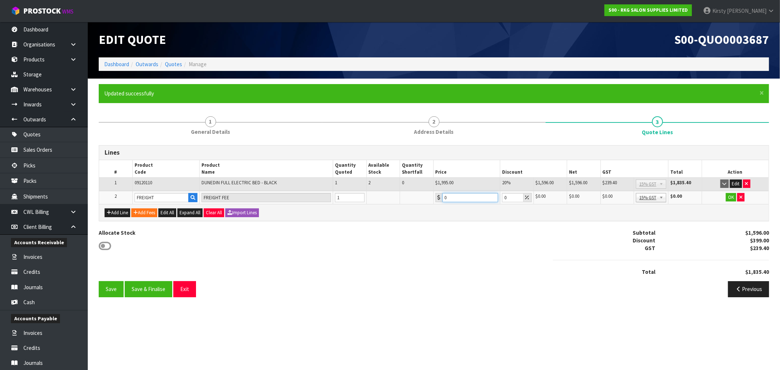
drag, startPoint x: 448, startPoint y: 198, endPoint x: 441, endPoint y: 199, distance: 6.6
click at [441, 199] on div "0" at bounding box center [467, 197] width 63 height 9
type input "518.95"
click at [731, 196] on button "OK" at bounding box center [731, 197] width 10 height 9
click at [110, 287] on button "Save" at bounding box center [111, 289] width 25 height 16
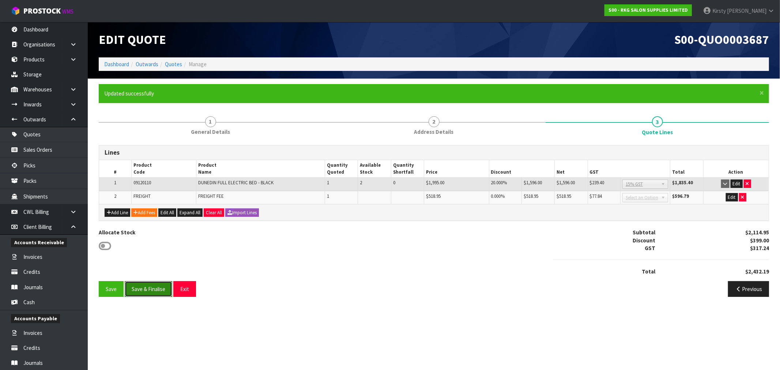
click at [131, 289] on button "Save & Finalise" at bounding box center [149, 289] width 48 height 16
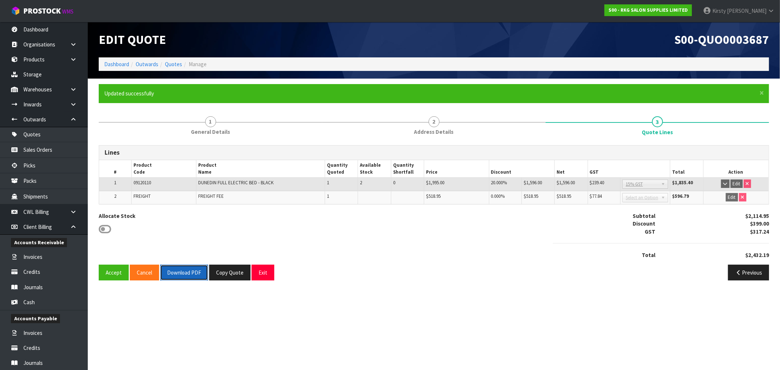
click at [183, 274] on button "Download PDF" at bounding box center [184, 273] width 48 height 16
click at [219, 275] on button "Copy Quote" at bounding box center [229, 273] width 41 height 16
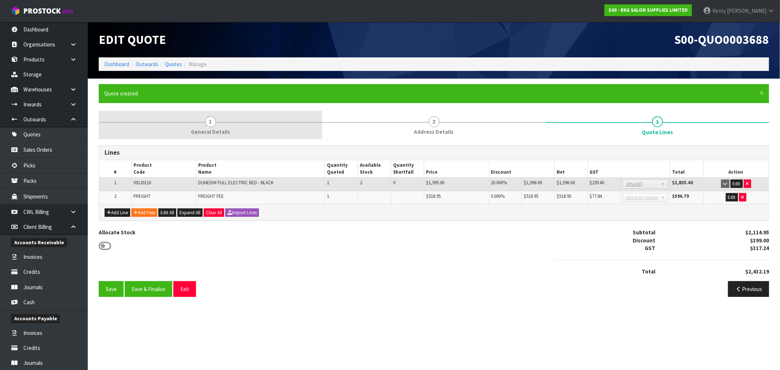
click at [211, 121] on span "1" at bounding box center [210, 121] width 11 height 11
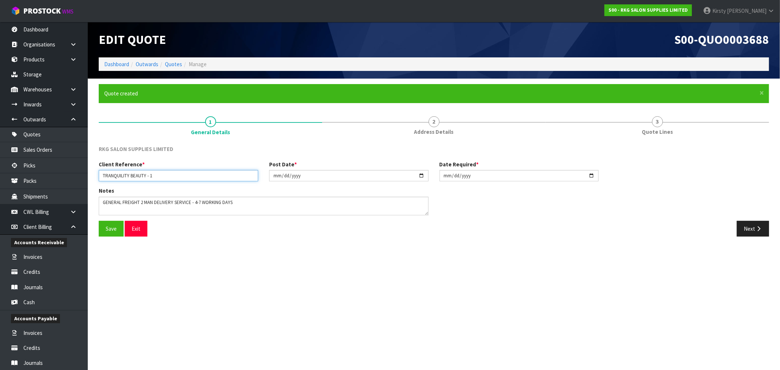
click at [162, 177] on input "TRANQUILITY BEAUTY - 1" at bounding box center [178, 175] width 159 height 11
type input "TRANQUILITY BEAUTY - 2"
click at [196, 202] on textarea at bounding box center [264, 206] width 330 height 19
click at [203, 202] on textarea at bounding box center [264, 206] width 330 height 19
click at [195, 221] on div "Save Exit" at bounding box center [263, 229] width 341 height 16
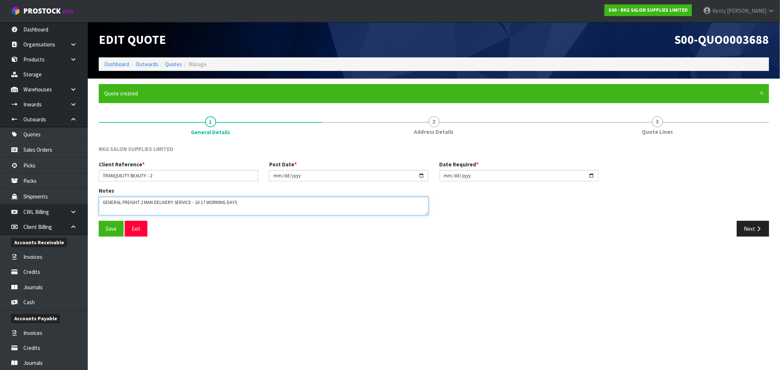
drag, startPoint x: 140, startPoint y: 202, endPoint x: 99, endPoint y: 202, distance: 41.0
click at [99, 202] on textarea at bounding box center [264, 206] width 330 height 19
type textarea "FURNITURE REMOVER 2 MAN DELIVERY SERVICE - 10-17 WORKING DAYS"
drag, startPoint x: 106, startPoint y: 229, endPoint x: 215, endPoint y: 221, distance: 109.3
click at [112, 228] on button "Save" at bounding box center [111, 229] width 25 height 16
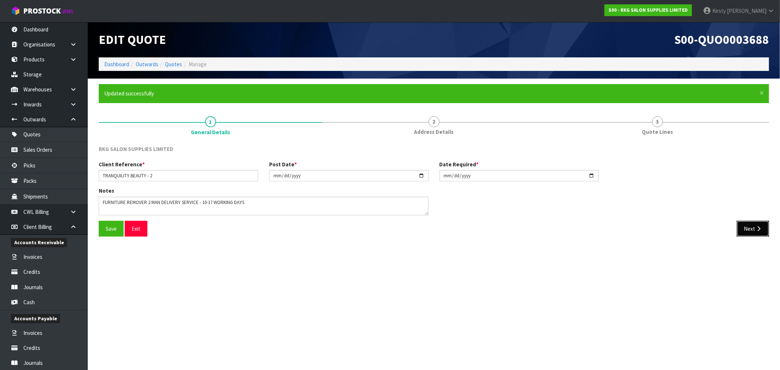
click at [749, 227] on button "Next" at bounding box center [753, 229] width 32 height 16
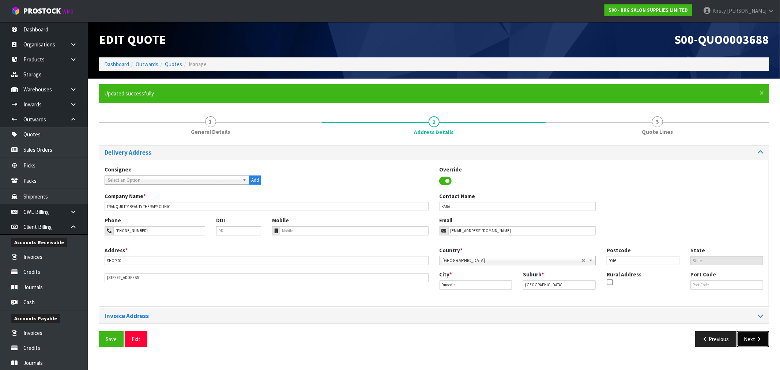
click at [747, 335] on button "Next" at bounding box center [753, 339] width 32 height 16
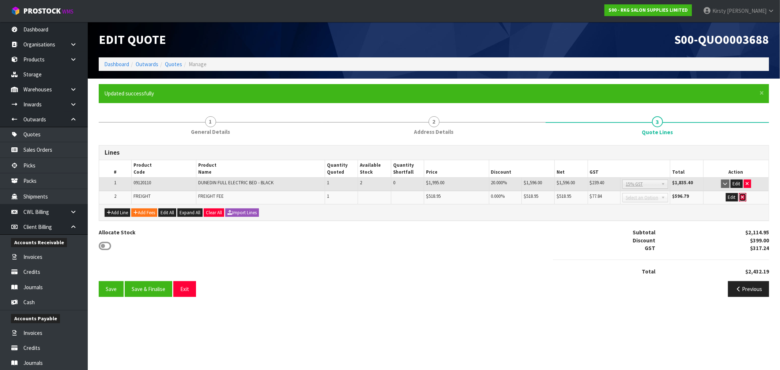
click at [743, 198] on icon "button" at bounding box center [742, 197] width 3 height 5
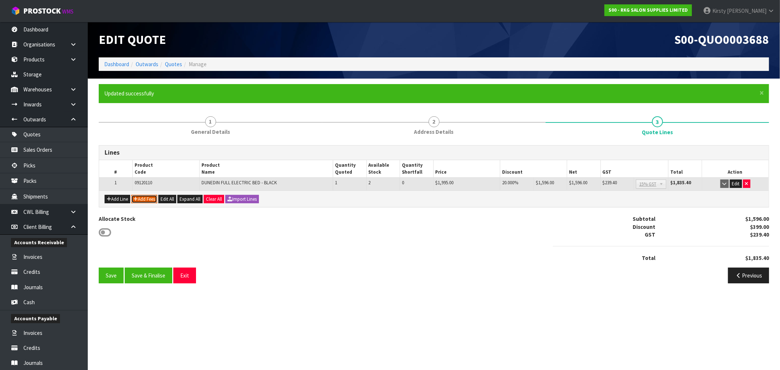
click at [144, 199] on button "Add Fees" at bounding box center [144, 199] width 26 height 9
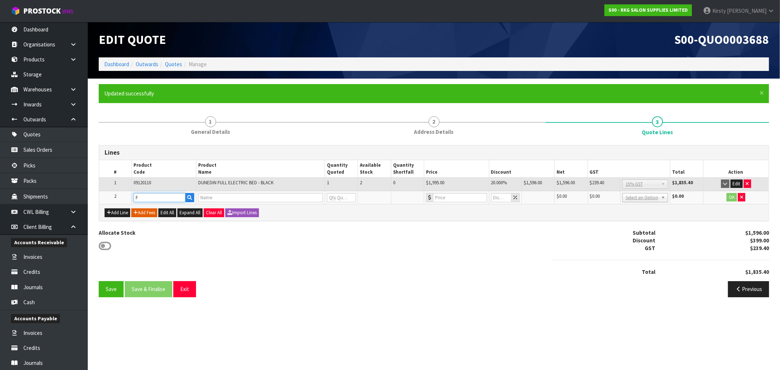
click at [144, 199] on input "F" at bounding box center [160, 197] width 52 height 9
type input "FRE"
click at [152, 205] on link "FRE IGHT" at bounding box center [163, 209] width 58 height 10
type input "FREIGHT"
type input "FREIGHT FEE"
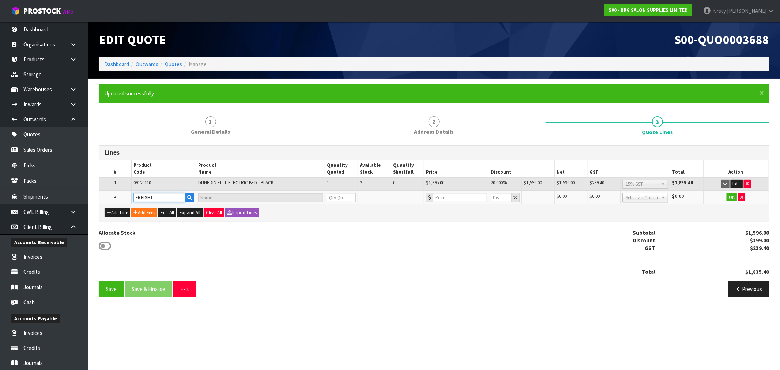
type input "1"
type input "0"
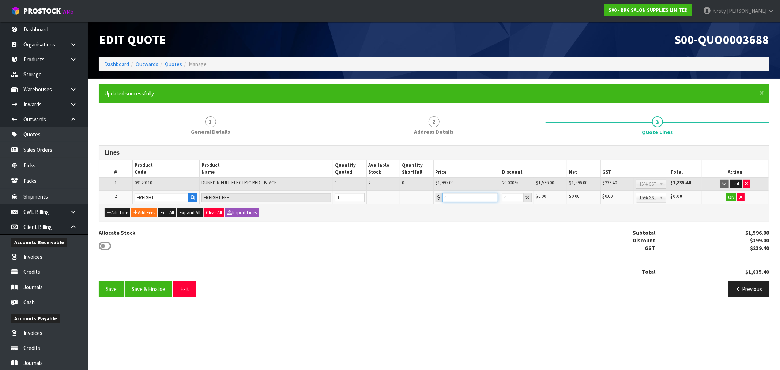
drag, startPoint x: 461, startPoint y: 198, endPoint x: 398, endPoint y: 202, distance: 63.7
click at [399, 202] on tr "2 FREIGHT FREIGHT FEE 1 0 0 $0.00 $0.00 $0.00 $0.00 No GST 15% GST Zero Rated 1…" at bounding box center [434, 198] width 670 height 14
type input "272.65"
click at [730, 196] on button "OK" at bounding box center [731, 197] width 10 height 9
click at [731, 193] on button "Edit" at bounding box center [731, 197] width 12 height 9
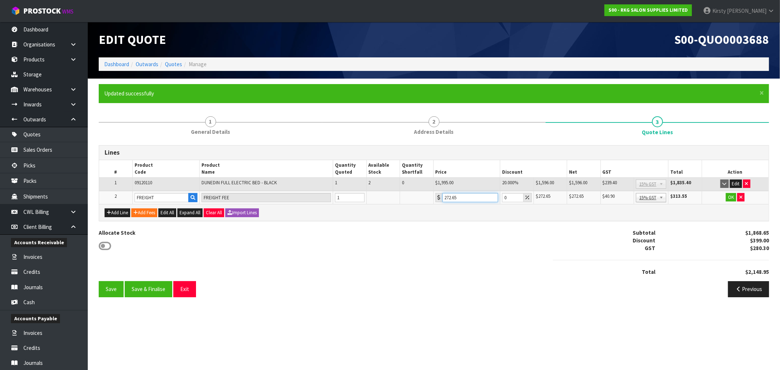
drag, startPoint x: 459, startPoint y: 200, endPoint x: 411, endPoint y: 200, distance: 48.3
click at [411, 200] on tr "2 FREIGHT FREIGHT FEE 1 272.65 0 $272.65 $0.00 $272.65 $40.90 No GST 15% GST Ze…" at bounding box center [434, 198] width 670 height 14
type input "319.55"
drag, startPoint x: 731, startPoint y: 196, endPoint x: 650, endPoint y: 206, distance: 81.8
click at [730, 196] on button "OK" at bounding box center [731, 197] width 10 height 9
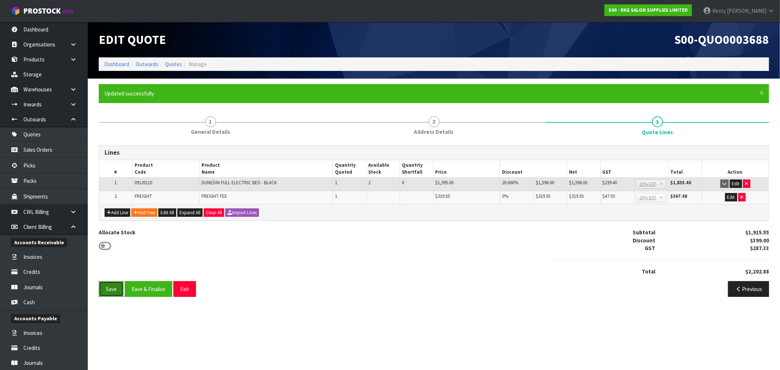
click at [109, 290] on button "Save" at bounding box center [111, 289] width 25 height 16
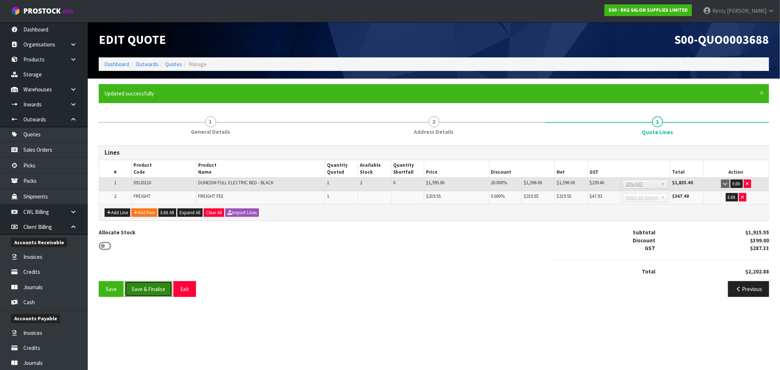
click at [145, 287] on button "Save & Finalise" at bounding box center [149, 289] width 48 height 16
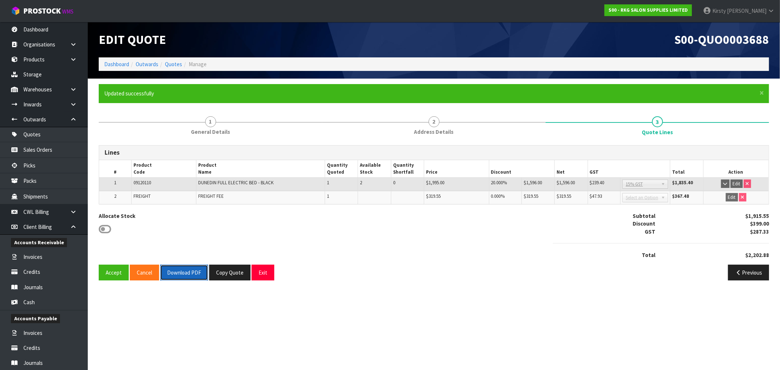
drag, startPoint x: 185, startPoint y: 274, endPoint x: 307, endPoint y: 216, distance: 134.6
click at [185, 273] on button "Download PDF" at bounding box center [184, 273] width 48 height 16
drag, startPoint x: 266, startPoint y: 273, endPoint x: 454, endPoint y: 138, distance: 232.0
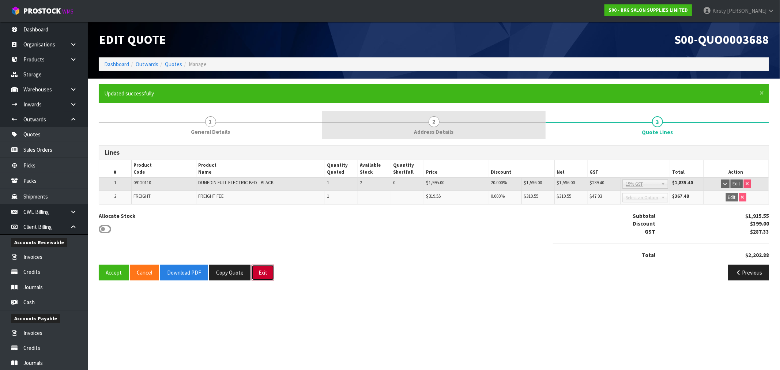
click at [266, 273] on button "Exit" at bounding box center [263, 273] width 23 height 16
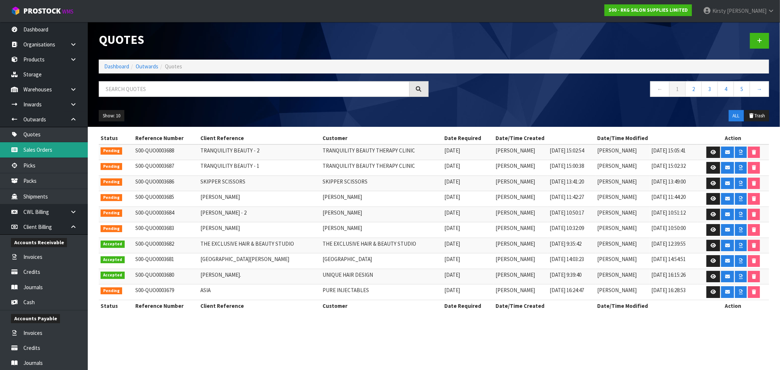
click at [37, 151] on link "Sales Orders" at bounding box center [44, 149] width 88 height 15
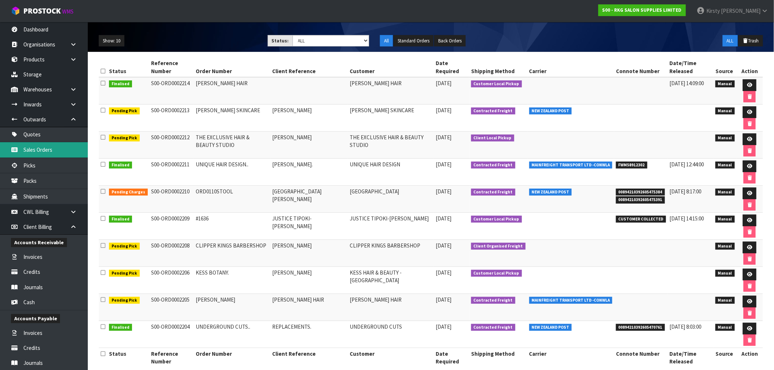
scroll to position [87, 0]
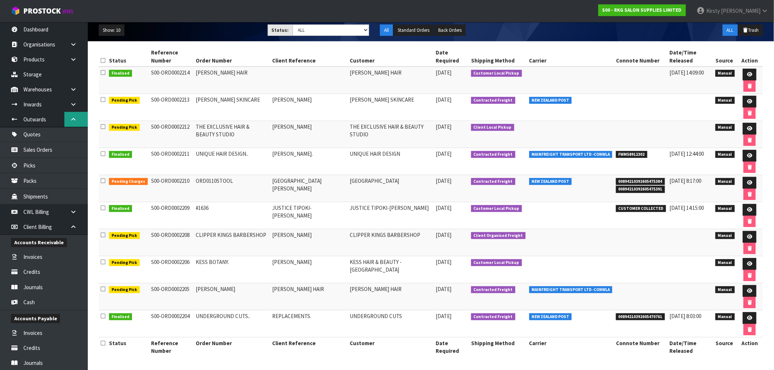
click at [72, 119] on icon at bounding box center [73, 119] width 7 height 5
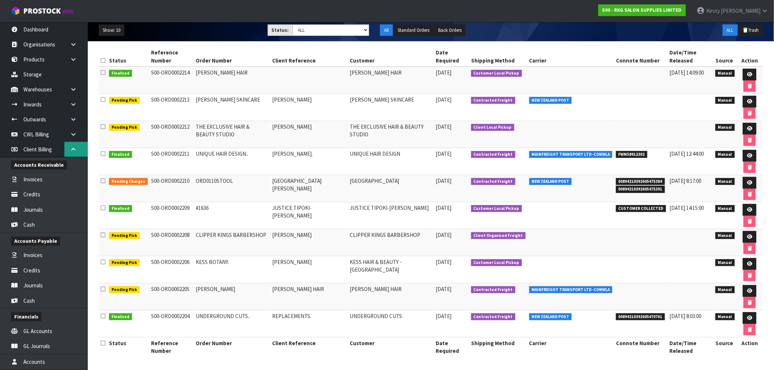
click at [72, 150] on icon at bounding box center [73, 149] width 7 height 5
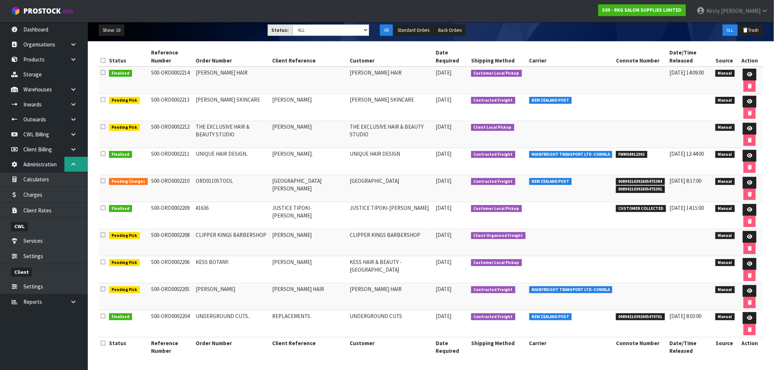
click at [74, 160] on link at bounding box center [75, 164] width 23 height 15
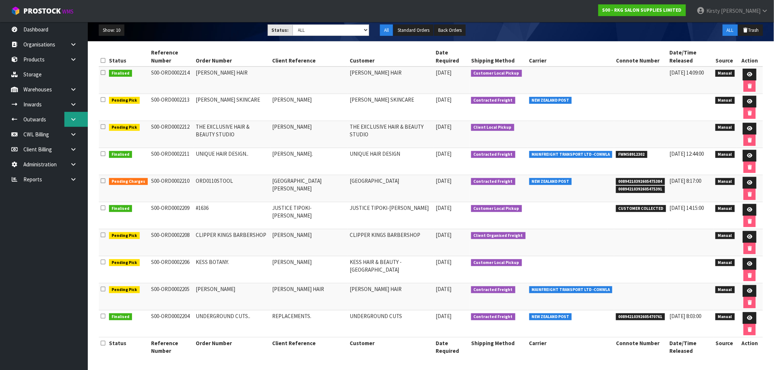
click at [71, 119] on icon at bounding box center [73, 119] width 7 height 5
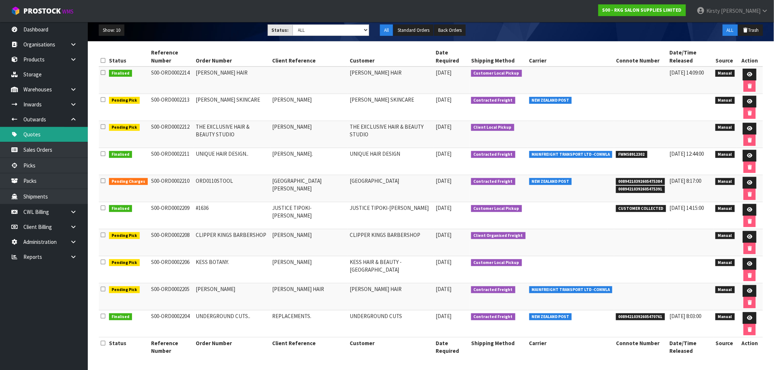
click at [34, 135] on link "Quotes" at bounding box center [44, 134] width 88 height 15
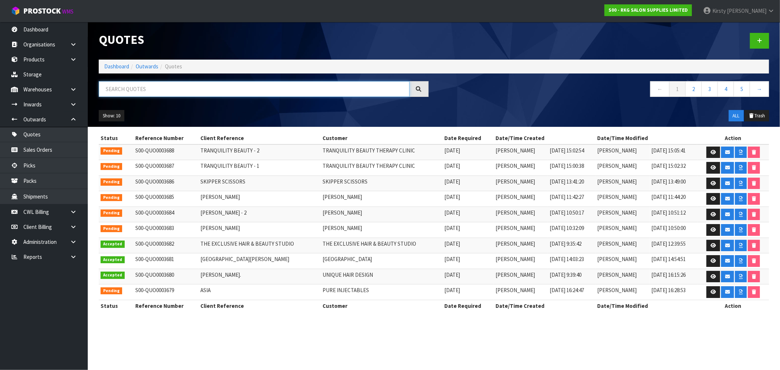
click at [117, 86] on input "text" at bounding box center [254, 89] width 311 height 16
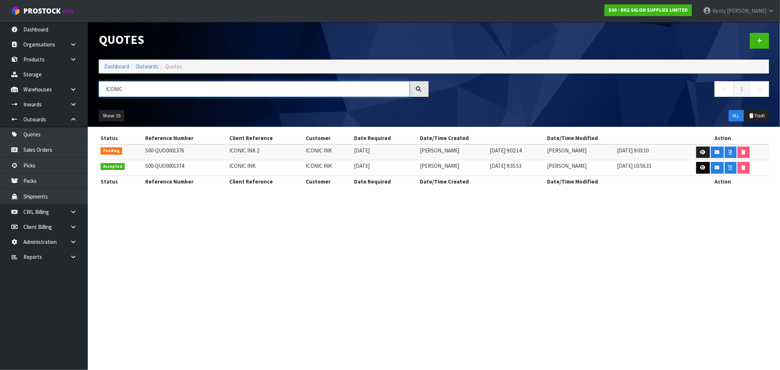
type input "ICONIC"
click at [700, 169] on icon at bounding box center [702, 167] width 5 height 5
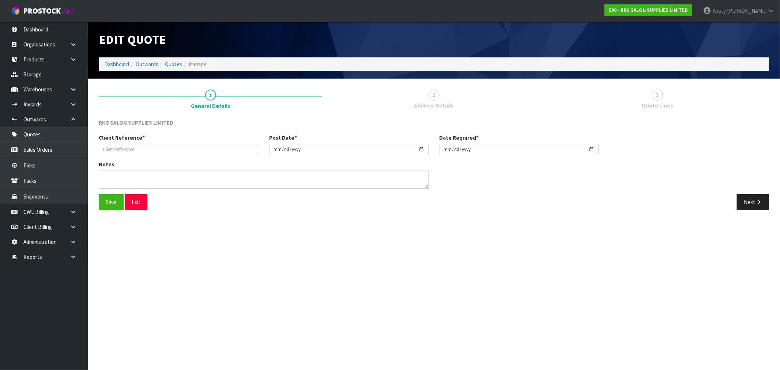
type input "ICONIC INK"
type input "2023-01-10"
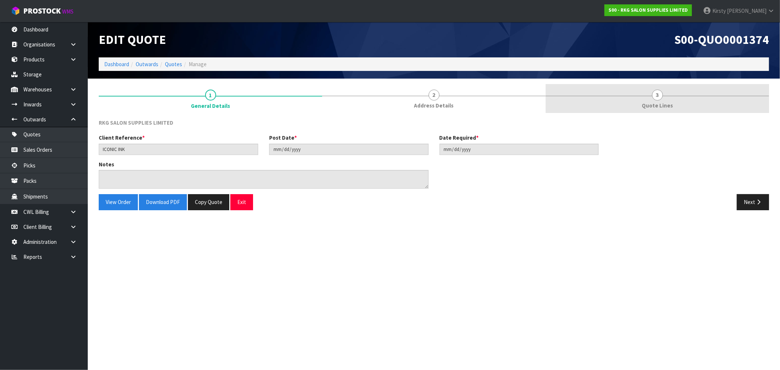
click at [658, 95] on span "3" at bounding box center [657, 95] width 11 height 11
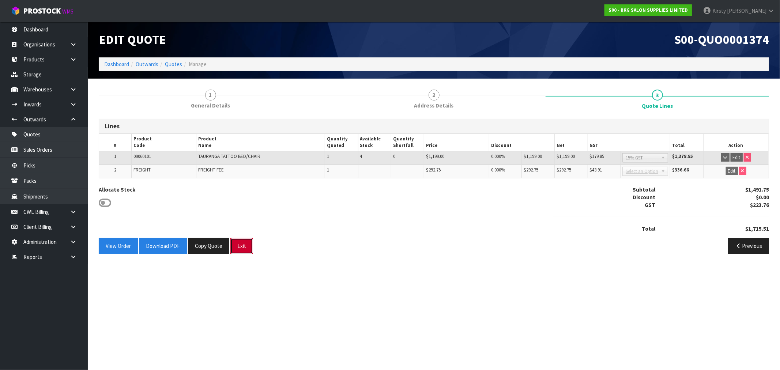
click at [245, 245] on button "Exit" at bounding box center [241, 246] width 23 height 16
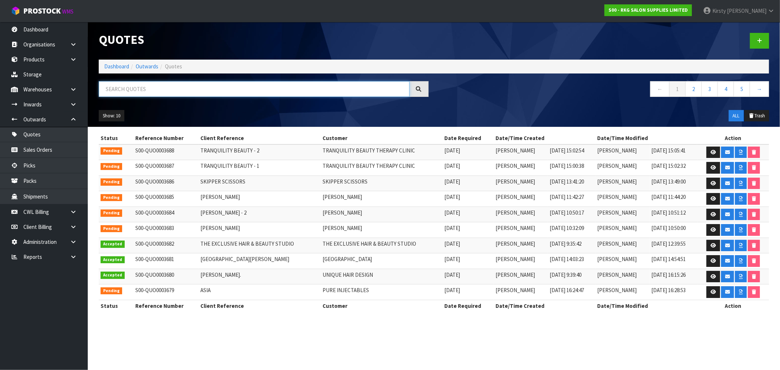
click at [174, 88] on input "text" at bounding box center [254, 89] width 311 height 16
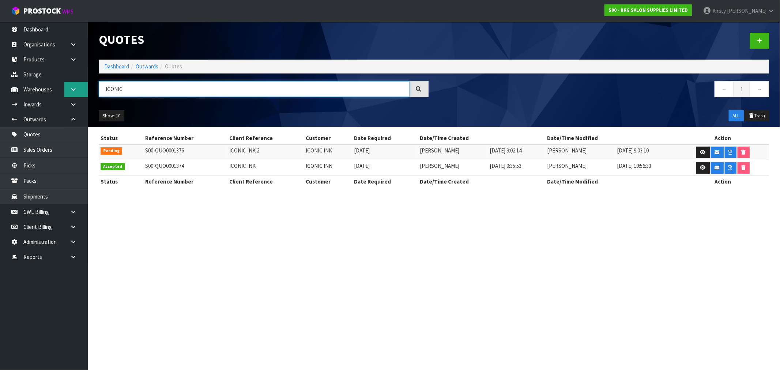
drag, startPoint x: 132, startPoint y: 90, endPoint x: 64, endPoint y: 96, distance: 68.3
click at [64, 96] on body "Toggle navigation ProStock WMS S00 - RKG SALON SUPPLIES LIMITED Kirsty Giles Lo…" at bounding box center [390, 185] width 780 height 370
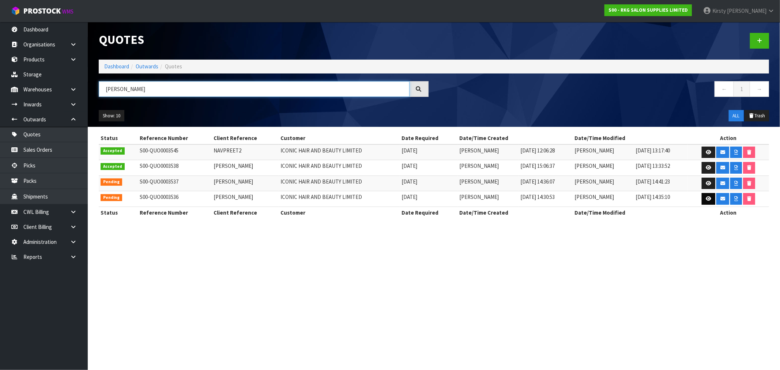
type input "NAVPREET"
click at [707, 200] on icon at bounding box center [708, 198] width 5 height 5
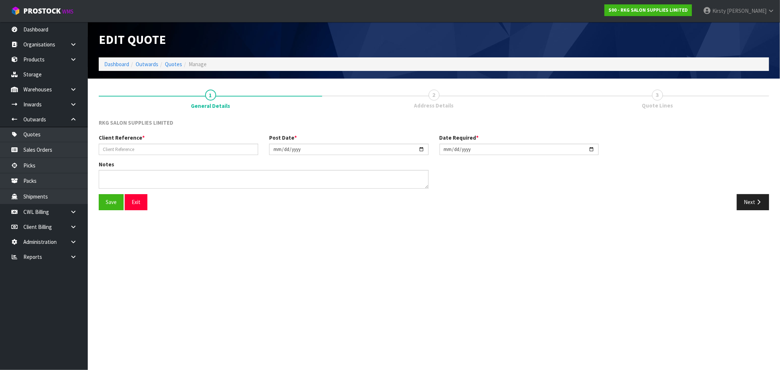
type input "NAVPREET"
type input "2025-08-28"
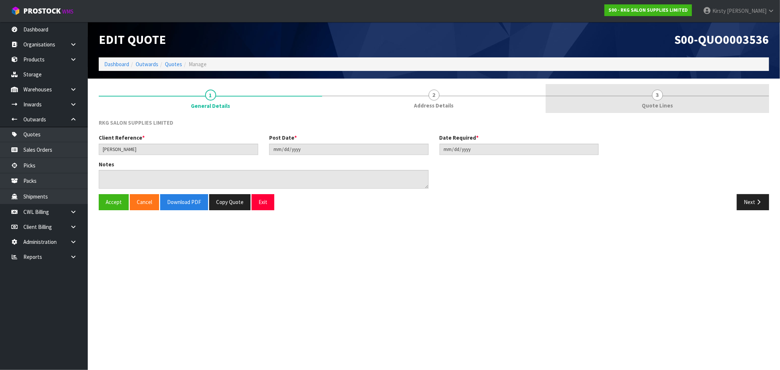
click at [655, 100] on link "3 Quote Lines" at bounding box center [657, 98] width 223 height 29
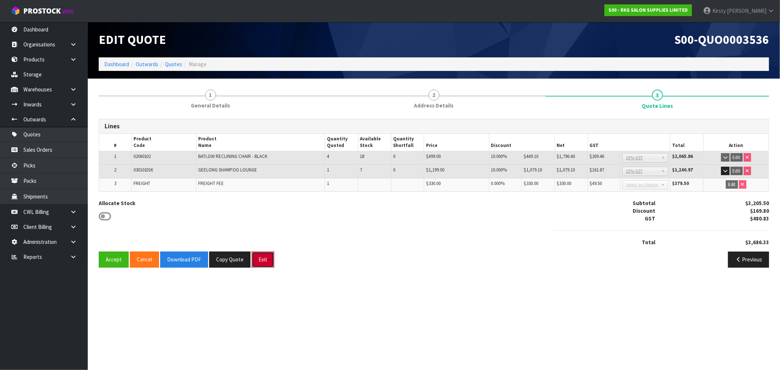
click at [259, 258] on button "Exit" at bounding box center [263, 260] width 23 height 16
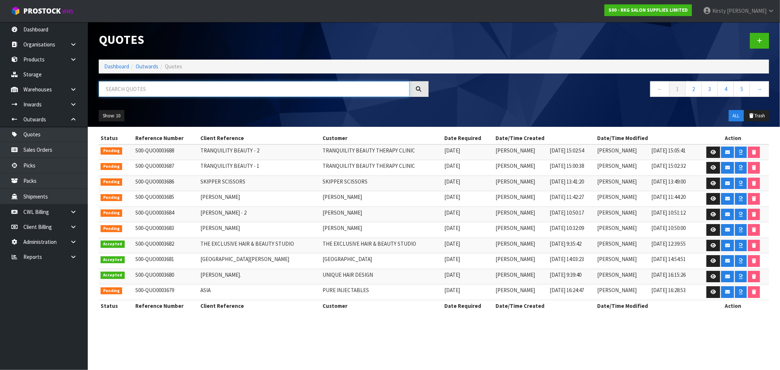
click at [177, 83] on input "text" at bounding box center [254, 89] width 311 height 16
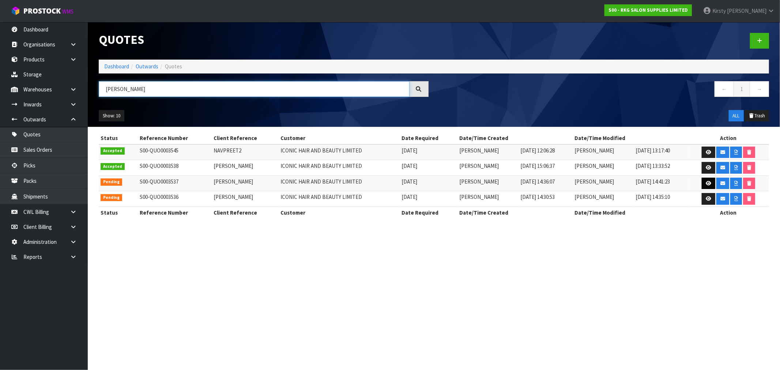
type input "NAVPREET"
click at [708, 182] on icon at bounding box center [708, 183] width 5 height 5
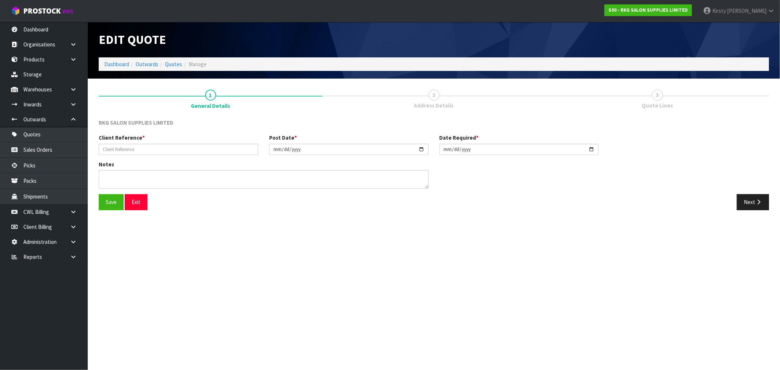
type input "NAVPREET"
type input "2025-08-28"
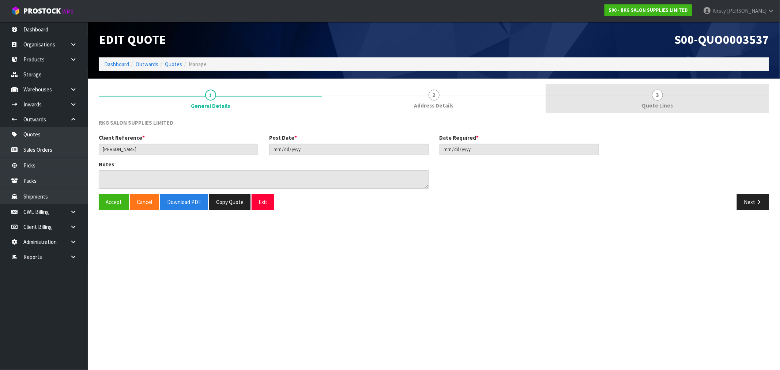
click at [651, 101] on link "3 Quote Lines" at bounding box center [657, 98] width 223 height 29
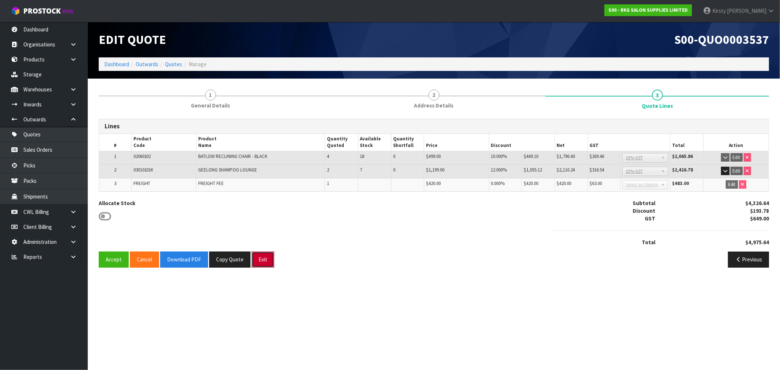
click at [260, 259] on button "Exit" at bounding box center [263, 260] width 23 height 16
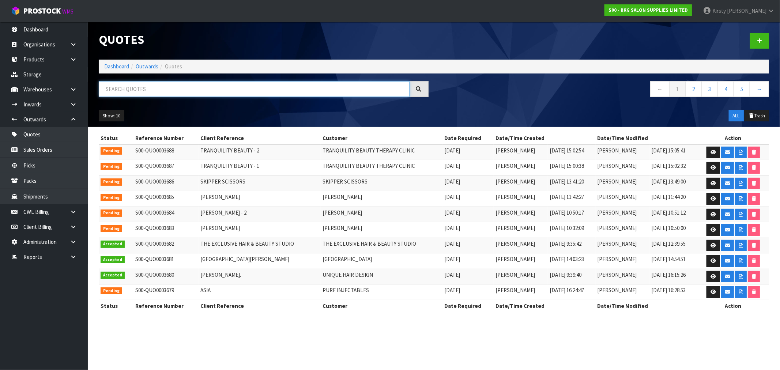
click at [147, 85] on input "text" at bounding box center [254, 89] width 311 height 16
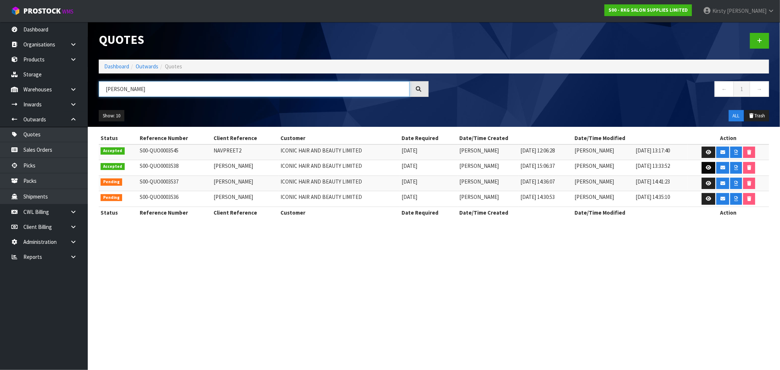
type input "NAVPREET"
drag, startPoint x: 708, startPoint y: 168, endPoint x: 649, endPoint y: 168, distance: 58.9
click at [708, 168] on icon at bounding box center [708, 167] width 5 height 5
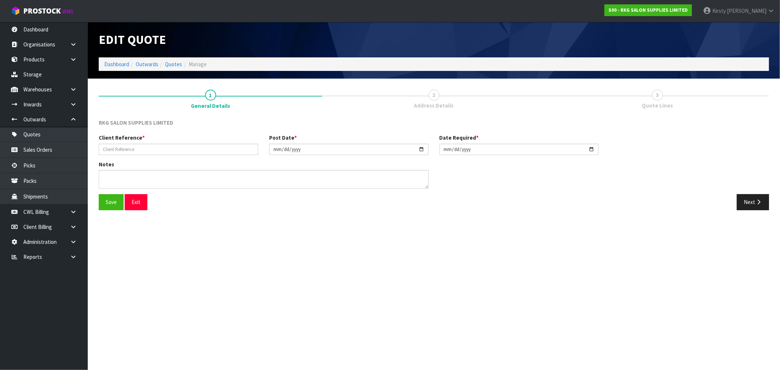
type input "NAVPREET"
type input "2025-08-28"
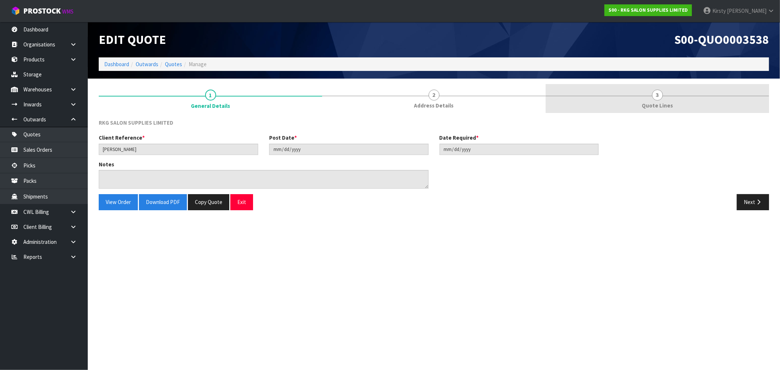
click at [659, 94] on span "3" at bounding box center [657, 95] width 11 height 11
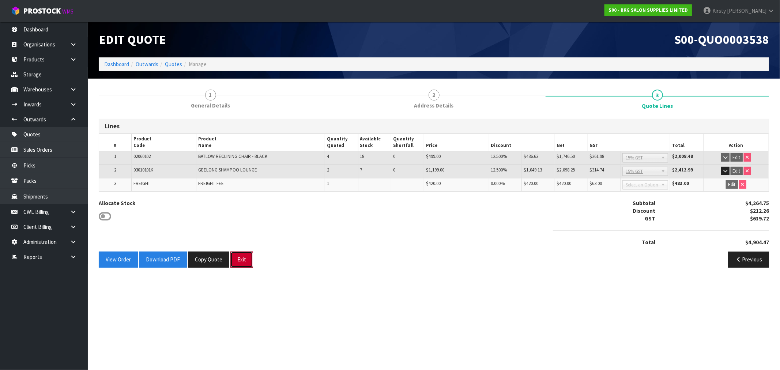
drag, startPoint x: 244, startPoint y: 262, endPoint x: 229, endPoint y: 195, distance: 68.9
click at [244, 262] on button "Exit" at bounding box center [241, 260] width 23 height 16
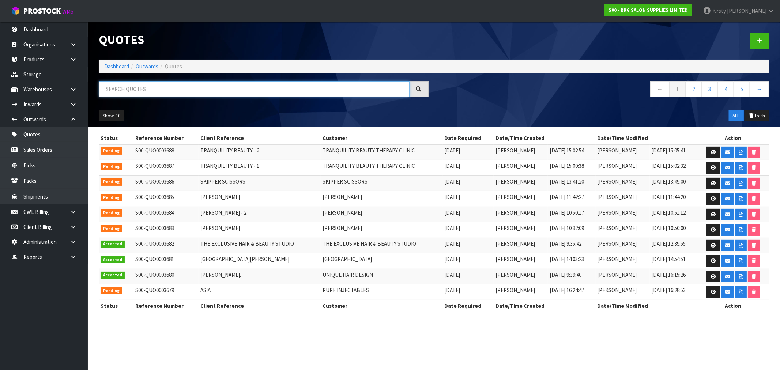
click at [157, 90] on input "text" at bounding box center [254, 89] width 311 height 16
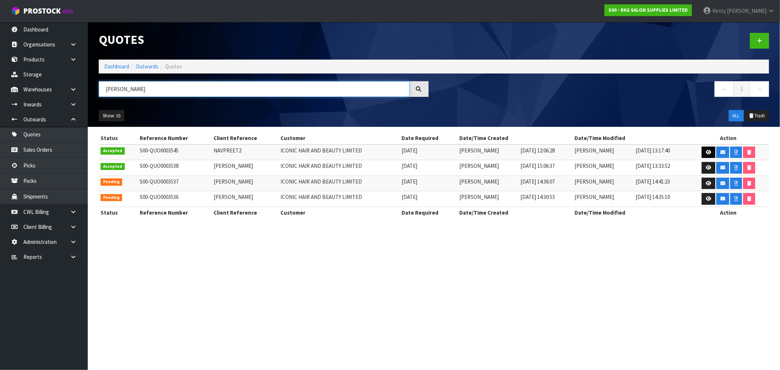
type input "NAVPREET"
click at [708, 154] on icon at bounding box center [708, 152] width 5 height 5
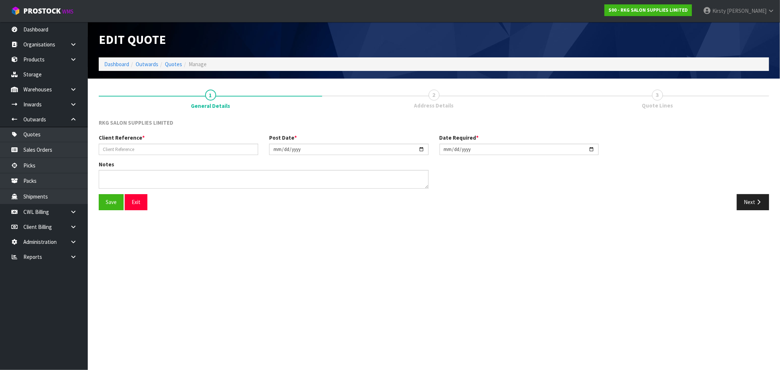
type input "NAVPREET2"
type input "2025-09-01"
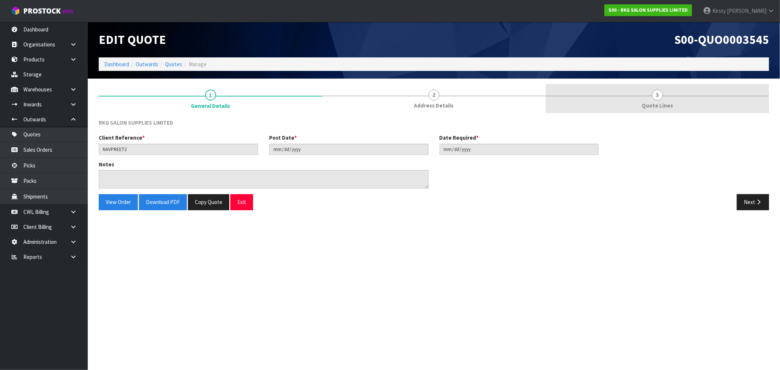
click at [661, 95] on span "3" at bounding box center [657, 95] width 11 height 11
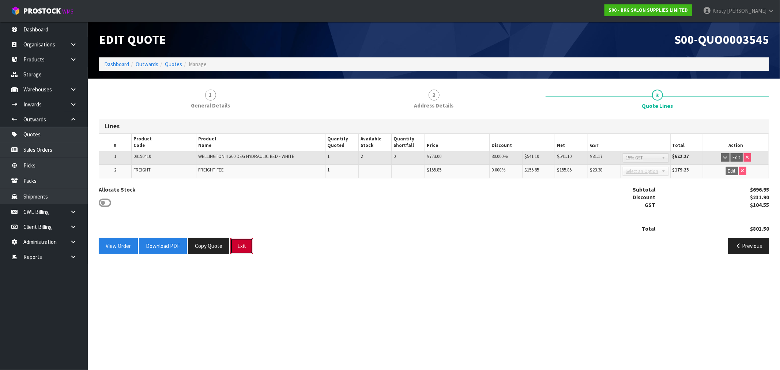
click at [240, 246] on button "Exit" at bounding box center [241, 246] width 23 height 16
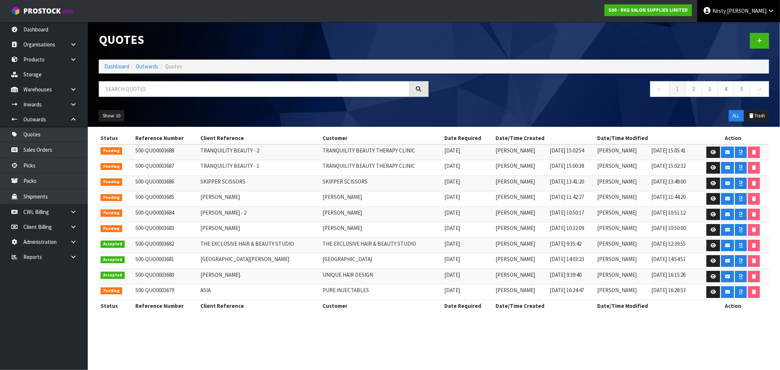
click at [711, 11] on icon at bounding box center [707, 11] width 8 height 0
click at [736, 25] on link "Logout" at bounding box center [751, 29] width 58 height 10
